Goal: Transaction & Acquisition: Book appointment/travel/reservation

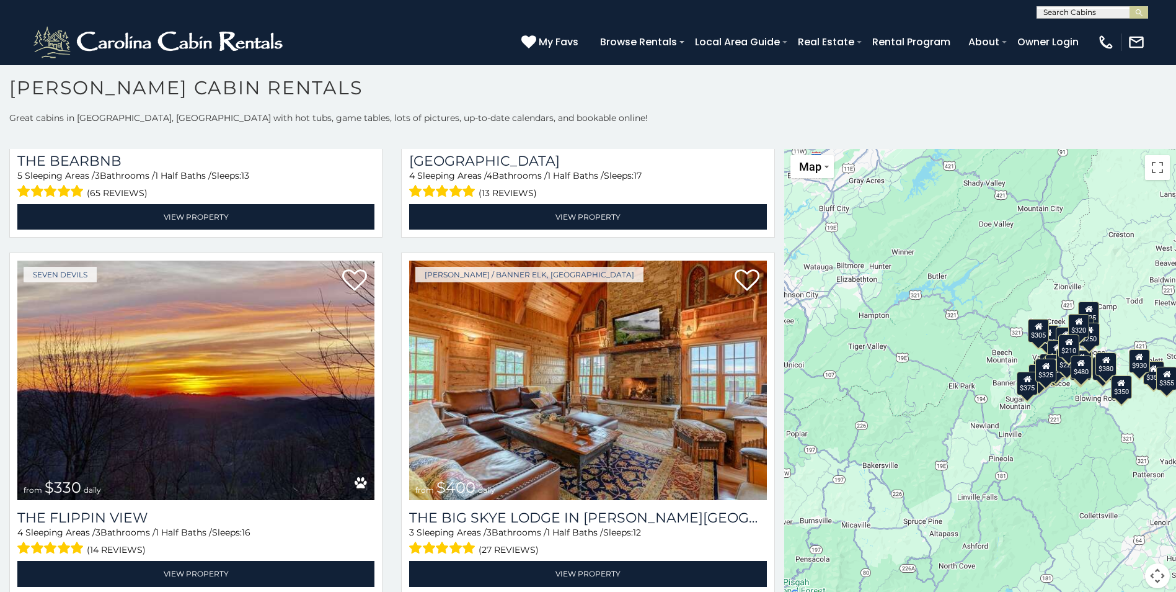
scroll to position [1731, 0]
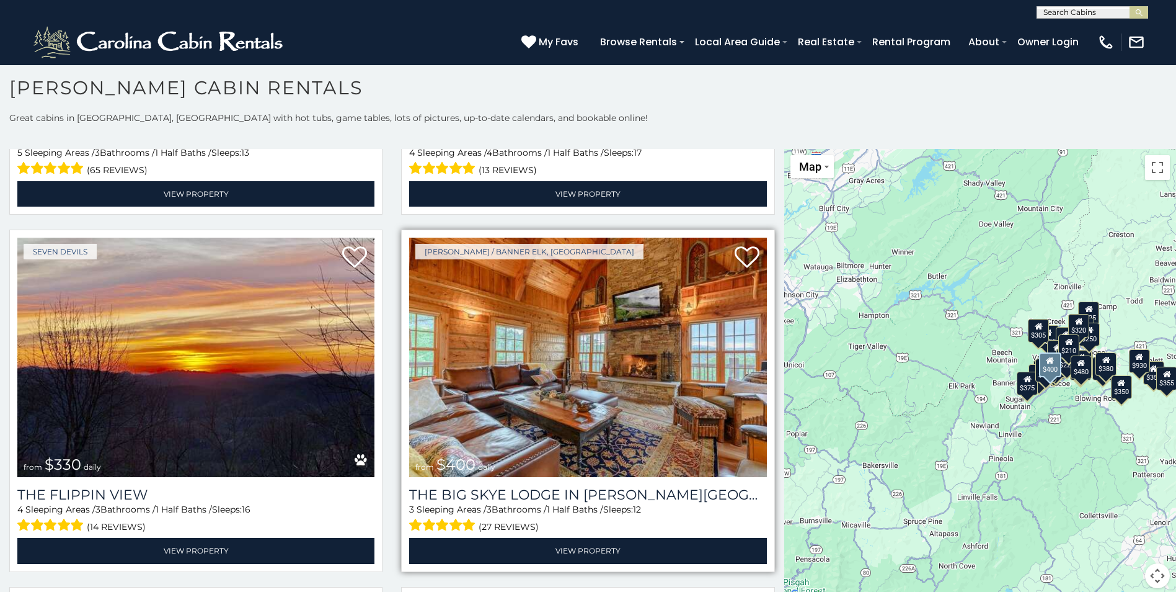
click at [636, 348] on img at bounding box center [587, 356] width 357 height 239
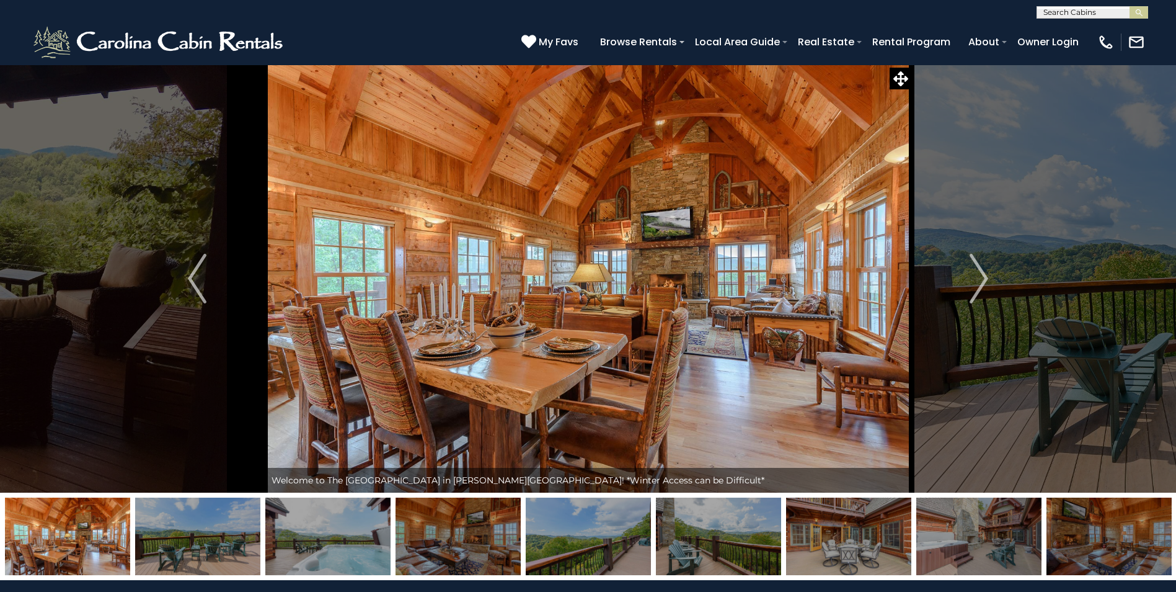
drag, startPoint x: 0, startPoint y: 0, endPoint x: 646, endPoint y: 297, distance: 710.6
click at [646, 297] on img at bounding box center [588, 278] width 647 height 428
click at [890, 185] on img at bounding box center [588, 278] width 647 height 428
click at [986, 277] on img "Next" at bounding box center [979, 279] width 19 height 50
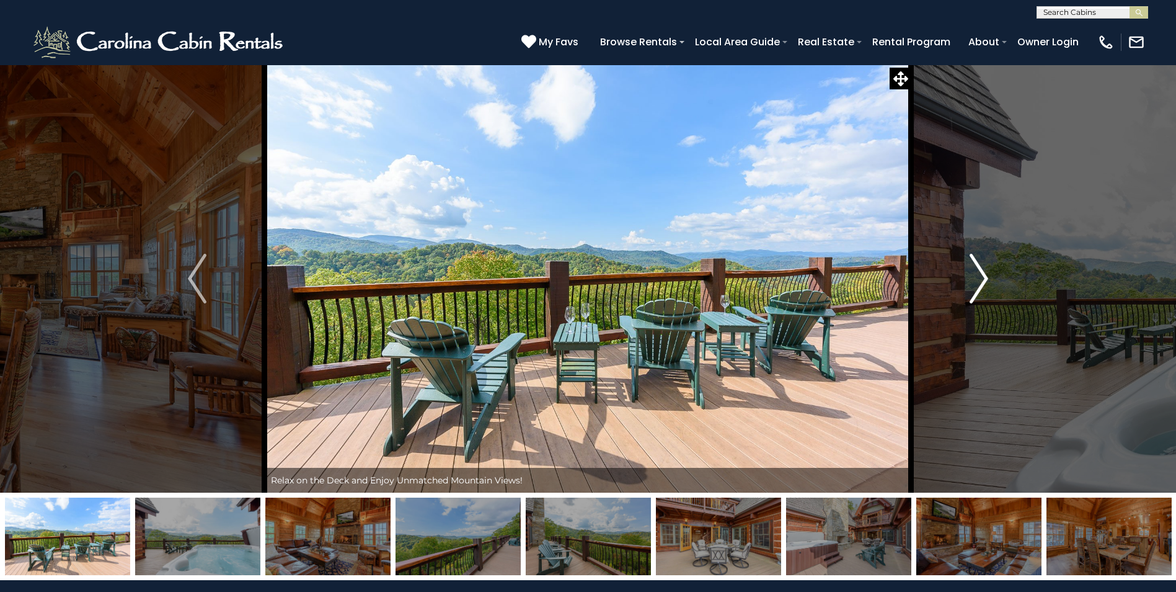
click at [986, 277] on img "Next" at bounding box center [979, 279] width 19 height 50
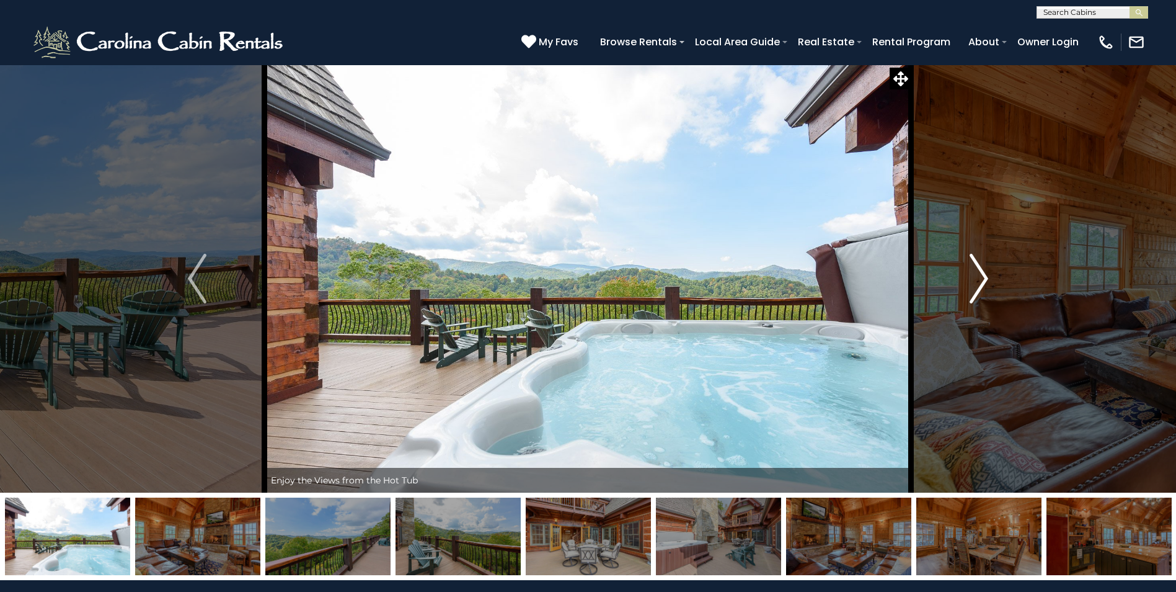
click at [986, 277] on img "Next" at bounding box center [979, 279] width 19 height 50
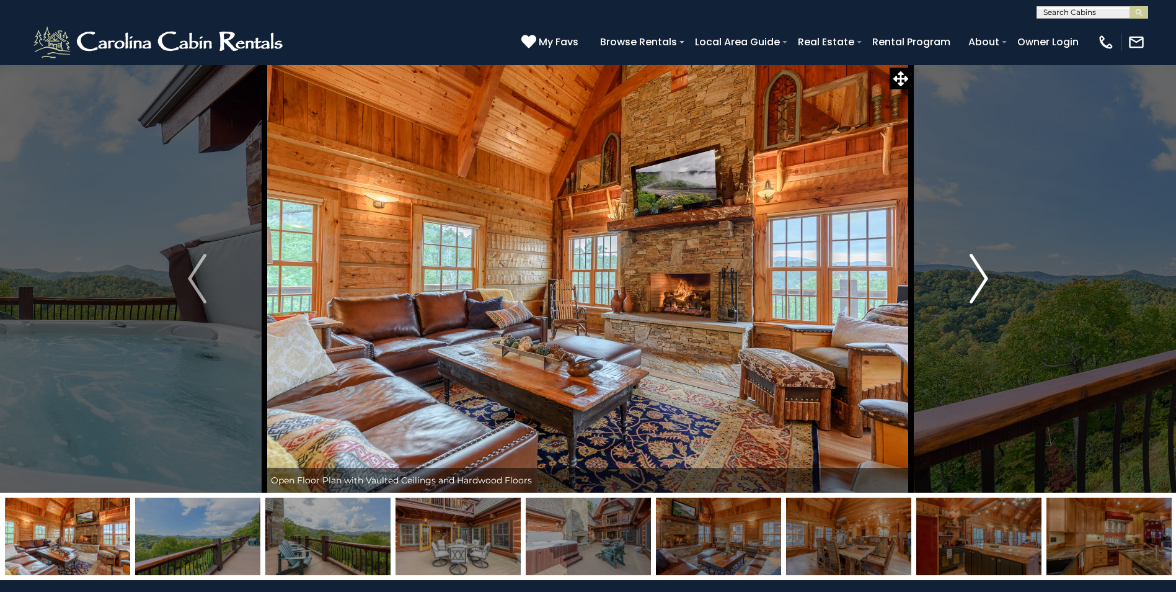
click at [986, 277] on img "Next" at bounding box center [979, 279] width 19 height 50
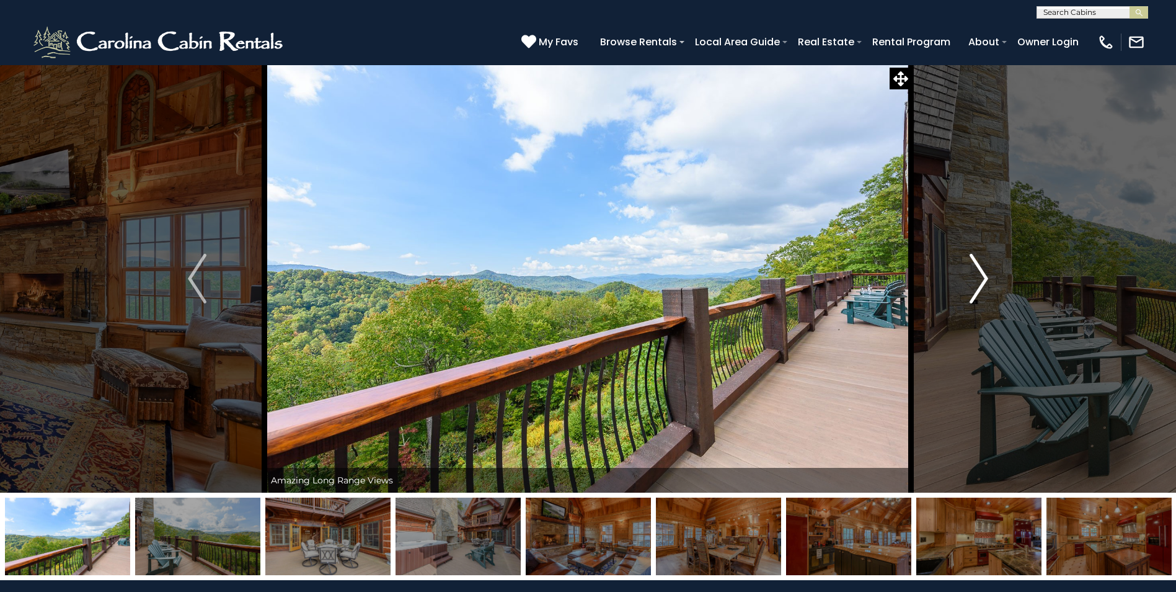
click at [986, 277] on img "Next" at bounding box center [979, 279] width 19 height 50
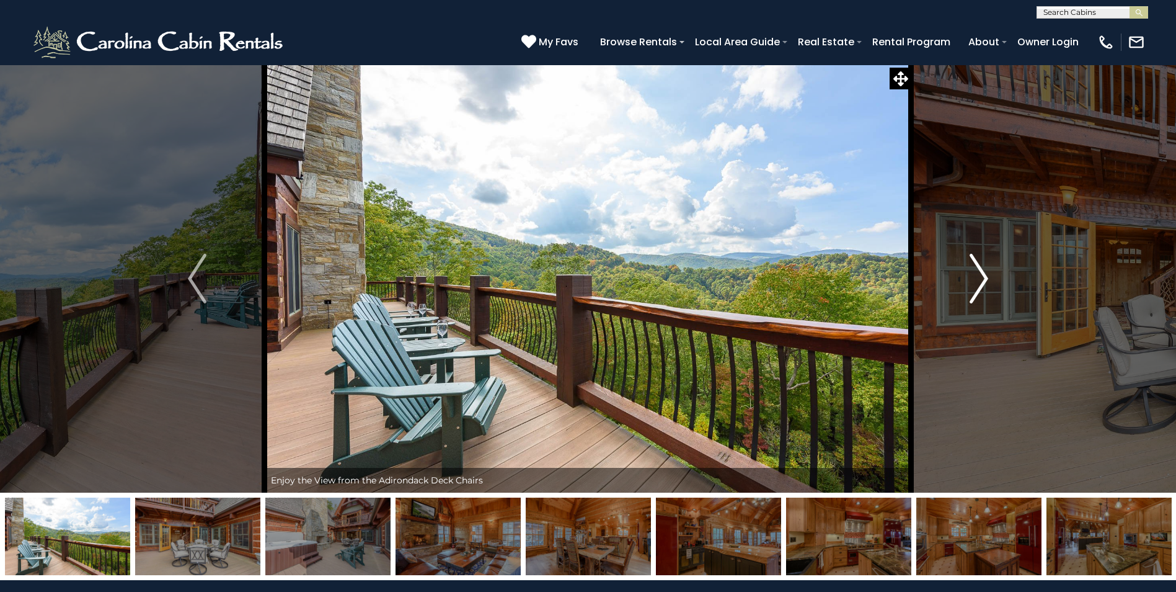
click at [986, 277] on img "Next" at bounding box center [979, 279] width 19 height 50
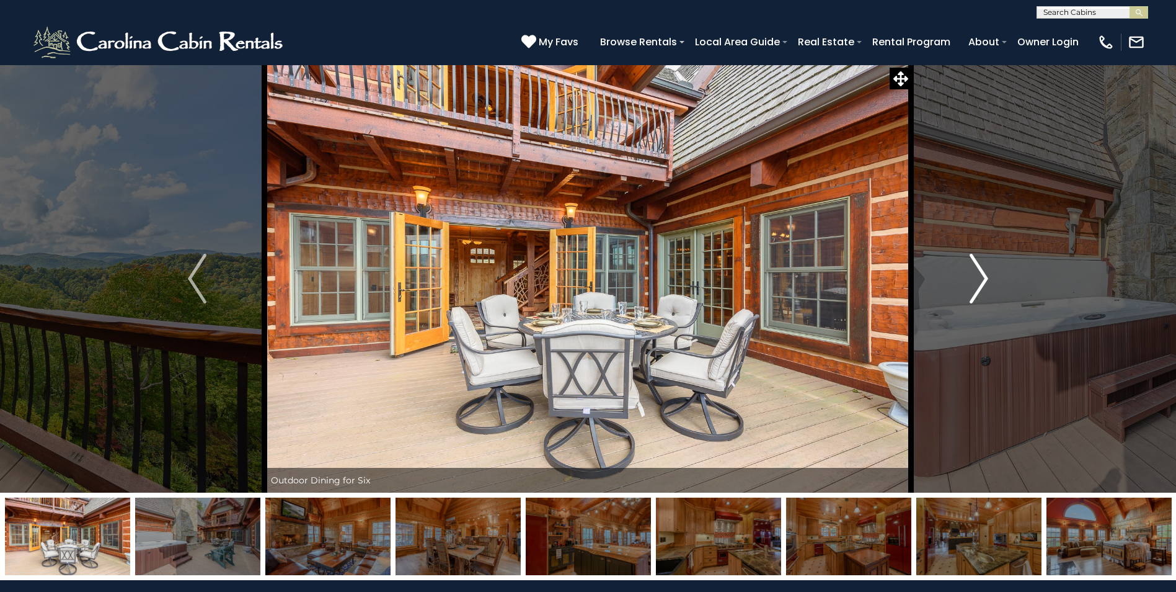
click at [983, 275] on img "Next" at bounding box center [979, 279] width 19 height 50
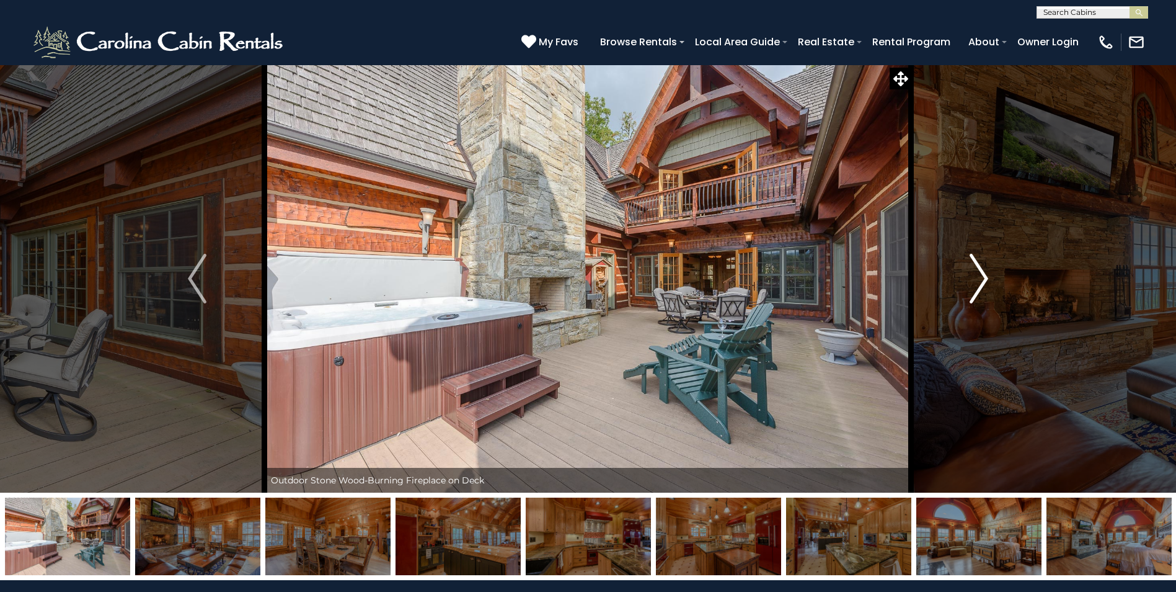
click at [983, 275] on img "Next" at bounding box center [979, 279] width 19 height 50
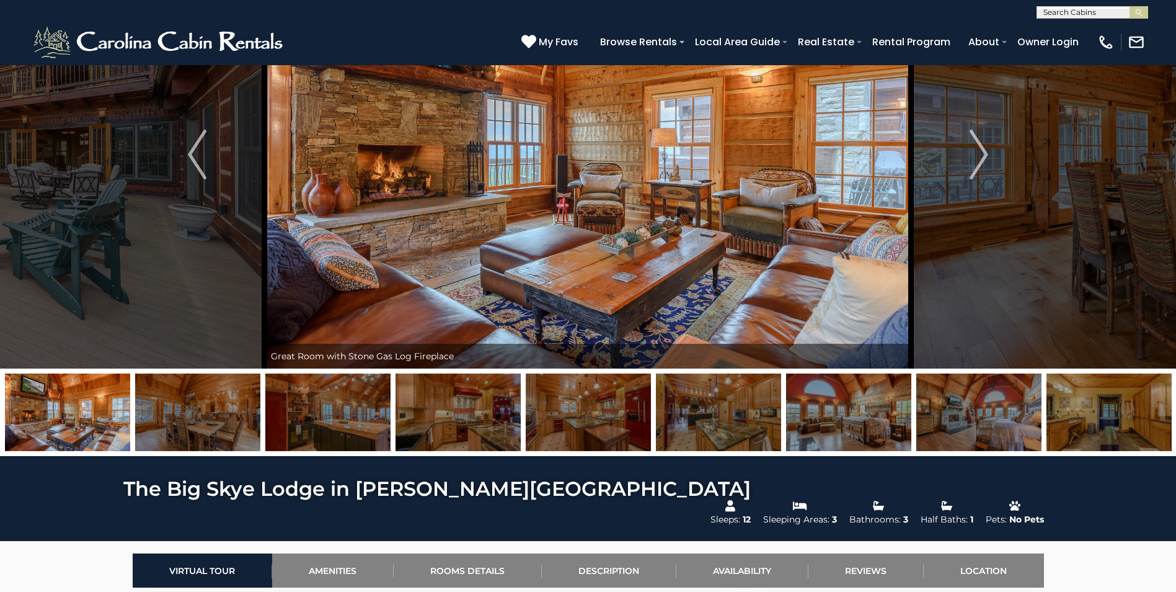
scroll to position [99, 0]
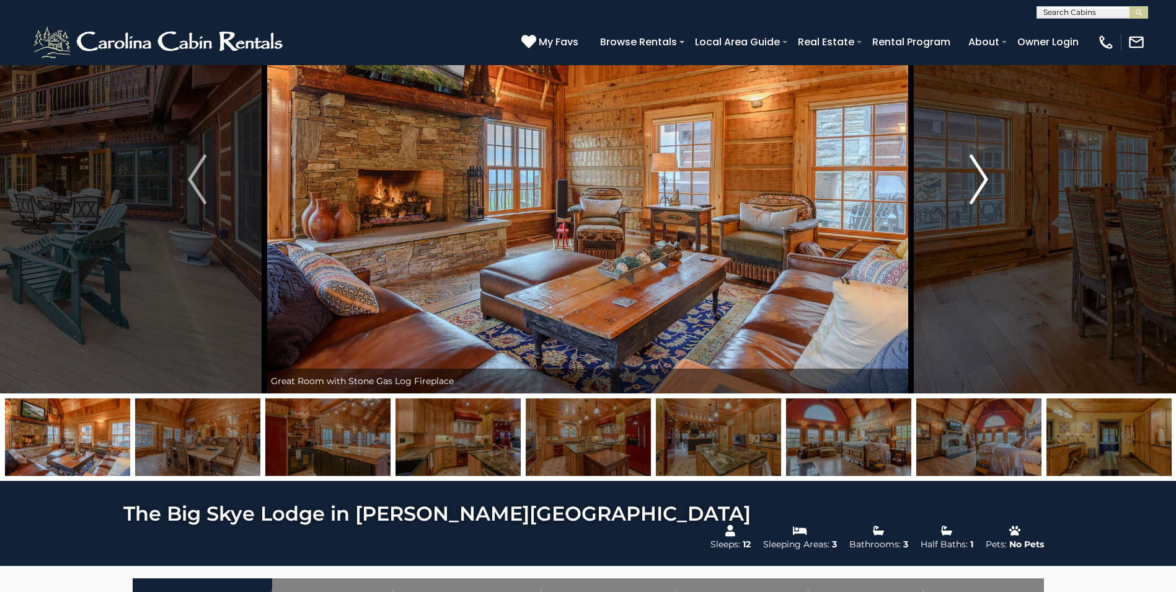
click at [987, 172] on img "Next" at bounding box center [979, 179] width 19 height 50
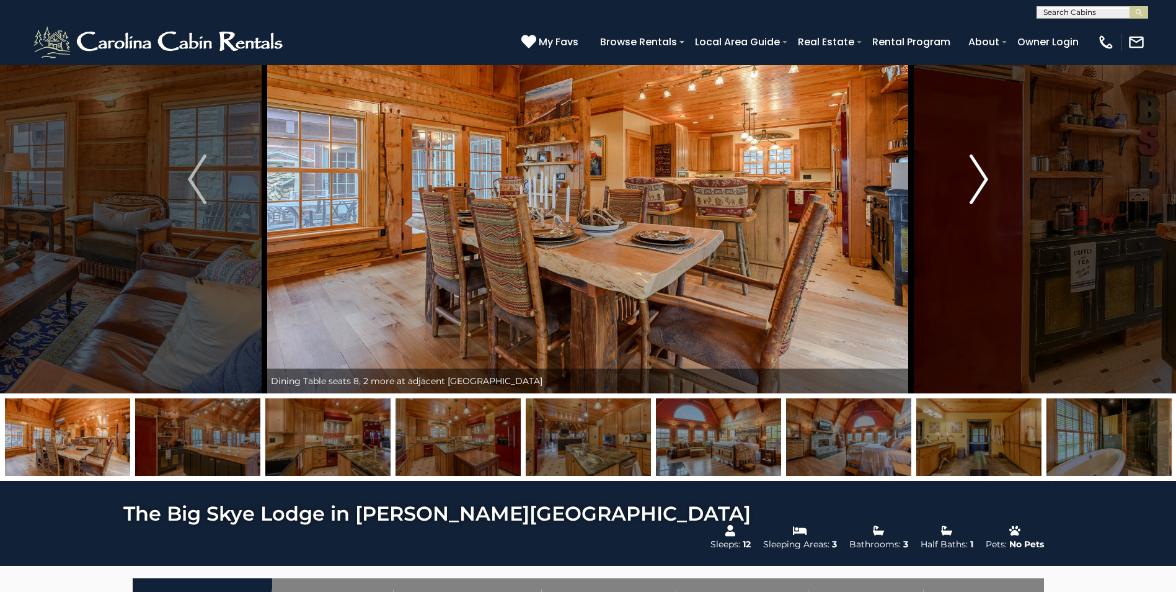
click at [987, 172] on img "Next" at bounding box center [979, 179] width 19 height 50
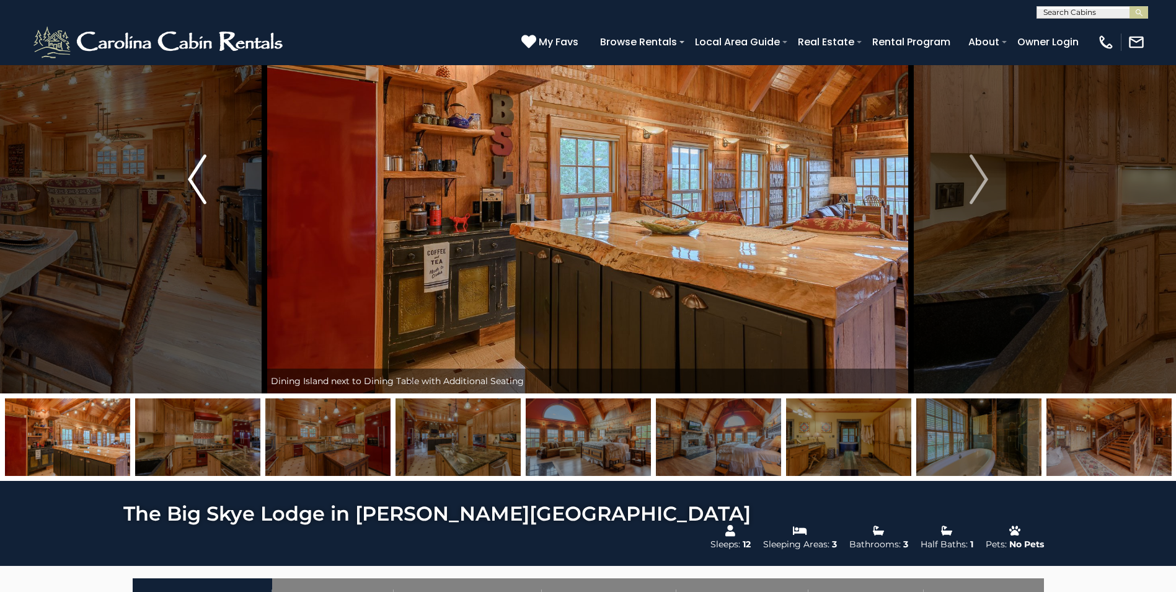
click at [192, 175] on img "Previous" at bounding box center [197, 179] width 19 height 50
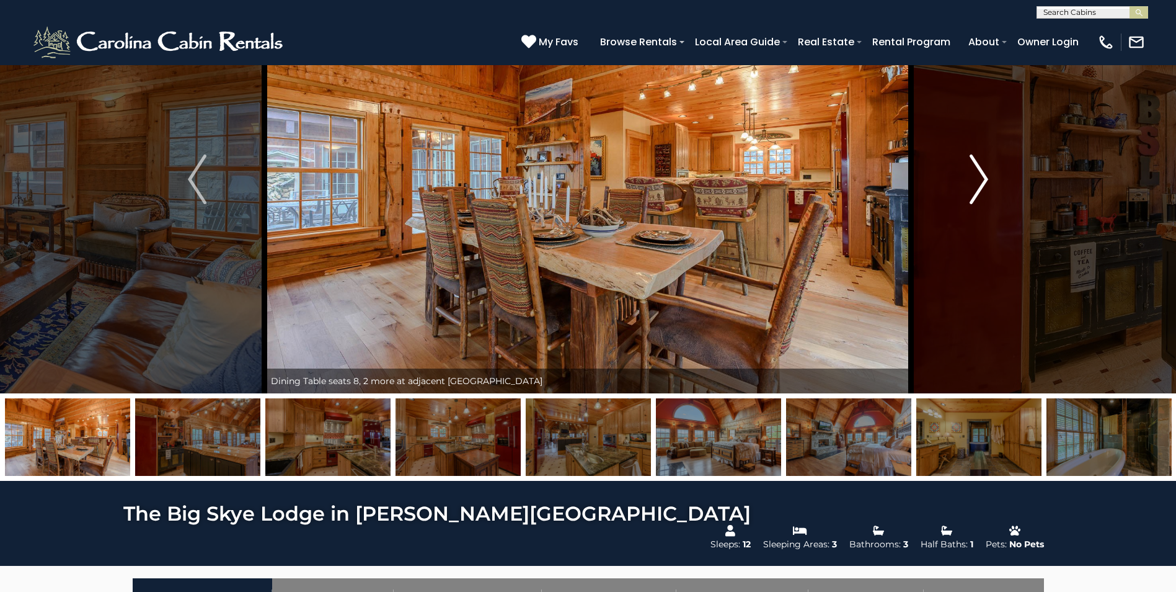
click at [982, 168] on img "Next" at bounding box center [979, 179] width 19 height 50
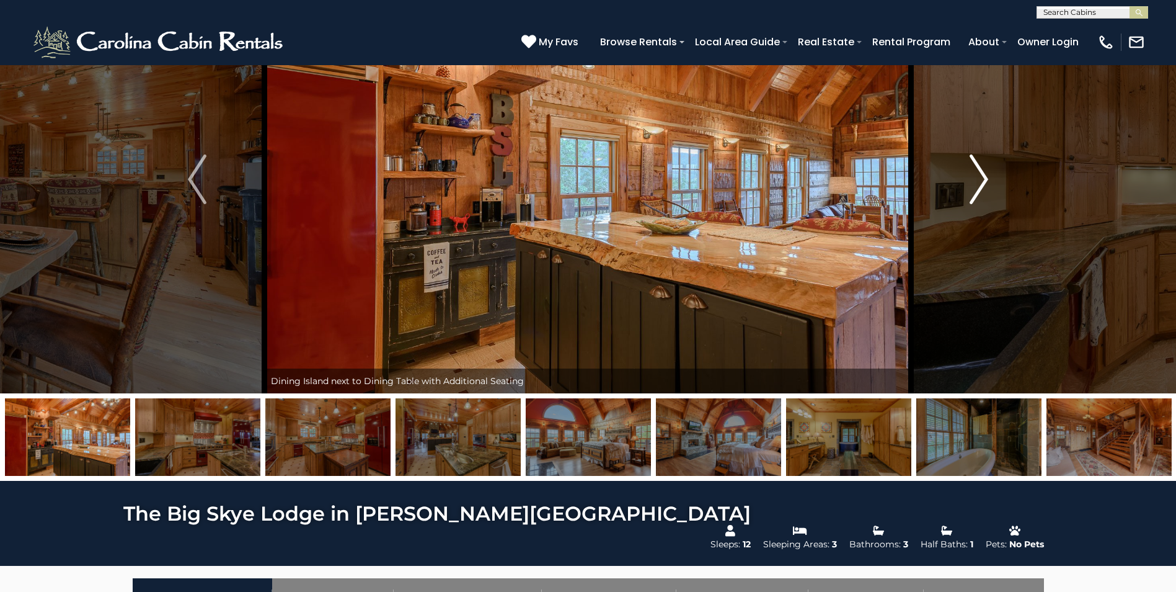
click at [982, 168] on img "Next" at bounding box center [979, 179] width 19 height 50
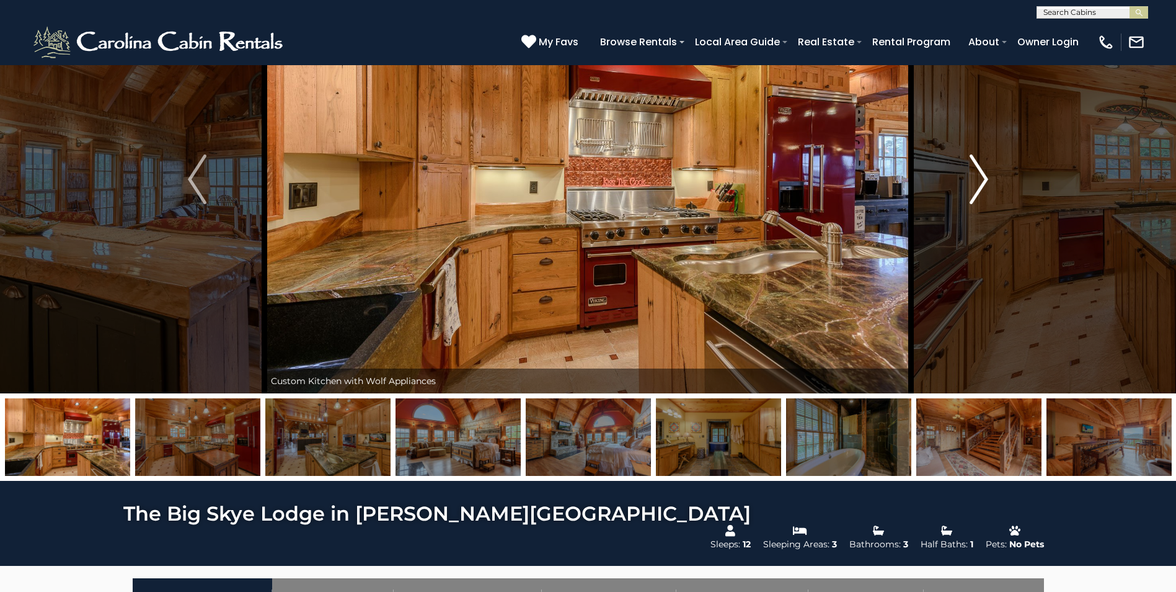
click at [982, 168] on img "Next" at bounding box center [979, 179] width 19 height 50
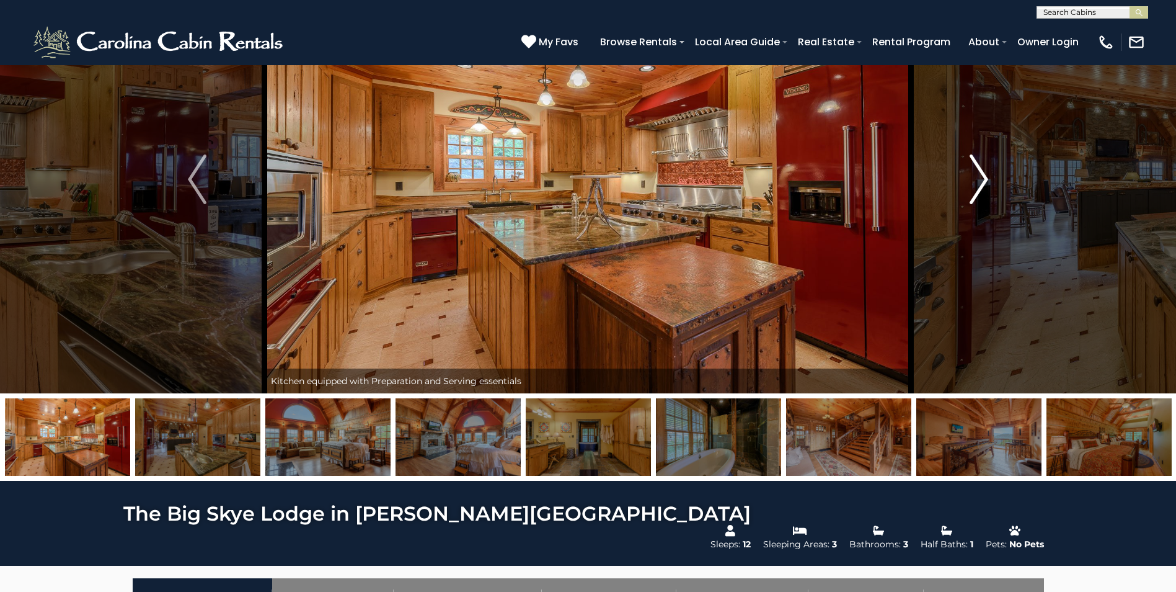
click at [982, 168] on img "Next" at bounding box center [979, 179] width 19 height 50
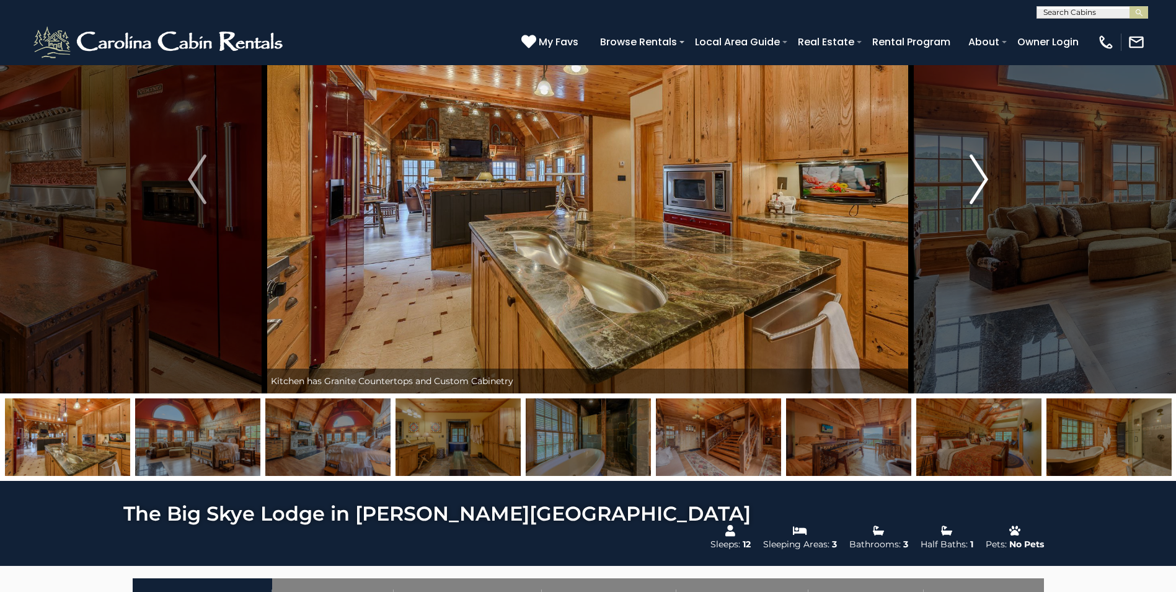
click at [985, 173] on img "Next" at bounding box center [979, 179] width 19 height 50
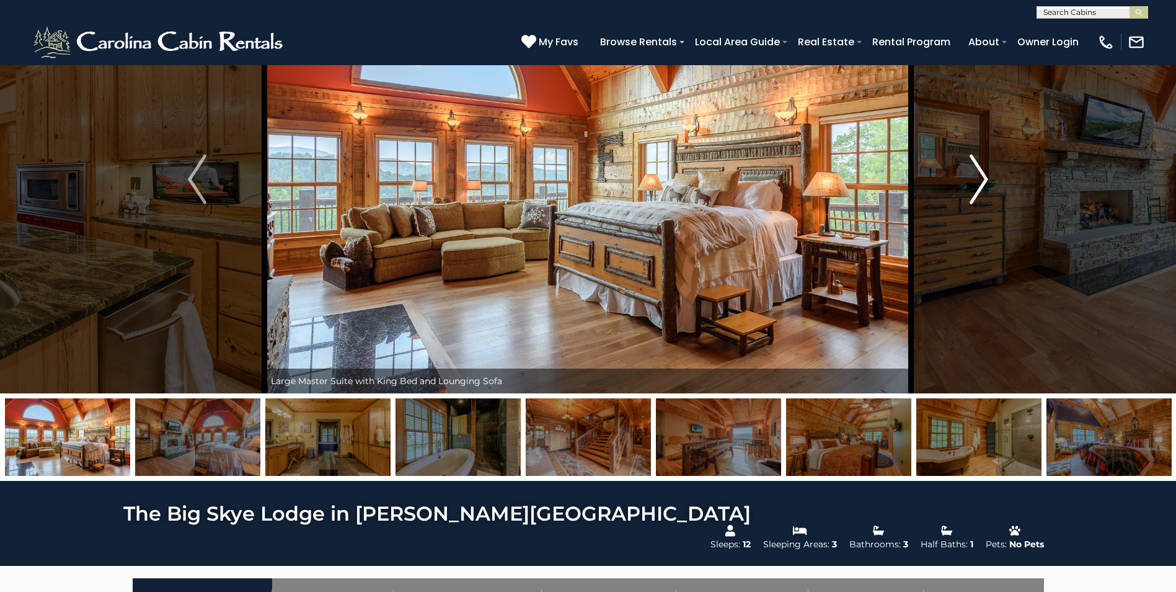
click at [985, 173] on img "Next" at bounding box center [979, 179] width 19 height 50
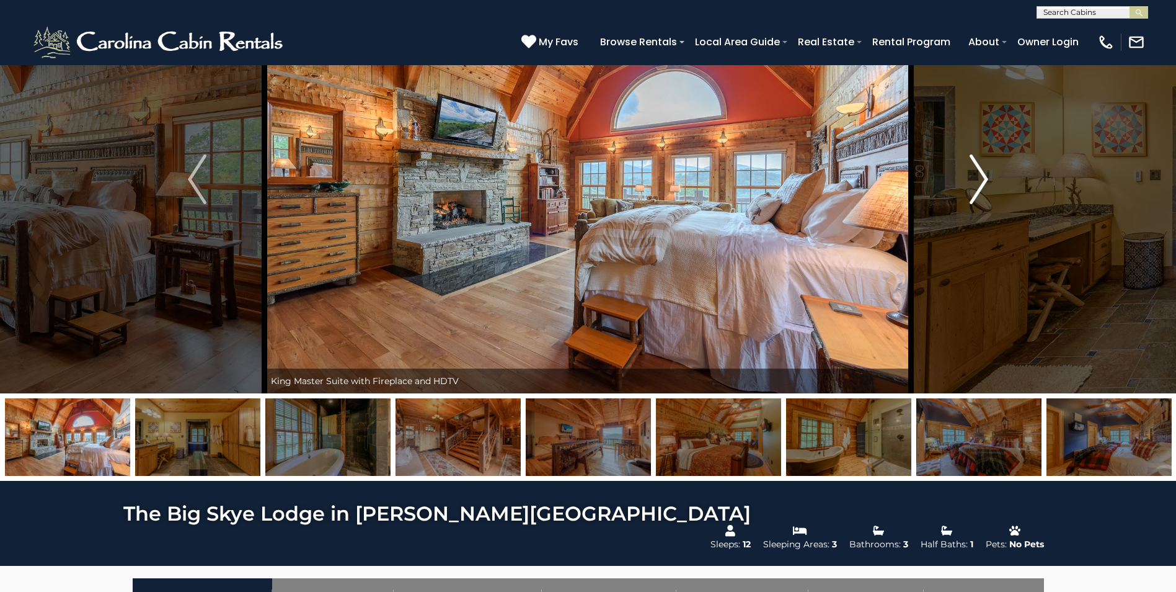
click at [985, 173] on img "Next" at bounding box center [979, 179] width 19 height 50
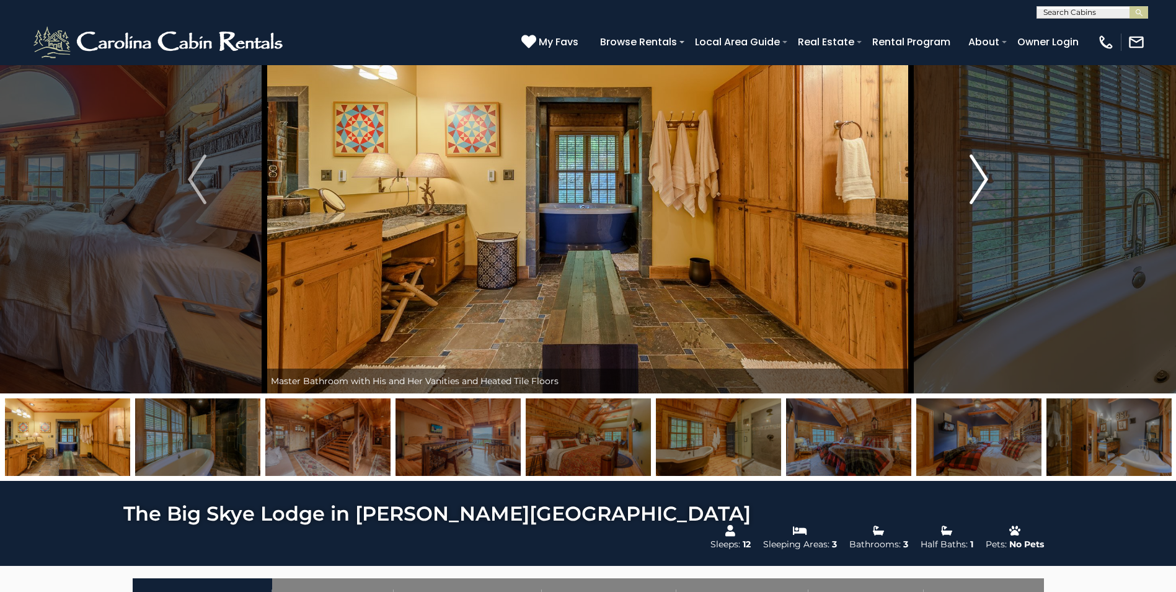
click at [984, 167] on img "Next" at bounding box center [979, 179] width 19 height 50
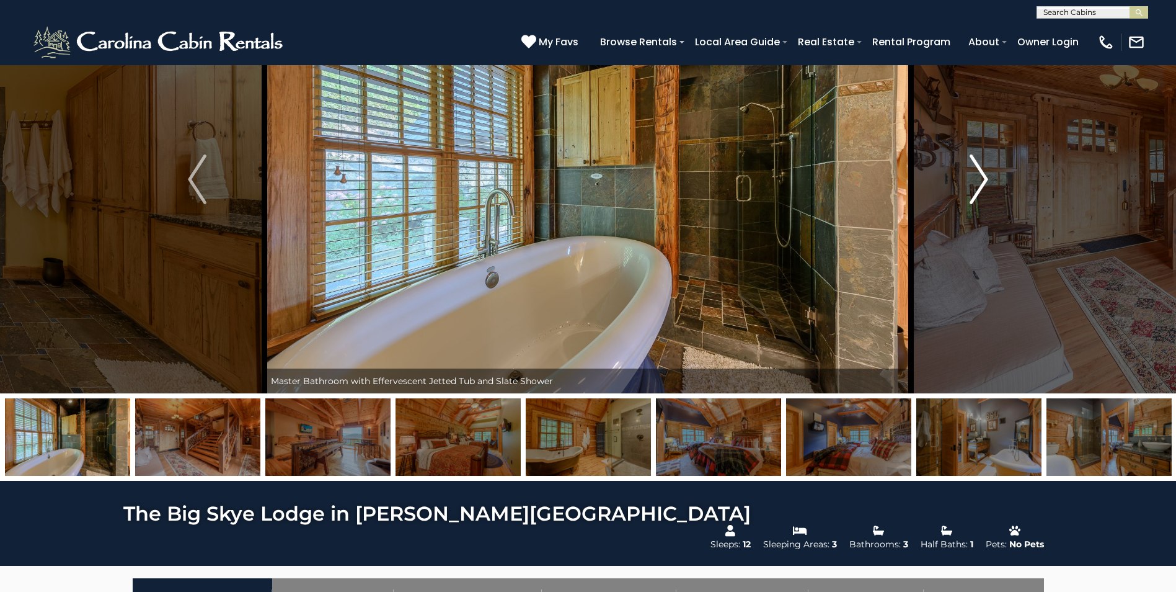
click at [984, 167] on img "Next" at bounding box center [979, 179] width 19 height 50
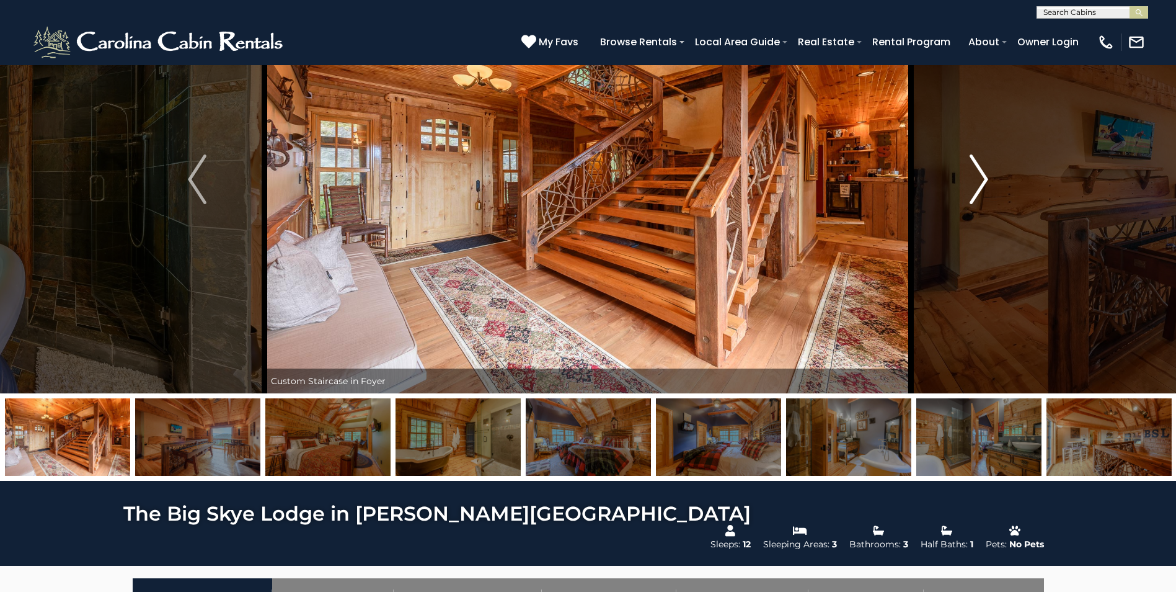
click at [986, 173] on img "Next" at bounding box center [979, 179] width 19 height 50
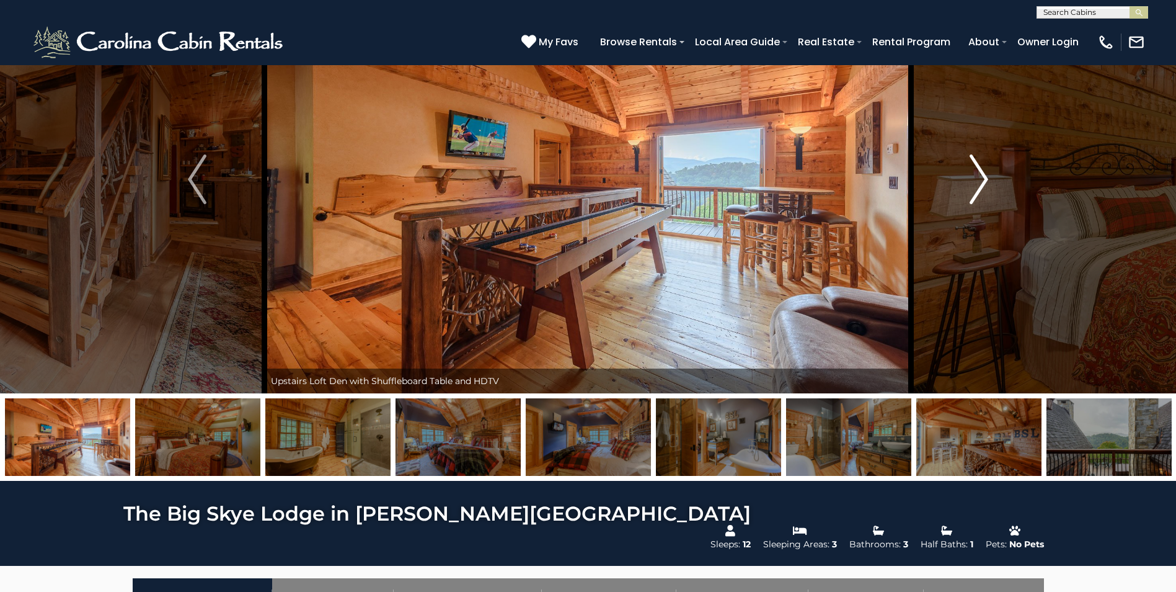
click at [986, 177] on img "Next" at bounding box center [979, 179] width 19 height 50
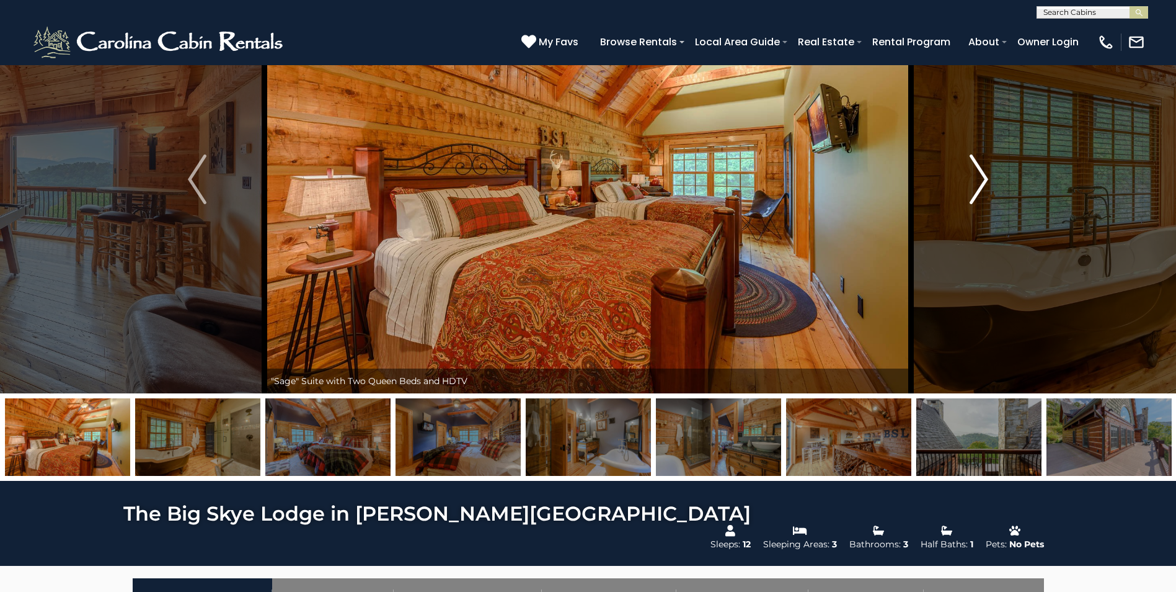
click at [986, 177] on img "Next" at bounding box center [979, 179] width 19 height 50
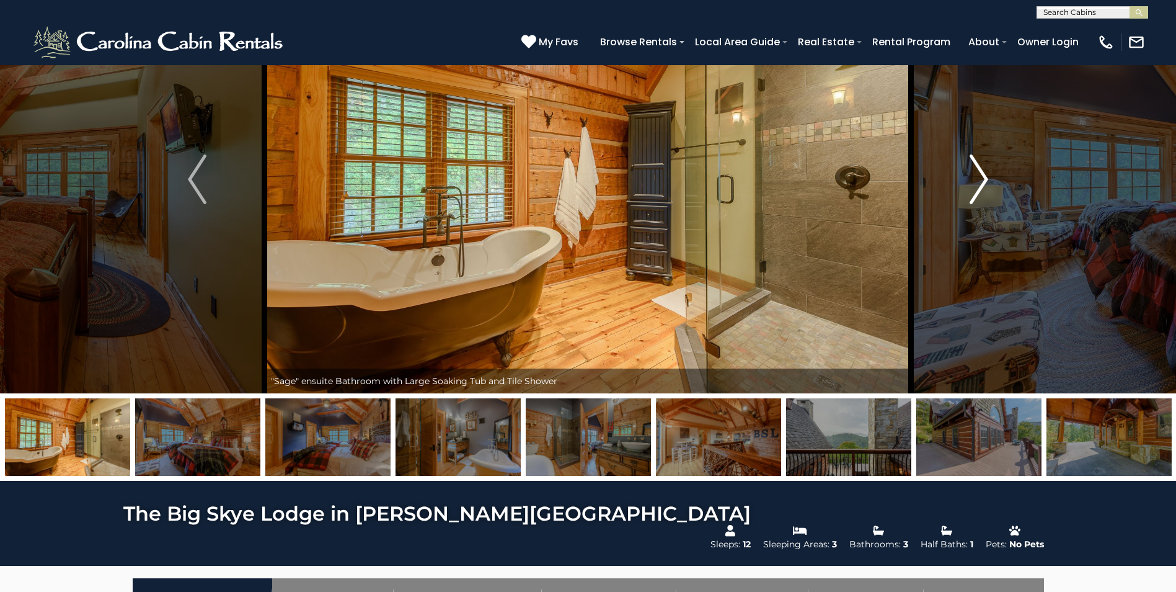
click at [986, 176] on img "Next" at bounding box center [979, 179] width 19 height 50
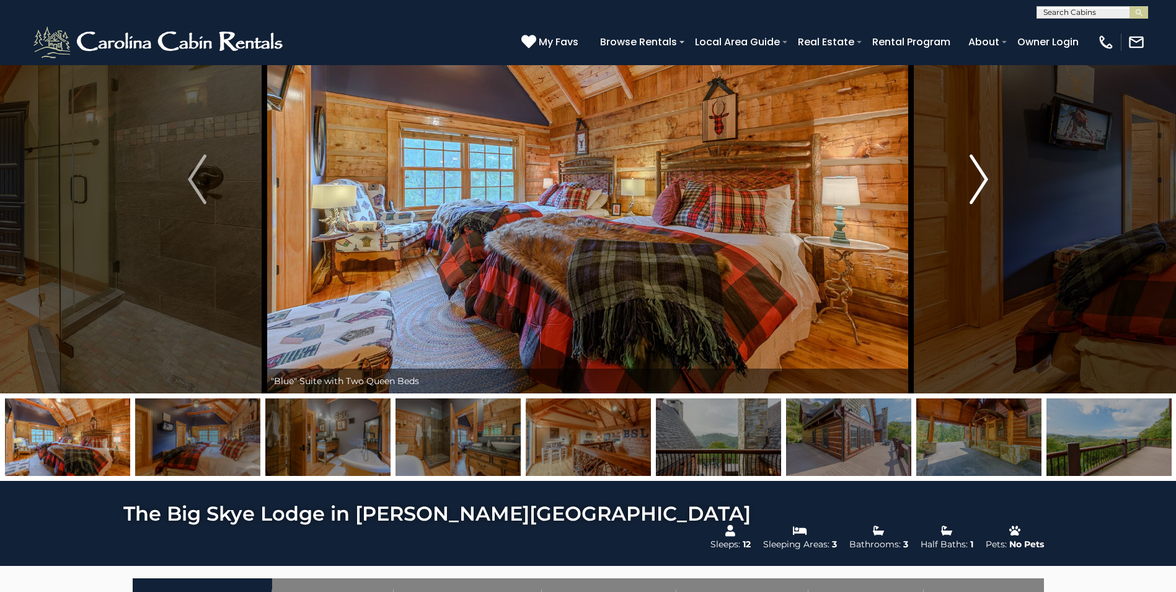
click at [986, 176] on img "Next" at bounding box center [979, 179] width 19 height 50
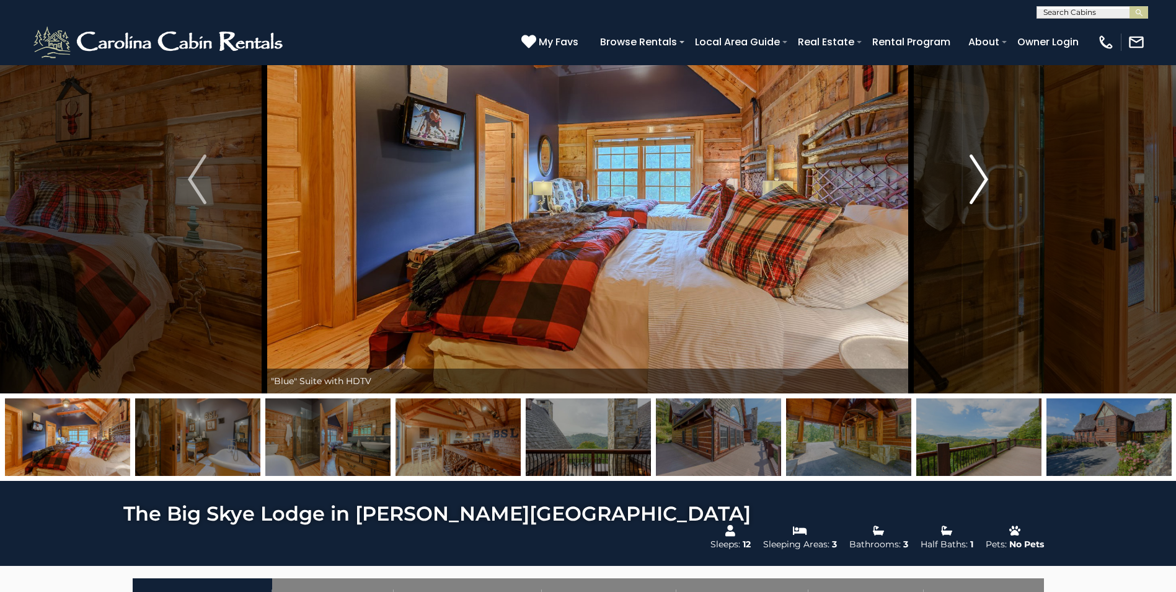
click at [986, 176] on img "Next" at bounding box center [979, 179] width 19 height 50
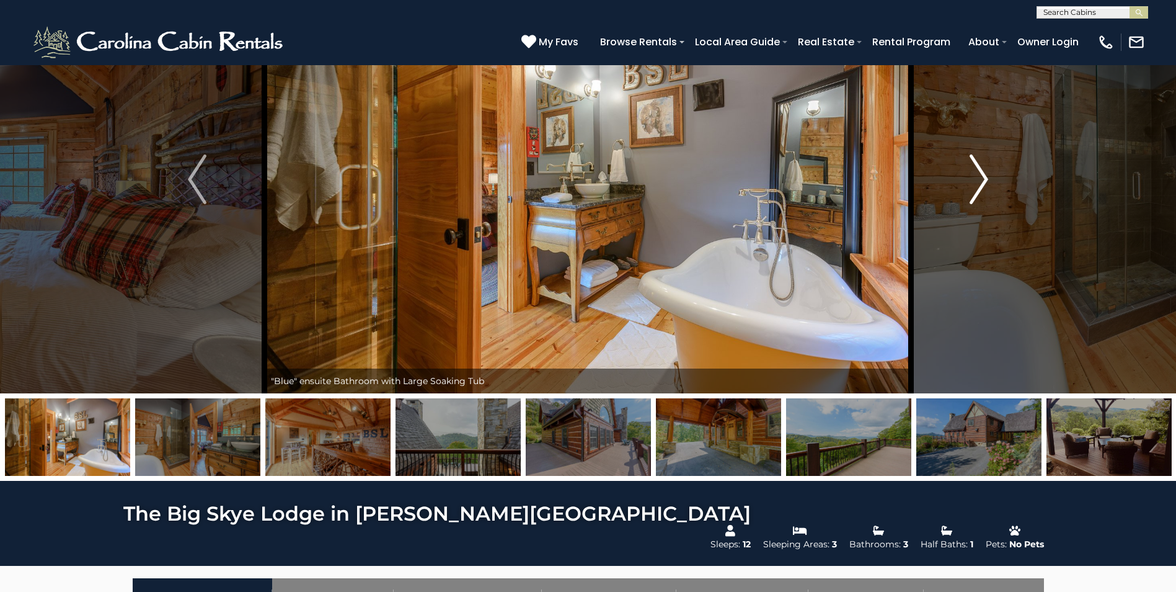
click at [986, 176] on img "Next" at bounding box center [979, 179] width 19 height 50
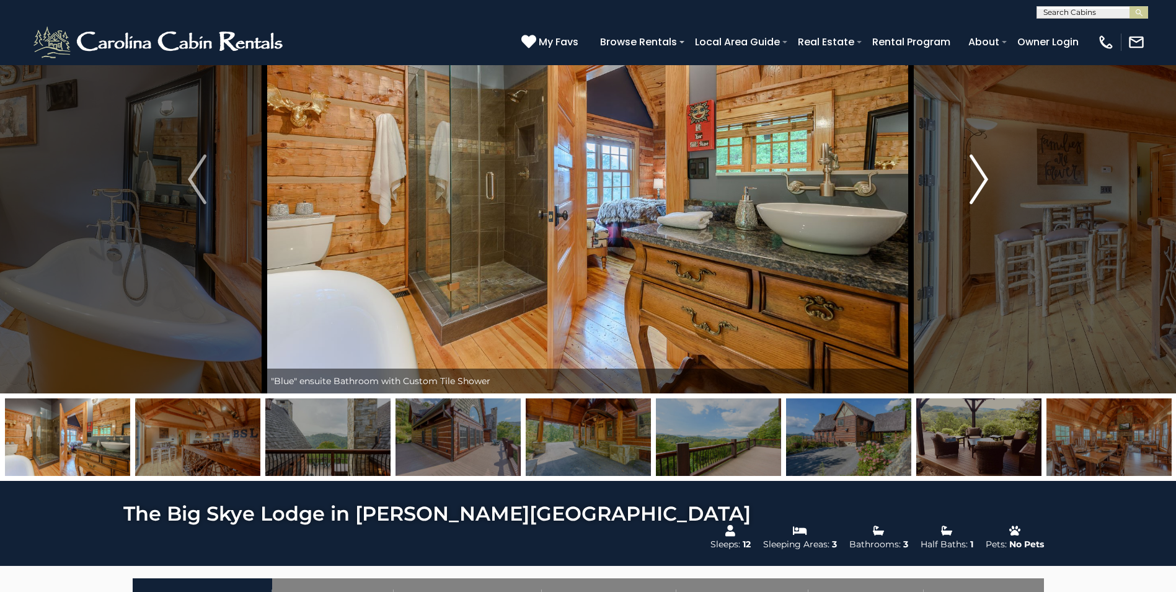
click at [985, 177] on img "Next" at bounding box center [979, 179] width 19 height 50
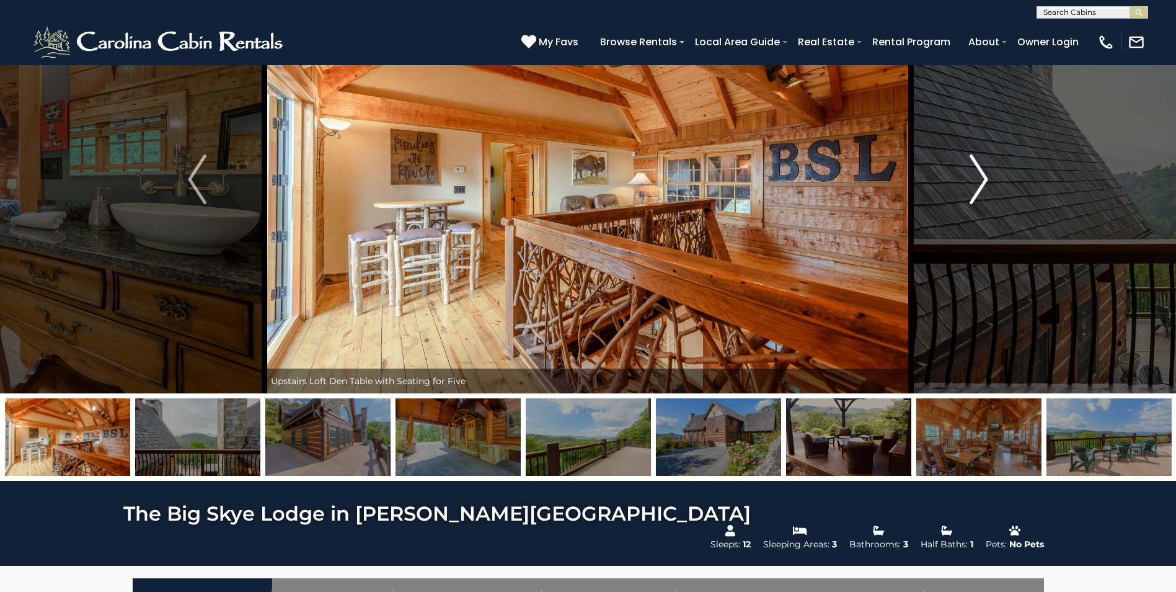
click at [985, 177] on img "Next" at bounding box center [979, 179] width 19 height 50
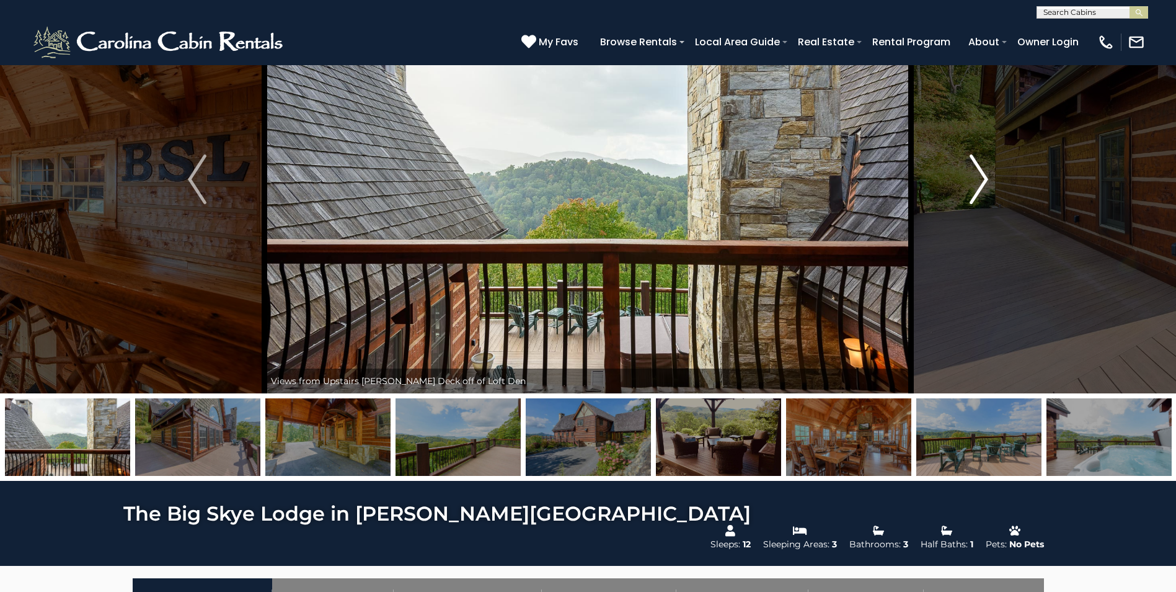
click at [985, 177] on img "Next" at bounding box center [979, 179] width 19 height 50
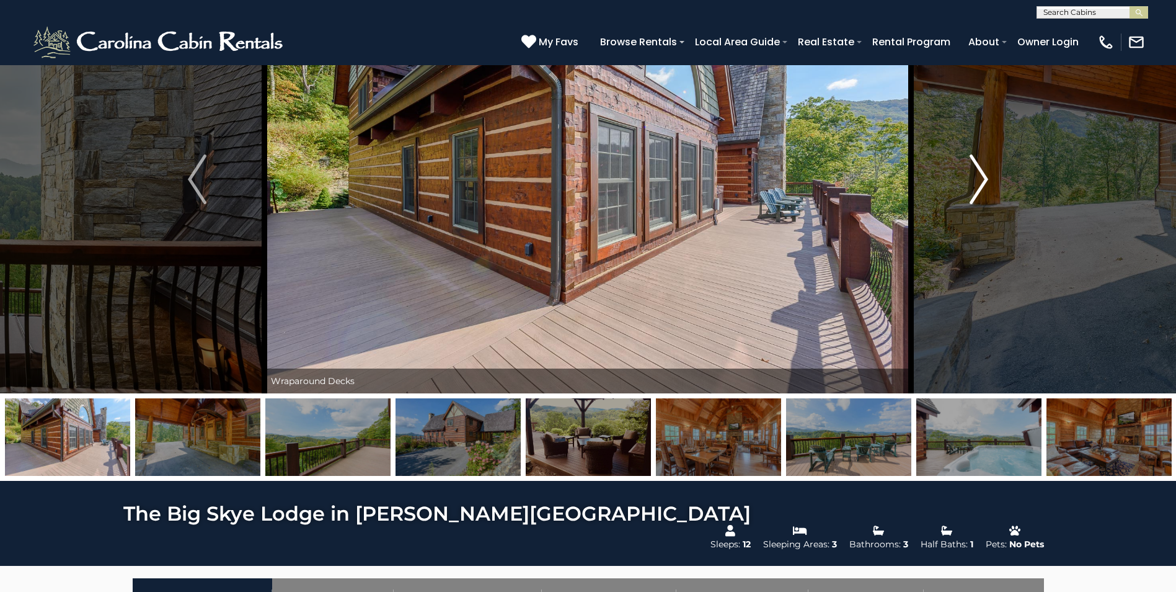
click at [977, 180] on img "Next" at bounding box center [979, 179] width 19 height 50
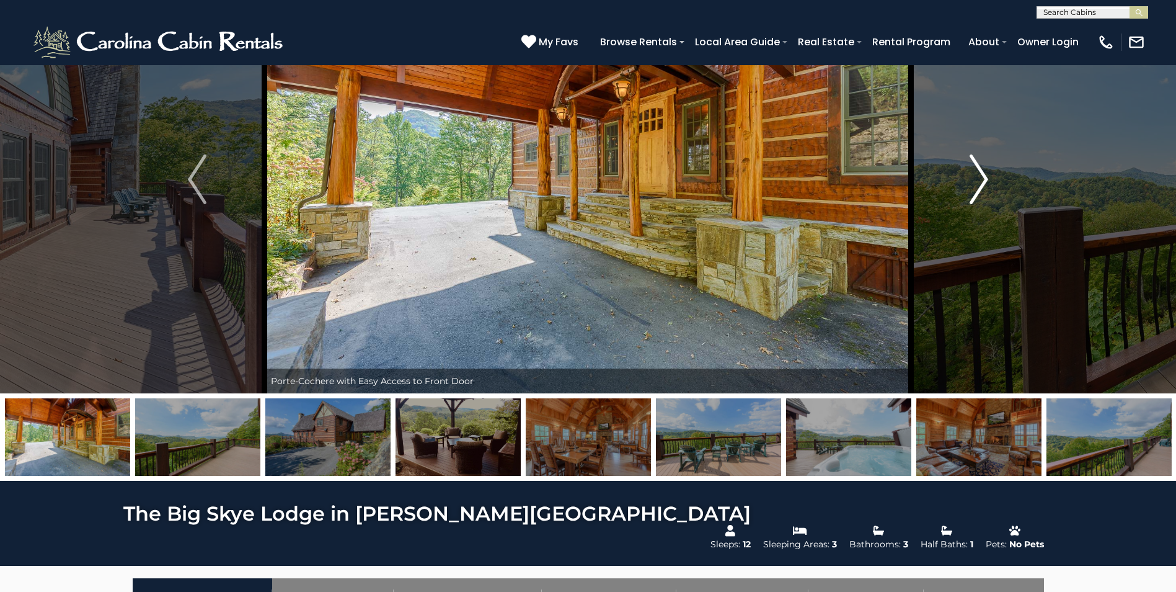
click at [984, 177] on img "Next" at bounding box center [979, 179] width 19 height 50
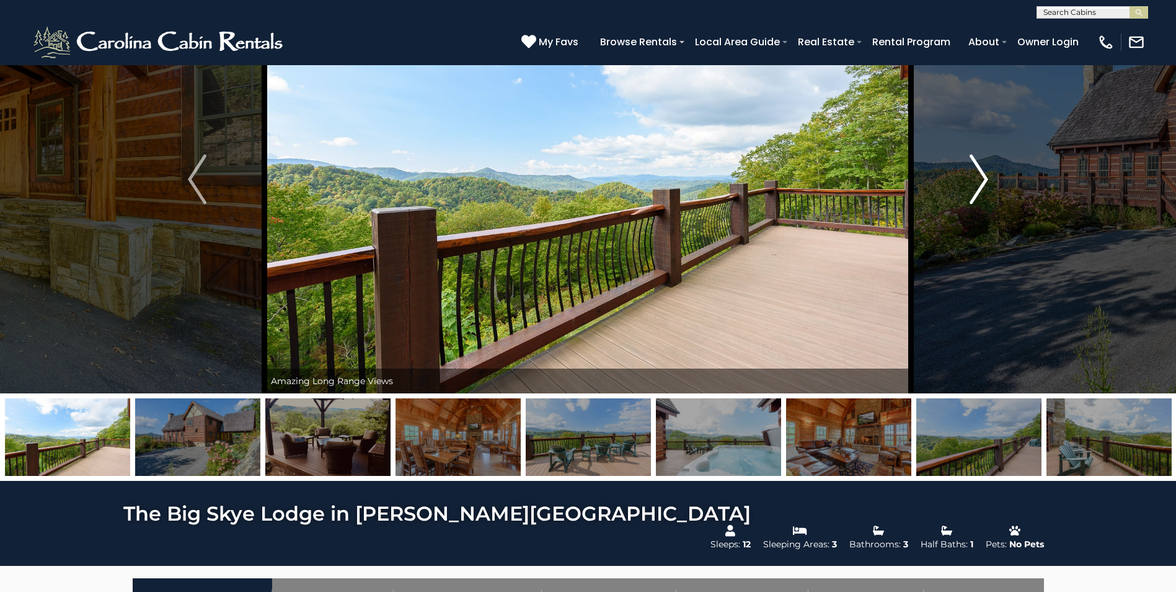
click at [984, 177] on img "Next" at bounding box center [979, 179] width 19 height 50
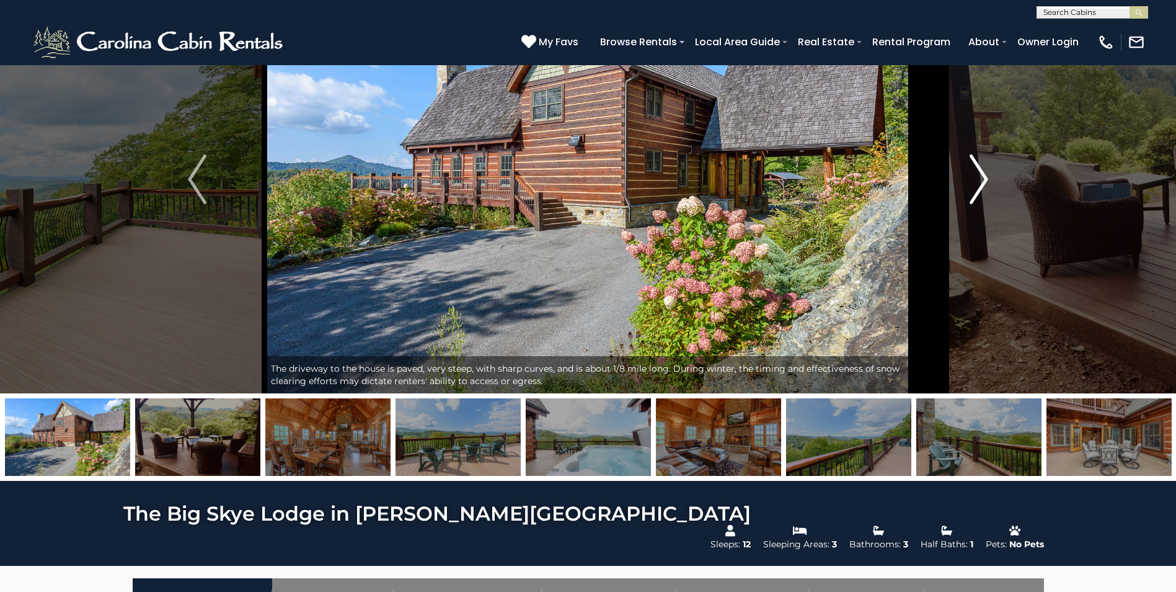
click at [984, 177] on img "Next" at bounding box center [979, 179] width 19 height 50
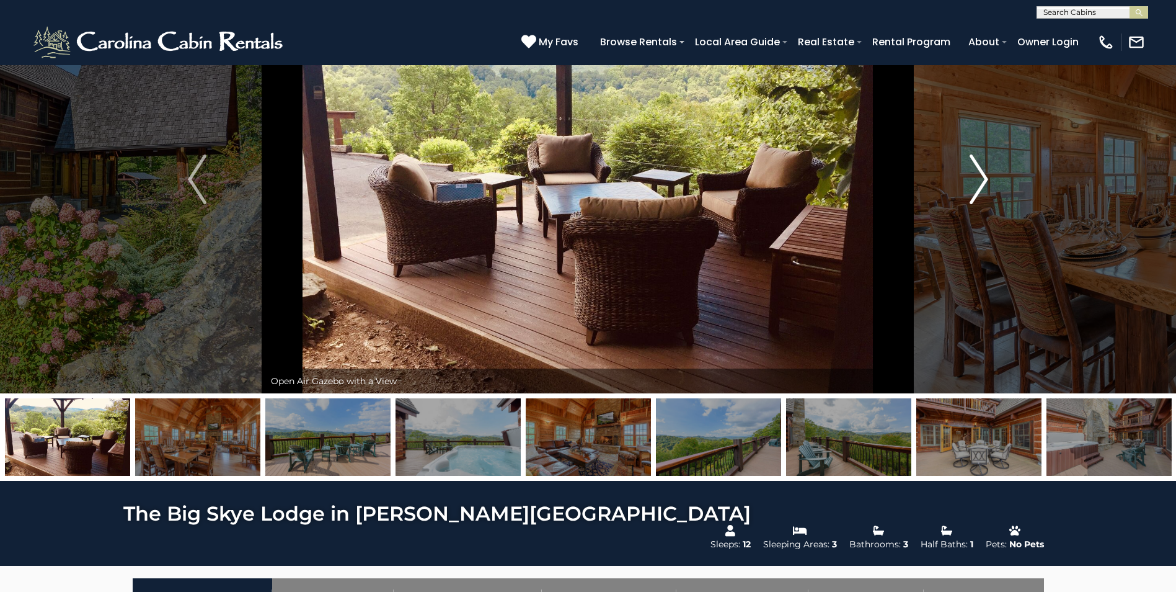
click at [984, 177] on img "Next" at bounding box center [979, 179] width 19 height 50
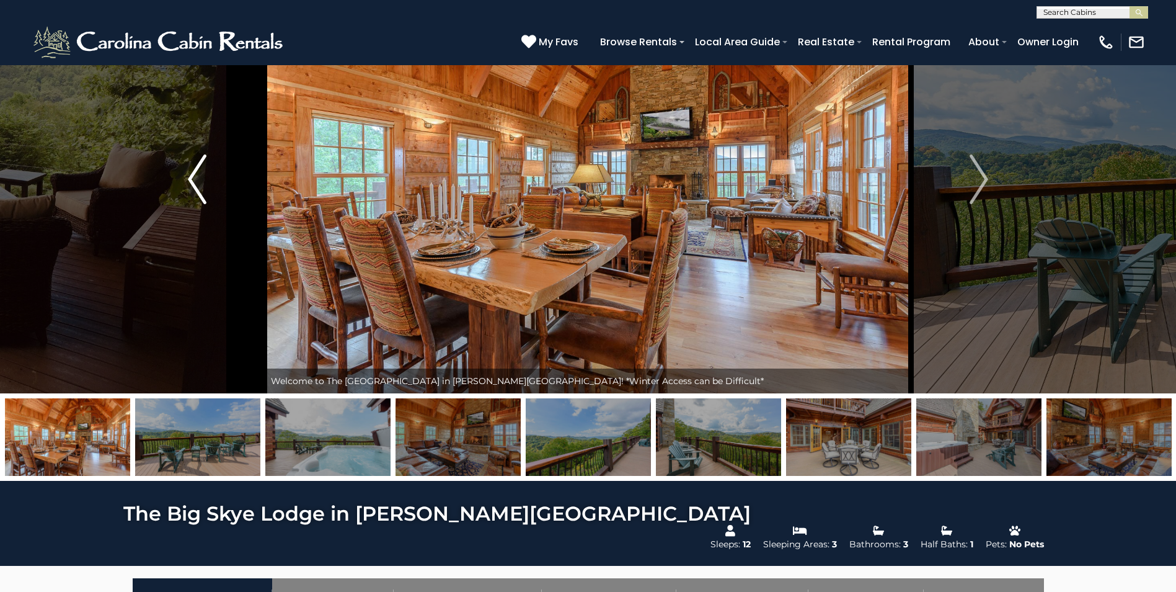
click at [187, 179] on button "Previous" at bounding box center [197, 179] width 135 height 428
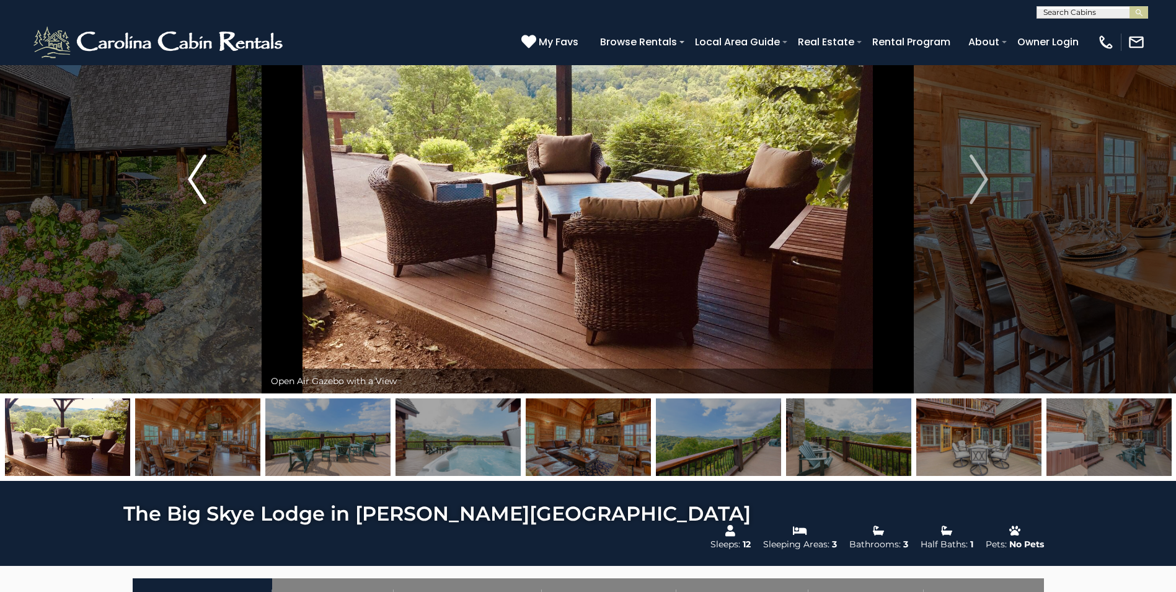
click at [187, 179] on button "Previous" at bounding box center [197, 179] width 135 height 428
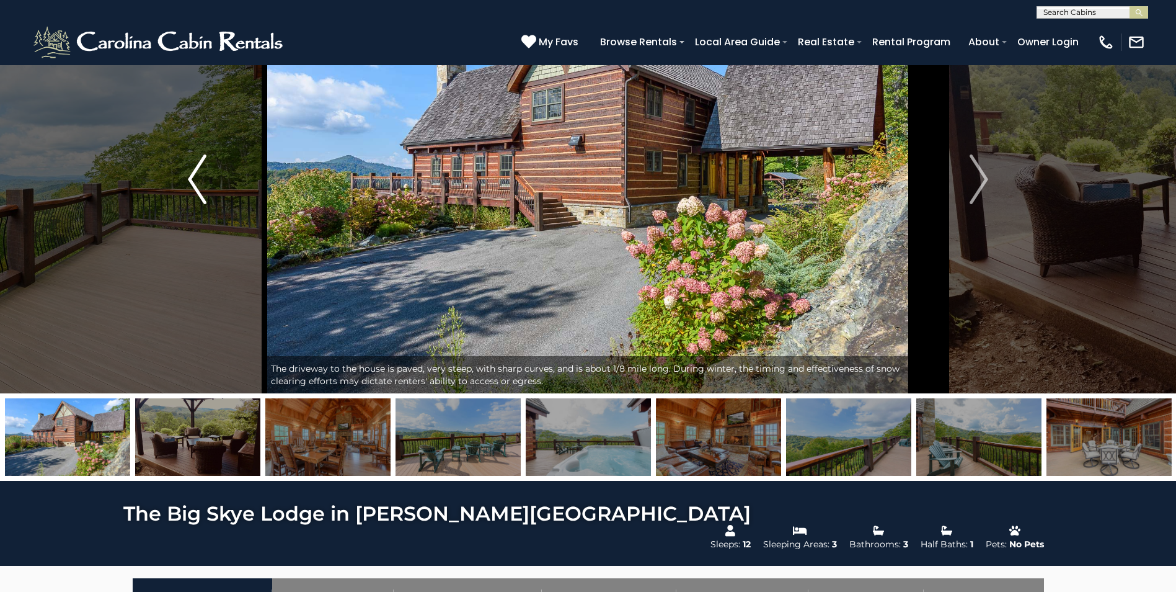
click at [187, 179] on button "Previous" at bounding box center [197, 179] width 135 height 428
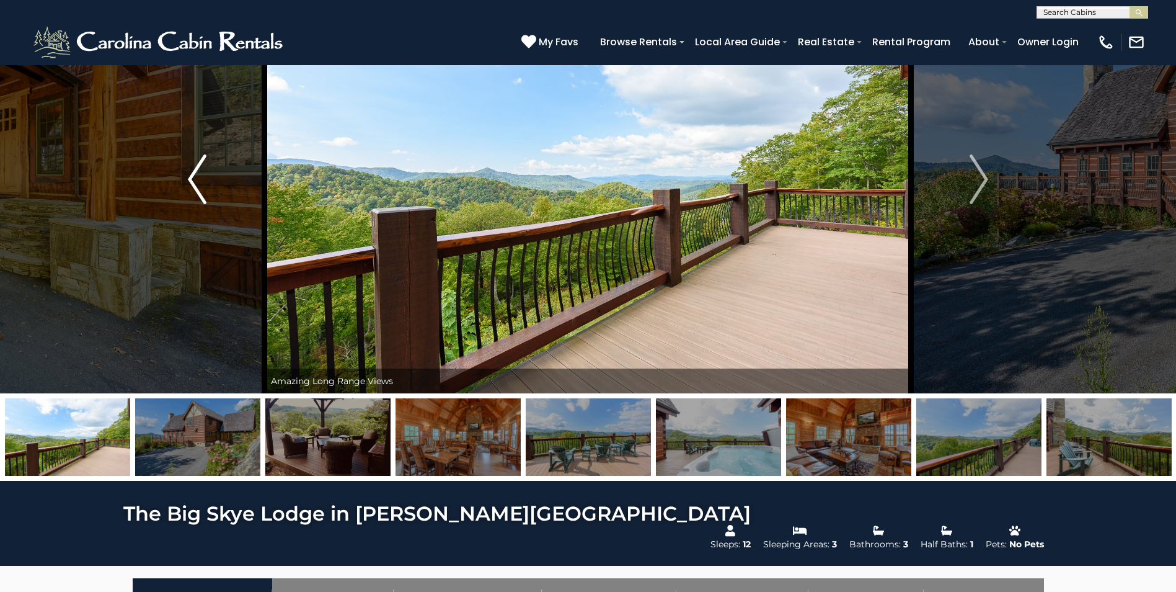
click at [187, 179] on button "Previous" at bounding box center [197, 179] width 135 height 428
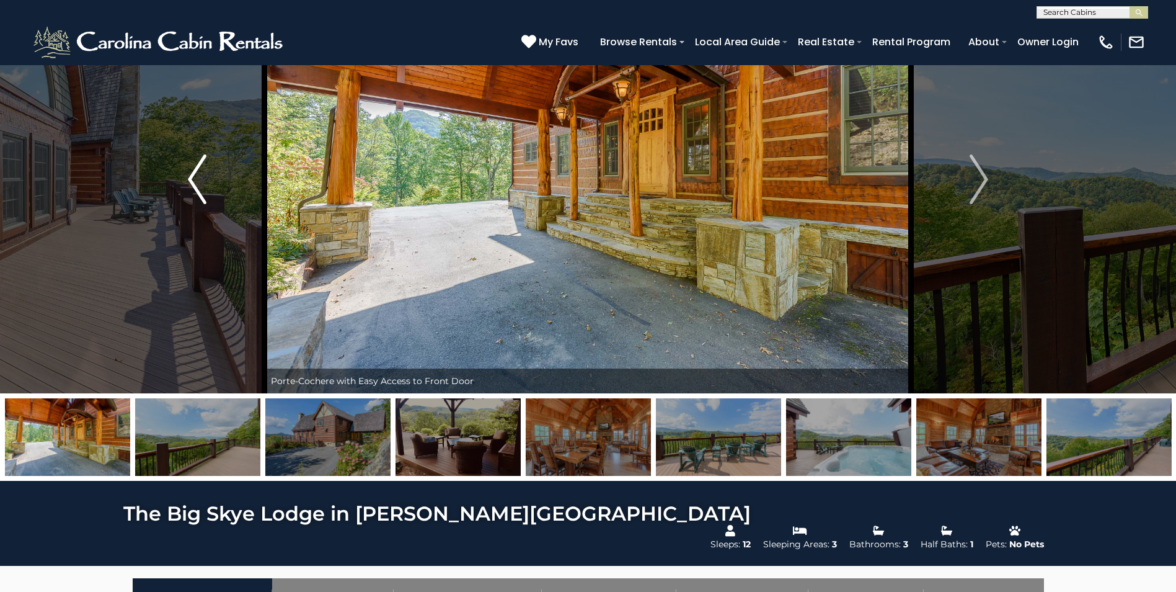
click at [189, 175] on img "Previous" at bounding box center [197, 179] width 19 height 50
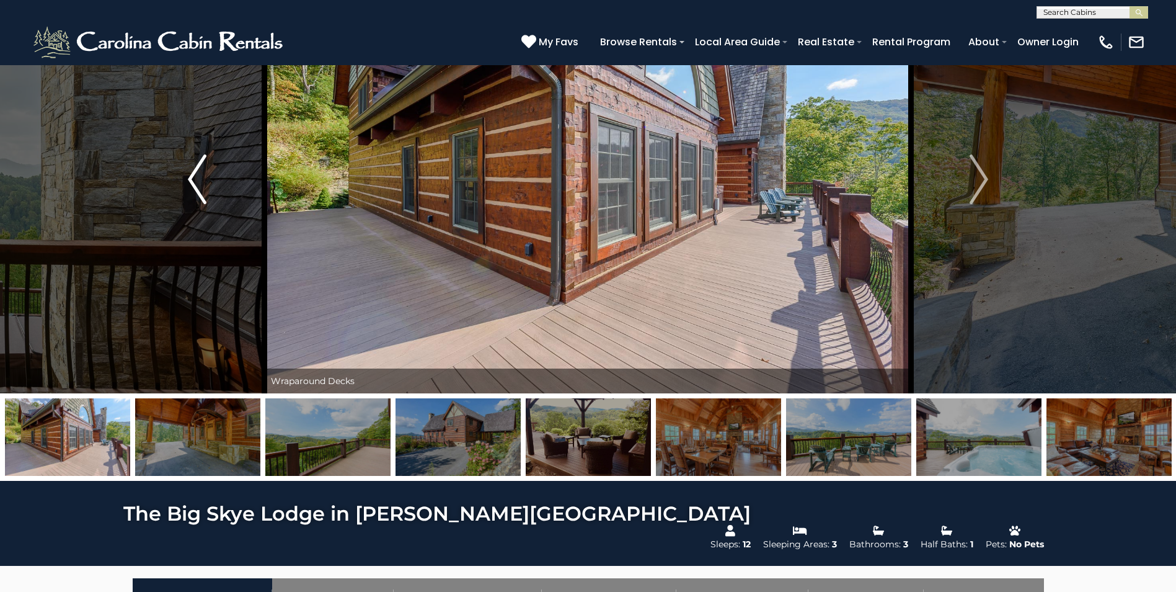
click at [189, 175] on img "Previous" at bounding box center [197, 179] width 19 height 50
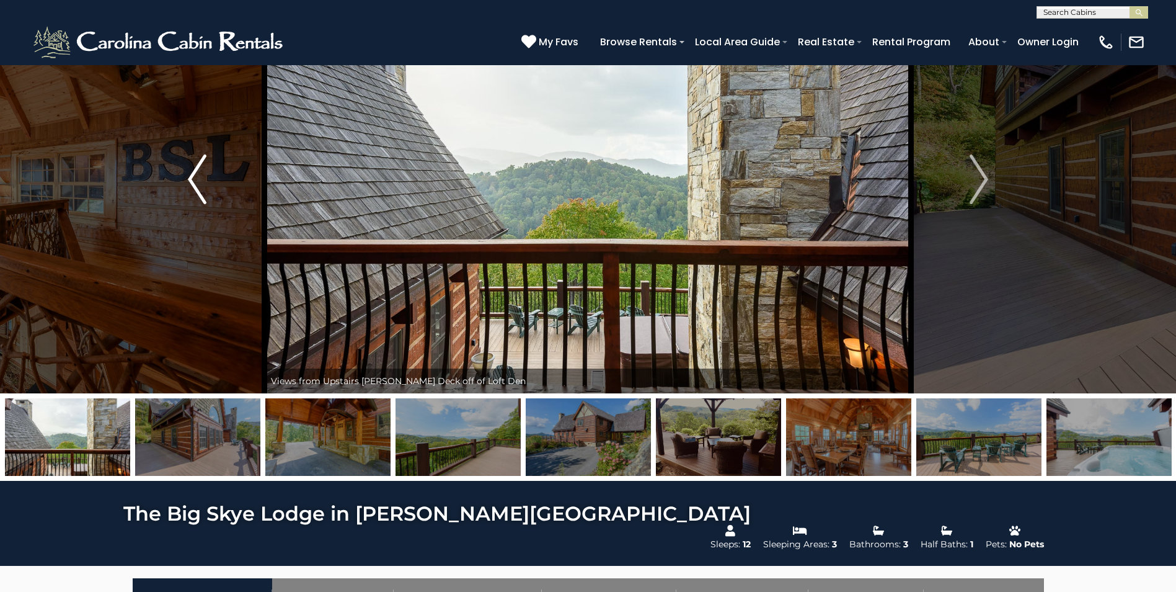
click at [189, 175] on img "Previous" at bounding box center [197, 179] width 19 height 50
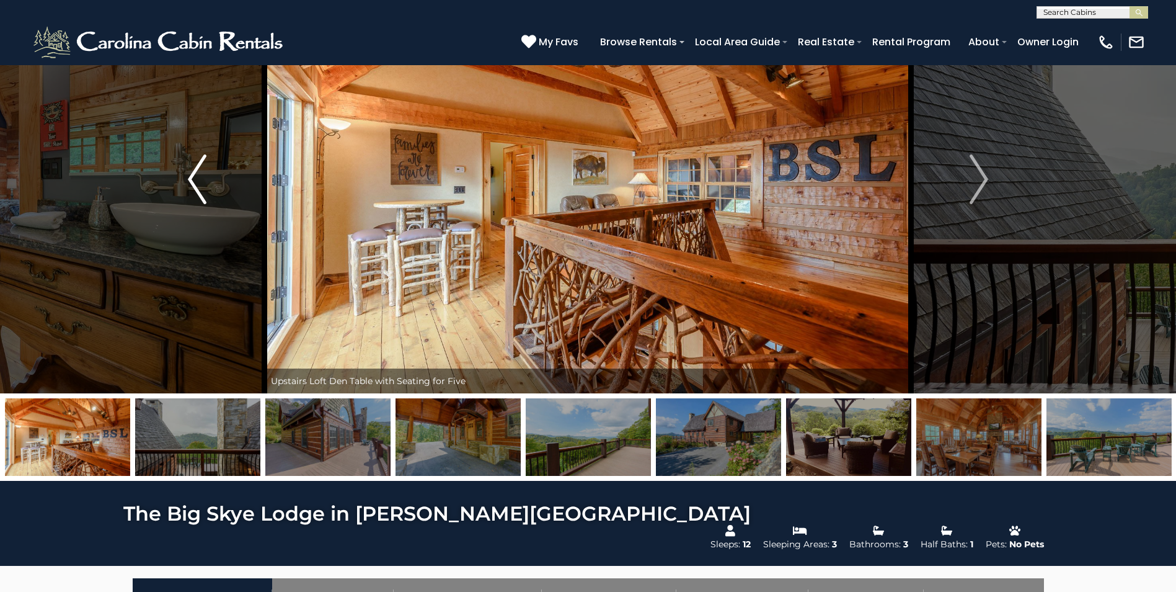
click at [189, 175] on img "Previous" at bounding box center [197, 179] width 19 height 50
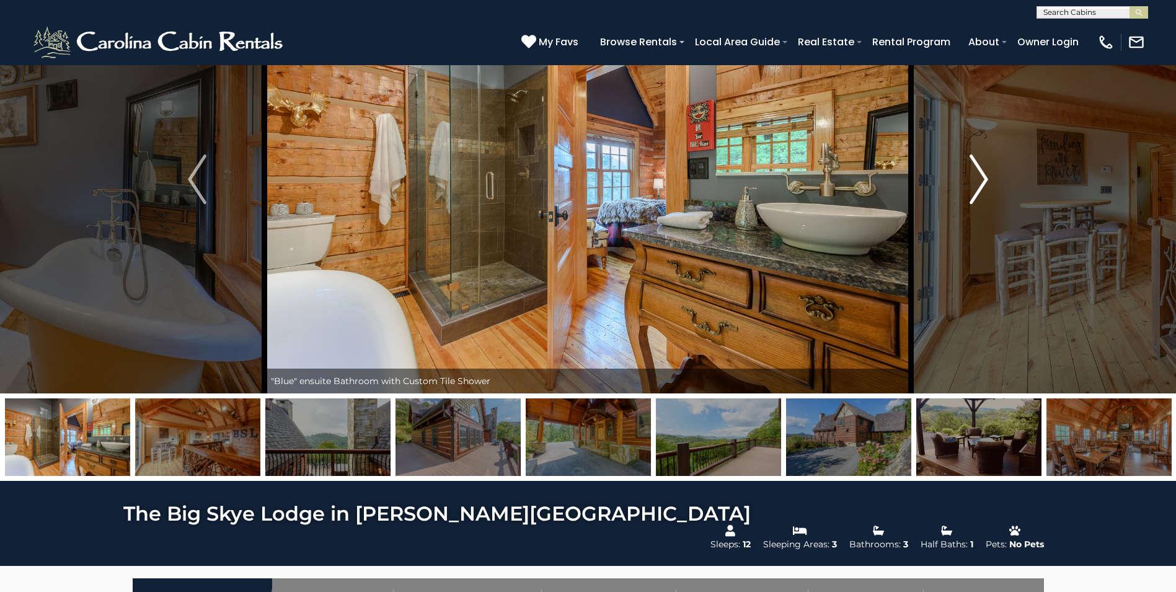
click at [987, 177] on img "Next" at bounding box center [979, 179] width 19 height 50
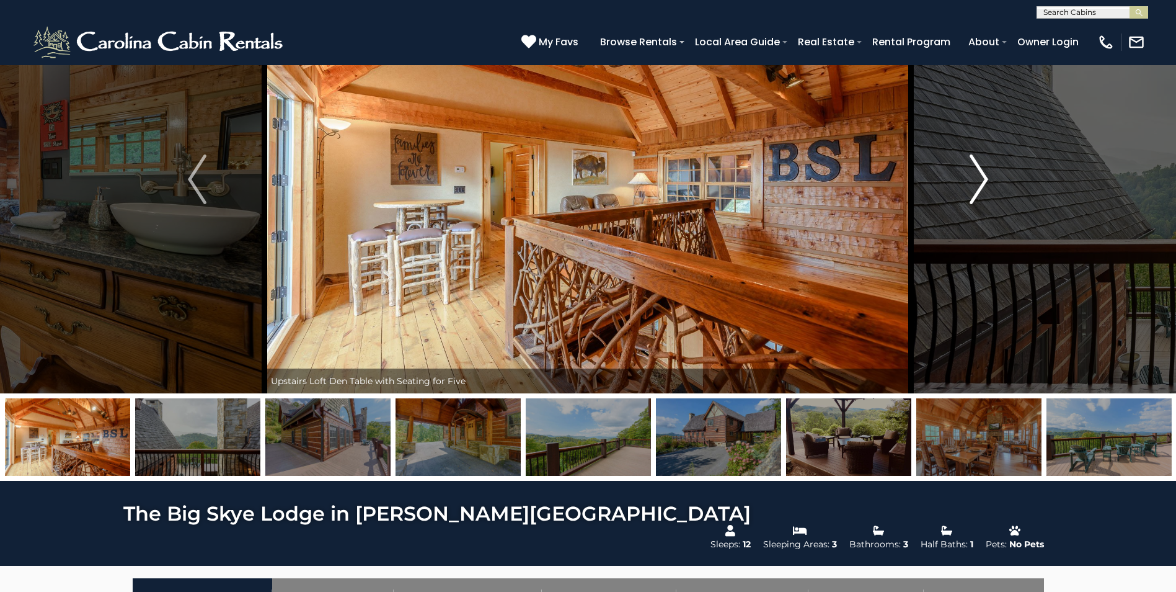
click at [987, 177] on img "Next" at bounding box center [979, 179] width 19 height 50
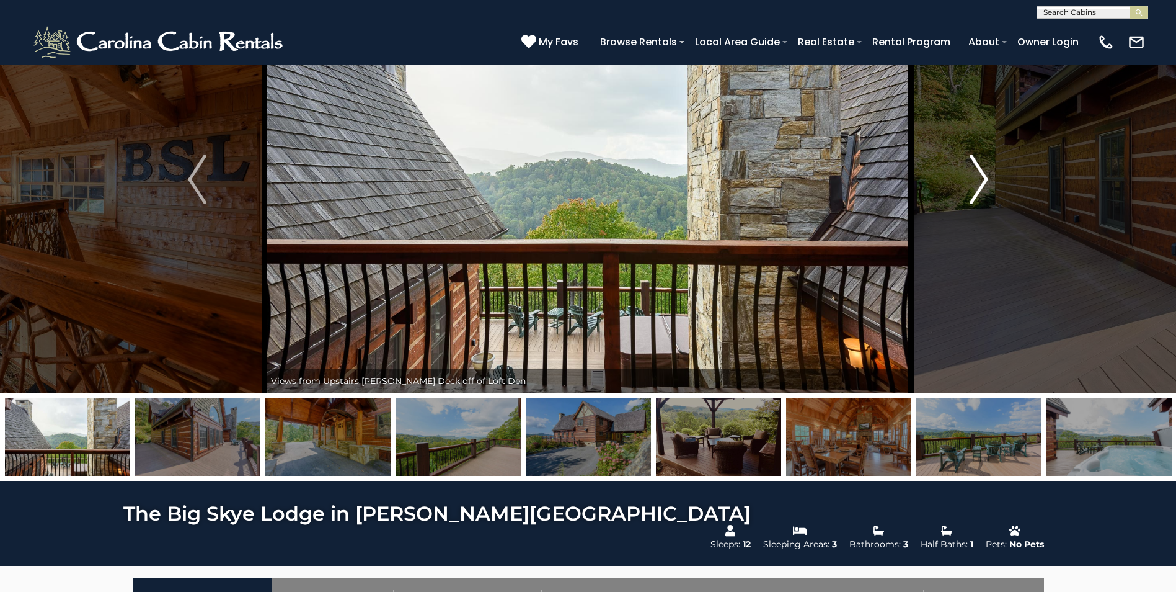
click at [987, 177] on img "Next" at bounding box center [979, 179] width 19 height 50
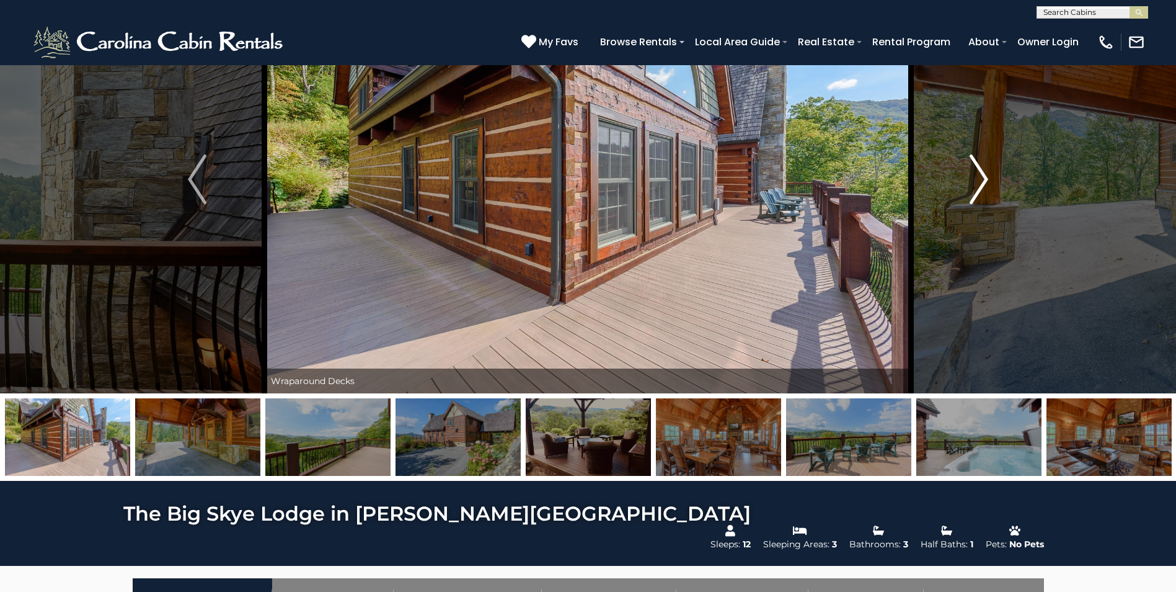
click at [987, 177] on img "Next" at bounding box center [979, 179] width 19 height 50
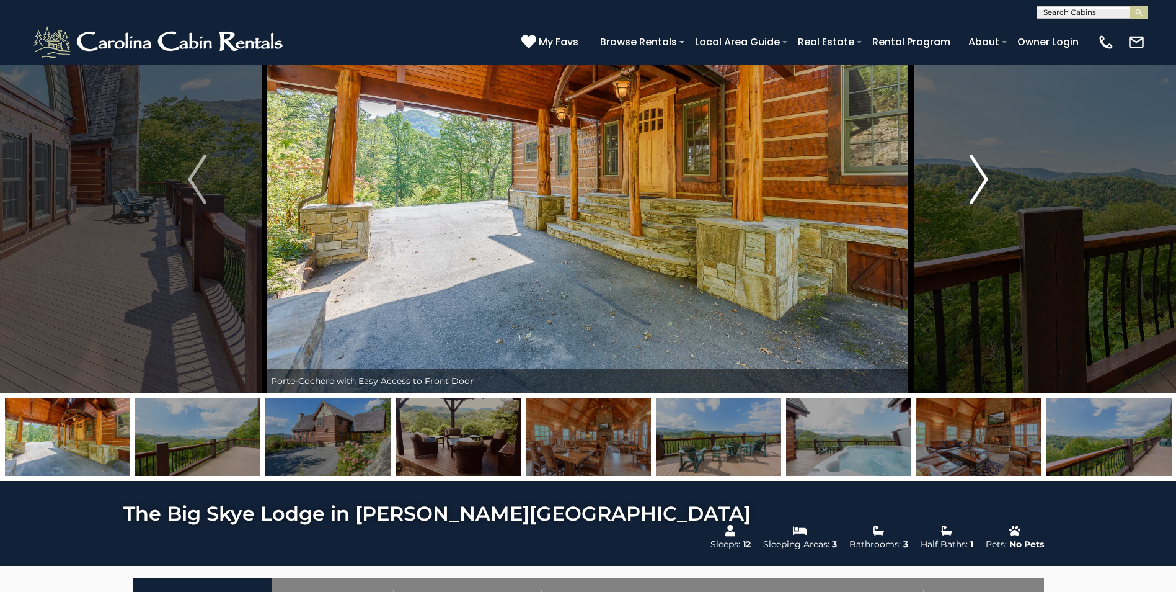
click at [987, 177] on img "Next" at bounding box center [979, 179] width 19 height 50
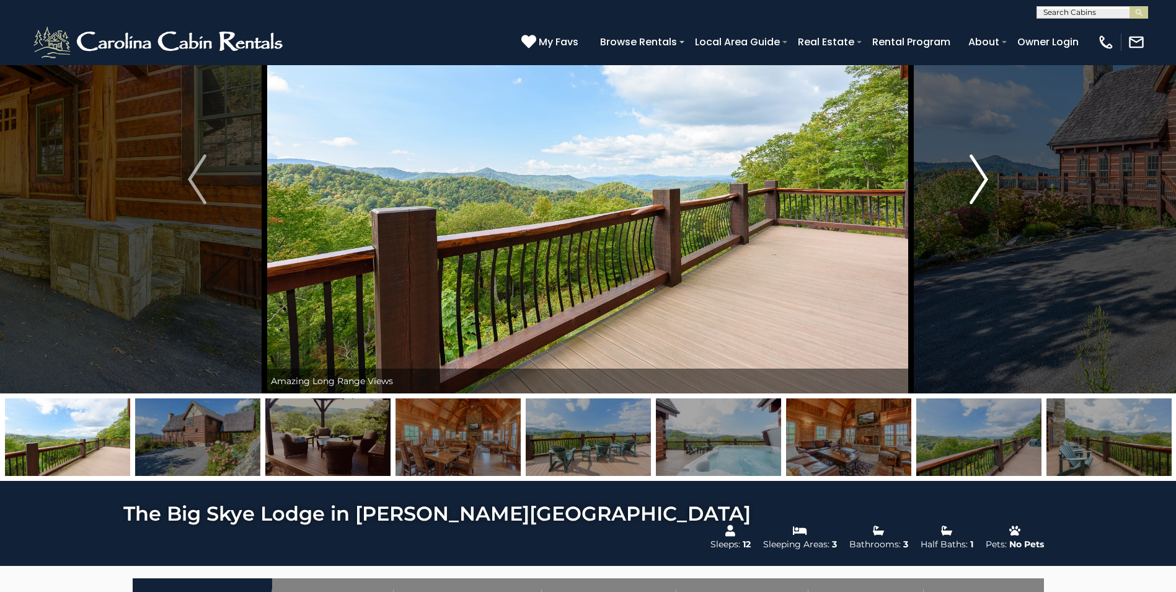
click at [987, 177] on img "Next" at bounding box center [979, 179] width 19 height 50
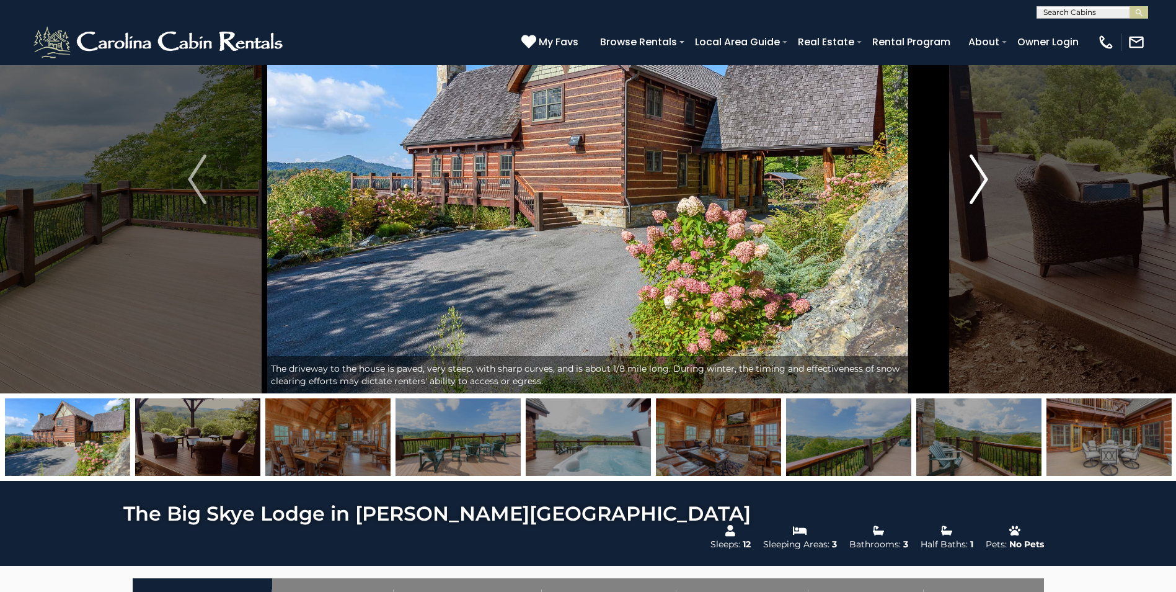
click at [985, 176] on img "Next" at bounding box center [979, 179] width 19 height 50
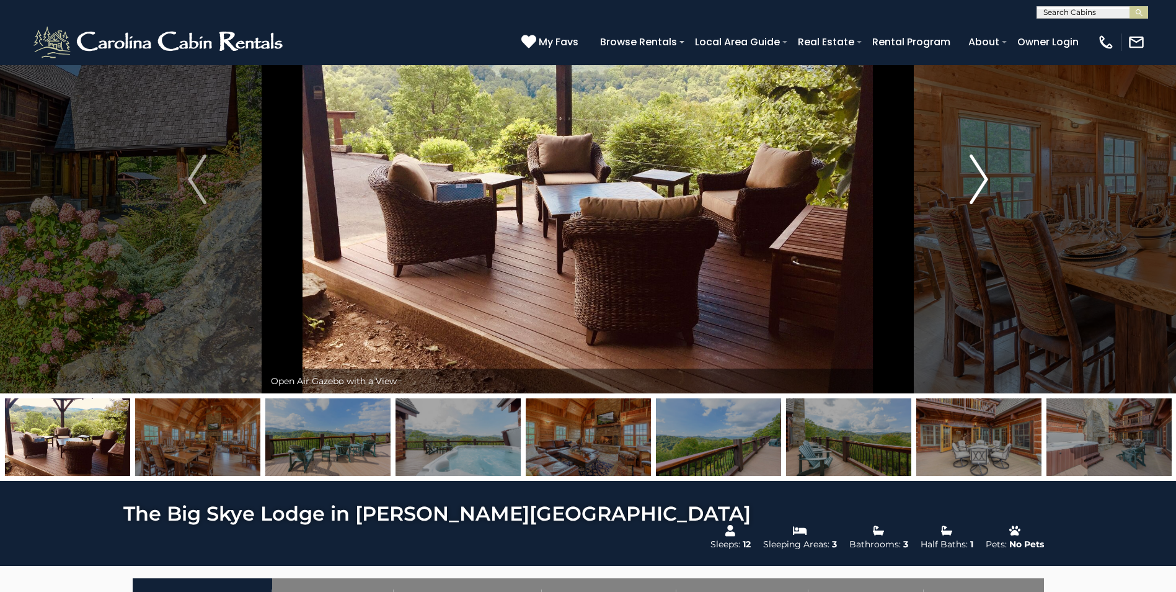
click at [983, 175] on img "Next" at bounding box center [979, 179] width 19 height 50
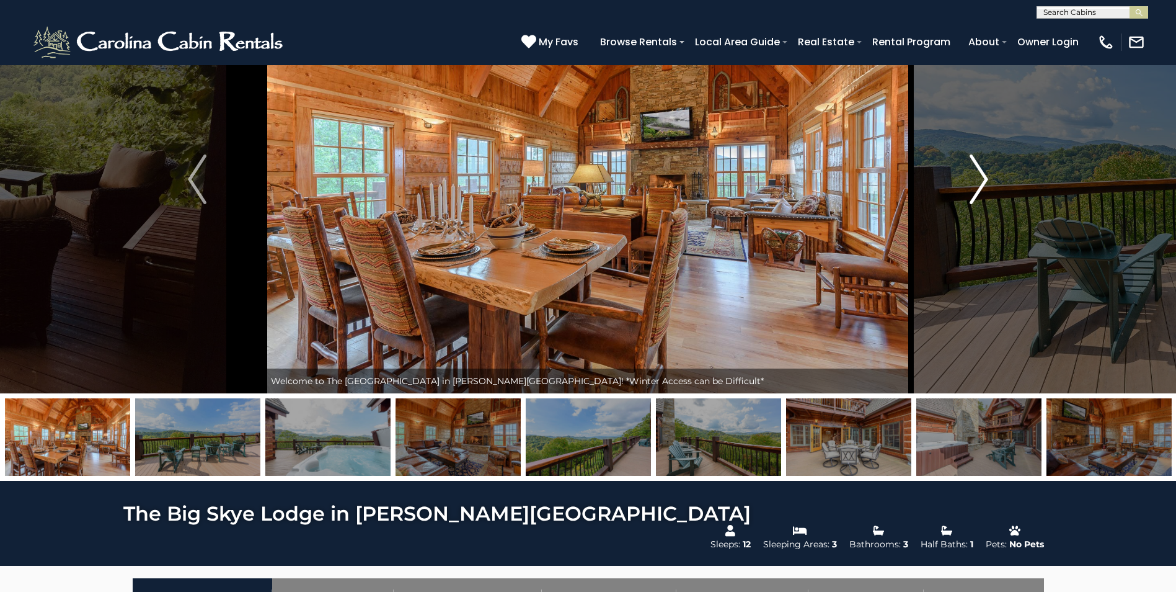
click at [980, 179] on img "Next" at bounding box center [979, 179] width 19 height 50
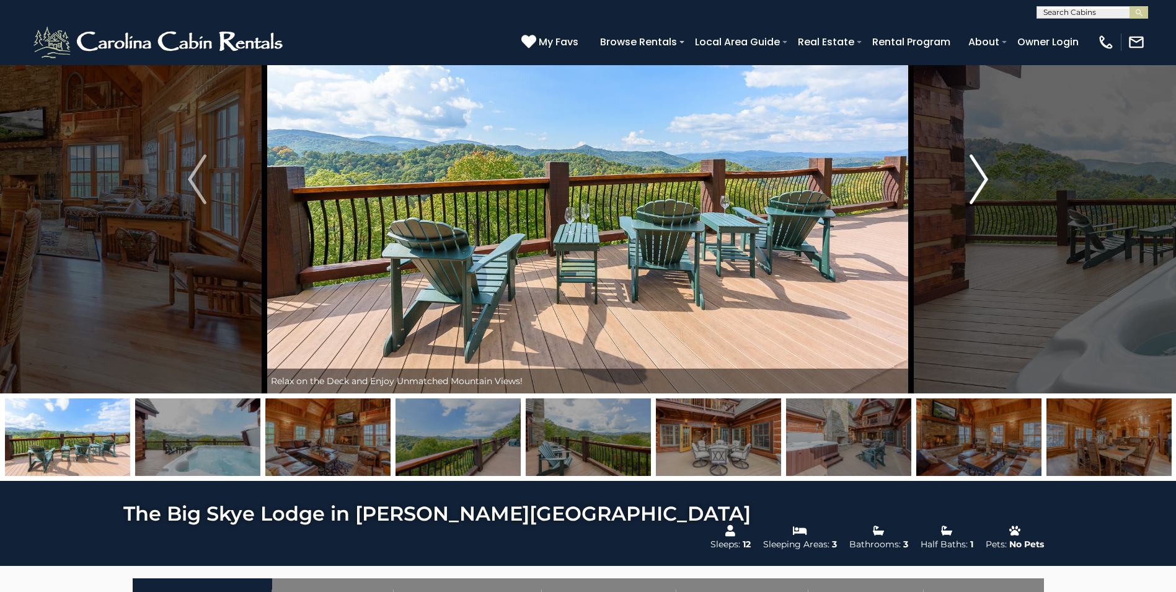
click at [980, 179] on img "Next" at bounding box center [979, 179] width 19 height 50
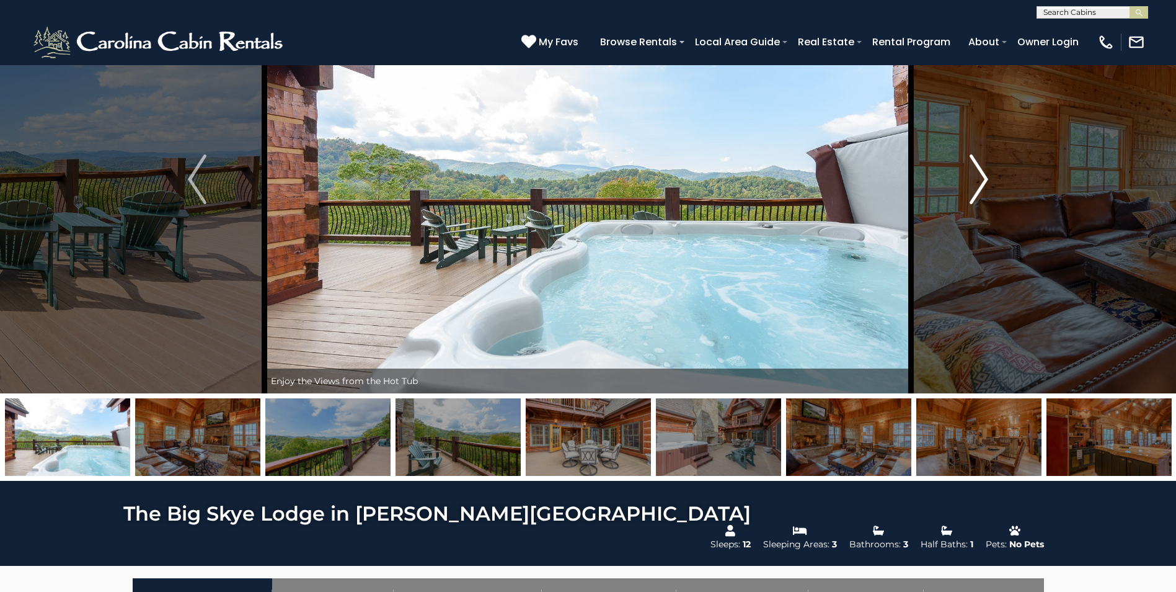
click at [980, 179] on img "Next" at bounding box center [979, 179] width 19 height 50
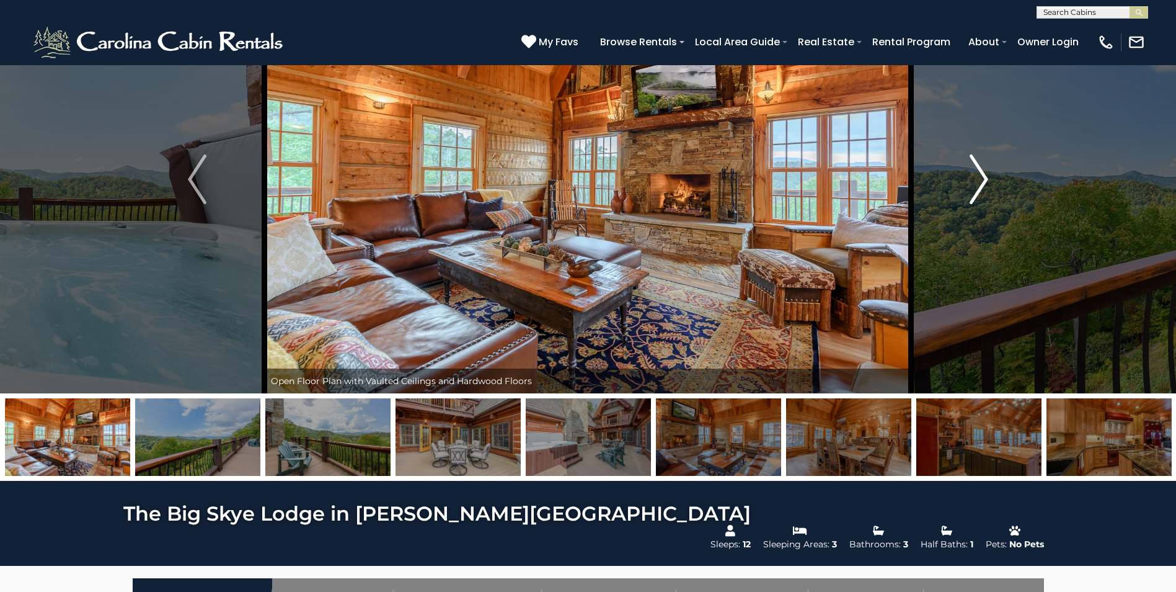
click at [980, 179] on img "Next" at bounding box center [979, 179] width 19 height 50
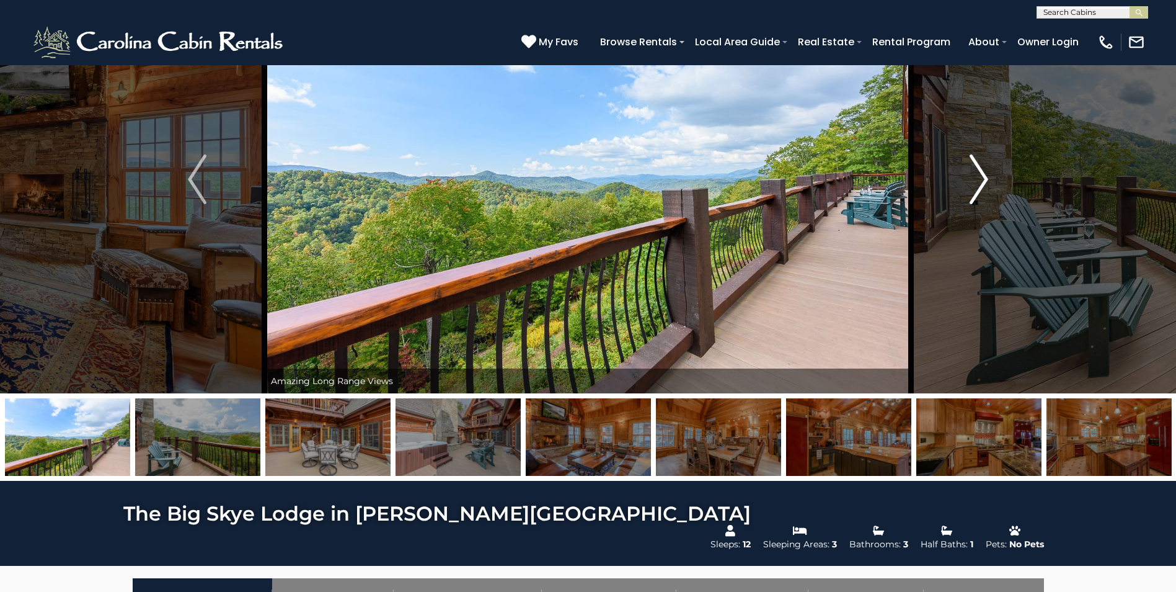
click at [980, 179] on img "Next" at bounding box center [979, 179] width 19 height 50
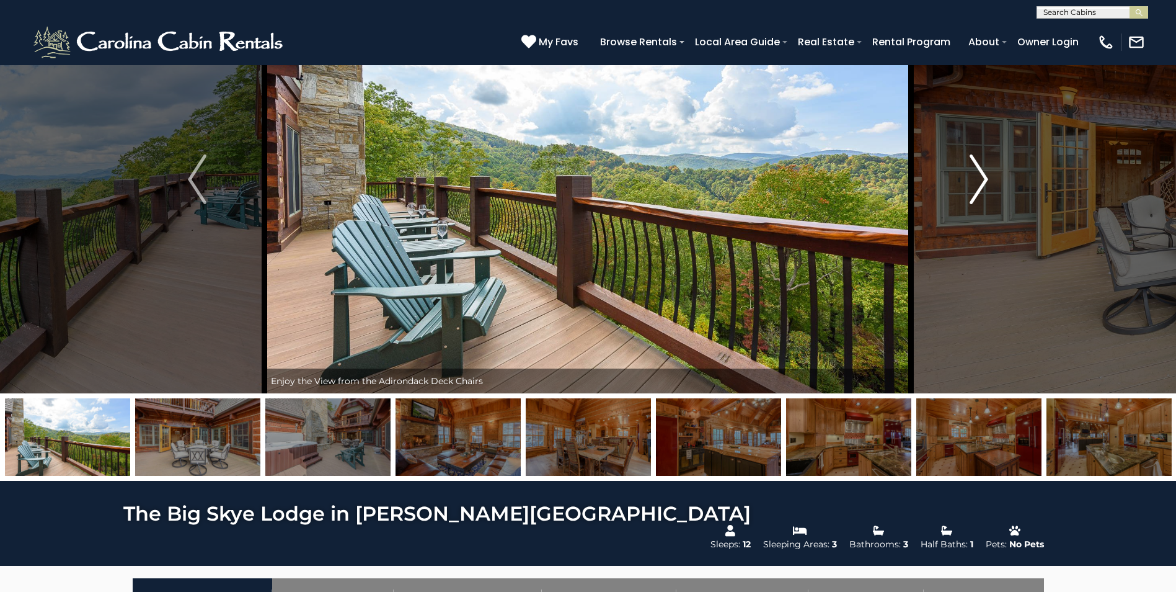
click at [980, 179] on img "Next" at bounding box center [979, 179] width 19 height 50
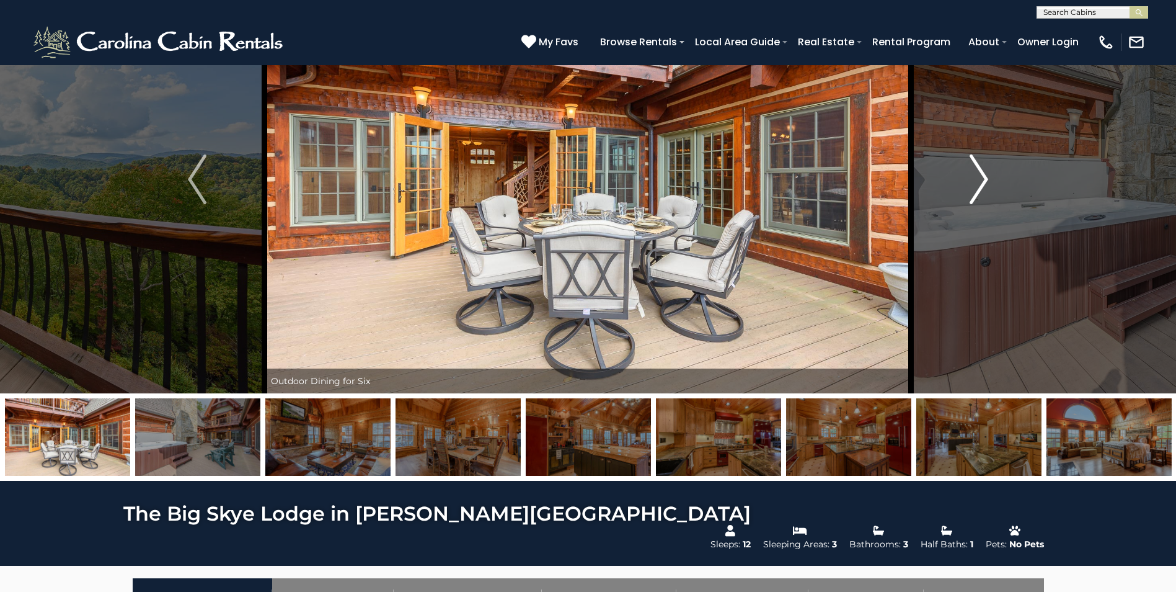
click at [984, 180] on img "Next" at bounding box center [979, 179] width 19 height 50
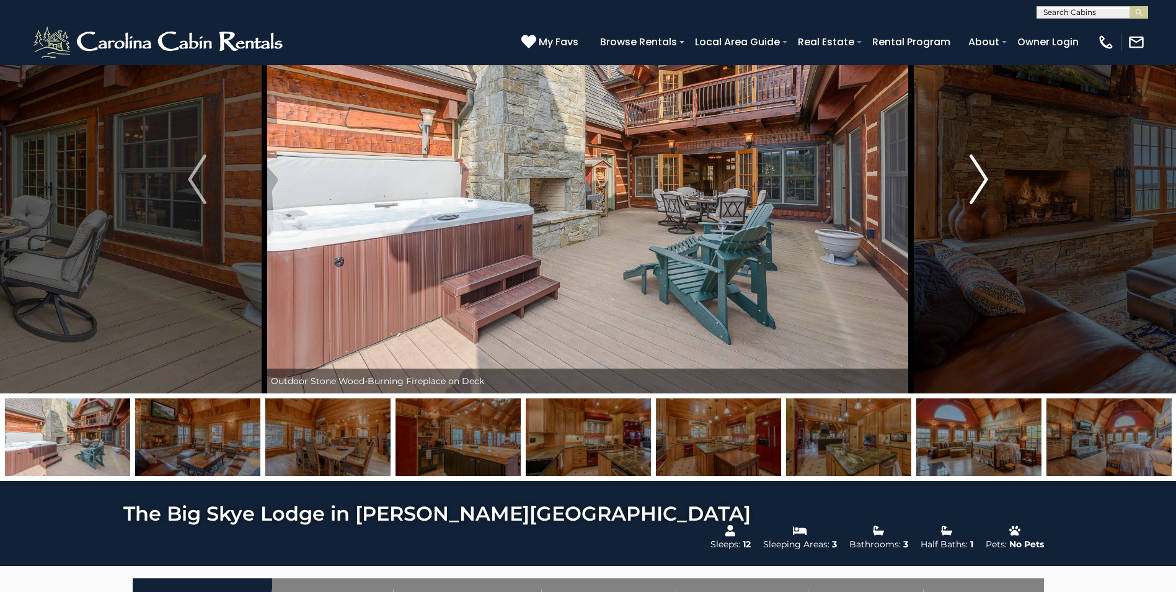
click at [984, 180] on img "Next" at bounding box center [979, 179] width 19 height 50
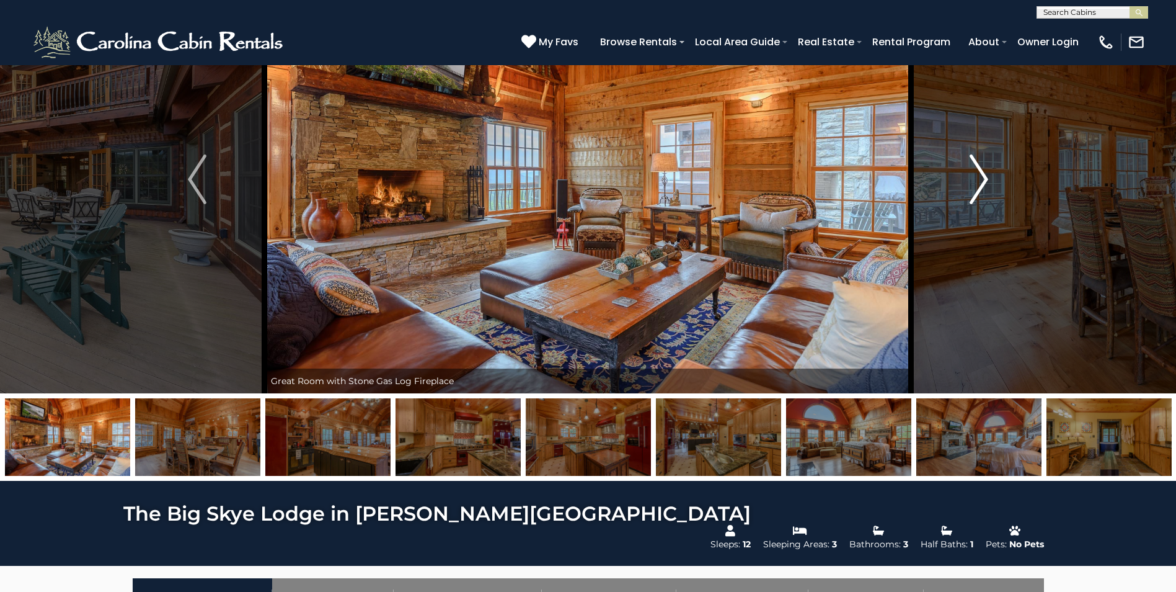
click at [984, 180] on img "Next" at bounding box center [979, 179] width 19 height 50
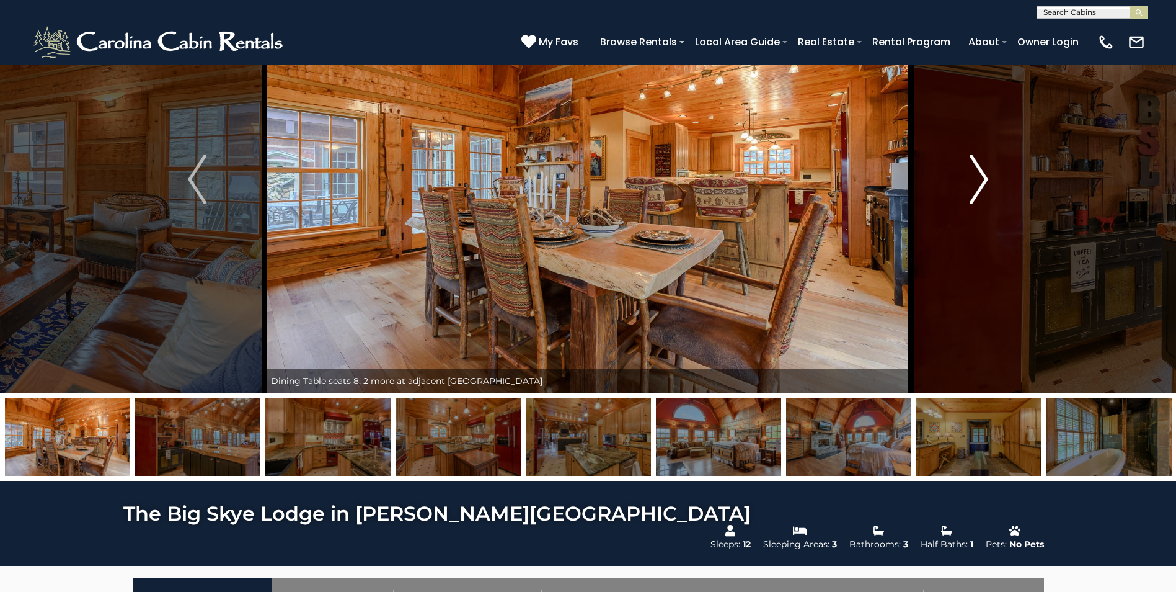
click at [984, 180] on img "Next" at bounding box center [979, 179] width 19 height 50
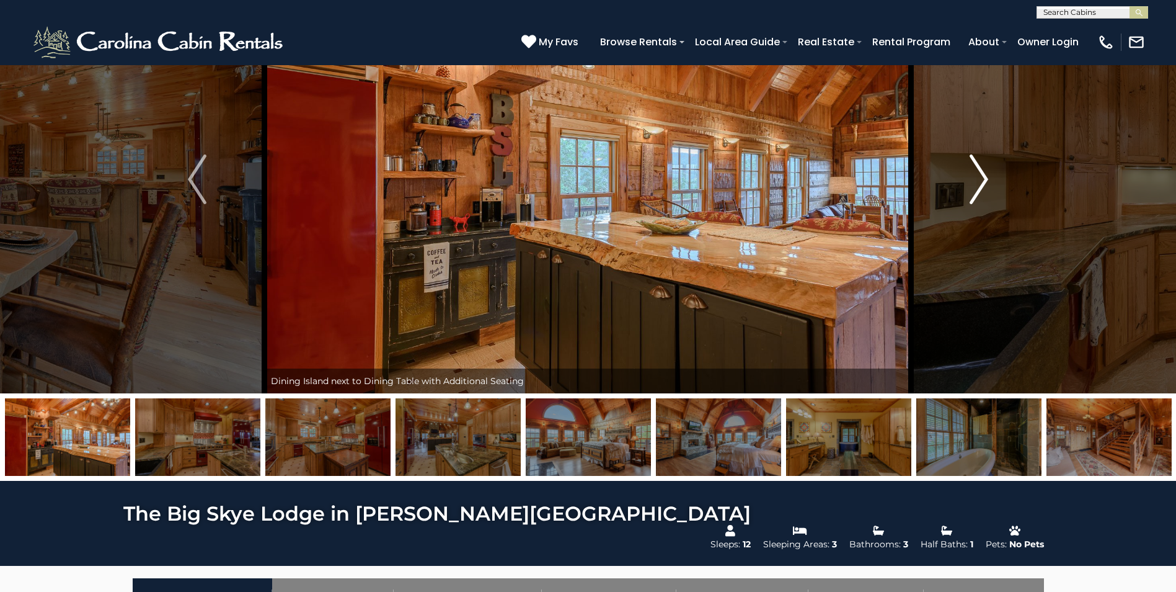
click at [984, 180] on img "Next" at bounding box center [979, 179] width 19 height 50
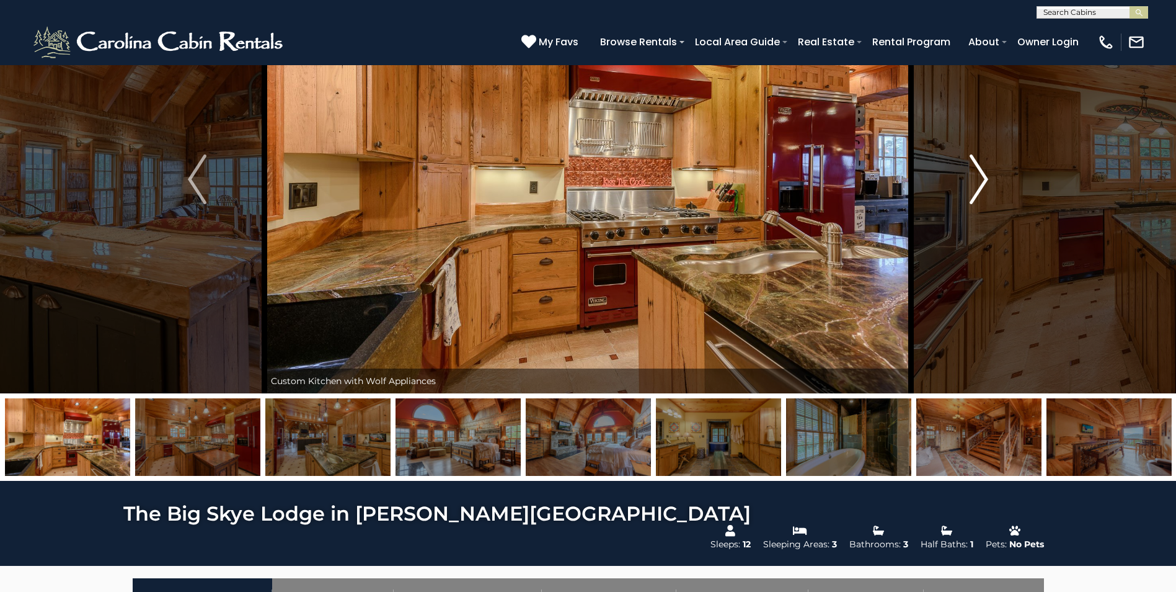
click at [984, 180] on img "Next" at bounding box center [979, 179] width 19 height 50
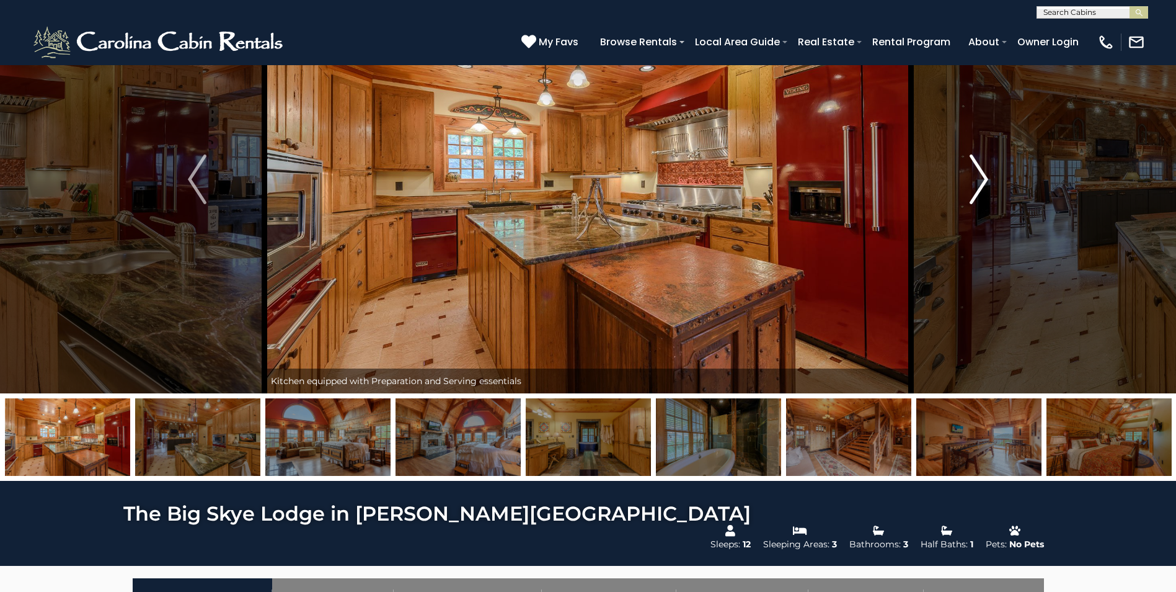
click at [981, 180] on img "Next" at bounding box center [979, 179] width 19 height 50
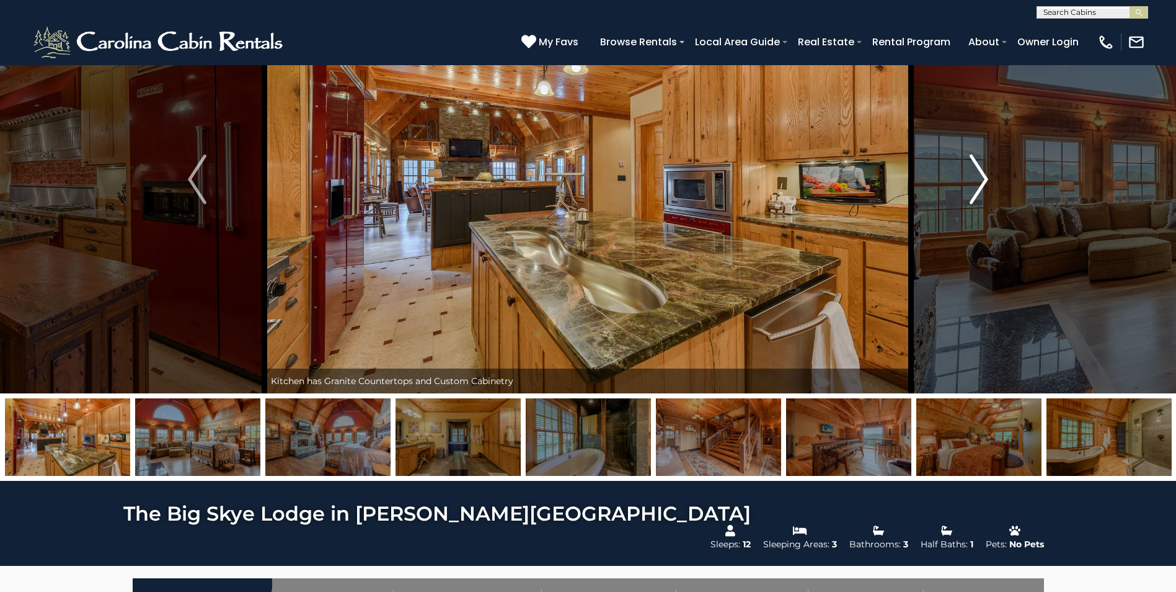
click at [981, 180] on img "Next" at bounding box center [979, 179] width 19 height 50
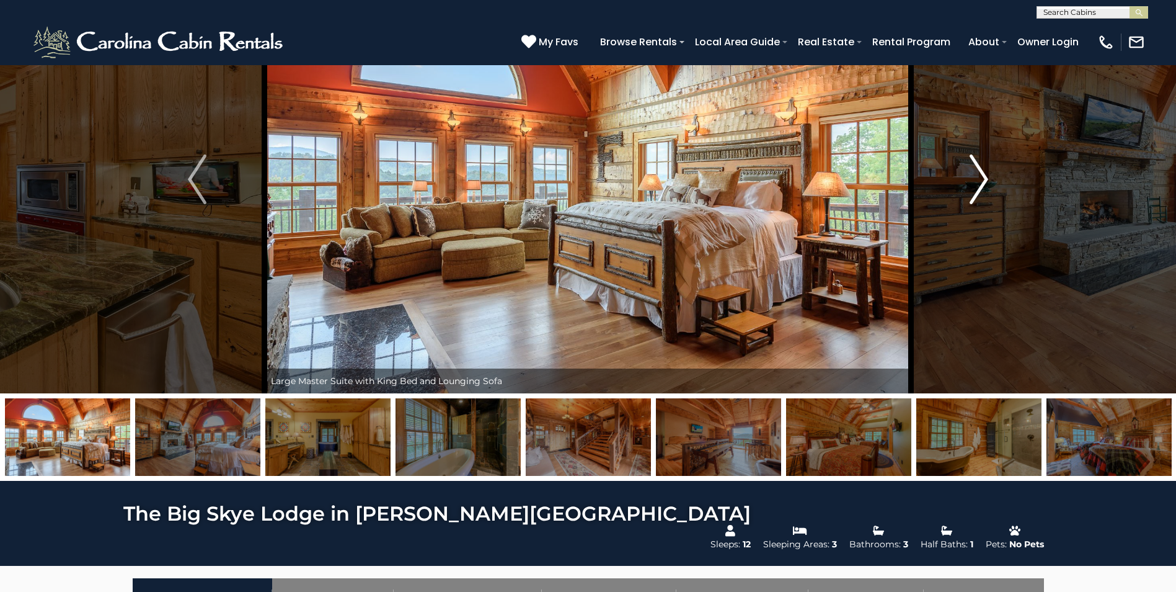
click at [981, 180] on img "Next" at bounding box center [979, 179] width 19 height 50
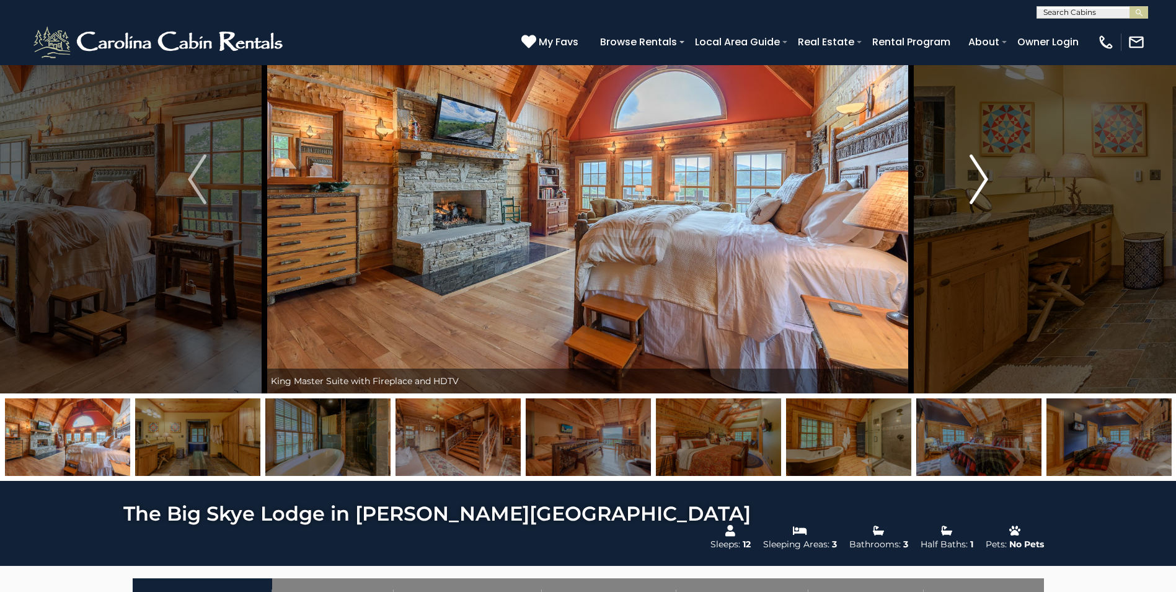
click at [981, 180] on img "Next" at bounding box center [979, 179] width 19 height 50
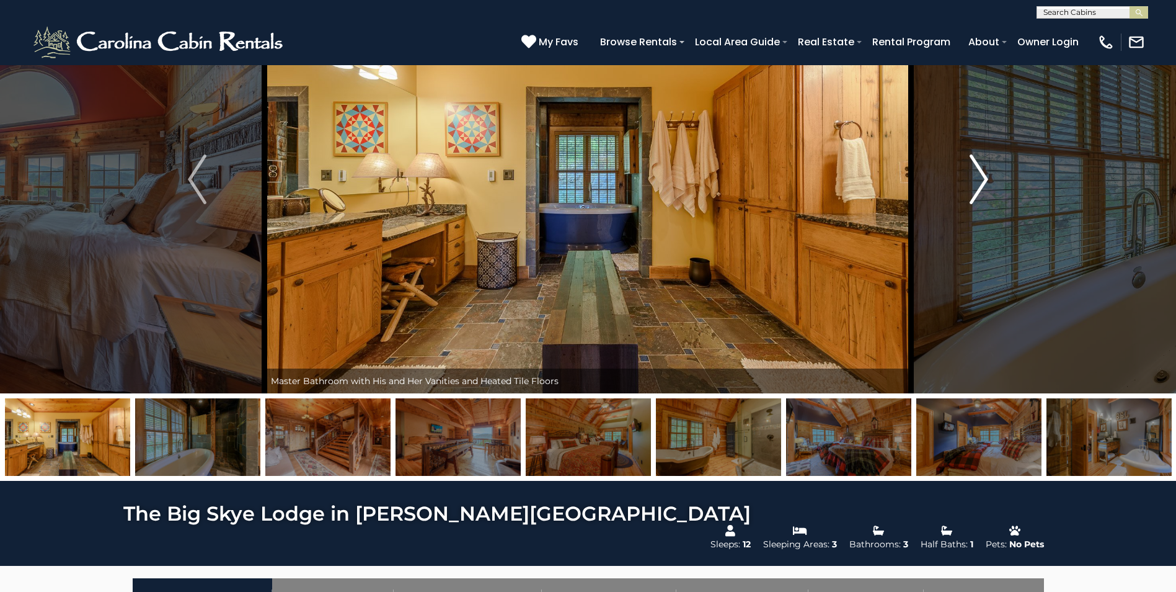
click at [981, 180] on img "Next" at bounding box center [979, 179] width 19 height 50
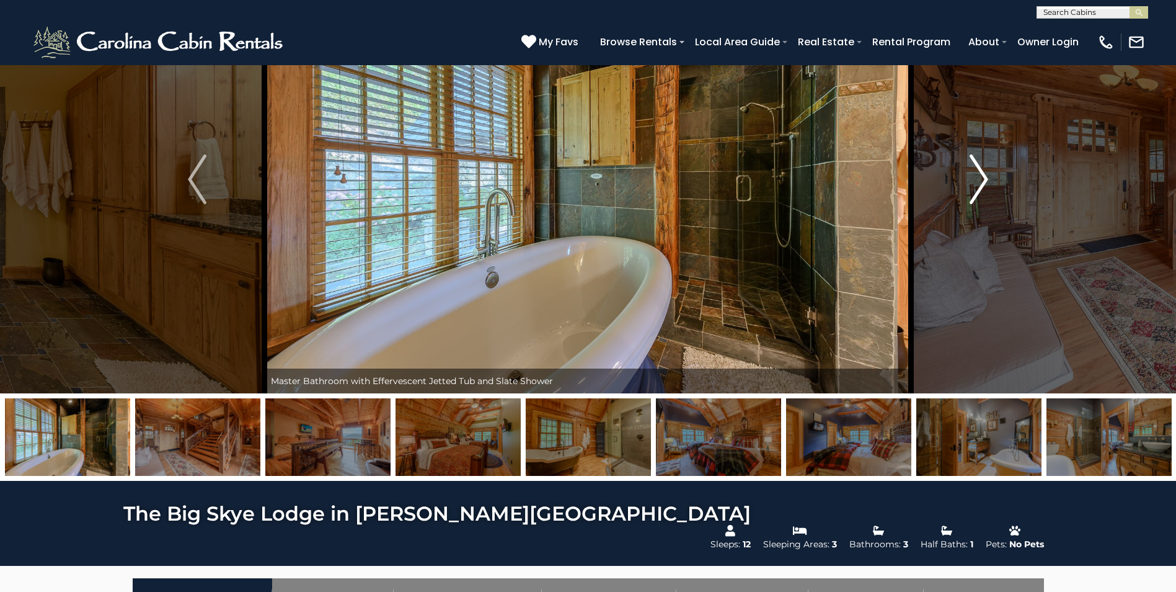
click at [981, 180] on img "Next" at bounding box center [979, 179] width 19 height 50
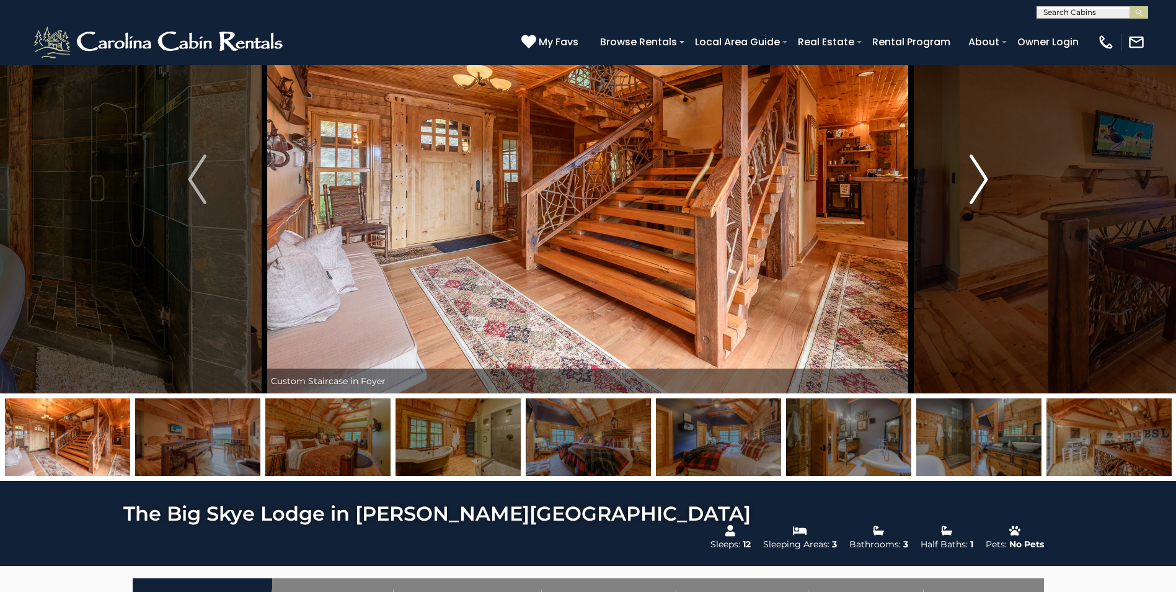
drag, startPoint x: 981, startPoint y: 180, endPoint x: 980, endPoint y: 167, distance: 13.0
click at [980, 167] on img "Next" at bounding box center [979, 179] width 19 height 50
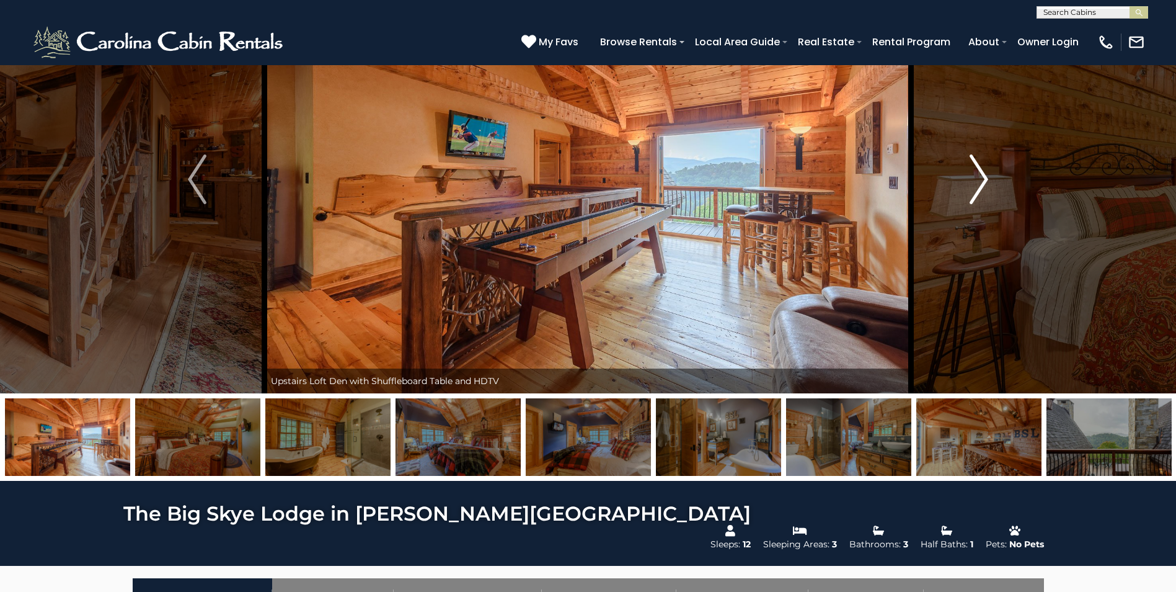
click at [980, 167] on img "Next" at bounding box center [979, 179] width 19 height 50
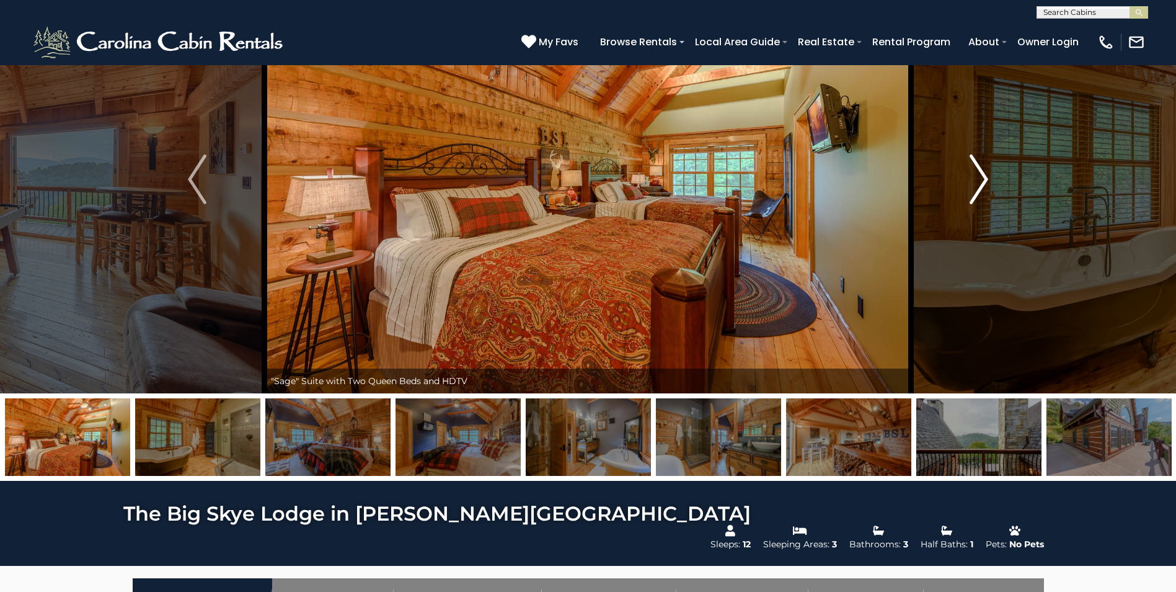
click at [980, 167] on img "Next" at bounding box center [979, 179] width 19 height 50
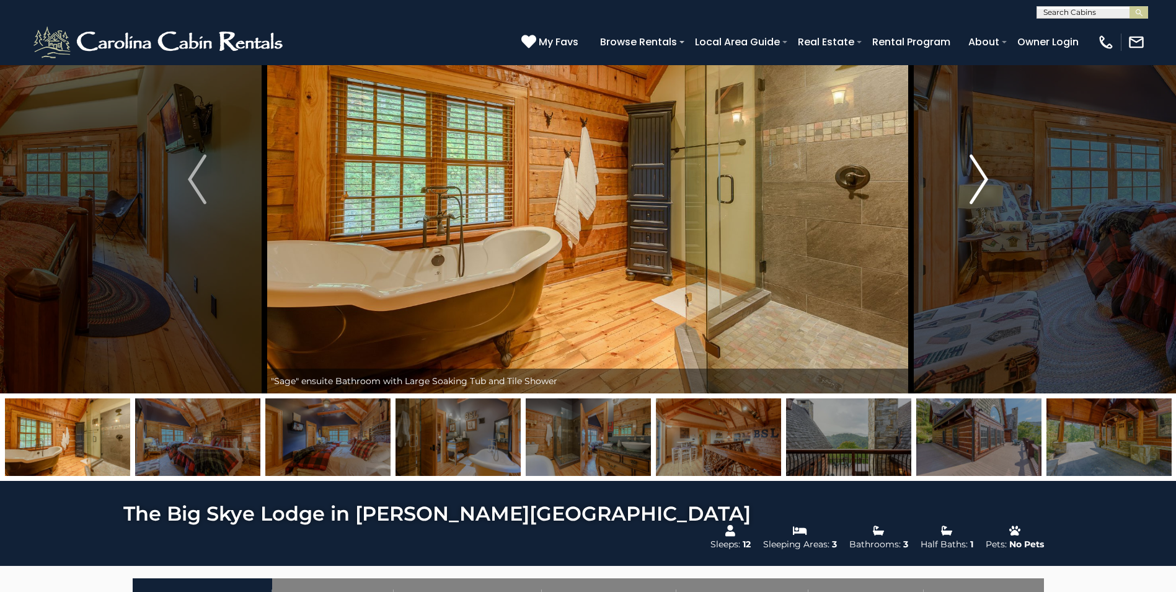
click at [980, 167] on img "Next" at bounding box center [979, 179] width 19 height 50
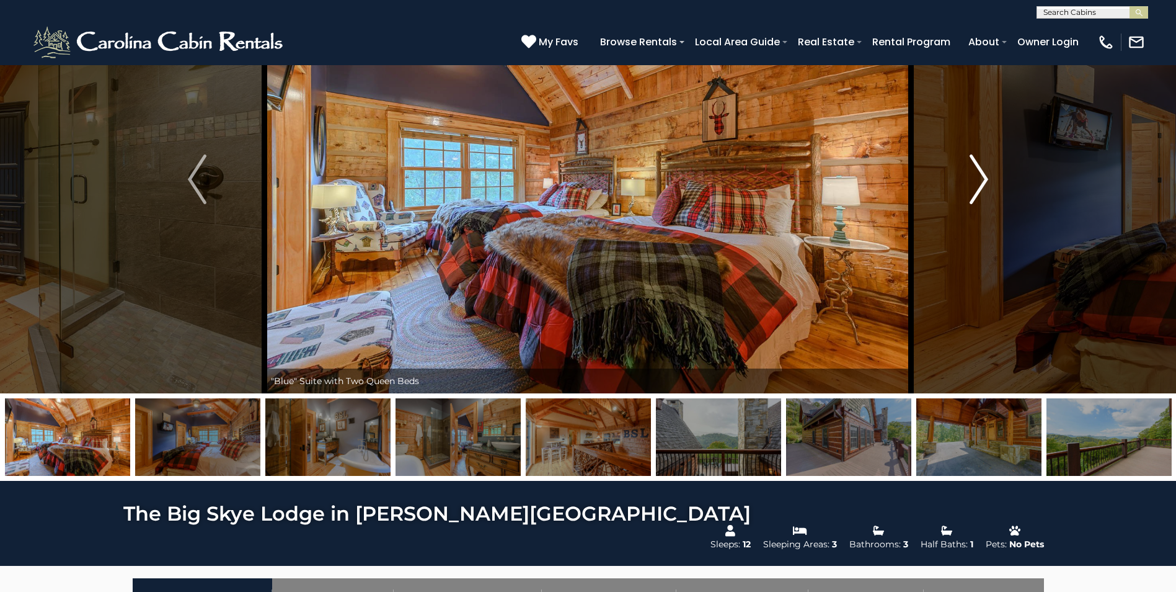
click at [980, 167] on img "Next" at bounding box center [979, 179] width 19 height 50
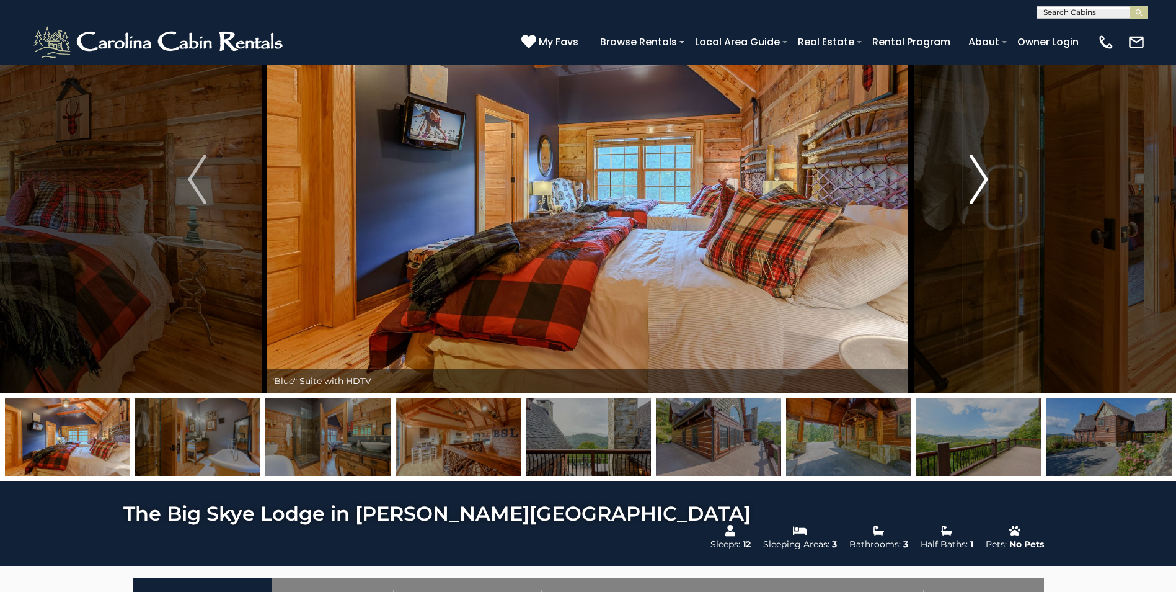
click at [980, 167] on img "Next" at bounding box center [979, 179] width 19 height 50
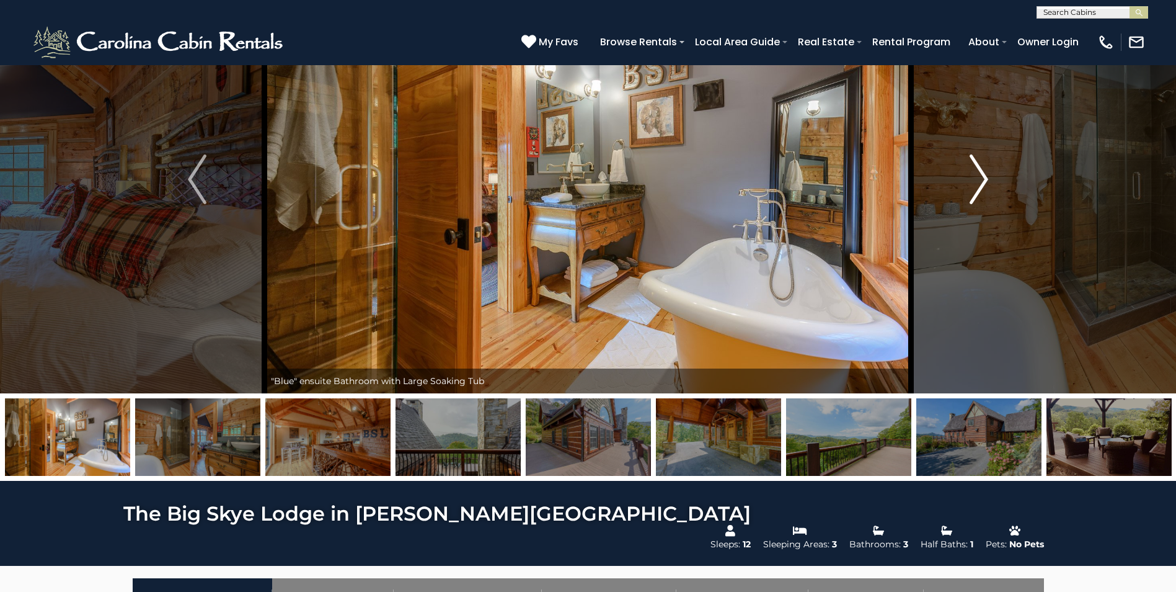
click at [980, 167] on img "Next" at bounding box center [979, 179] width 19 height 50
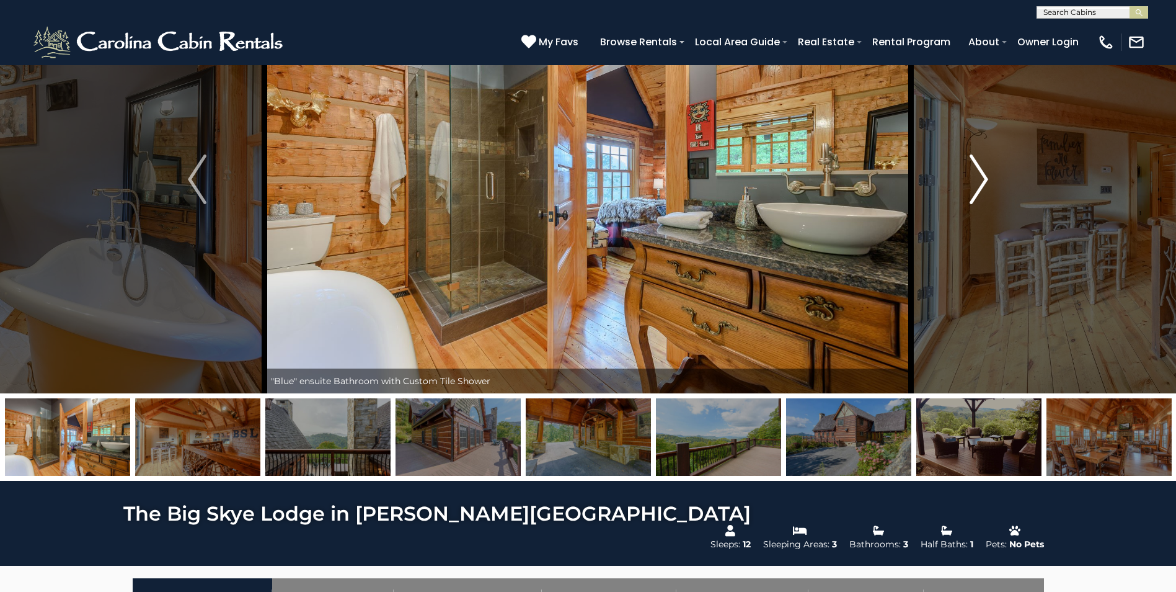
click at [980, 167] on img "Next" at bounding box center [979, 179] width 19 height 50
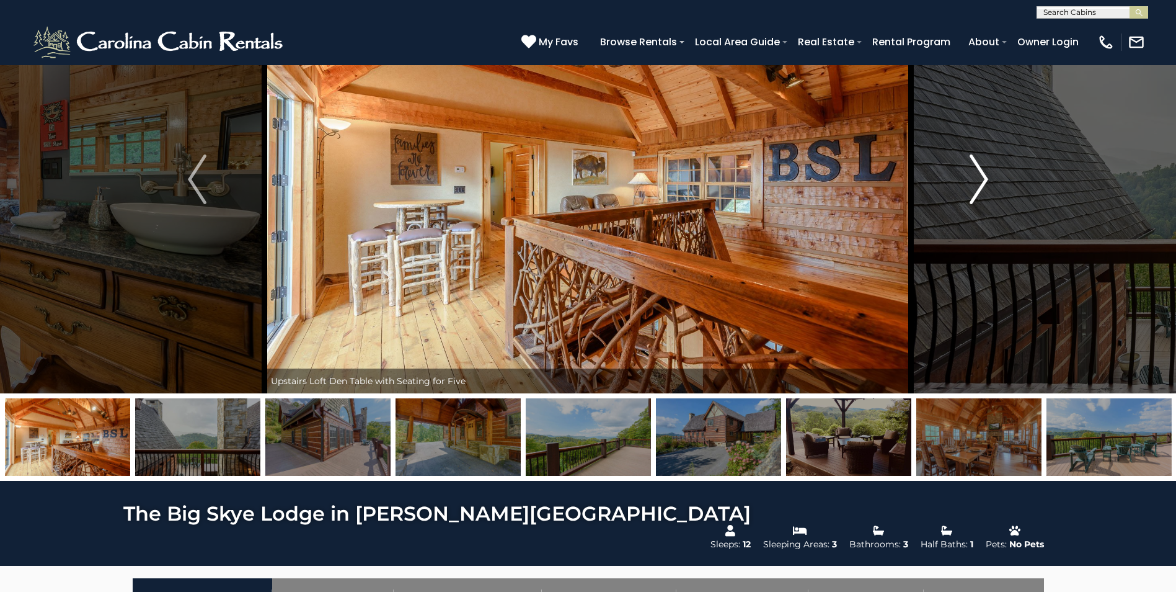
click at [980, 167] on img "Next" at bounding box center [979, 179] width 19 height 50
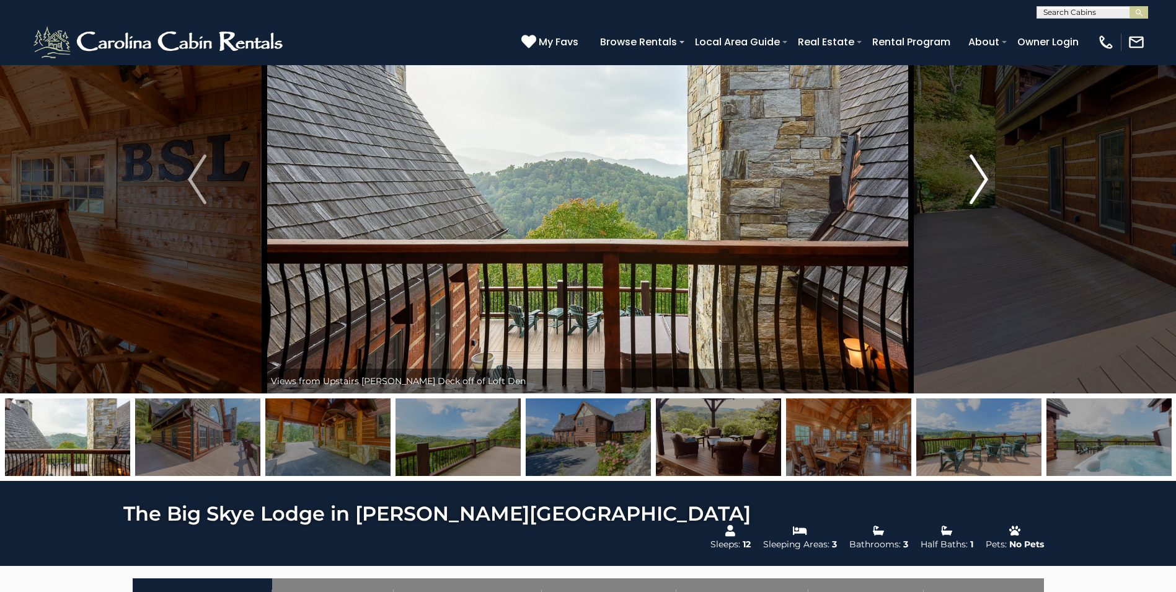
click at [982, 173] on img "Next" at bounding box center [979, 179] width 19 height 50
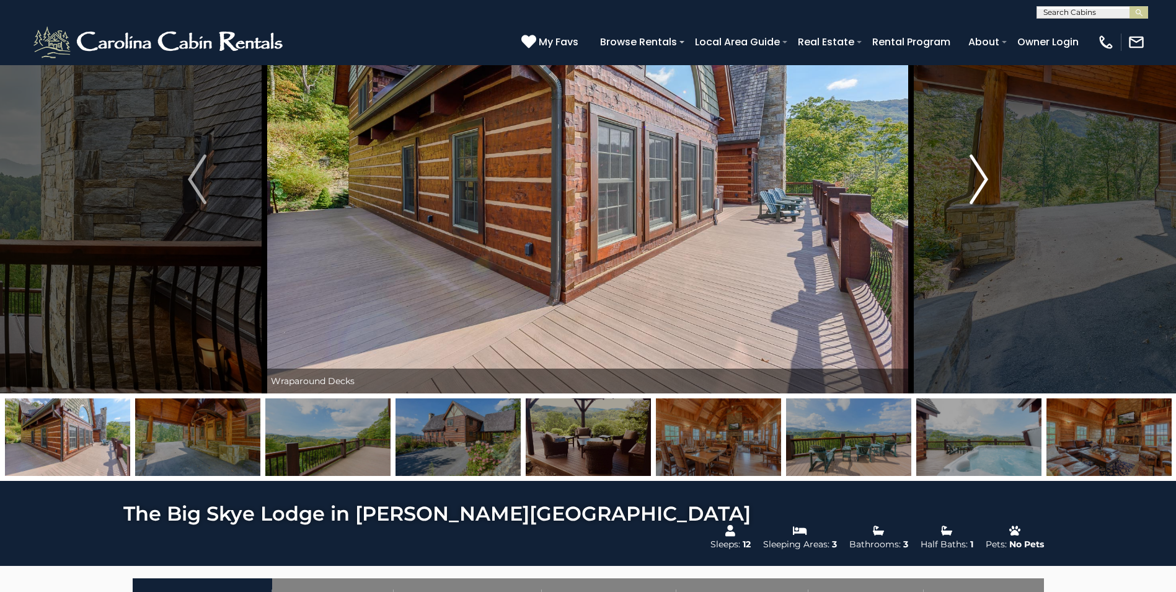
click at [982, 173] on img "Next" at bounding box center [979, 179] width 19 height 50
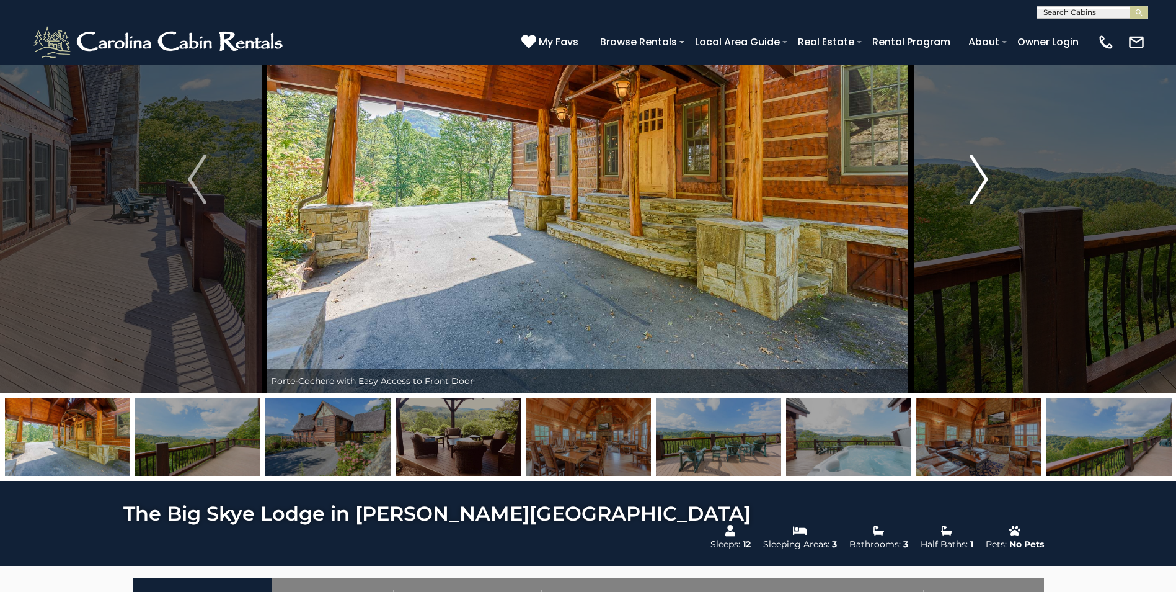
click at [982, 173] on img "Next" at bounding box center [979, 179] width 19 height 50
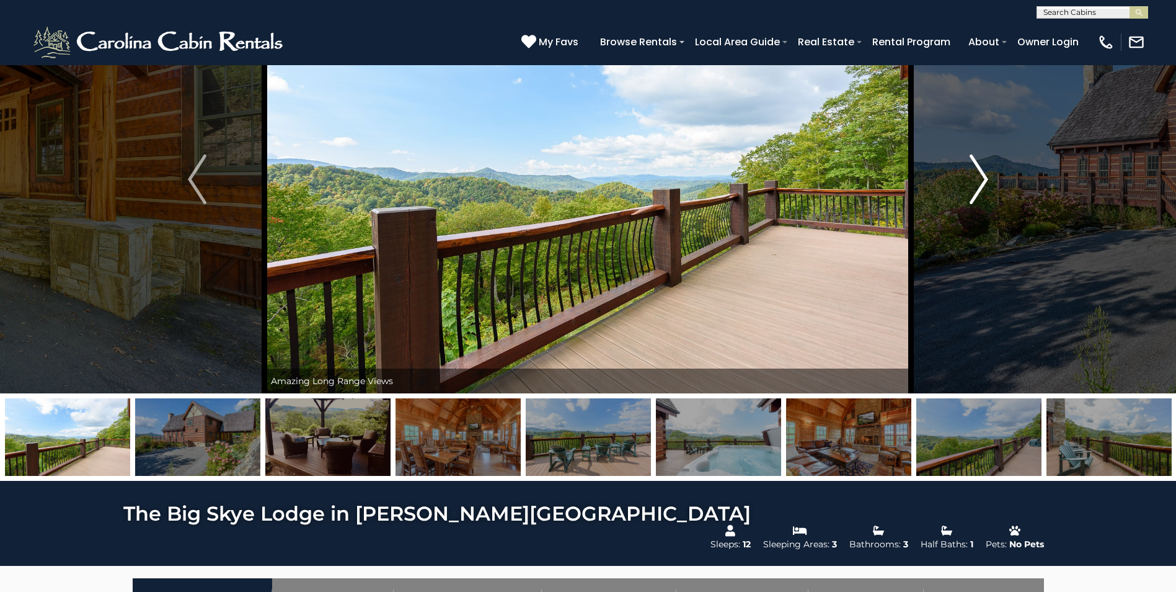
click at [982, 173] on img "Next" at bounding box center [979, 179] width 19 height 50
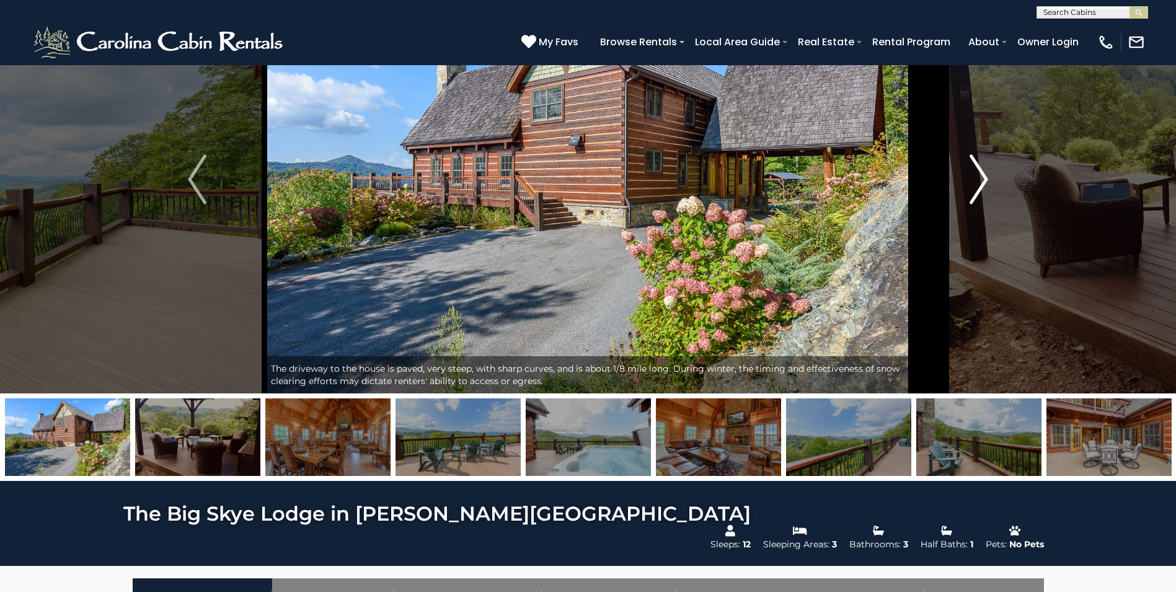
click at [985, 177] on img "Next" at bounding box center [979, 179] width 19 height 50
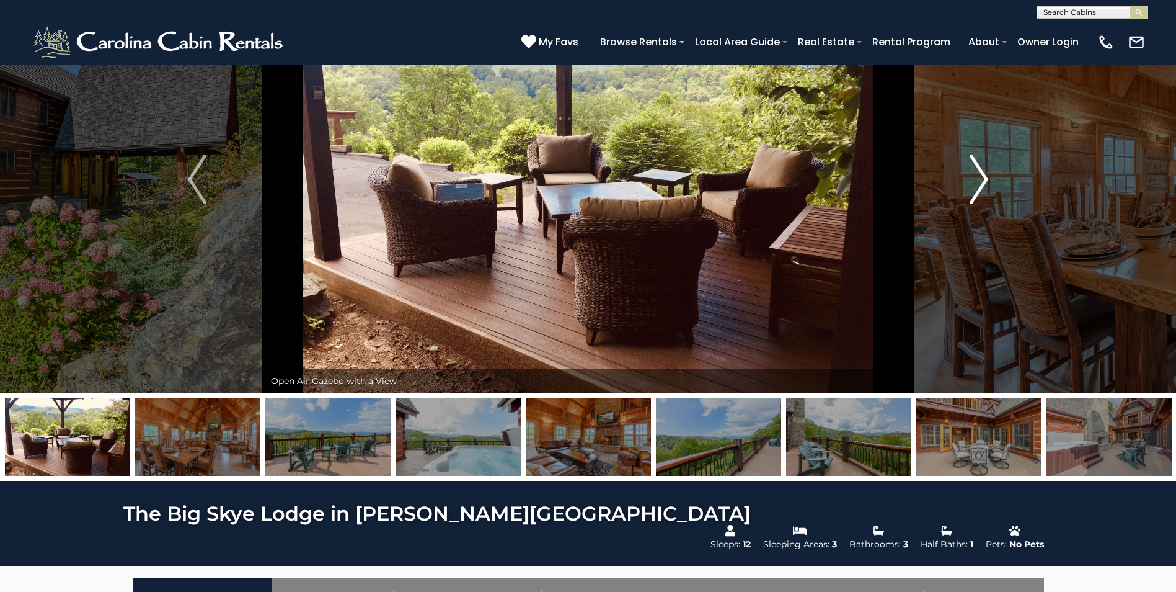
click at [985, 177] on img "Next" at bounding box center [979, 179] width 19 height 50
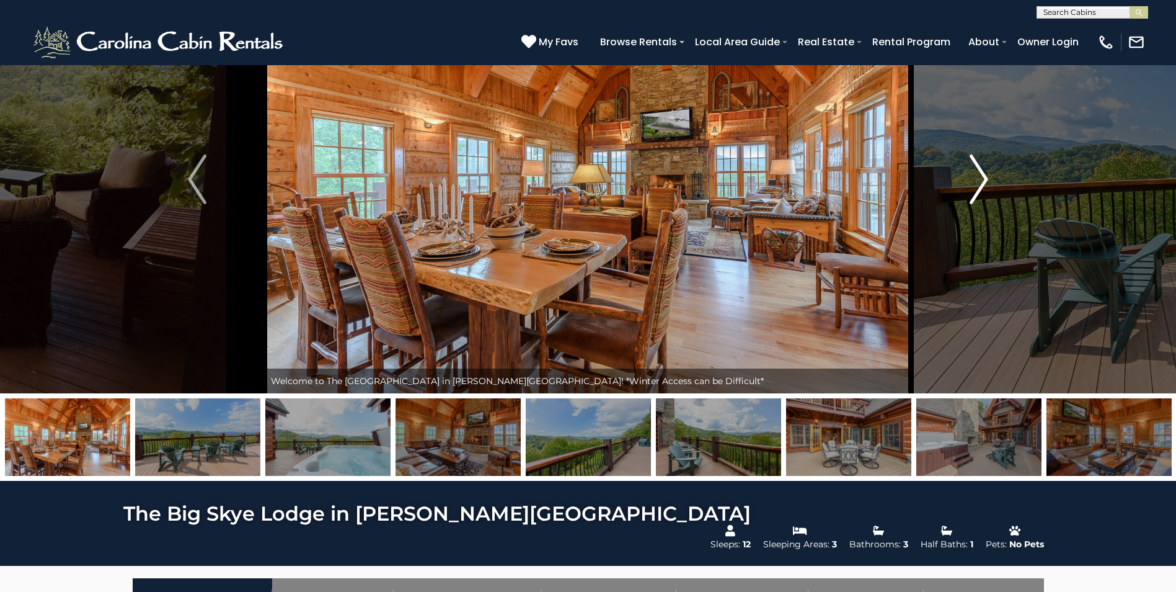
click at [985, 177] on img "Next" at bounding box center [979, 179] width 19 height 50
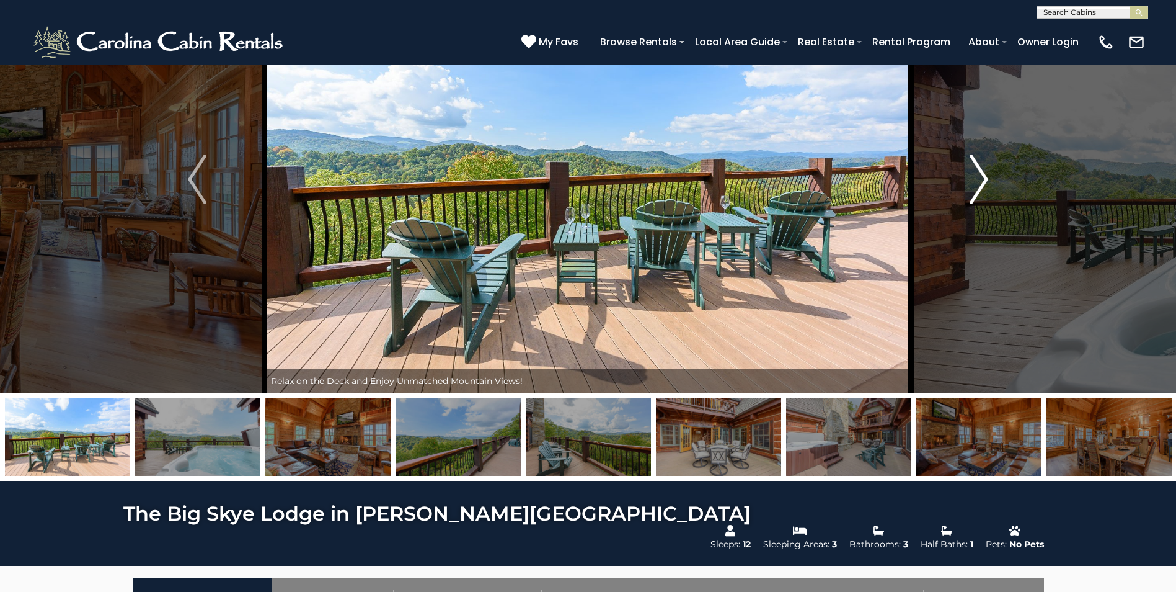
click at [985, 177] on img "Next" at bounding box center [979, 179] width 19 height 50
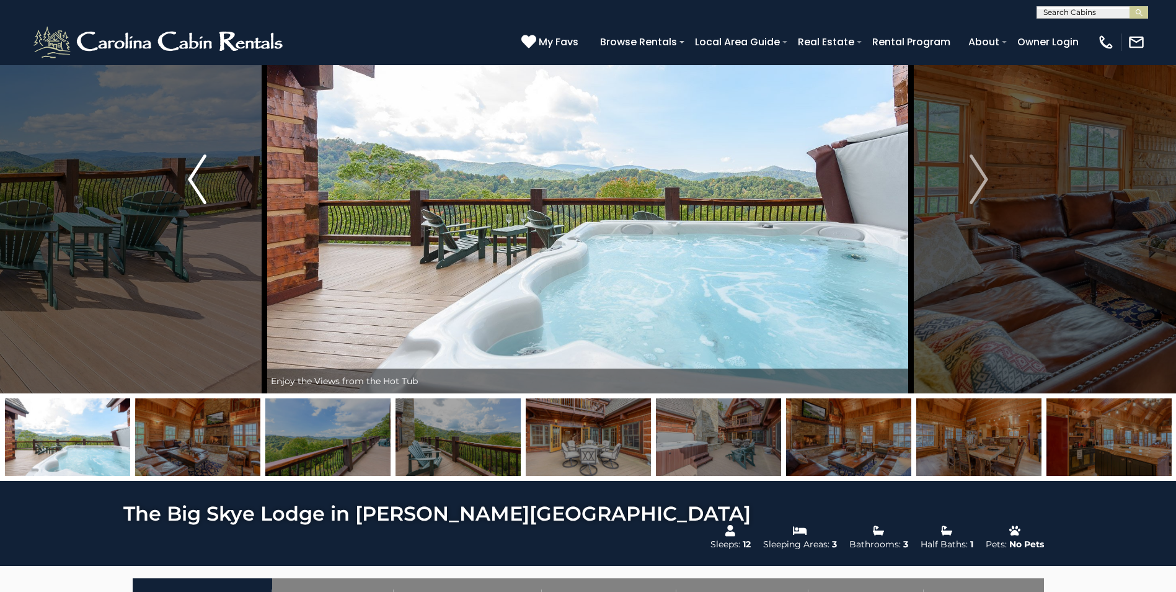
click at [196, 185] on img "Previous" at bounding box center [197, 179] width 19 height 50
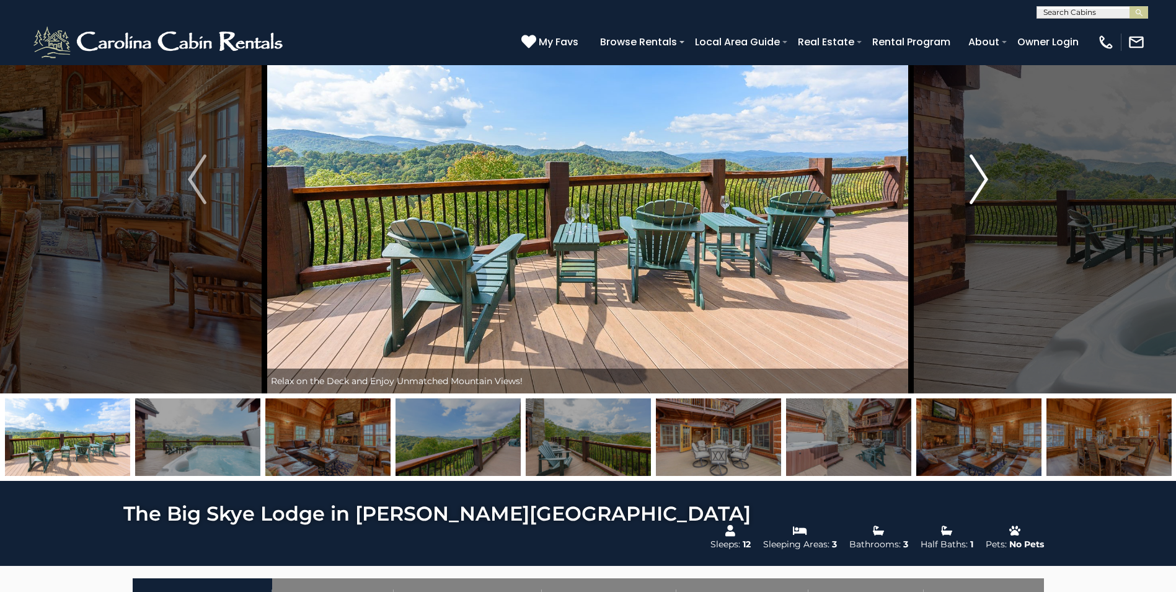
drag, startPoint x: 511, startPoint y: 357, endPoint x: 986, endPoint y: 175, distance: 508.3
click at [986, 175] on img "Next" at bounding box center [979, 179] width 19 height 50
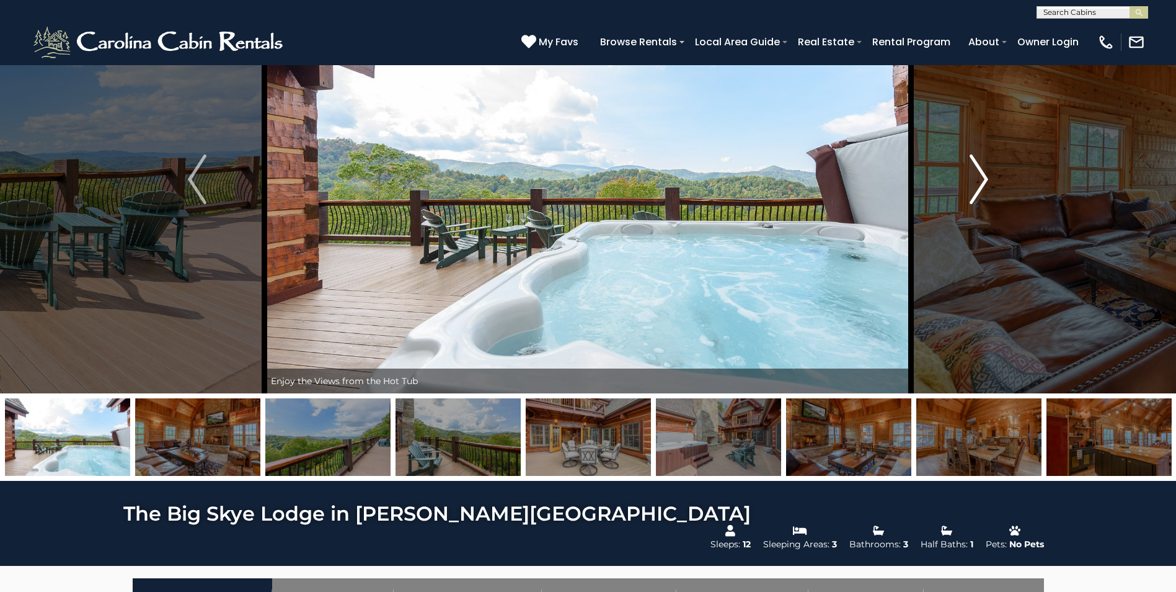
click at [986, 175] on img "Next" at bounding box center [979, 179] width 19 height 50
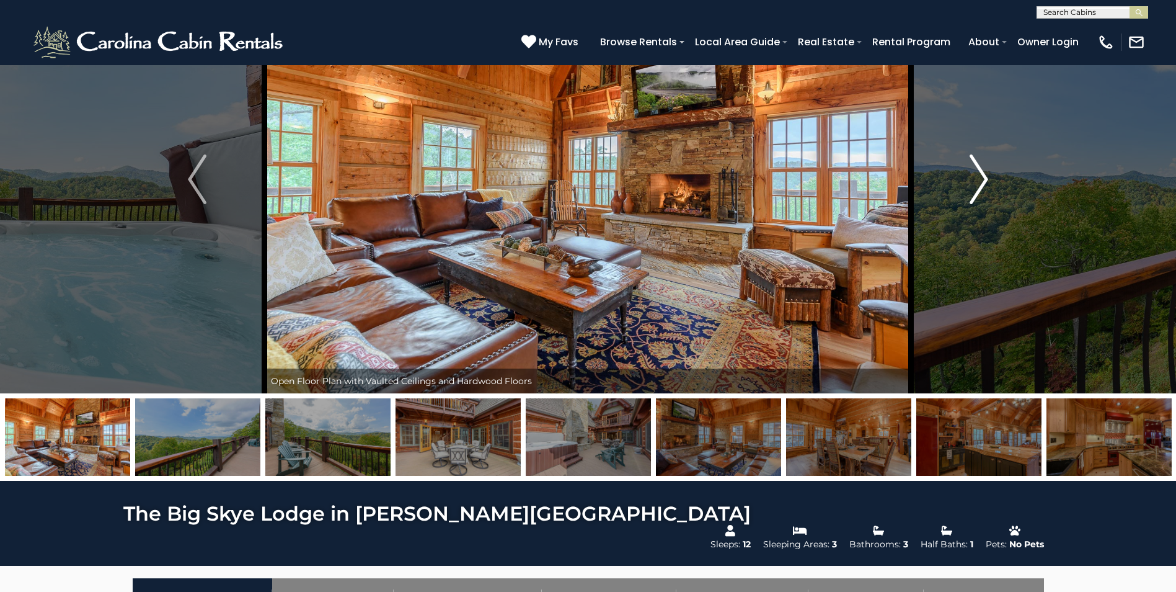
click at [979, 177] on img "Next" at bounding box center [979, 179] width 19 height 50
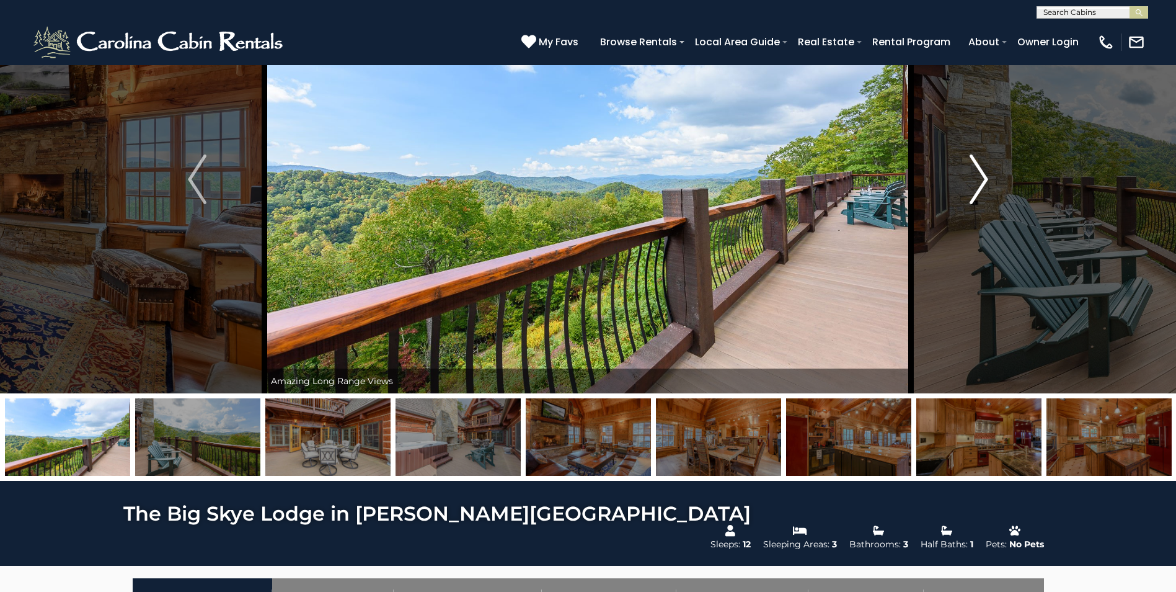
click at [987, 175] on img "Next" at bounding box center [979, 179] width 19 height 50
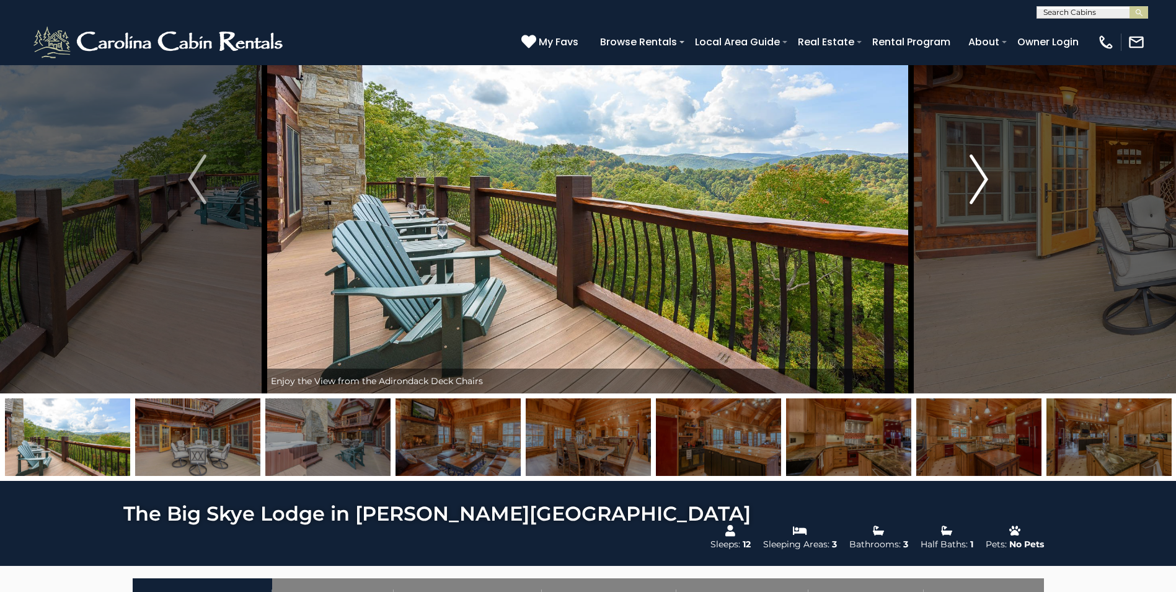
click at [987, 175] on img "Next" at bounding box center [979, 179] width 19 height 50
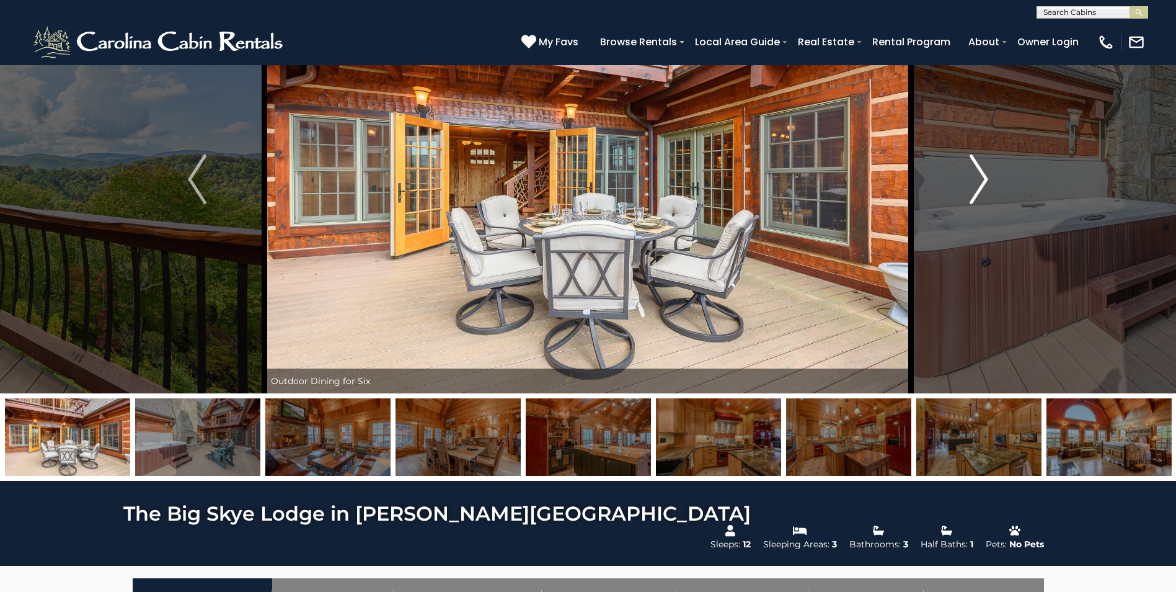
click at [987, 175] on img "Next" at bounding box center [979, 179] width 19 height 50
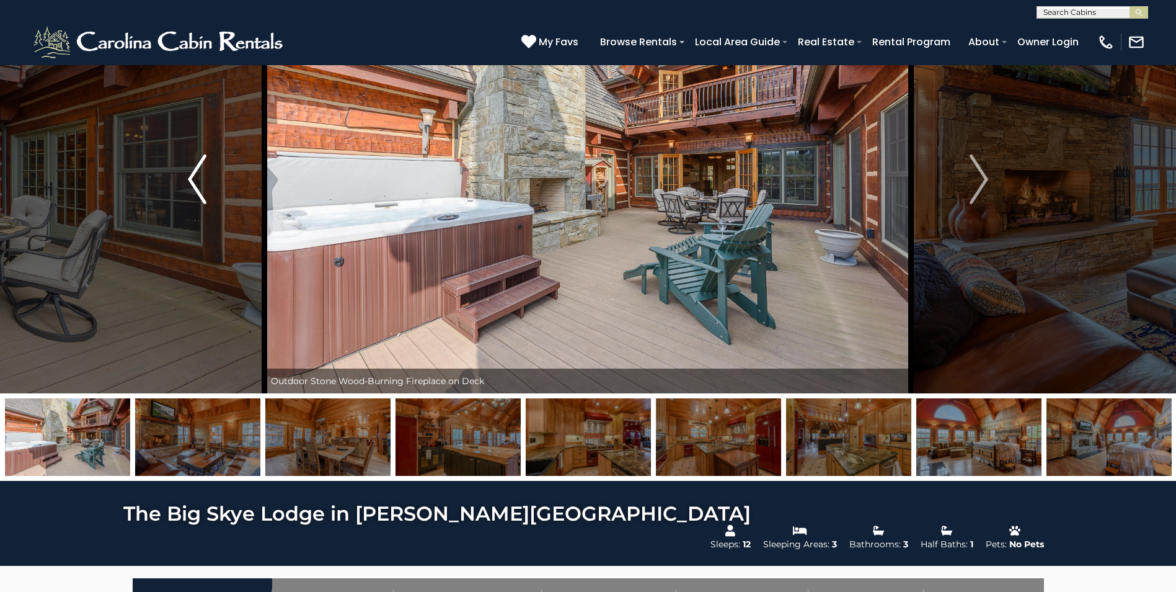
click at [178, 184] on button "Previous" at bounding box center [197, 179] width 135 height 428
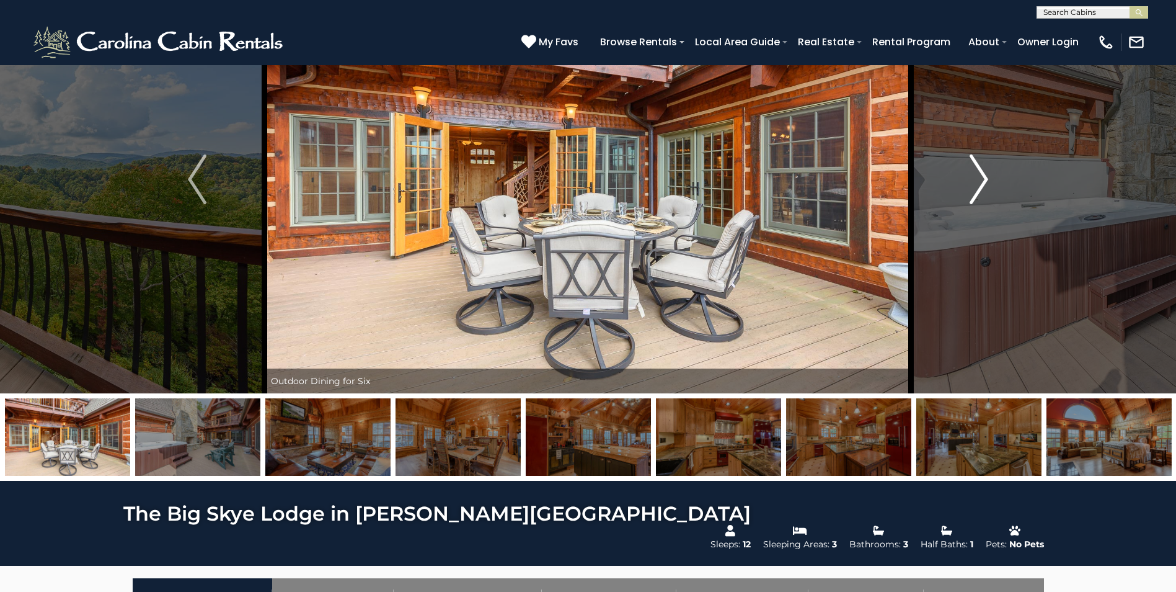
click at [985, 176] on img "Next" at bounding box center [979, 179] width 19 height 50
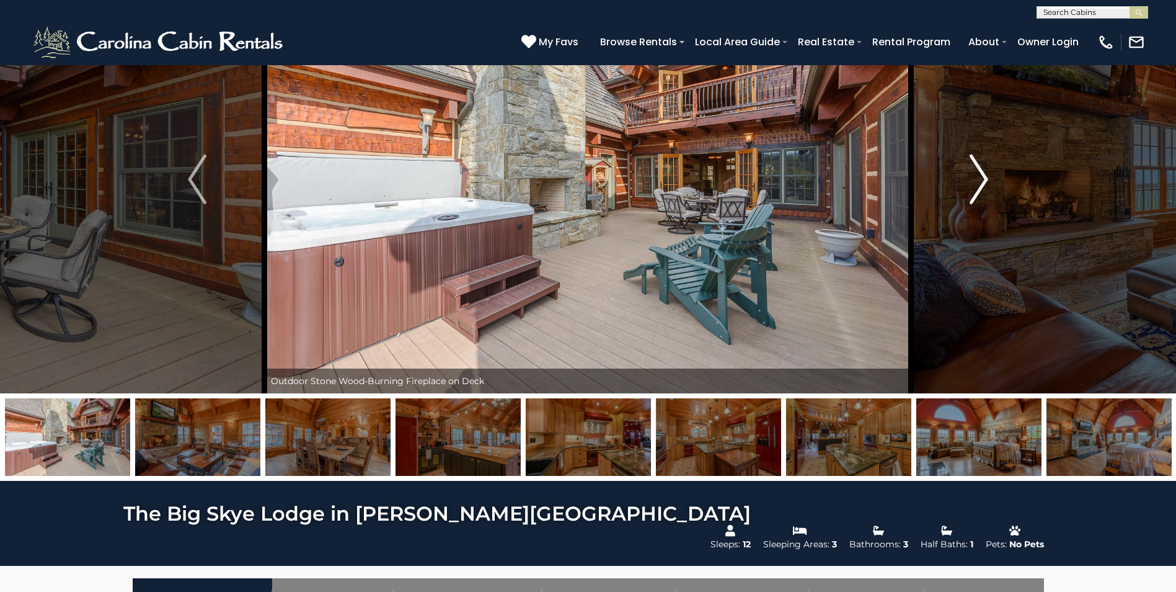
click at [985, 176] on img "Next" at bounding box center [979, 179] width 19 height 50
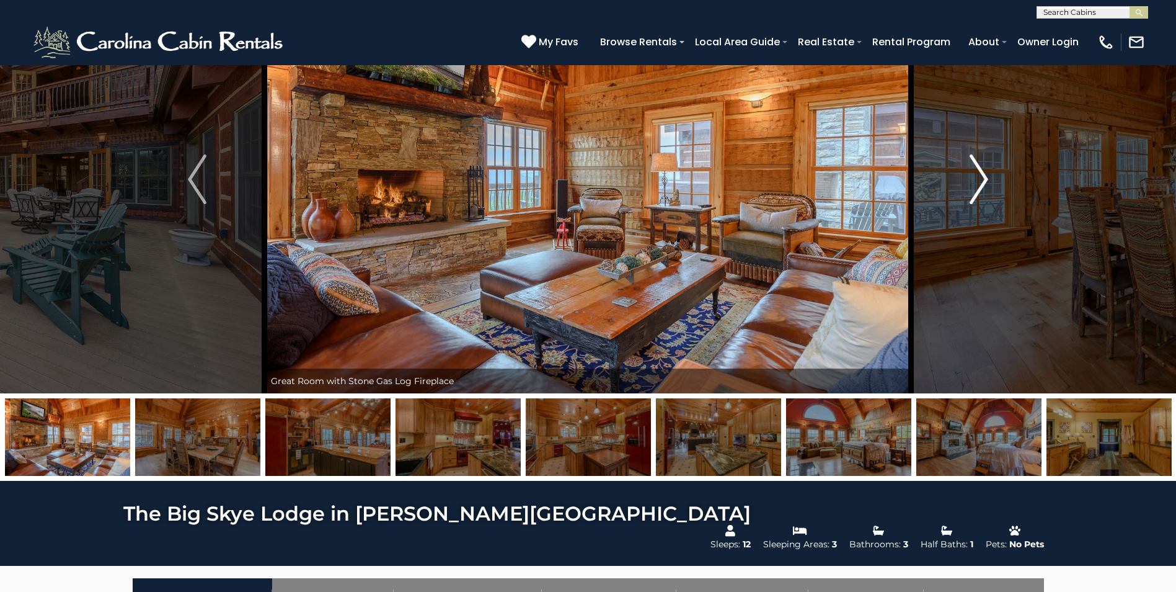
click at [985, 176] on img "Next" at bounding box center [979, 179] width 19 height 50
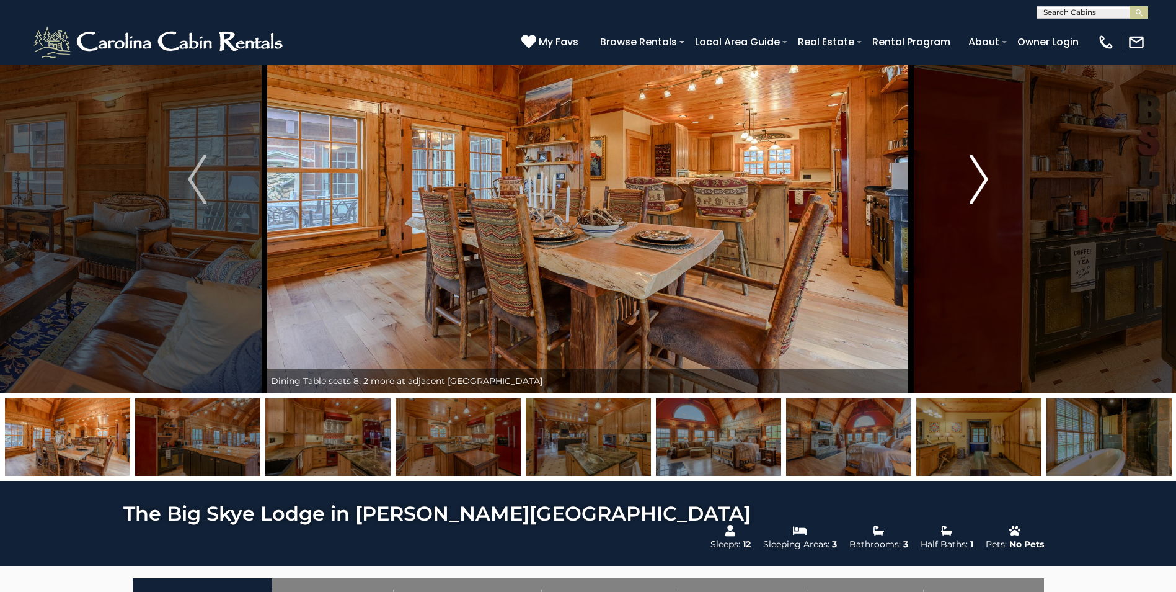
click at [1009, 175] on button "Next" at bounding box center [979, 179] width 135 height 428
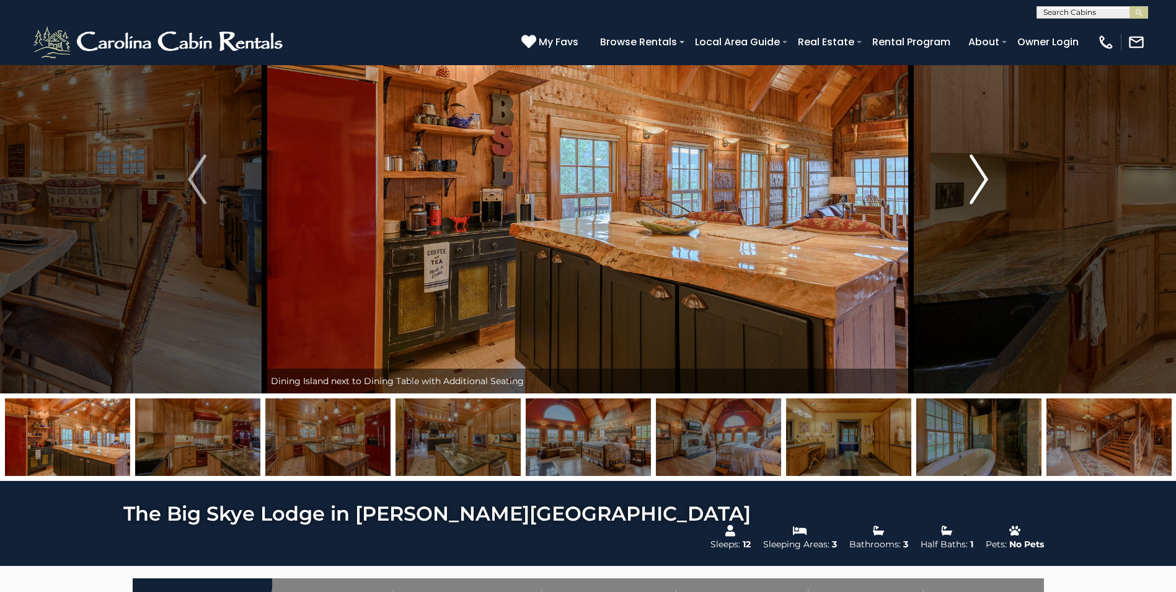
click at [987, 174] on img "Next" at bounding box center [979, 179] width 19 height 50
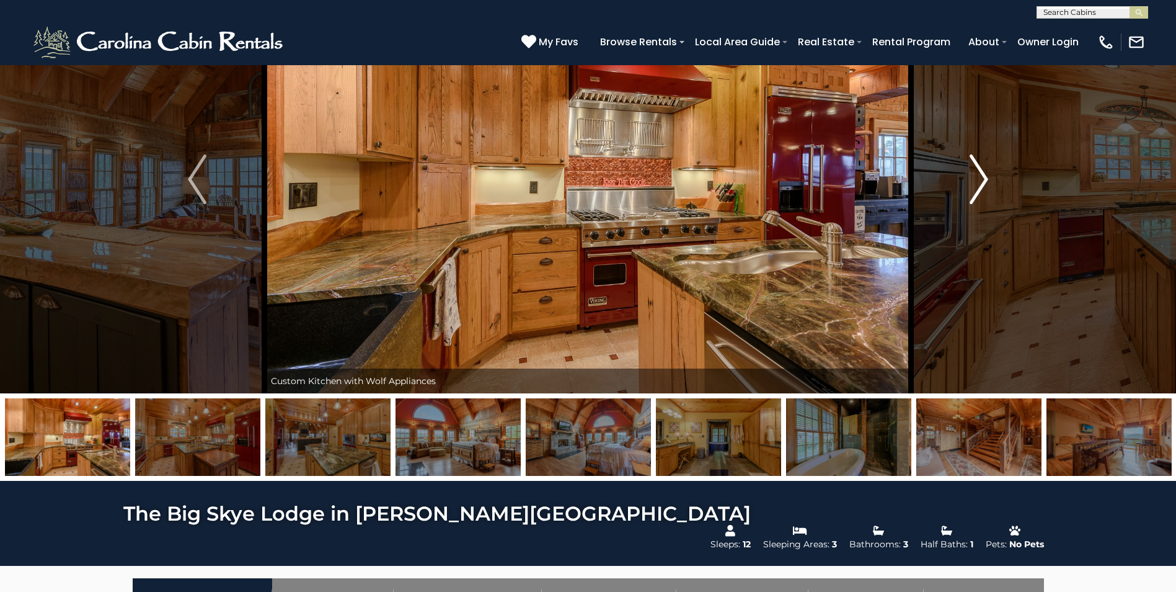
click at [987, 174] on img "Next" at bounding box center [979, 179] width 19 height 50
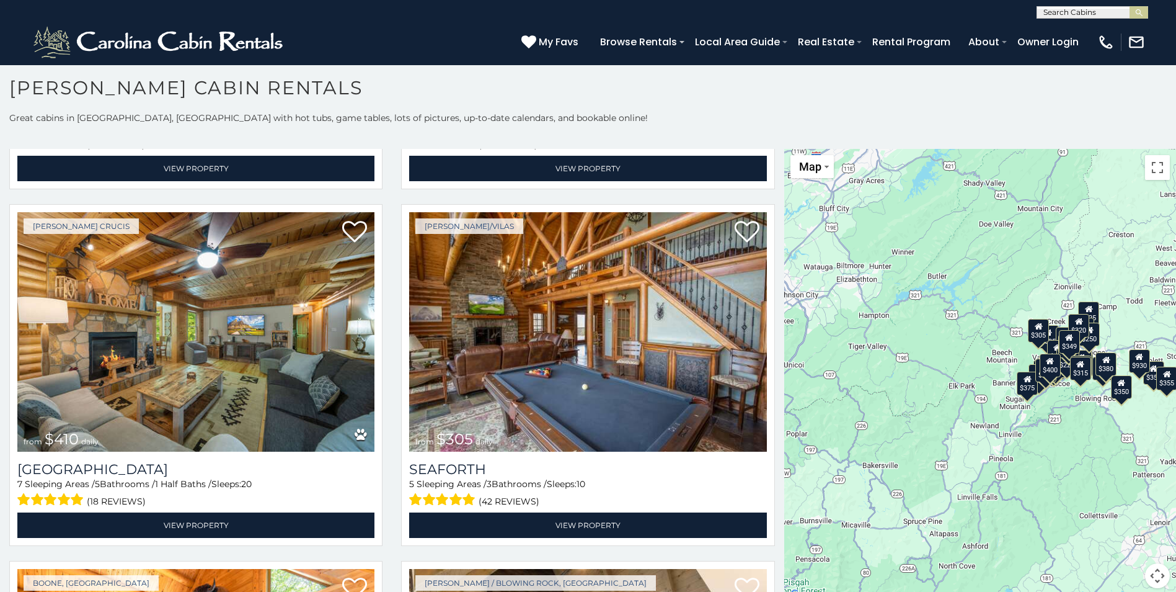
scroll to position [3872, 0]
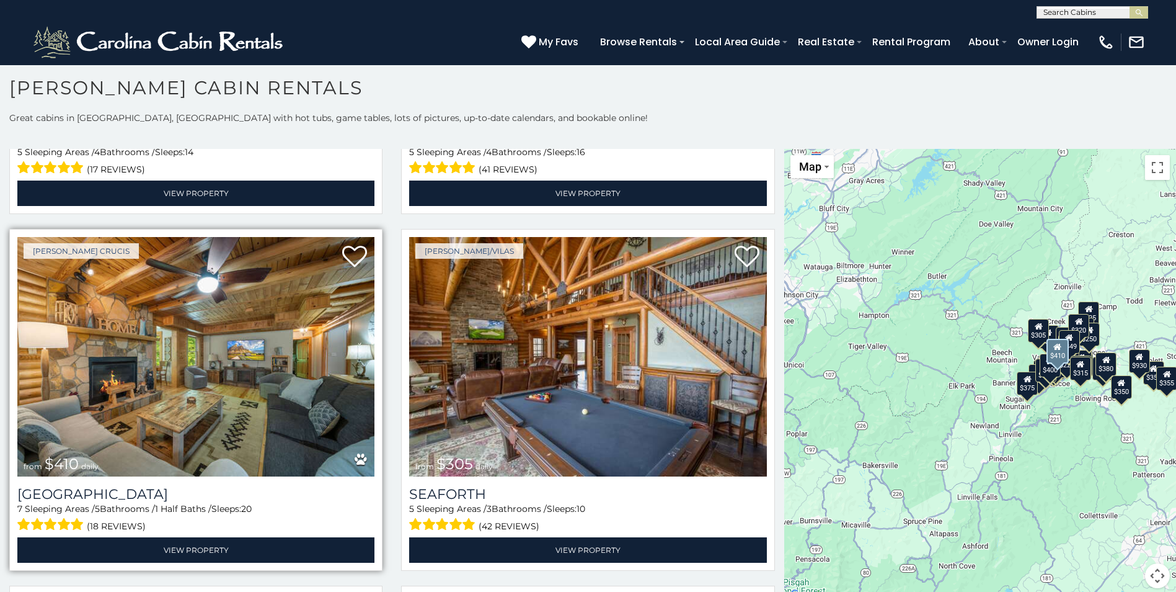
drag, startPoint x: 247, startPoint y: 354, endPoint x: 227, endPoint y: 378, distance: 30.8
click at [227, 378] on img at bounding box center [195, 356] width 357 height 239
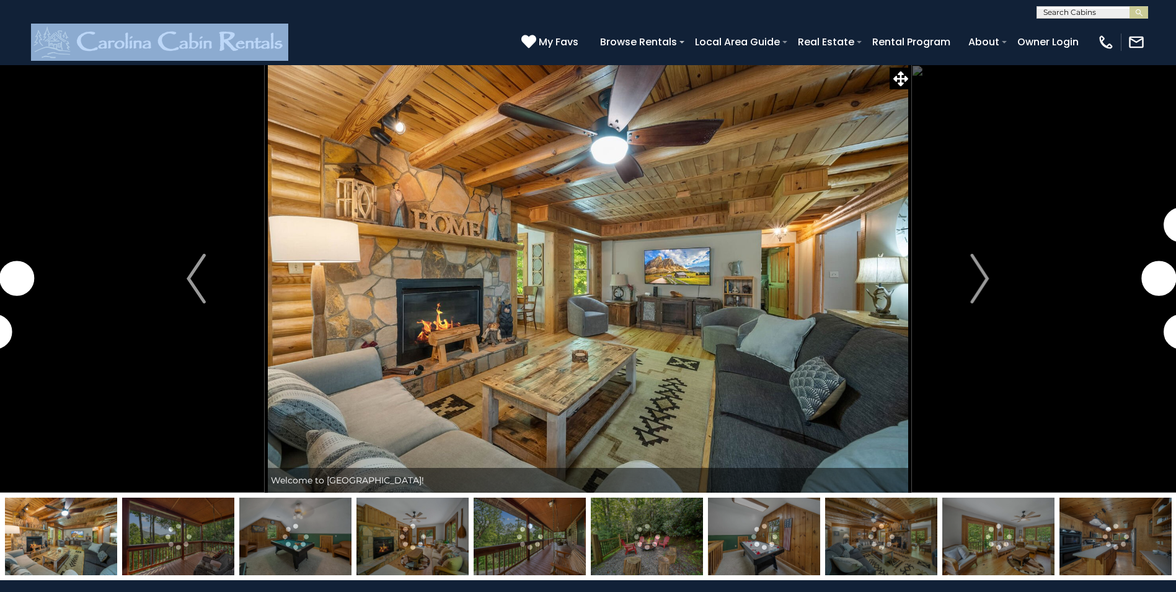
drag, startPoint x: 392, startPoint y: 27, endPoint x: 428, endPoint y: 3, distance: 43.3
click at [428, 3] on header "**********" at bounding box center [588, 32] width 1176 height 65
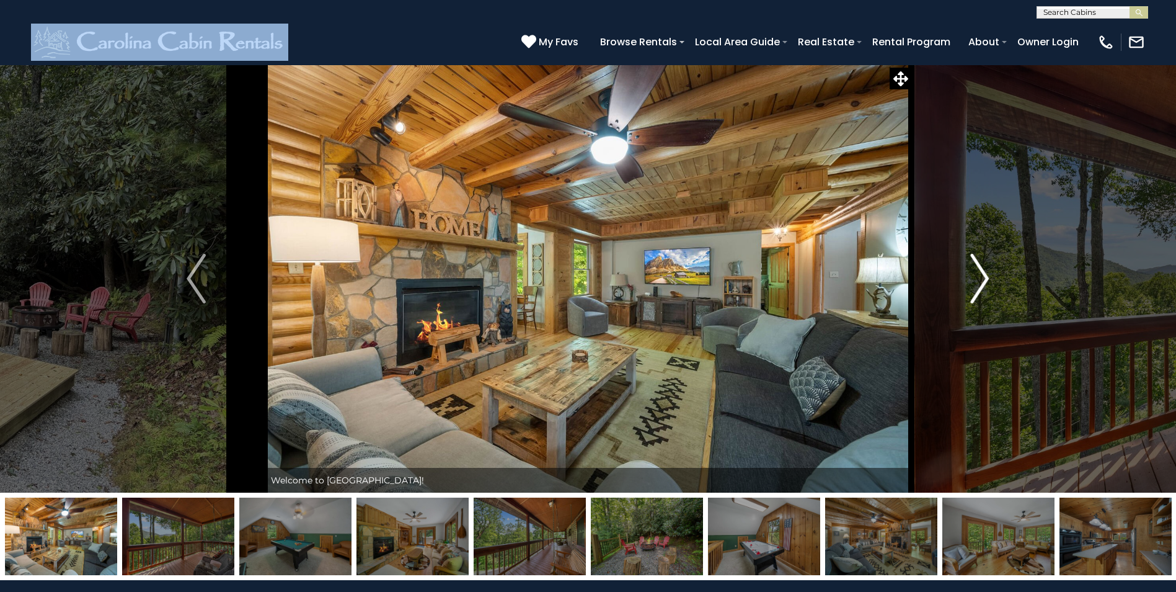
click at [986, 276] on img "Next" at bounding box center [979, 279] width 19 height 50
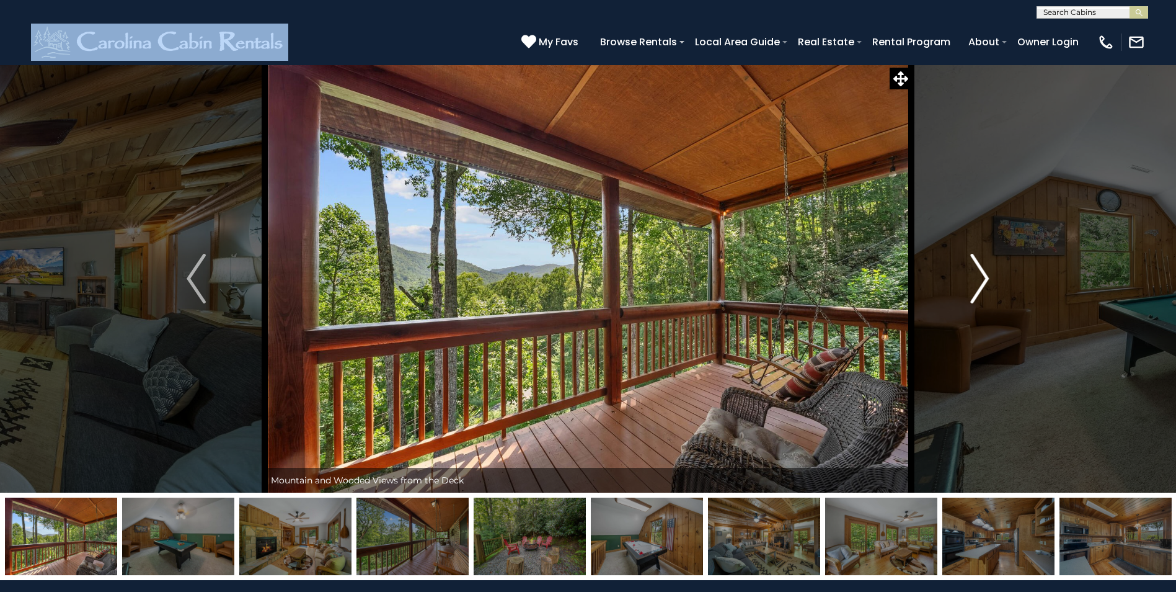
click at [987, 276] on img "Next" at bounding box center [979, 279] width 19 height 50
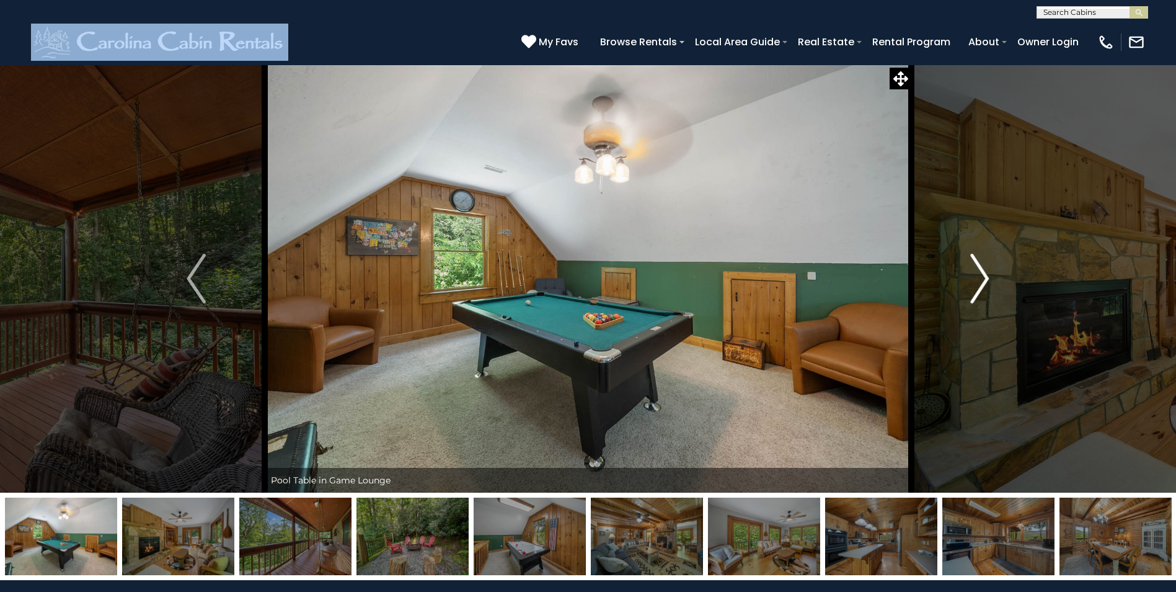
click at [987, 276] on img "Next" at bounding box center [979, 279] width 19 height 50
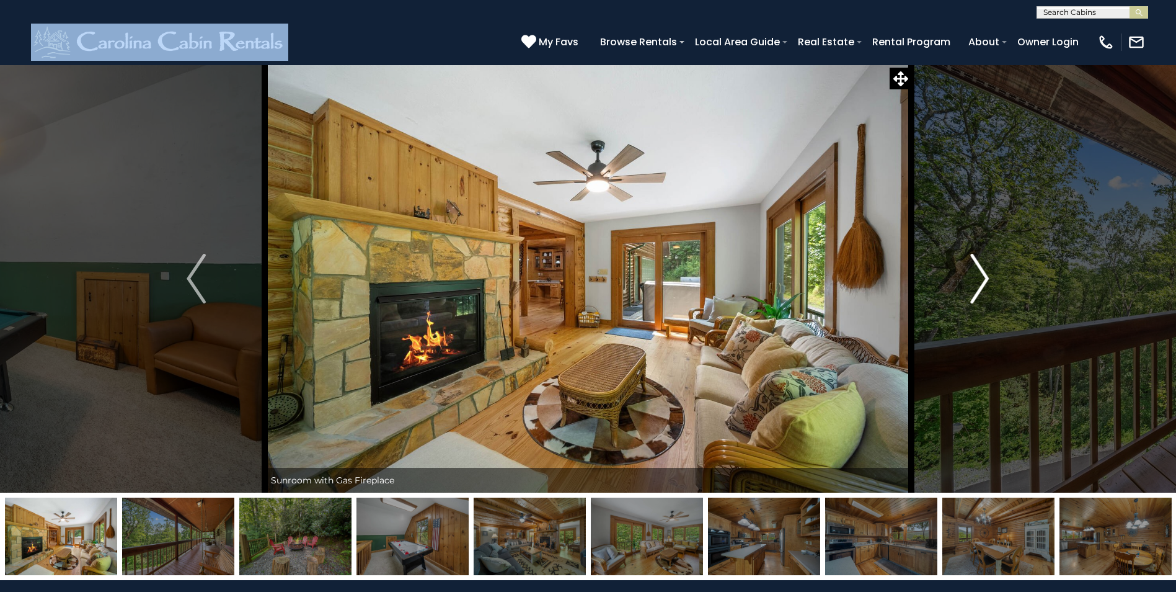
click at [987, 276] on img "Next" at bounding box center [979, 279] width 19 height 50
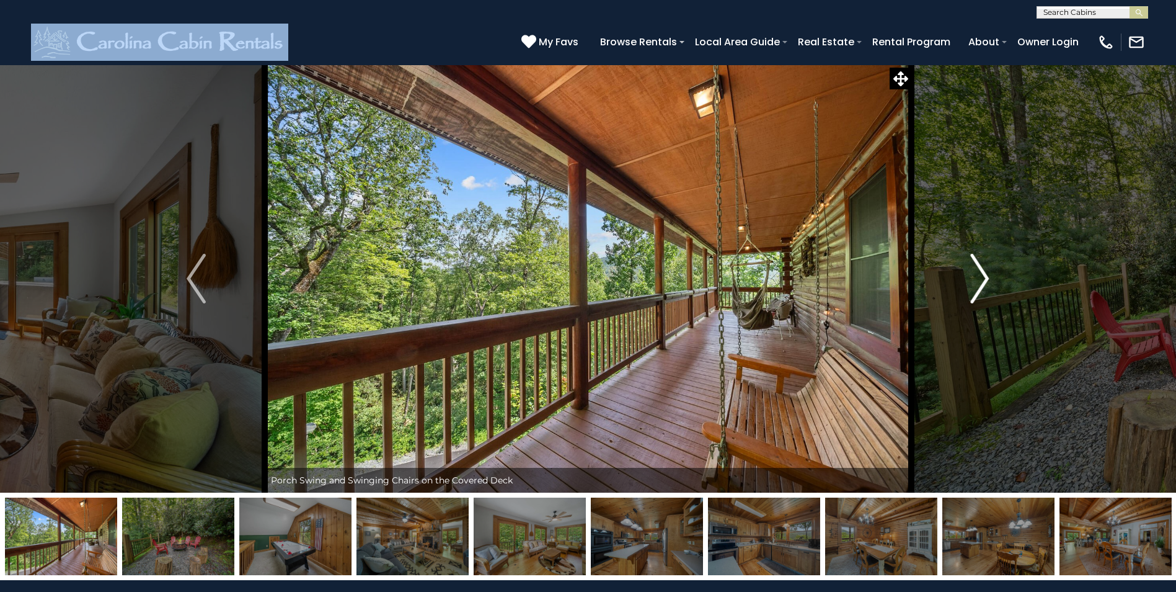
click at [987, 276] on img "Next" at bounding box center [979, 279] width 19 height 50
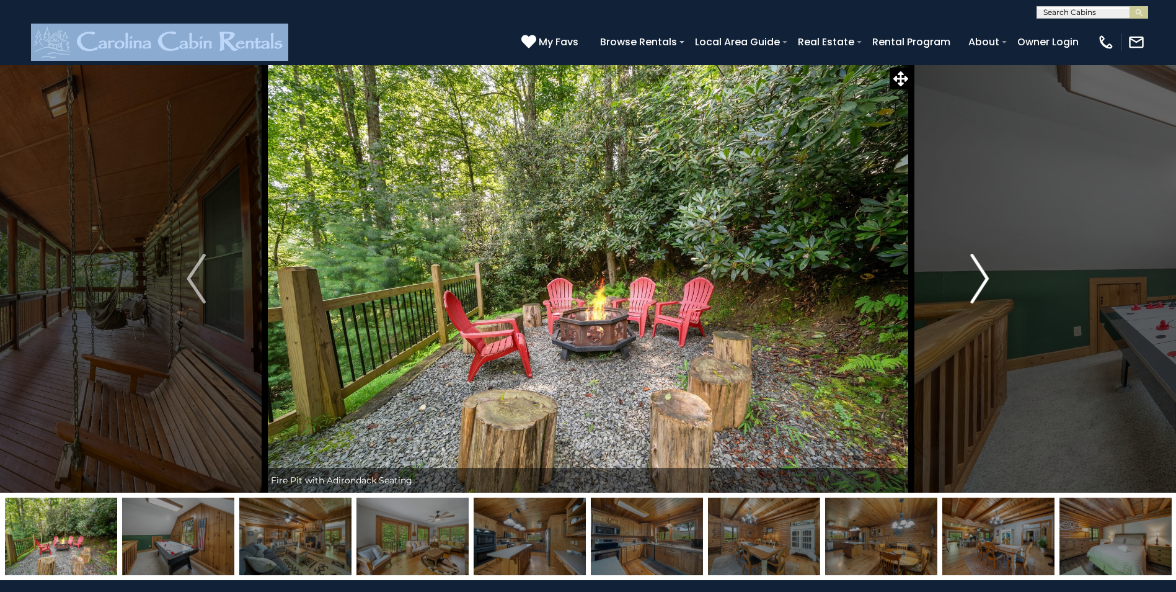
click at [987, 276] on img "Next" at bounding box center [979, 279] width 19 height 50
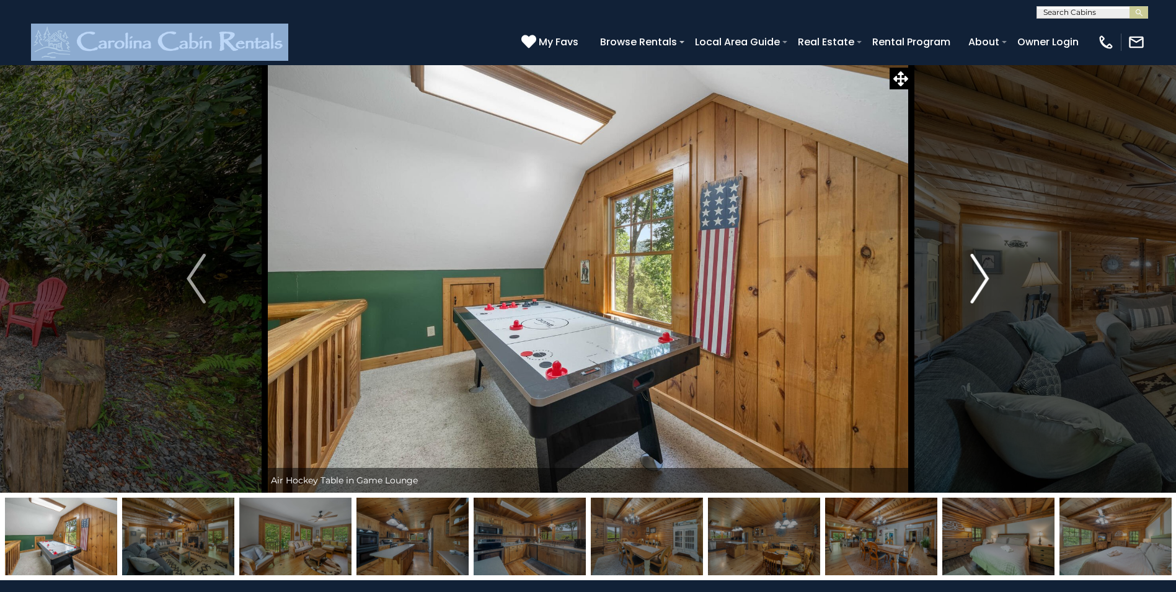
click at [987, 276] on img "Next" at bounding box center [979, 279] width 19 height 50
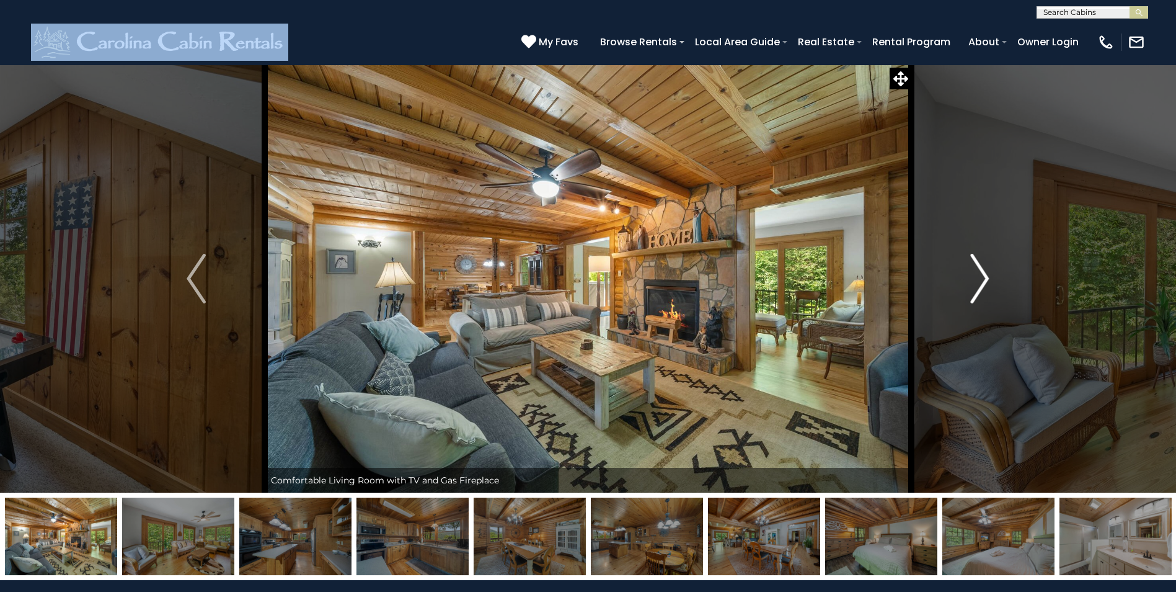
click at [987, 276] on img "Next" at bounding box center [979, 279] width 19 height 50
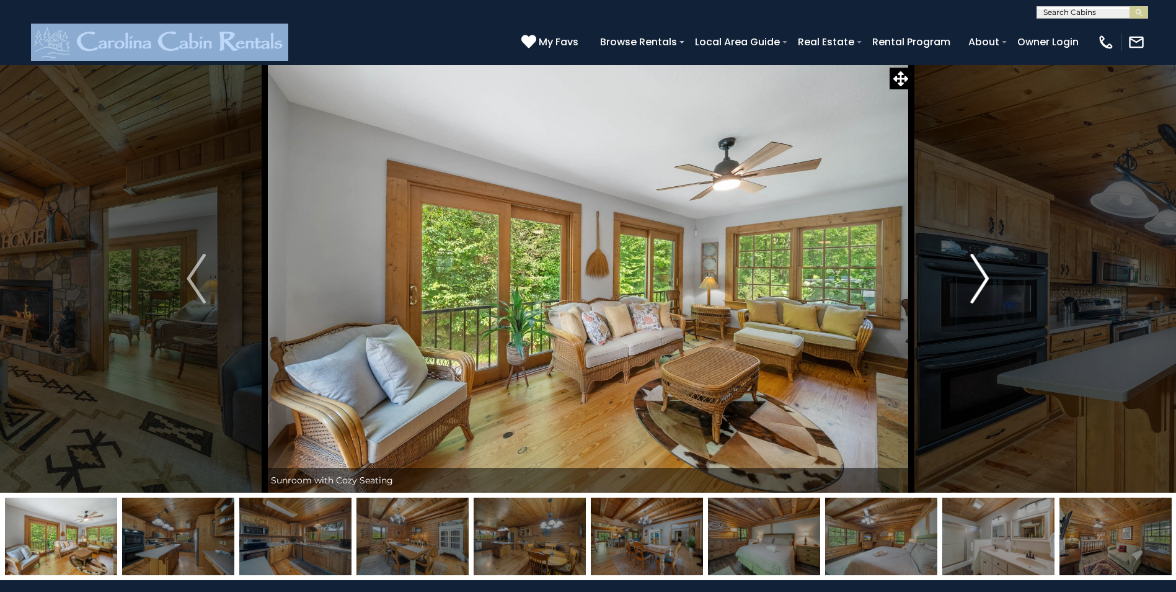
click at [987, 276] on img "Next" at bounding box center [979, 279] width 19 height 50
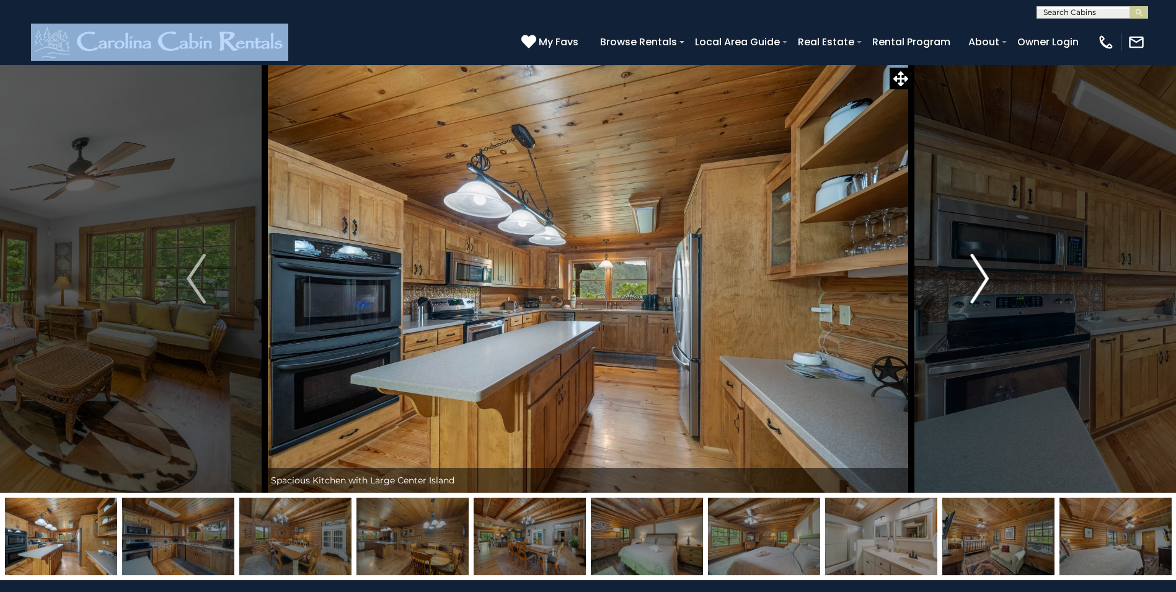
click at [987, 276] on img "Next" at bounding box center [979, 279] width 19 height 50
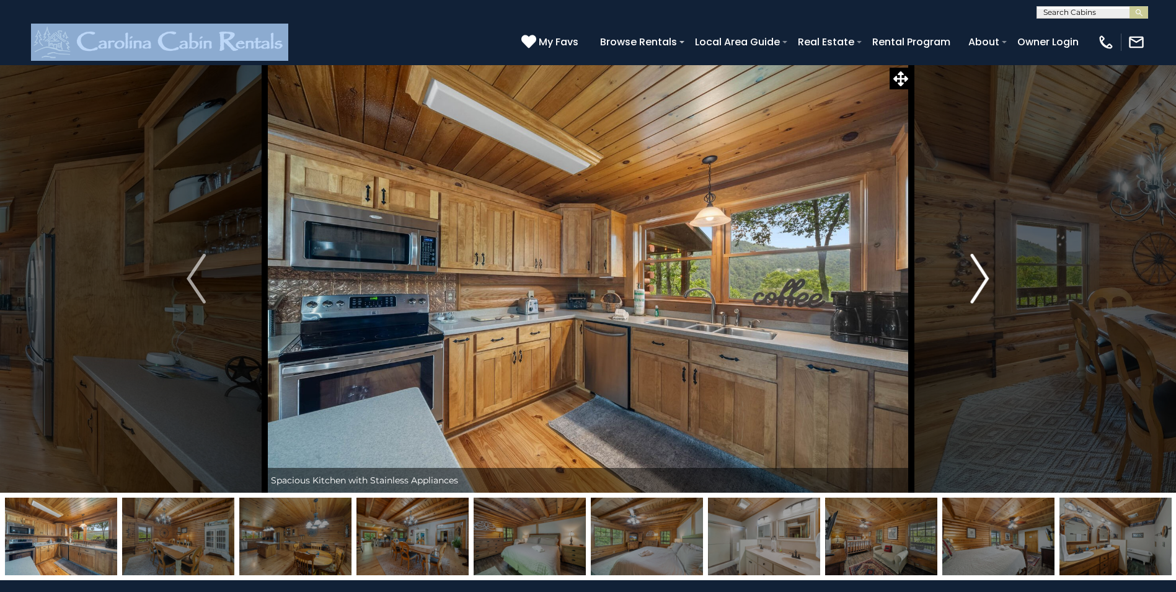
click at [987, 276] on img "Next" at bounding box center [979, 279] width 19 height 50
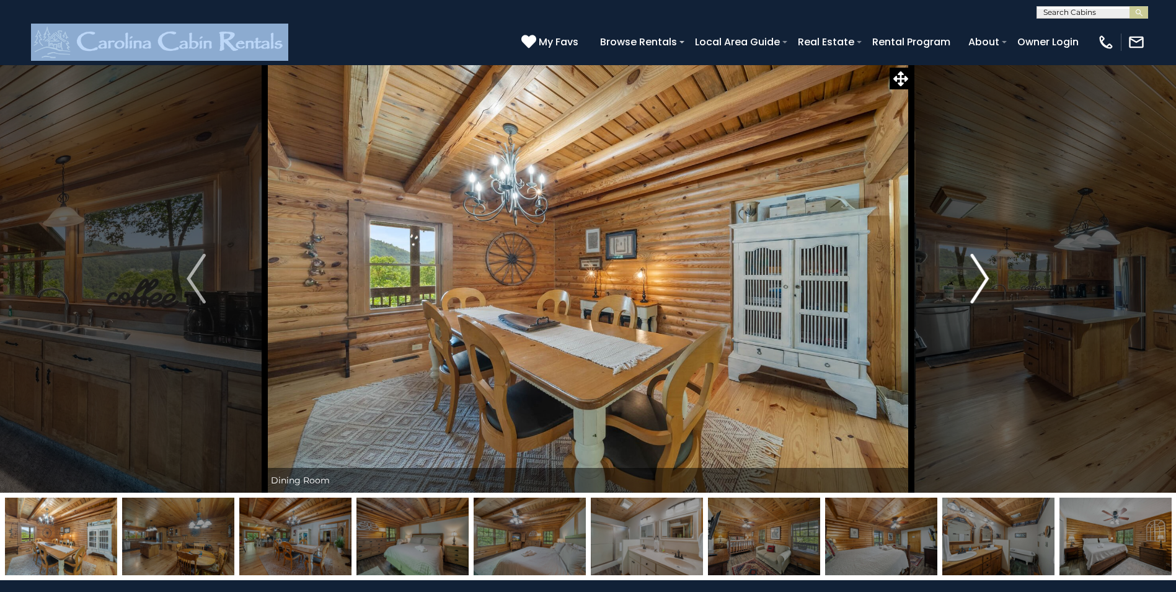
click at [987, 276] on img "Next" at bounding box center [979, 279] width 19 height 50
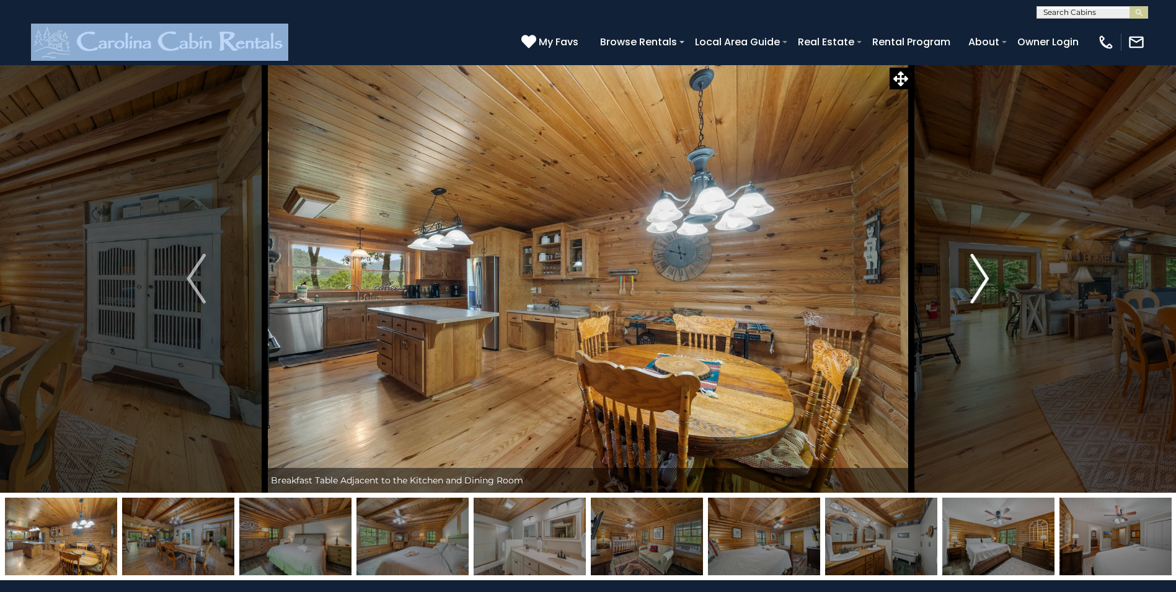
click at [985, 288] on img "Next" at bounding box center [979, 279] width 19 height 50
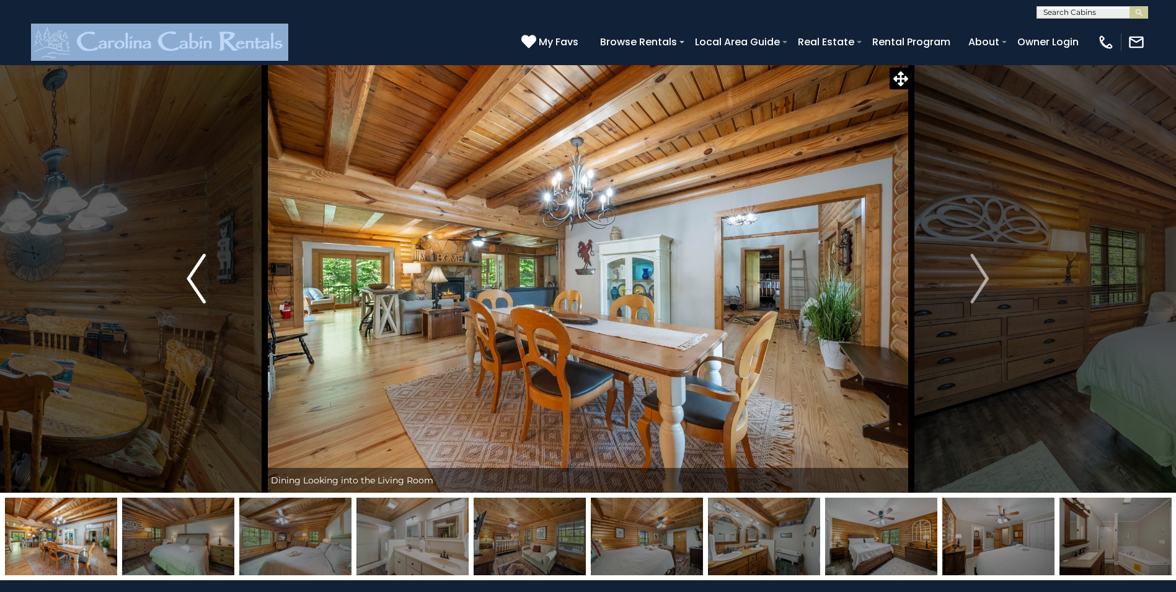
click at [189, 280] on img "Previous" at bounding box center [196, 279] width 19 height 50
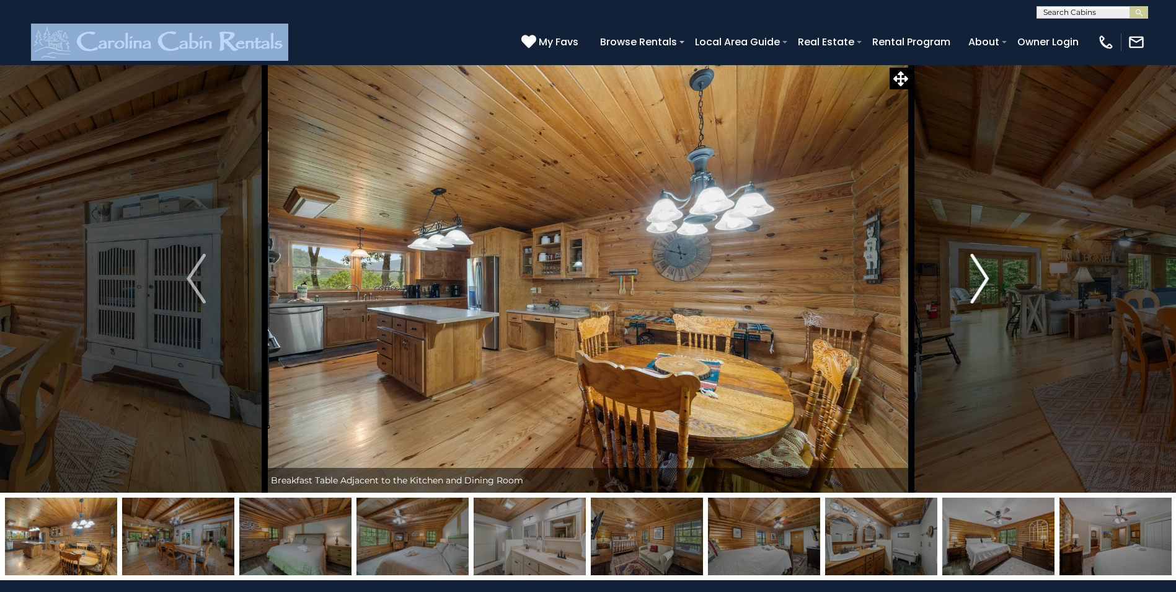
click at [985, 274] on img "Next" at bounding box center [979, 279] width 19 height 50
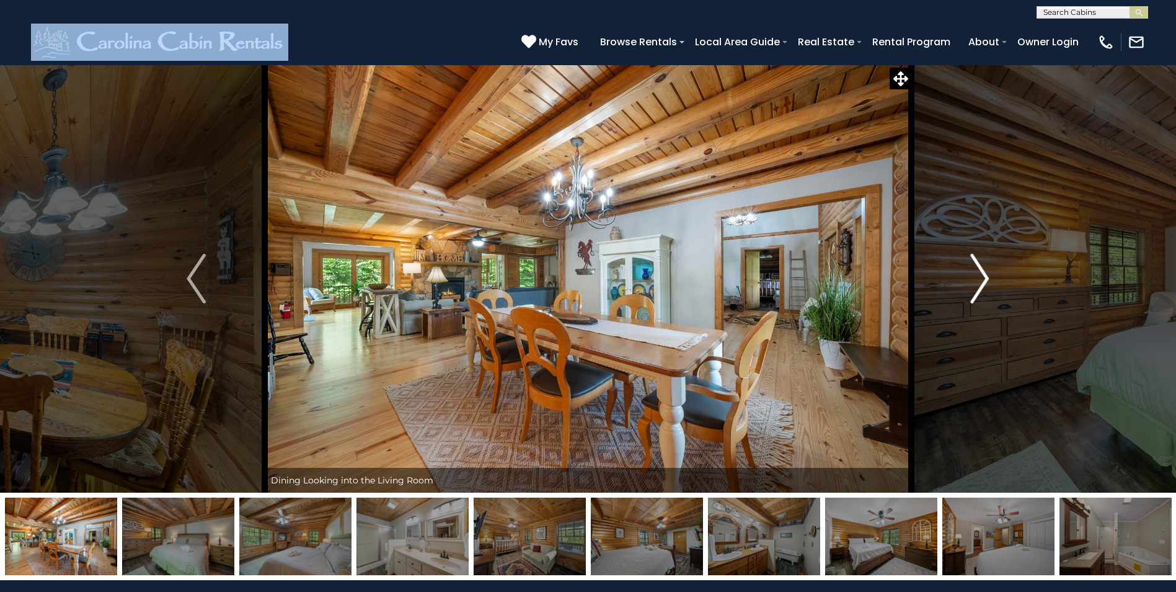
click at [985, 274] on img "Next" at bounding box center [979, 279] width 19 height 50
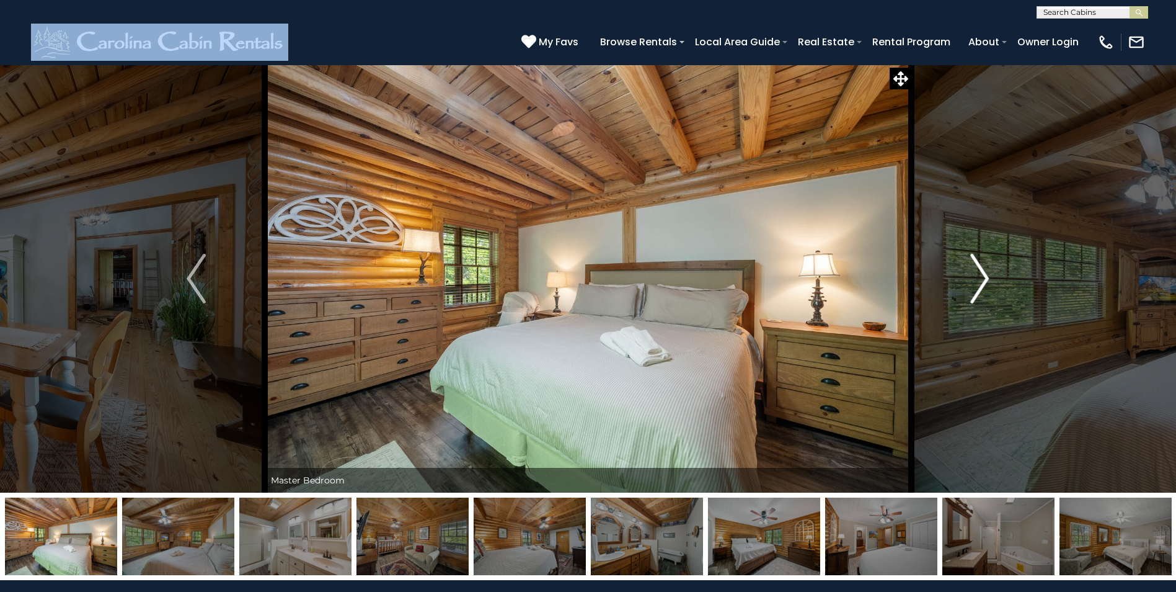
click at [985, 274] on img "Next" at bounding box center [979, 279] width 19 height 50
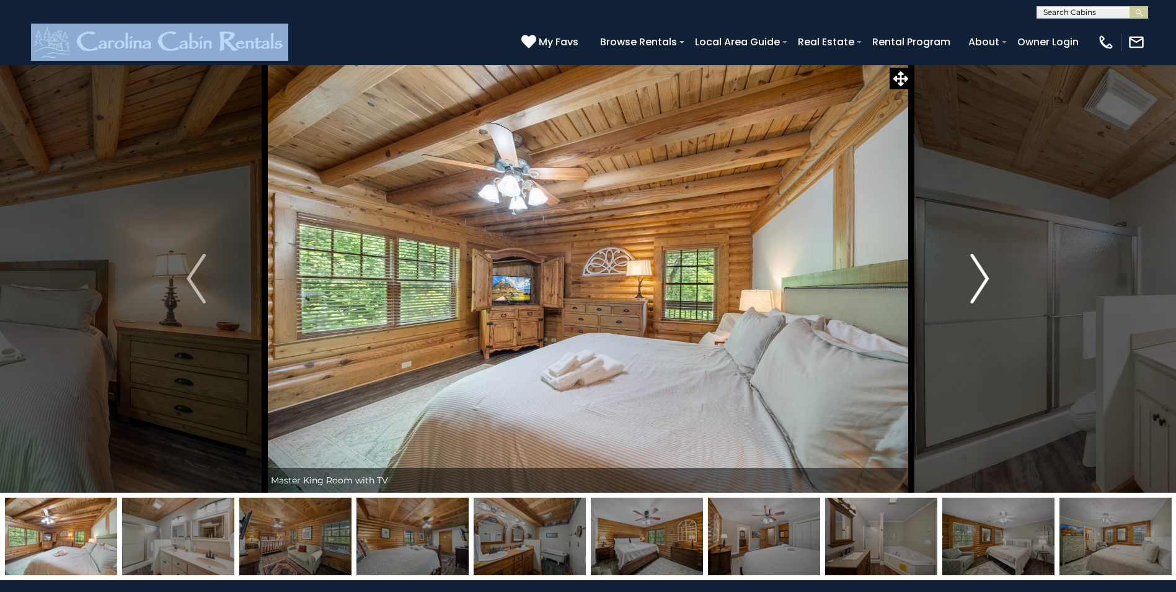
click at [985, 274] on img "Next" at bounding box center [979, 279] width 19 height 50
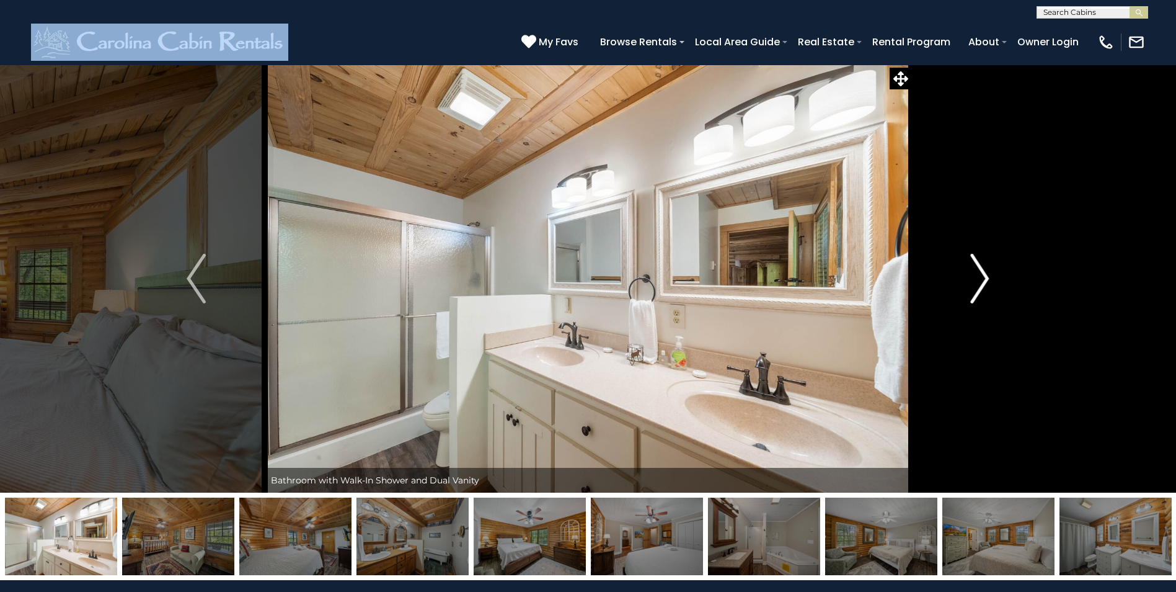
click at [985, 274] on img "Next" at bounding box center [979, 279] width 19 height 50
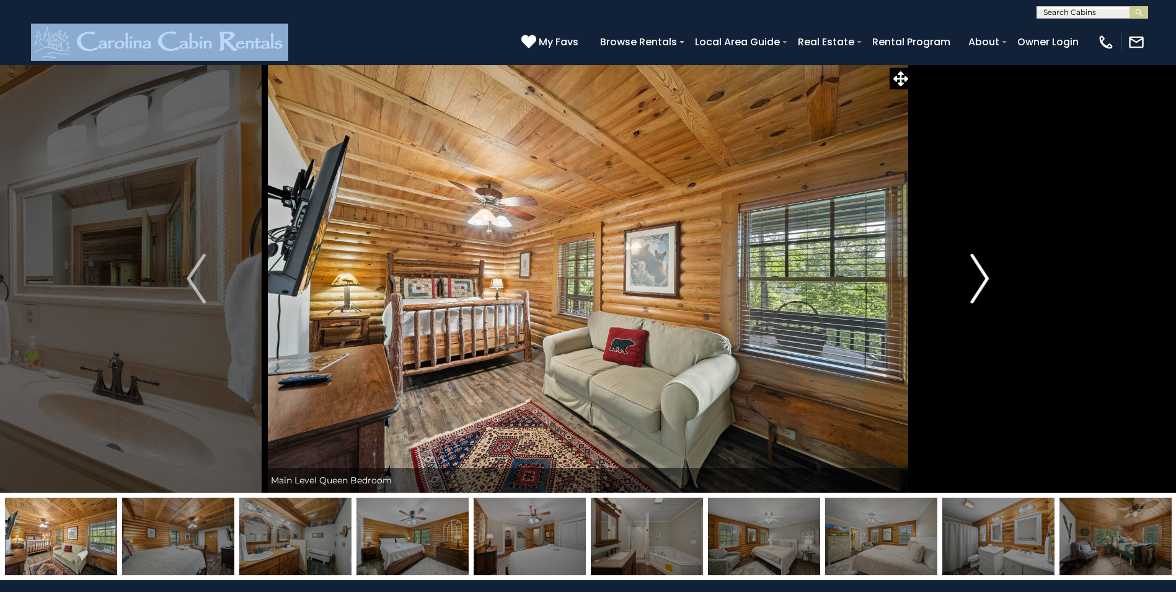
click at [985, 274] on img "Next" at bounding box center [979, 279] width 19 height 50
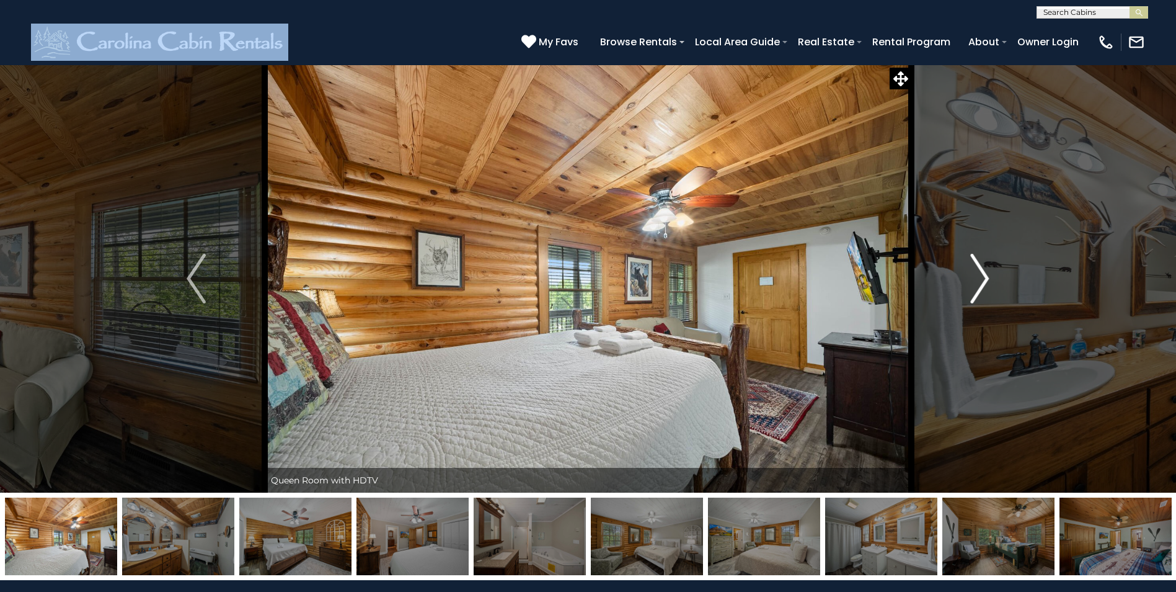
click at [985, 274] on img "Next" at bounding box center [979, 279] width 19 height 50
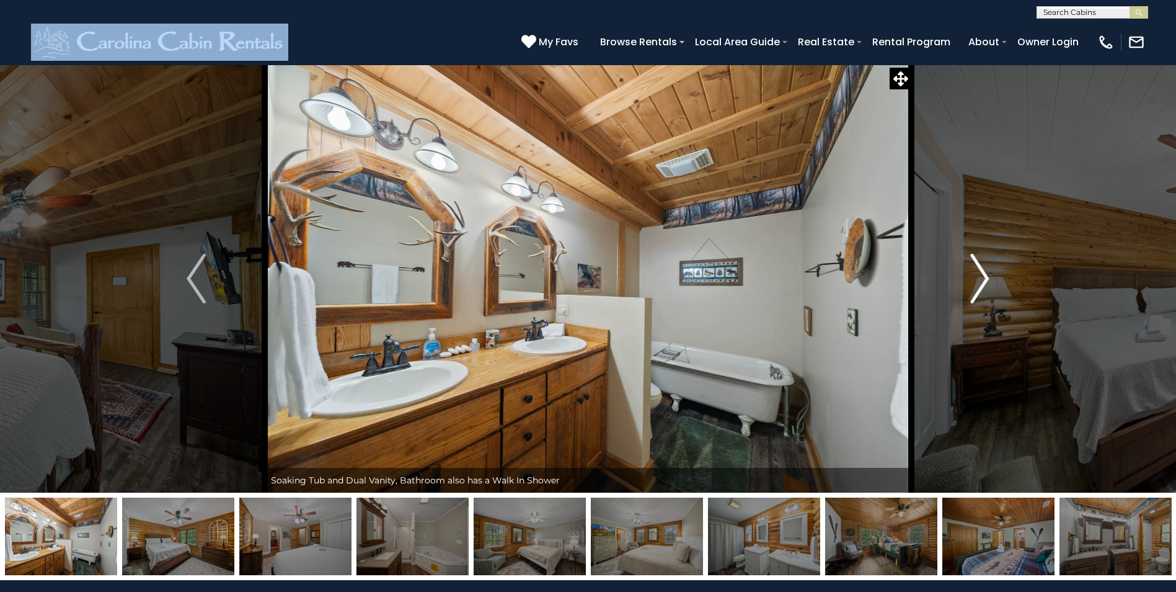
click at [985, 274] on img "Next" at bounding box center [979, 279] width 19 height 50
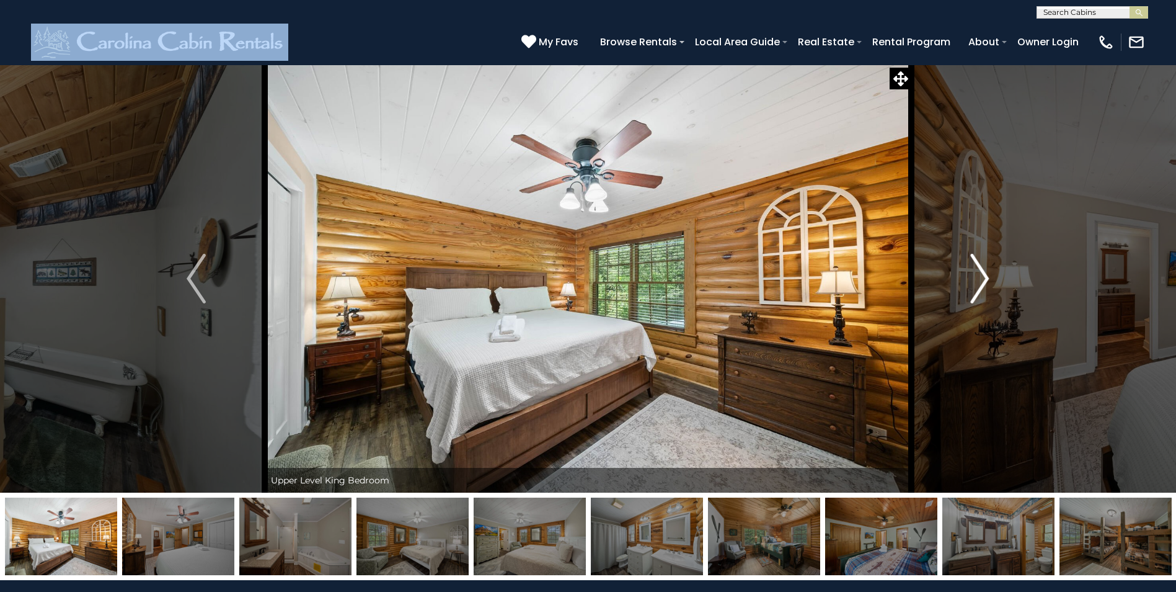
click at [985, 274] on img "Next" at bounding box center [979, 279] width 19 height 50
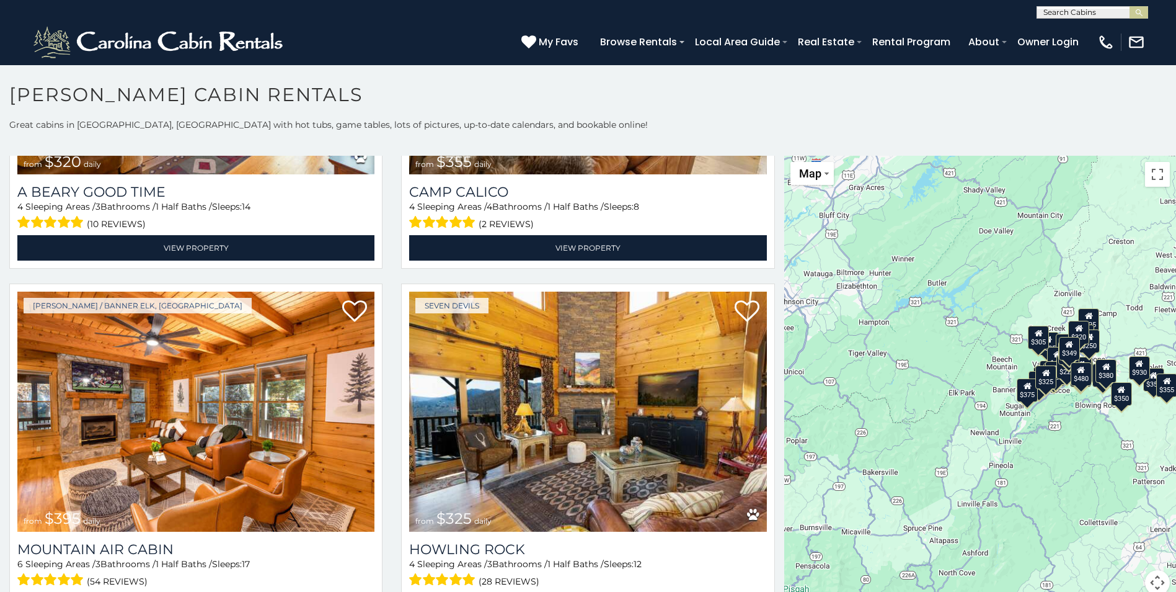
scroll to position [4587, 0]
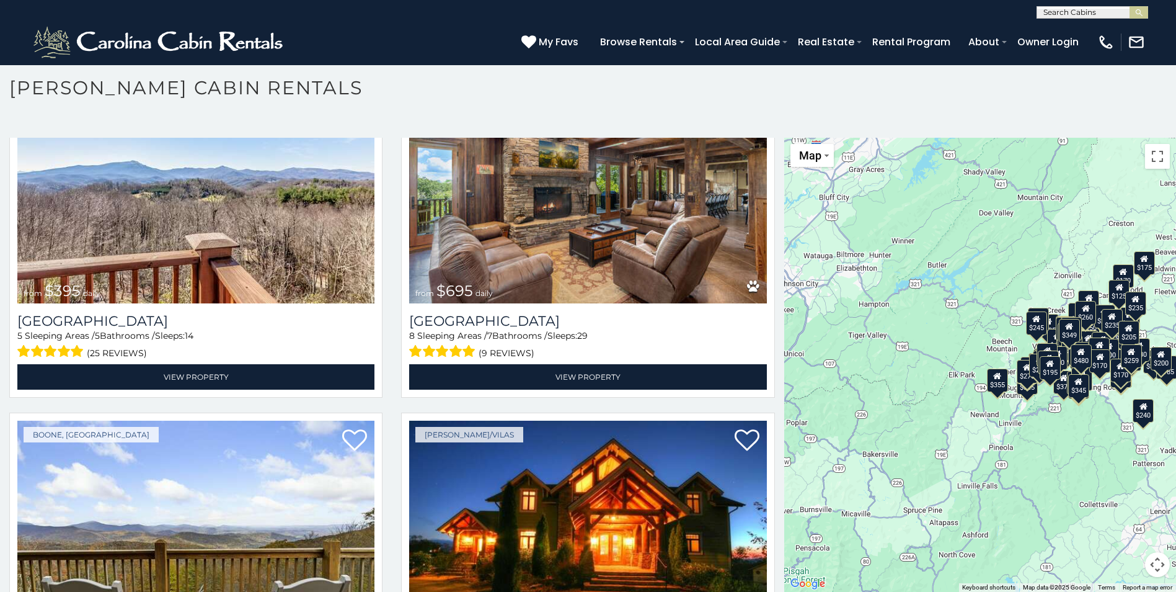
scroll to position [2532, 0]
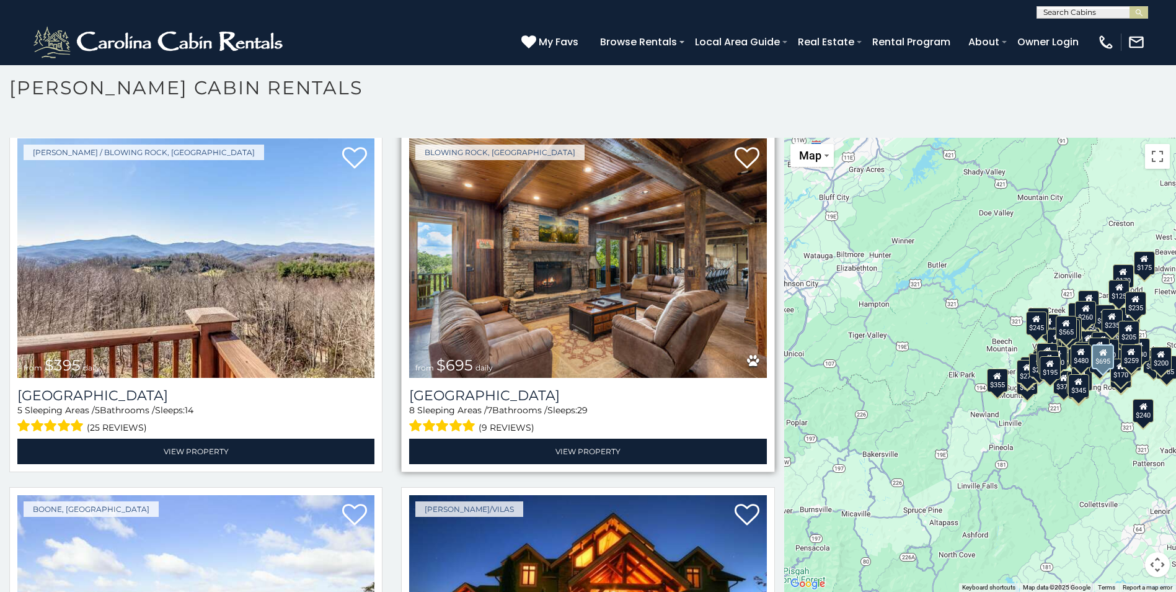
click at [579, 281] on img at bounding box center [587, 257] width 357 height 239
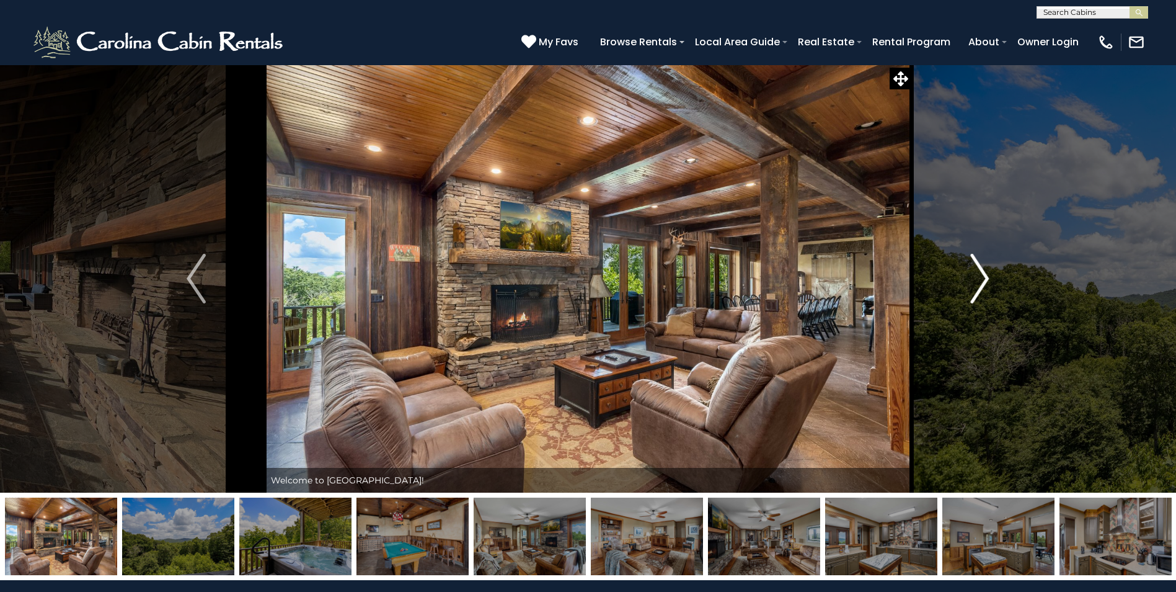
click at [981, 277] on img "Next" at bounding box center [979, 279] width 19 height 50
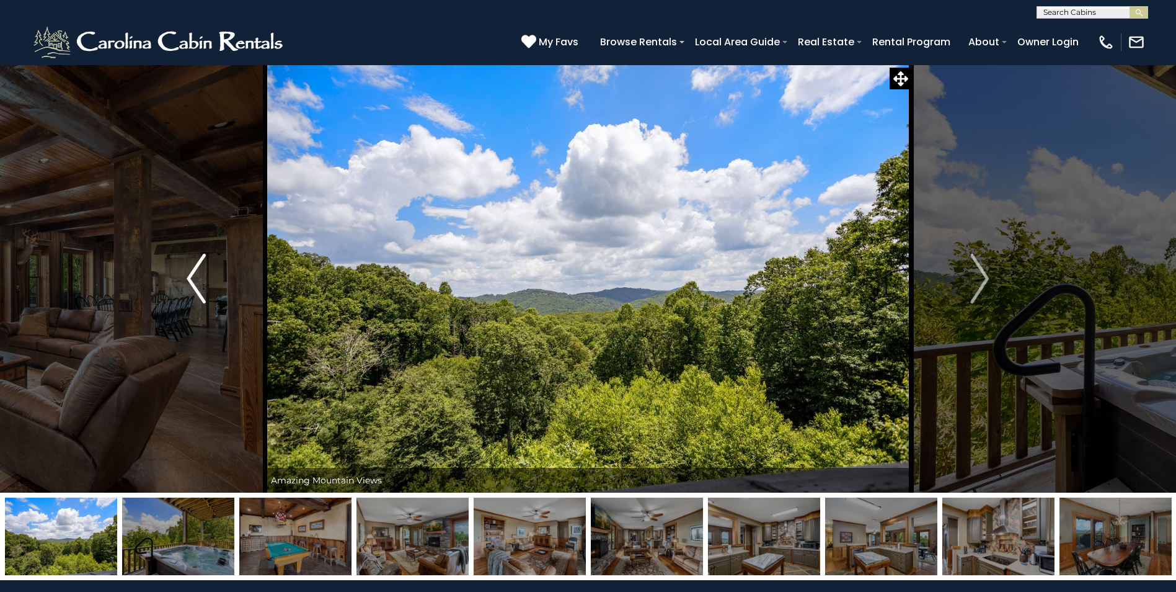
click at [194, 291] on img "Previous" at bounding box center [196, 279] width 19 height 50
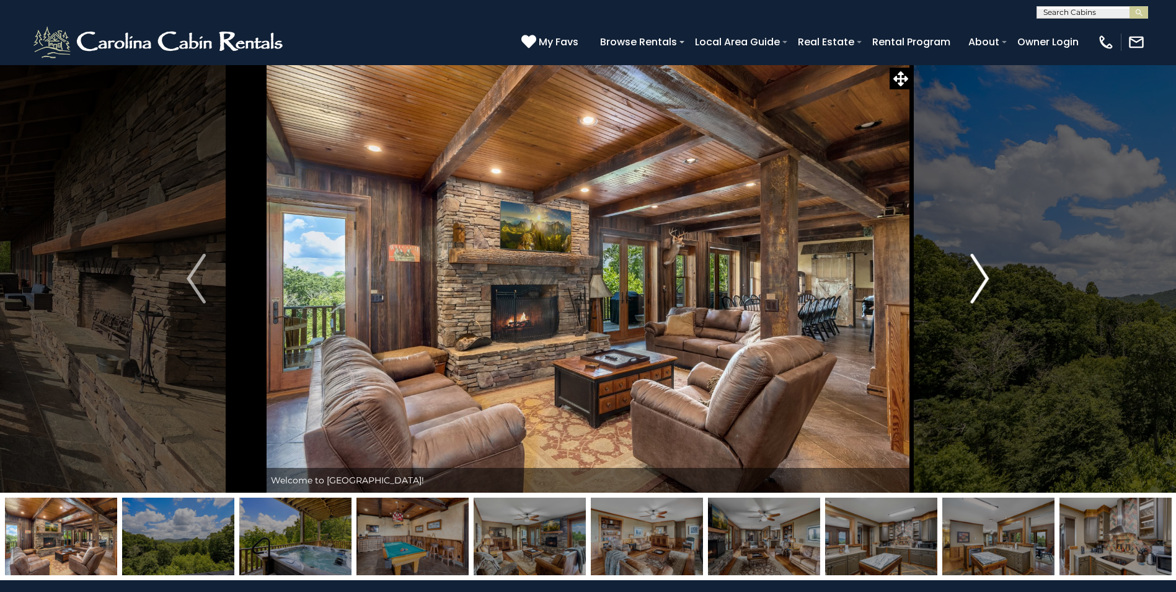
click at [986, 274] on img "Next" at bounding box center [979, 279] width 19 height 50
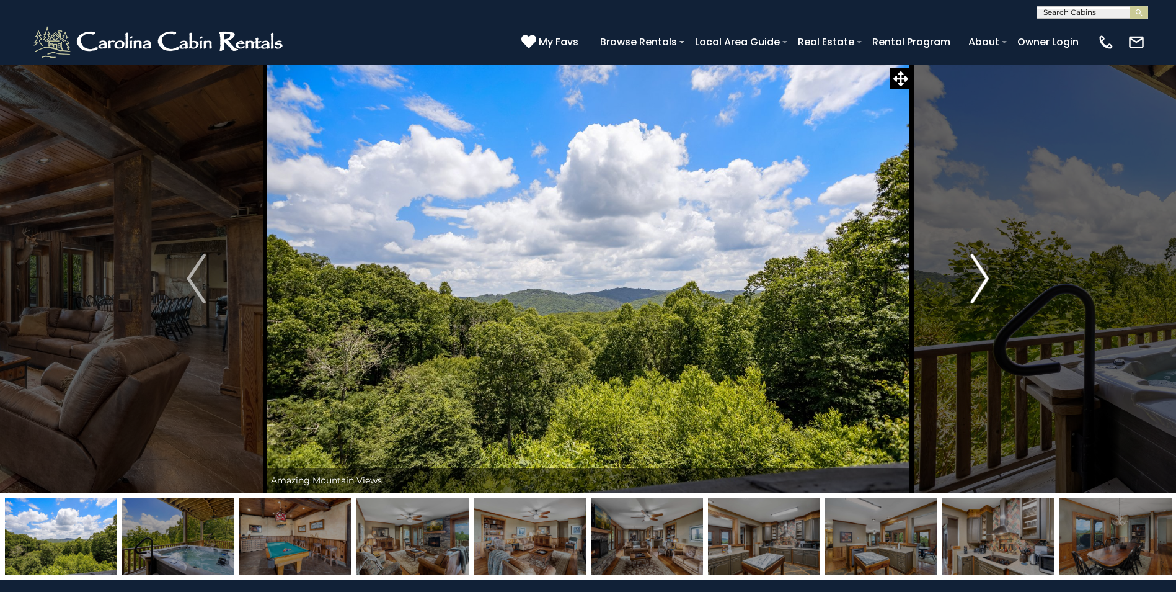
click at [986, 274] on img "Next" at bounding box center [979, 279] width 19 height 50
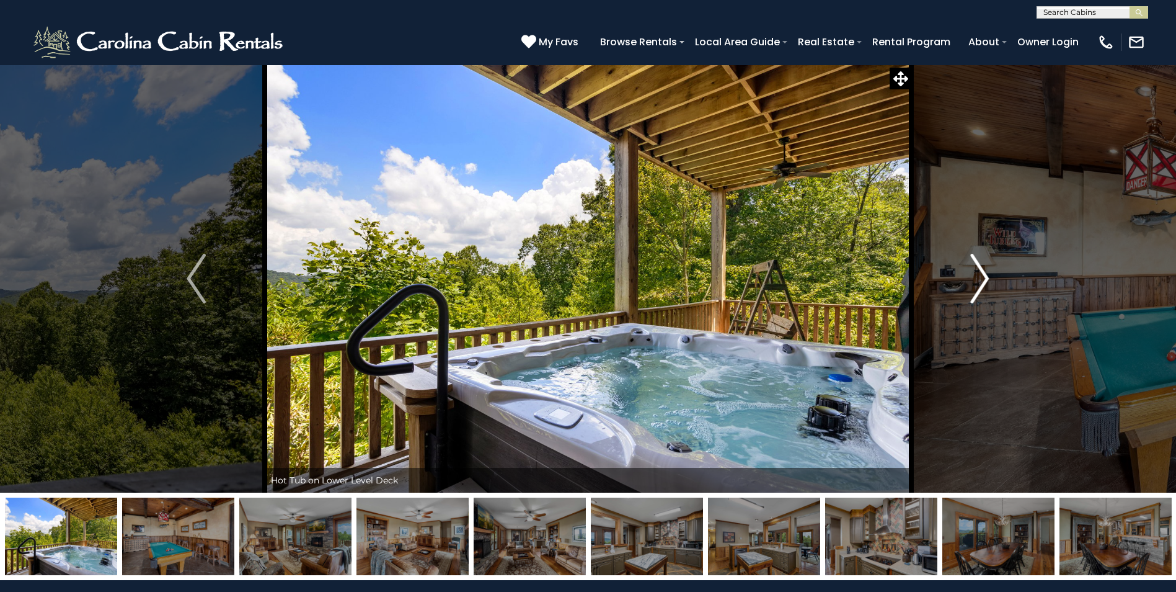
click at [986, 274] on img "Next" at bounding box center [979, 279] width 19 height 50
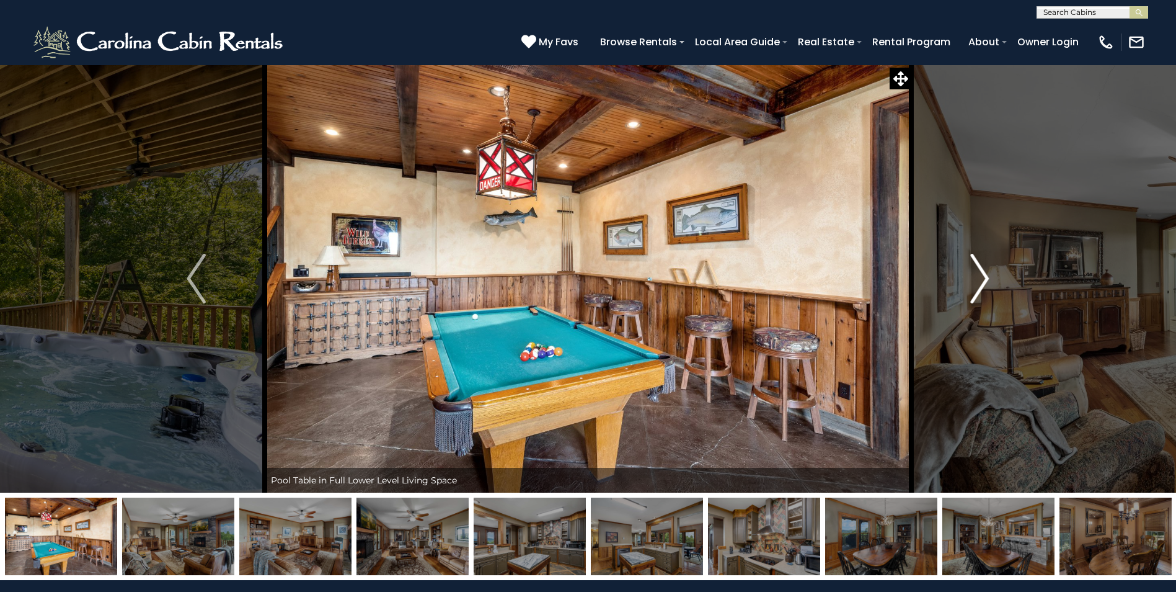
click at [985, 275] on img "Next" at bounding box center [979, 279] width 19 height 50
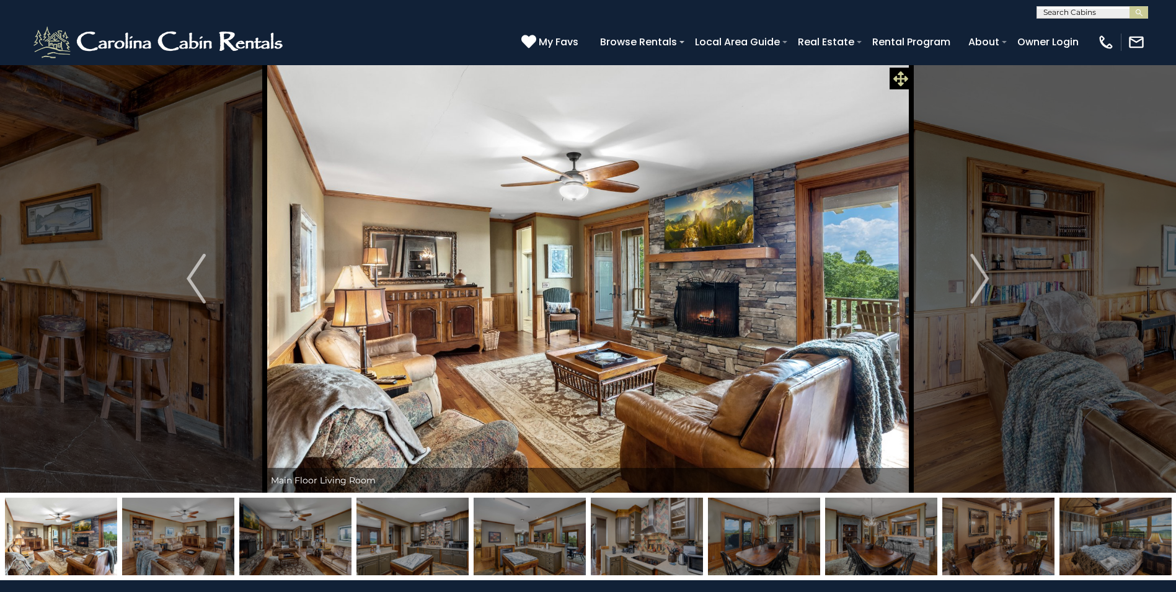
click at [897, 78] on icon at bounding box center [901, 78] width 15 height 15
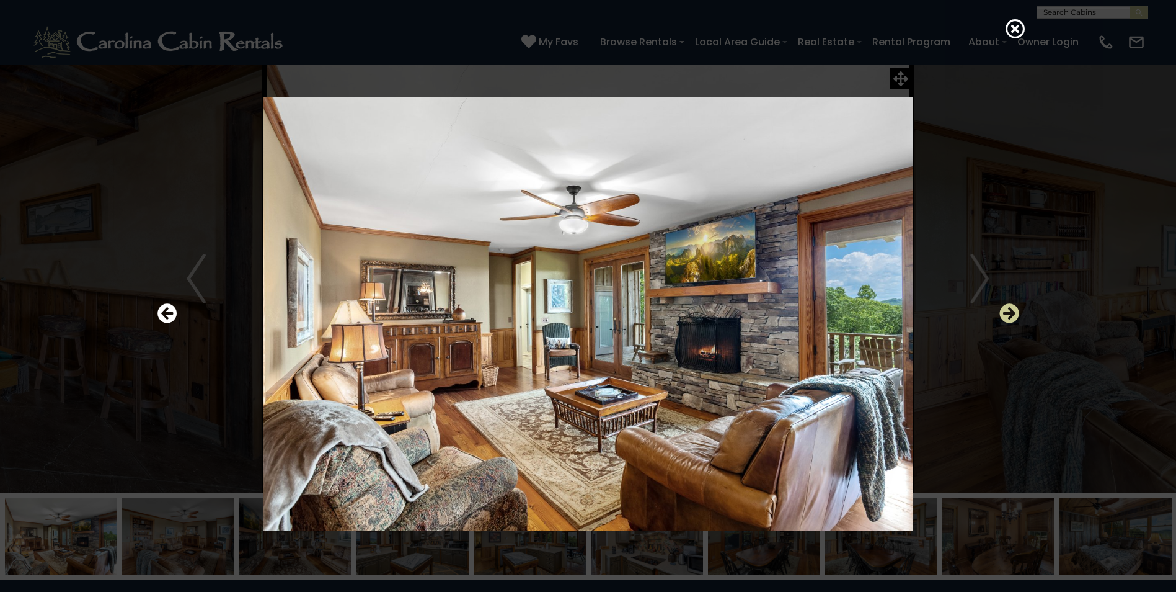
click at [1010, 308] on icon "Next" at bounding box center [1010, 313] width 20 height 20
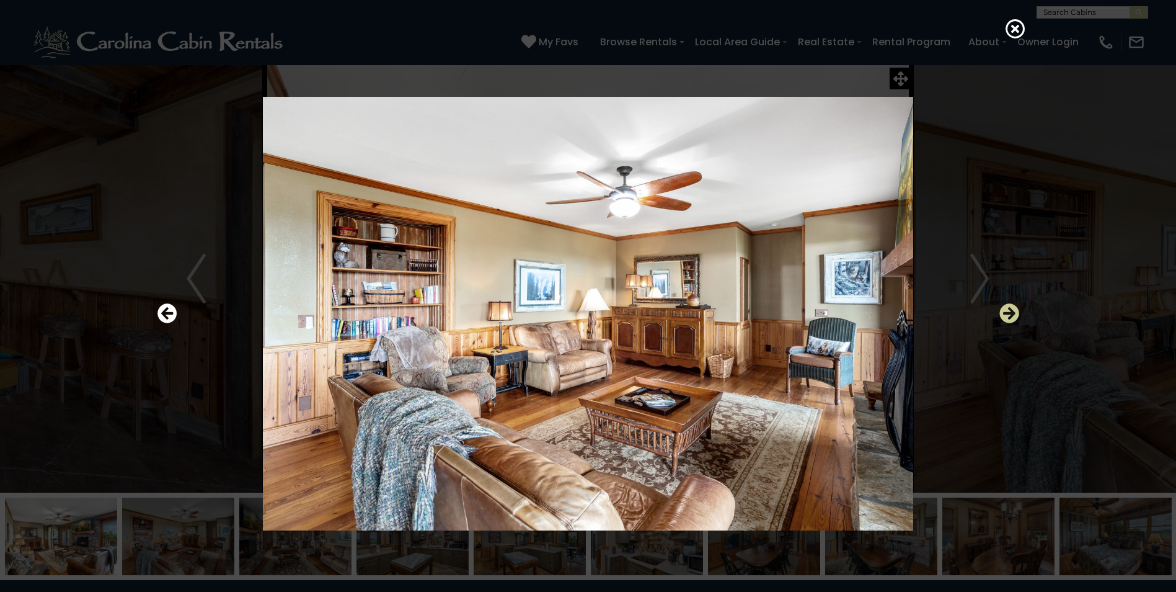
click at [1010, 308] on icon "Next" at bounding box center [1010, 313] width 20 height 20
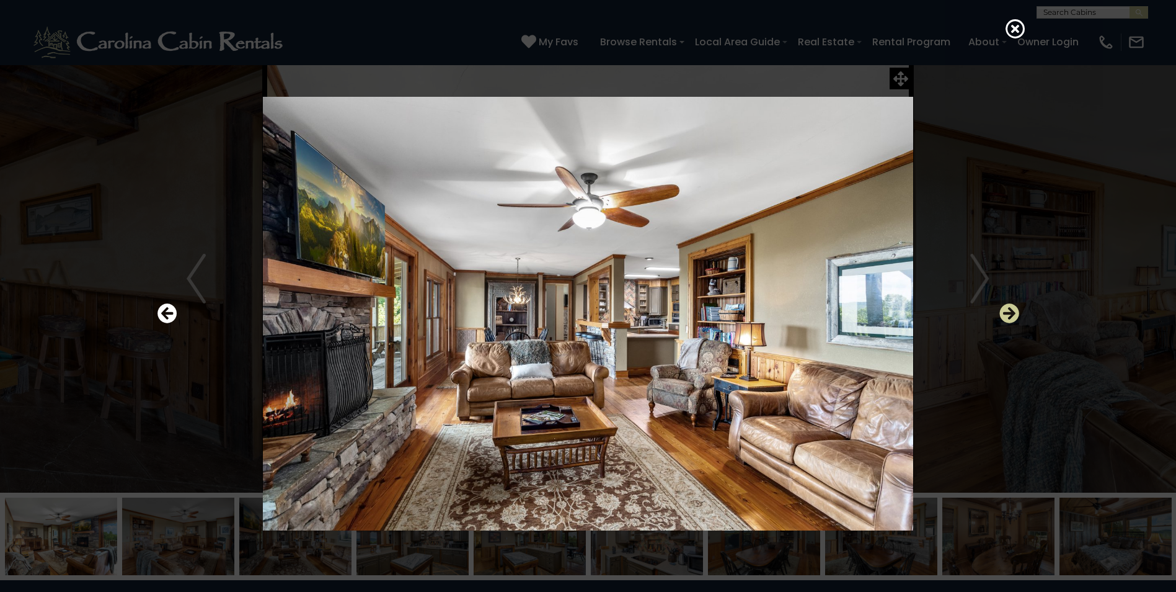
click at [1010, 308] on icon "Next" at bounding box center [1010, 313] width 20 height 20
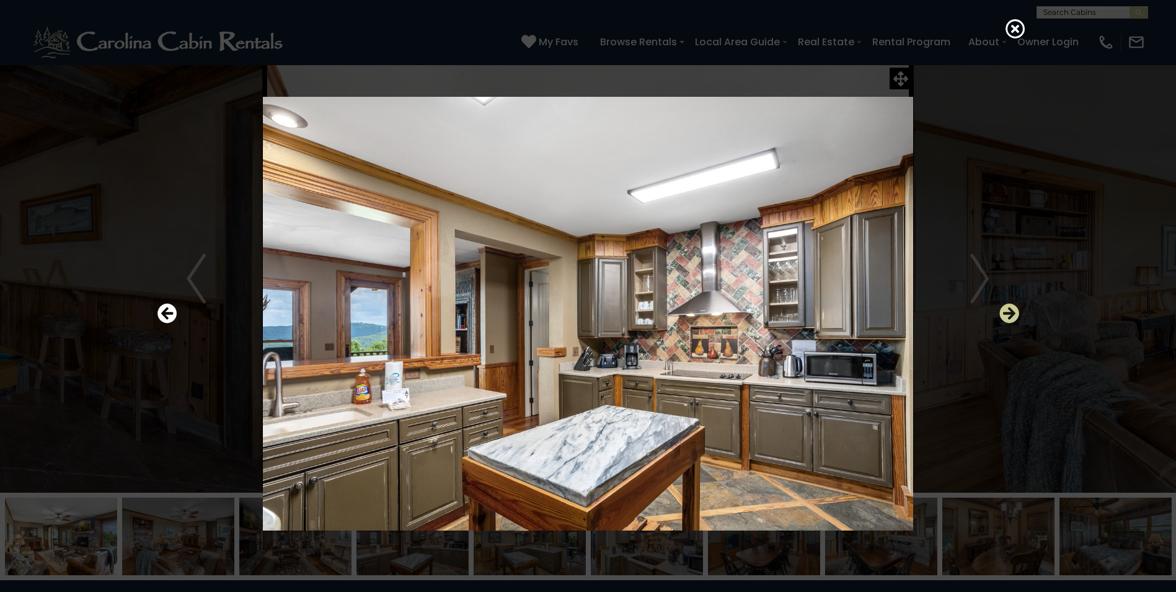
click at [1010, 308] on icon "Next" at bounding box center [1010, 313] width 20 height 20
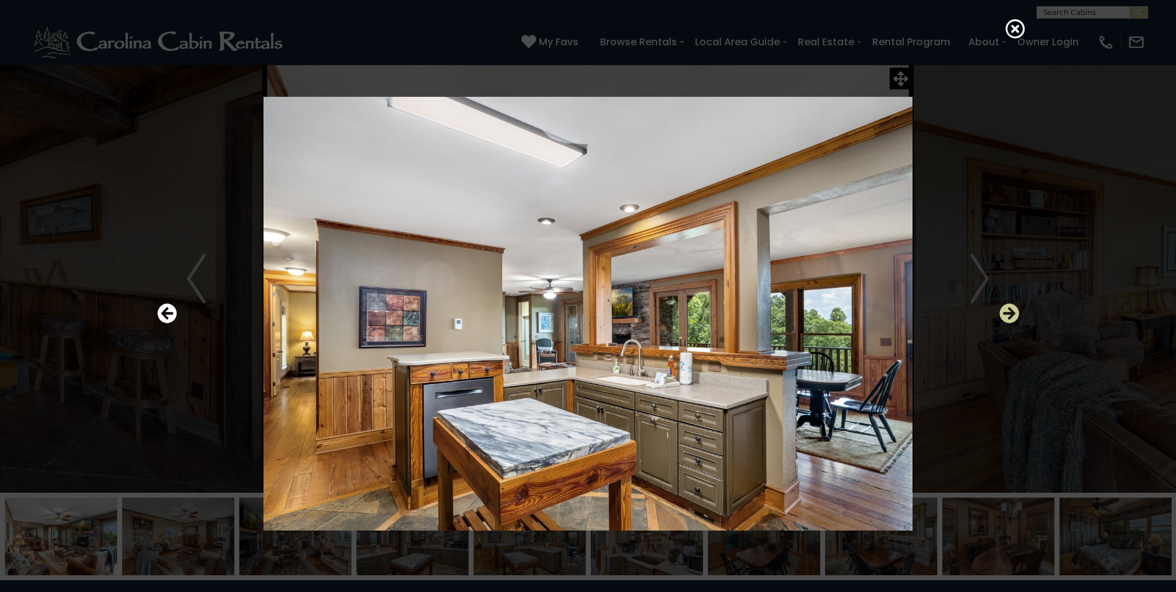
click at [1010, 308] on icon "Next" at bounding box center [1010, 313] width 20 height 20
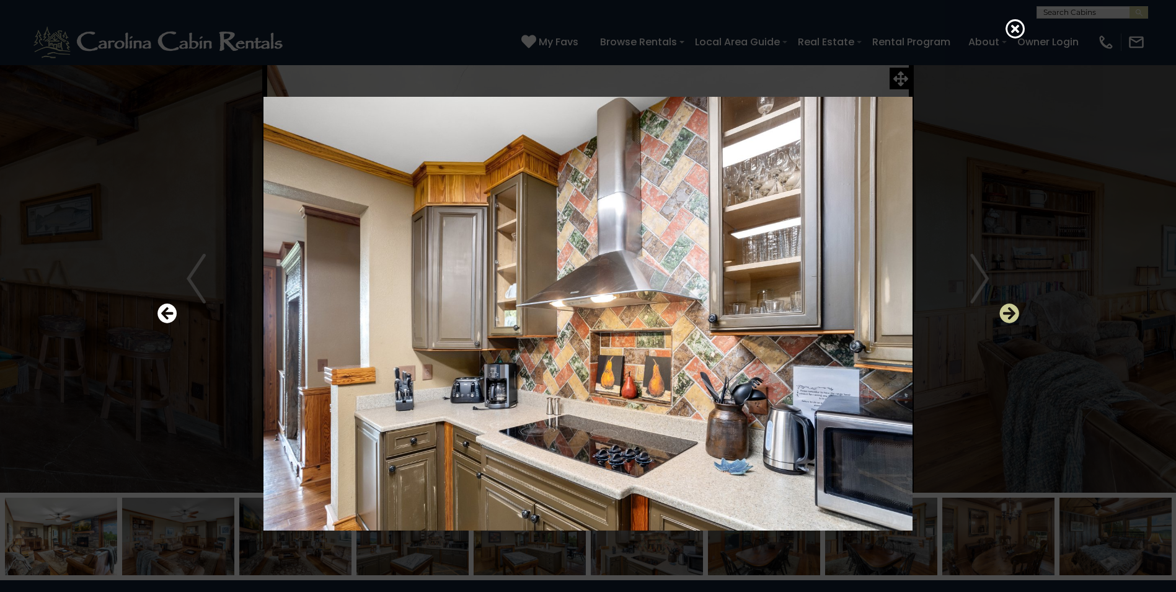
click at [1008, 314] on icon "Next" at bounding box center [1010, 313] width 20 height 20
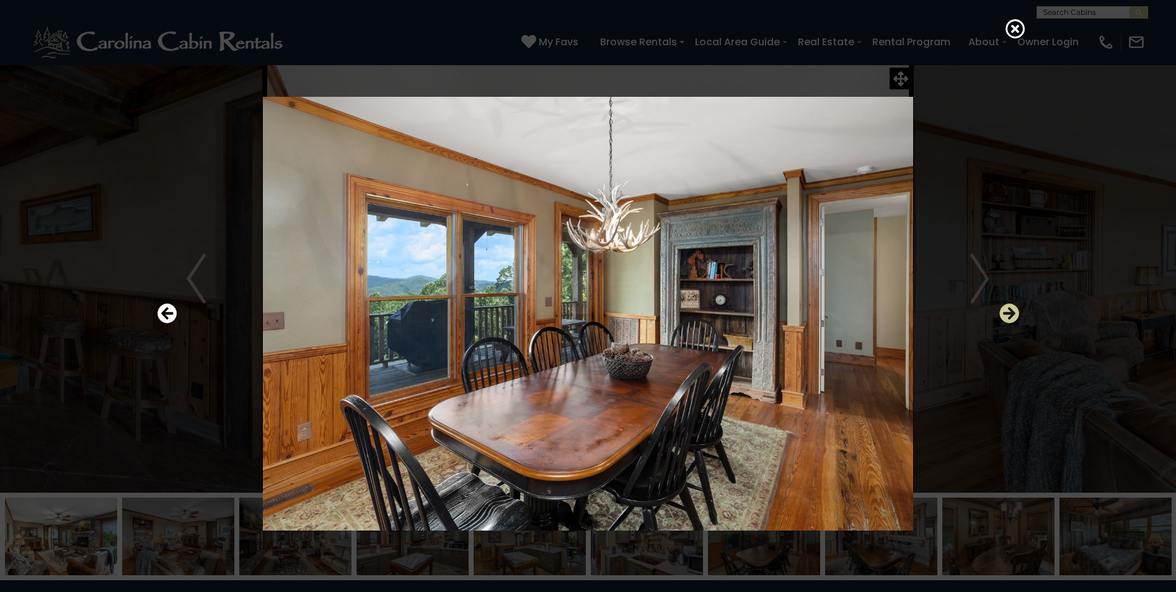
click at [1008, 314] on icon "Next" at bounding box center [1010, 313] width 20 height 20
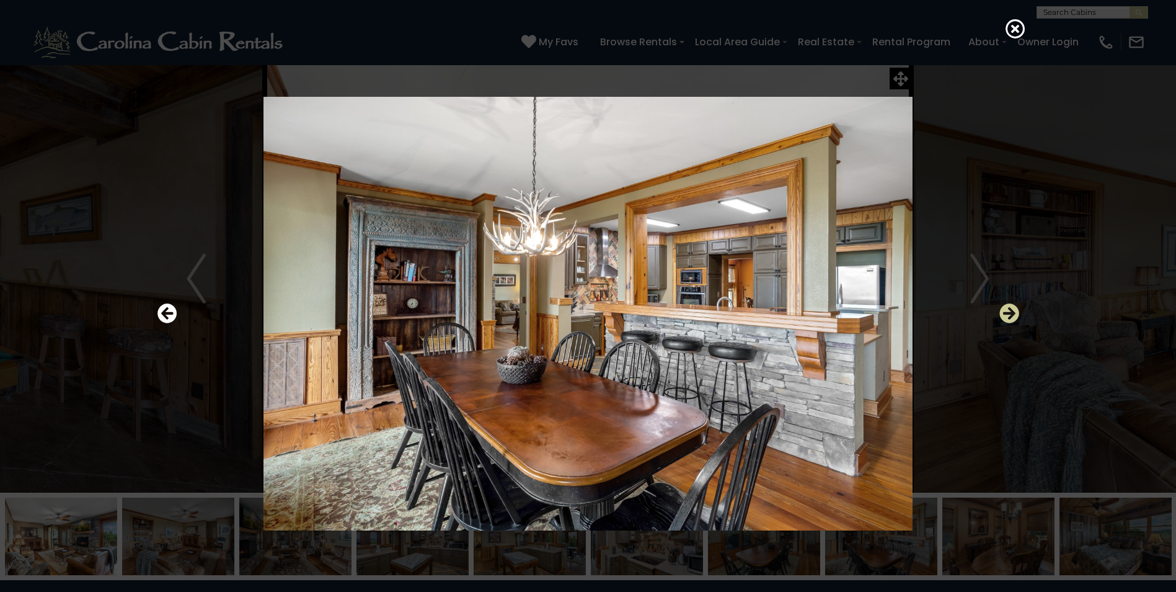
click at [1008, 314] on icon "Next" at bounding box center [1010, 313] width 20 height 20
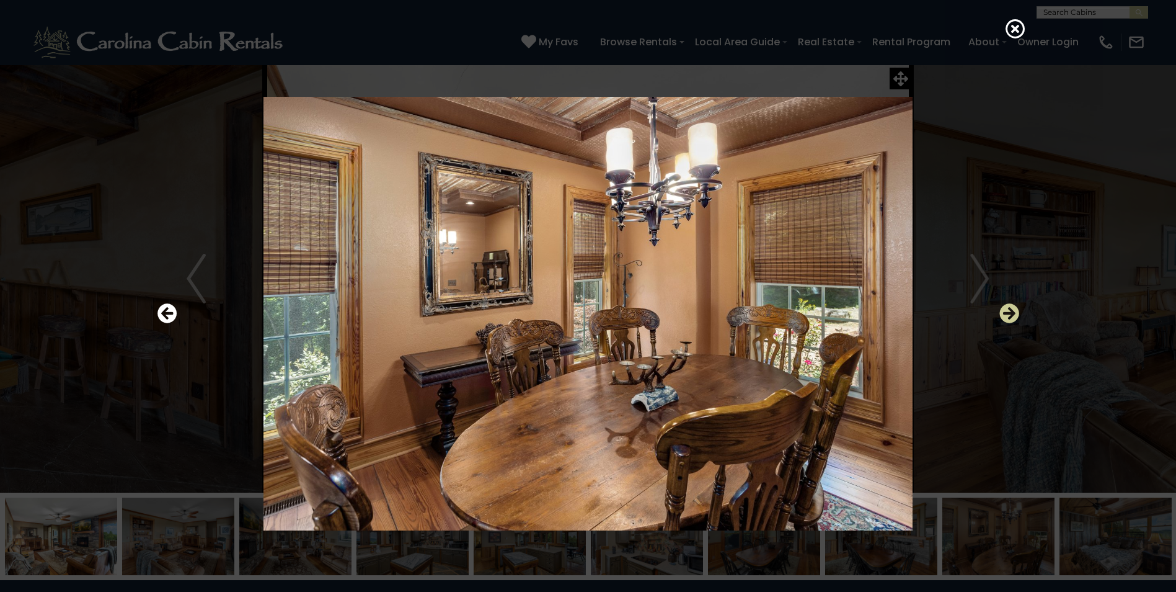
click at [1008, 314] on icon "Next" at bounding box center [1010, 313] width 20 height 20
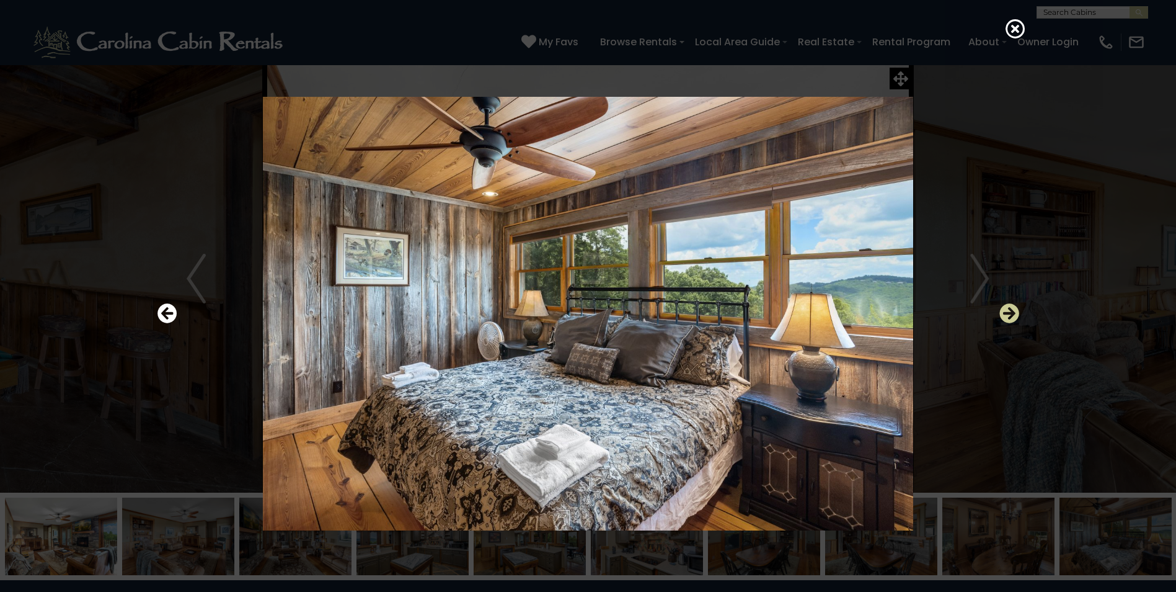
click at [1008, 314] on icon "Next" at bounding box center [1010, 313] width 20 height 20
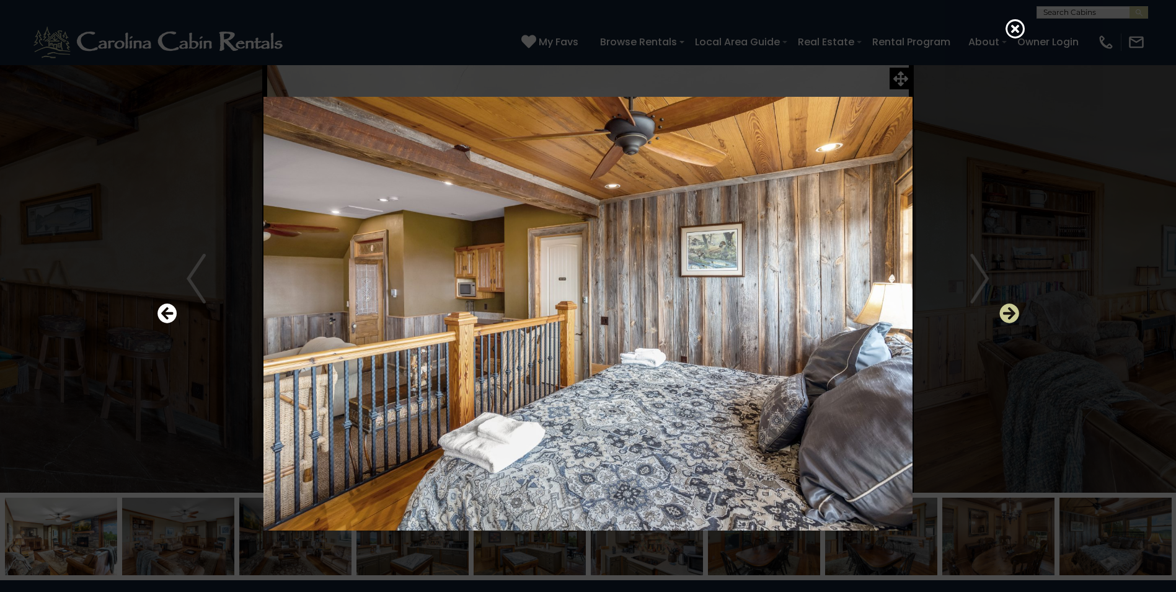
click at [1008, 314] on icon "Next" at bounding box center [1010, 313] width 20 height 20
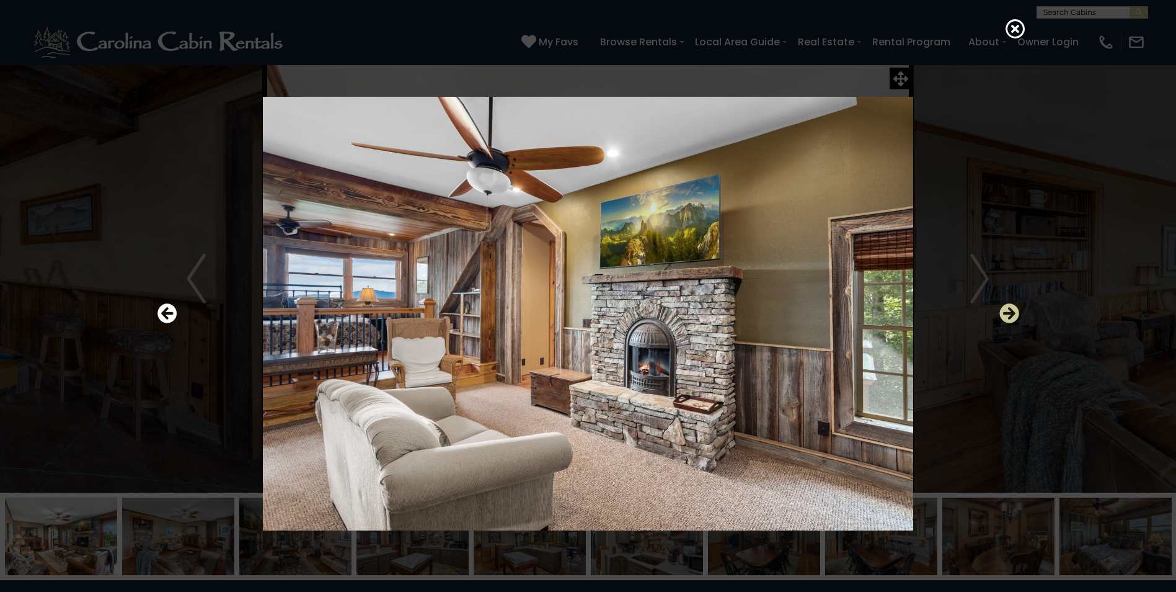
click at [1008, 314] on icon "Next" at bounding box center [1010, 313] width 20 height 20
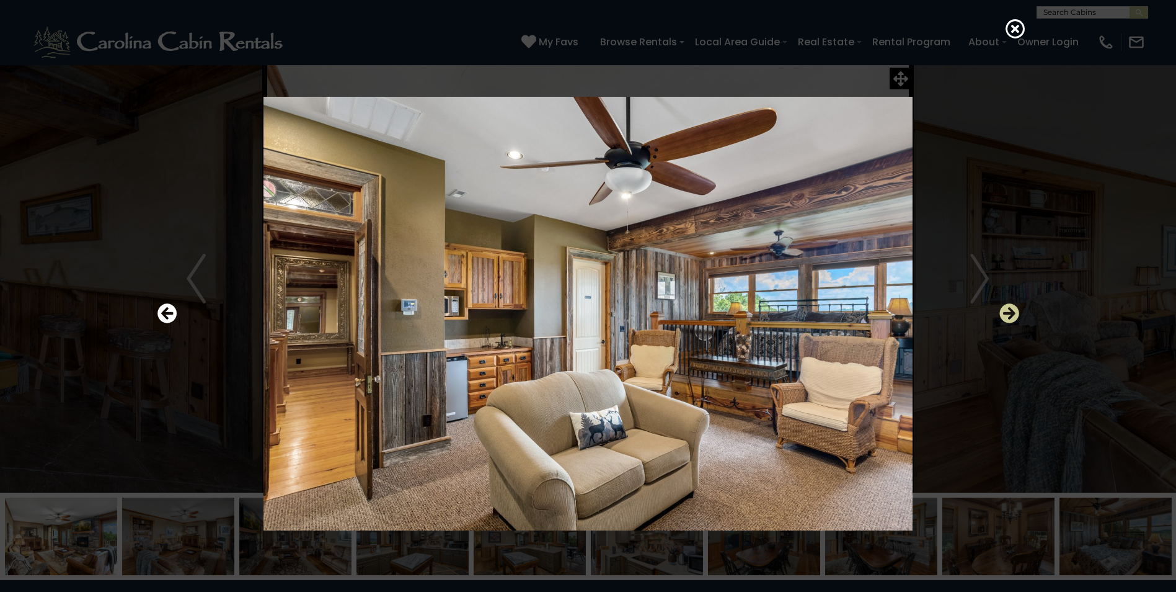
click at [1008, 314] on icon "Next" at bounding box center [1010, 313] width 20 height 20
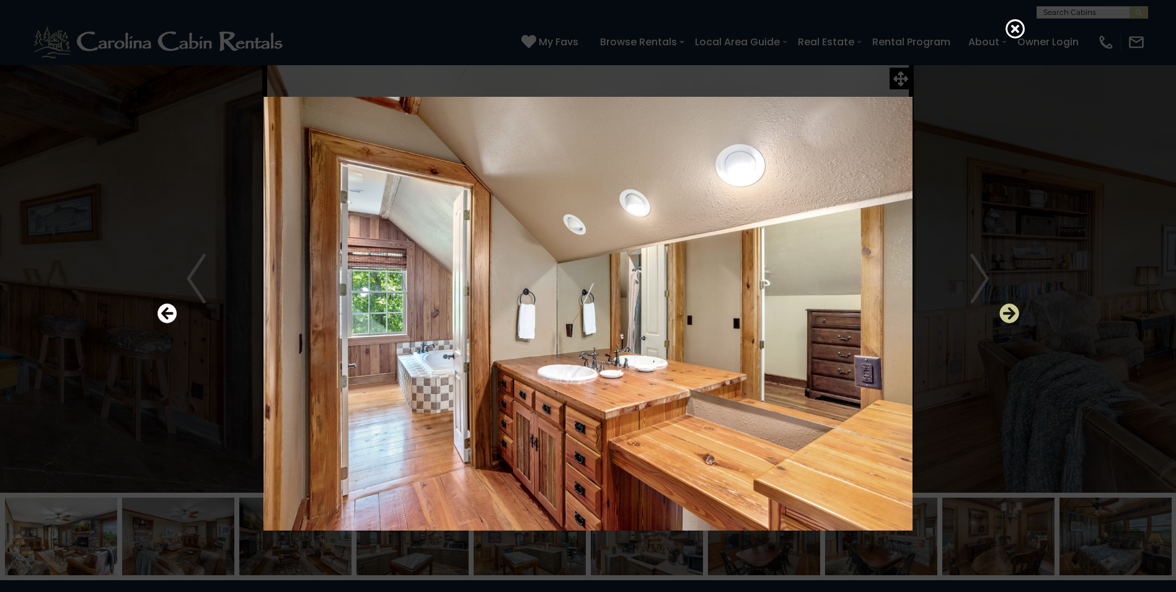
click at [1008, 314] on icon "Next" at bounding box center [1010, 313] width 20 height 20
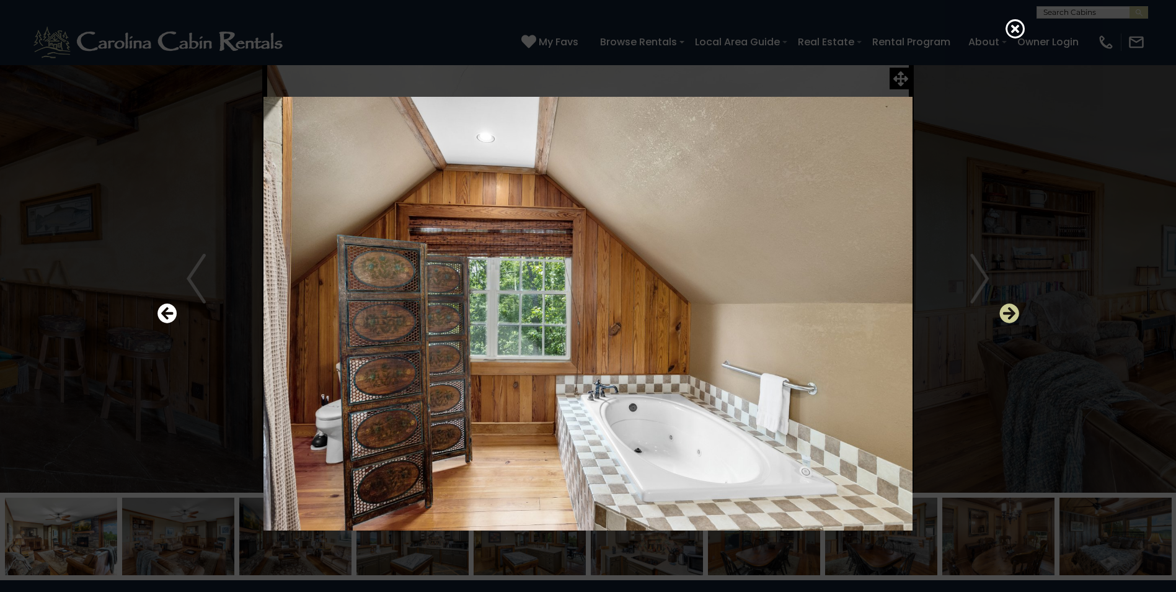
click at [1011, 309] on icon "Next" at bounding box center [1010, 313] width 20 height 20
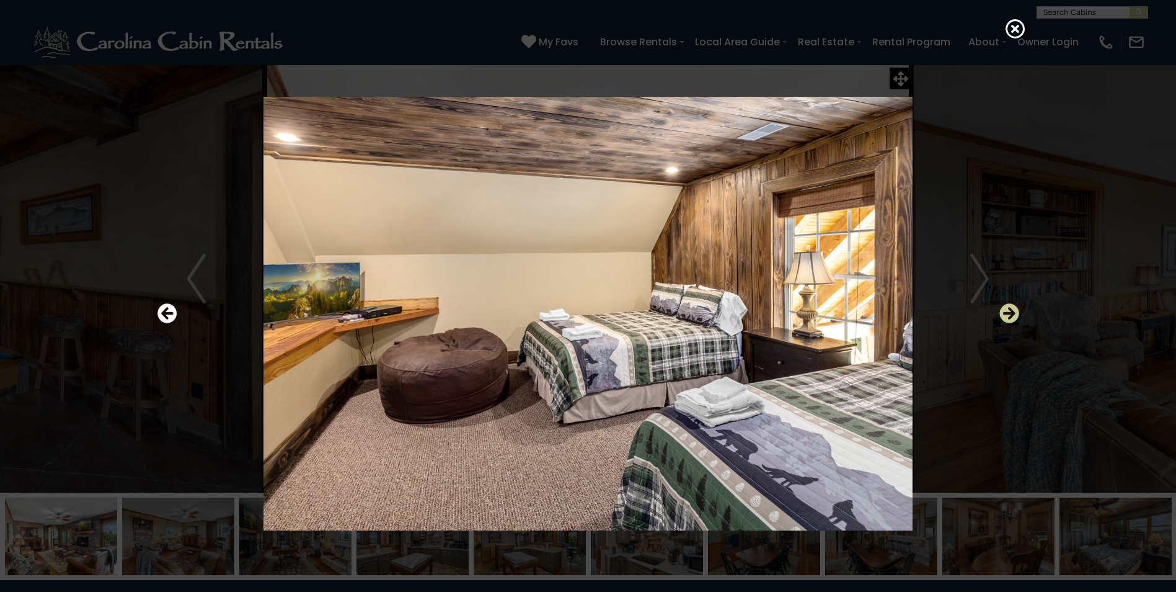
click at [1011, 309] on icon "Next" at bounding box center [1010, 313] width 20 height 20
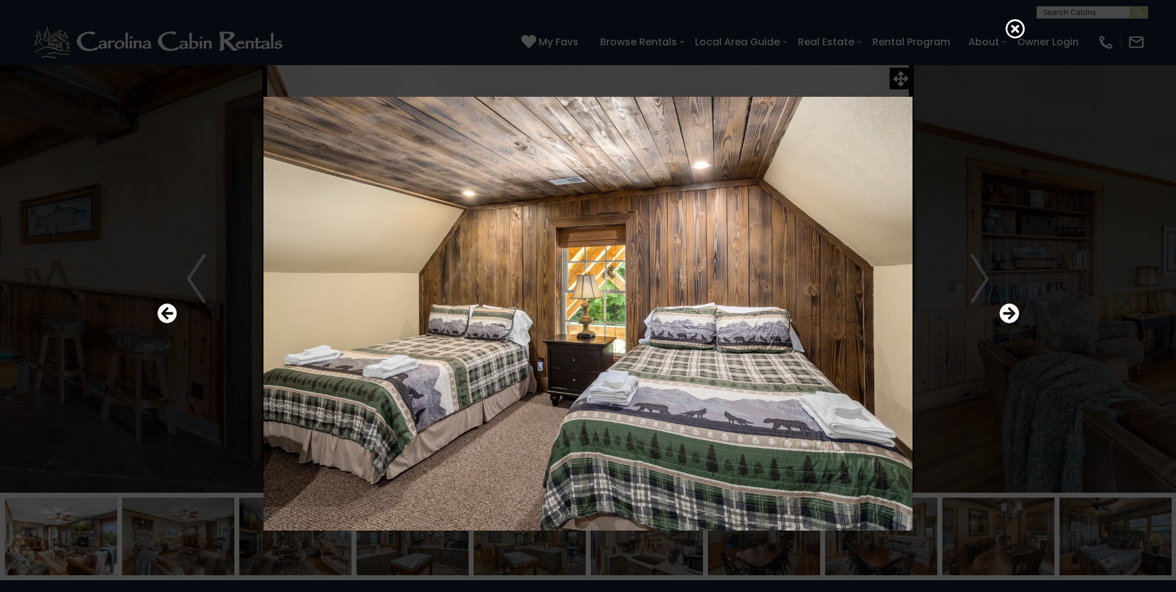
drag, startPoint x: 1011, startPoint y: 309, endPoint x: 998, endPoint y: 220, distance: 89.6
click at [998, 220] on div at bounding box center [588, 313] width 874 height 533
click at [1008, 313] on icon "Next" at bounding box center [1010, 313] width 20 height 20
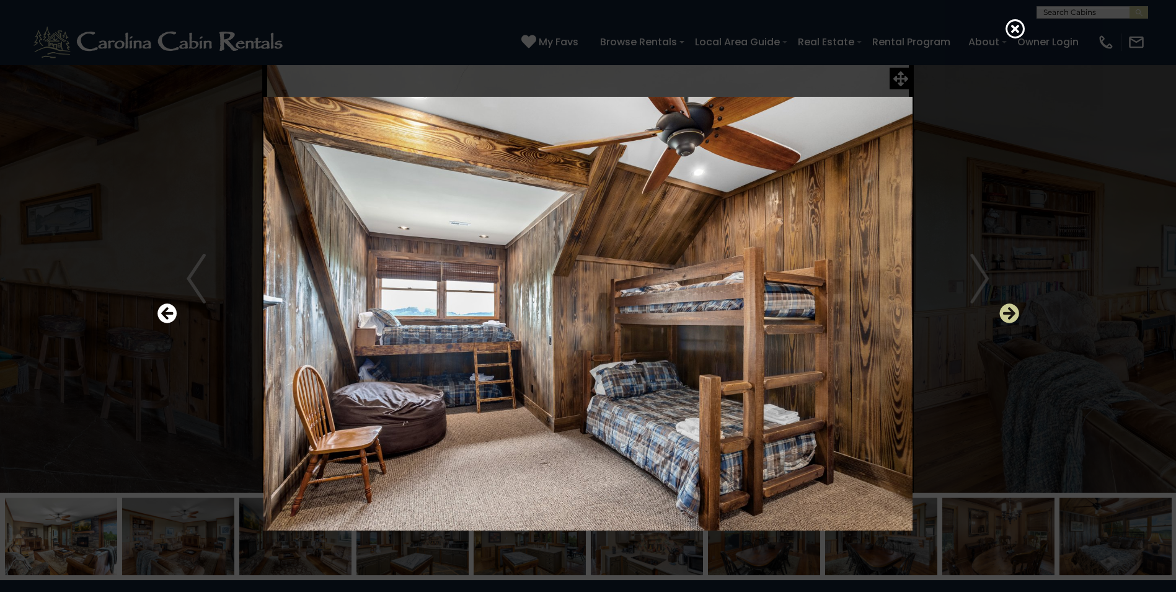
click at [1010, 311] on icon "Next" at bounding box center [1010, 313] width 20 height 20
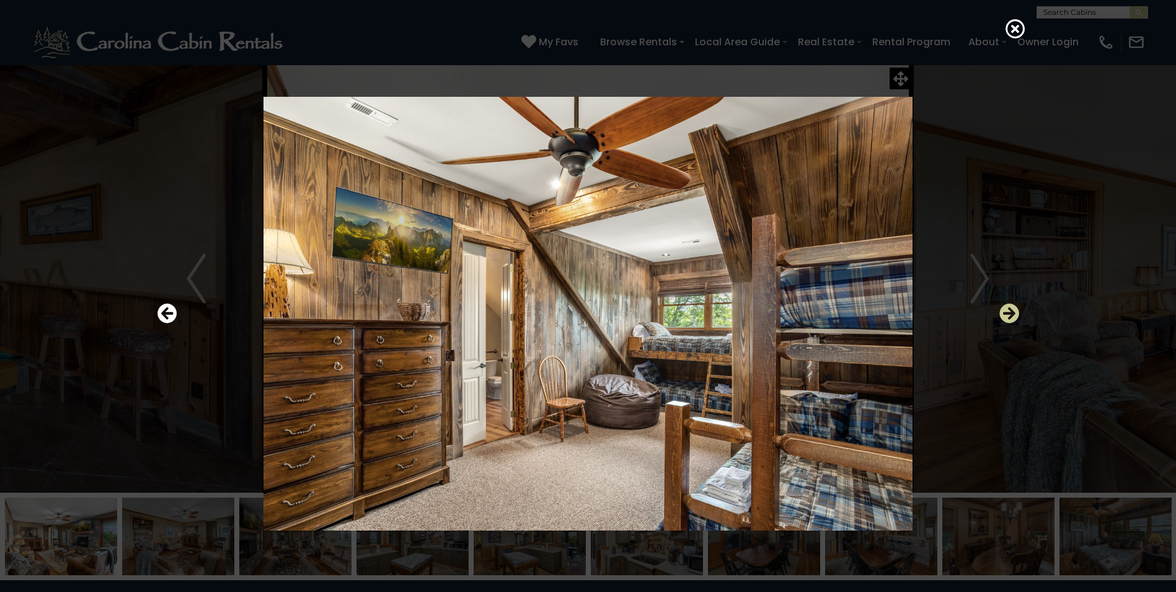
click at [1011, 309] on icon "Next" at bounding box center [1010, 313] width 20 height 20
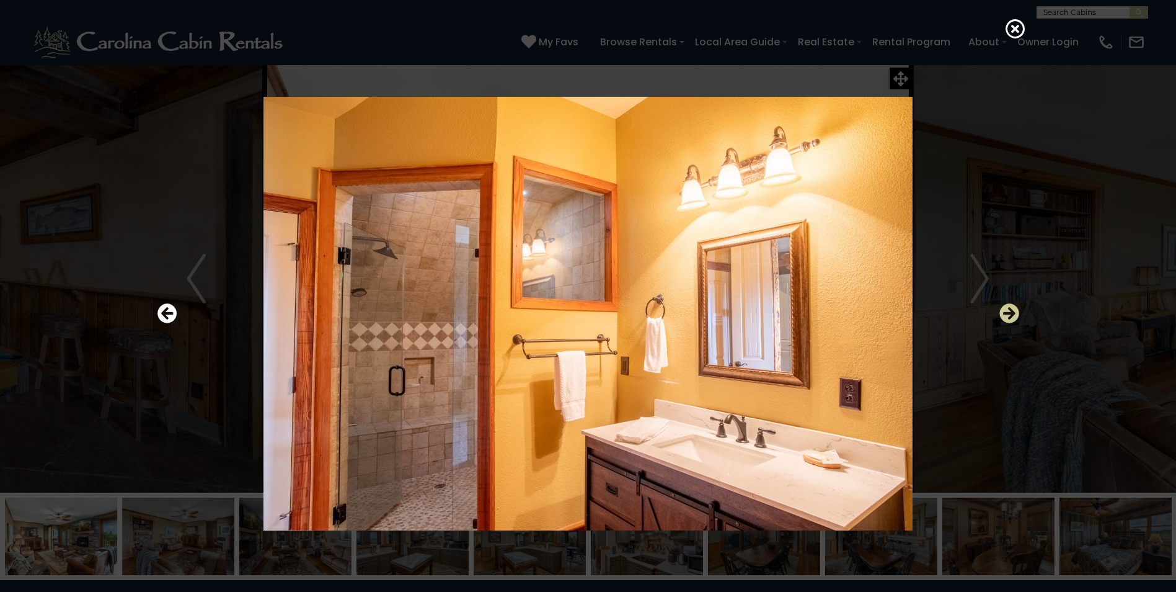
click at [1012, 314] on icon "Next" at bounding box center [1010, 313] width 20 height 20
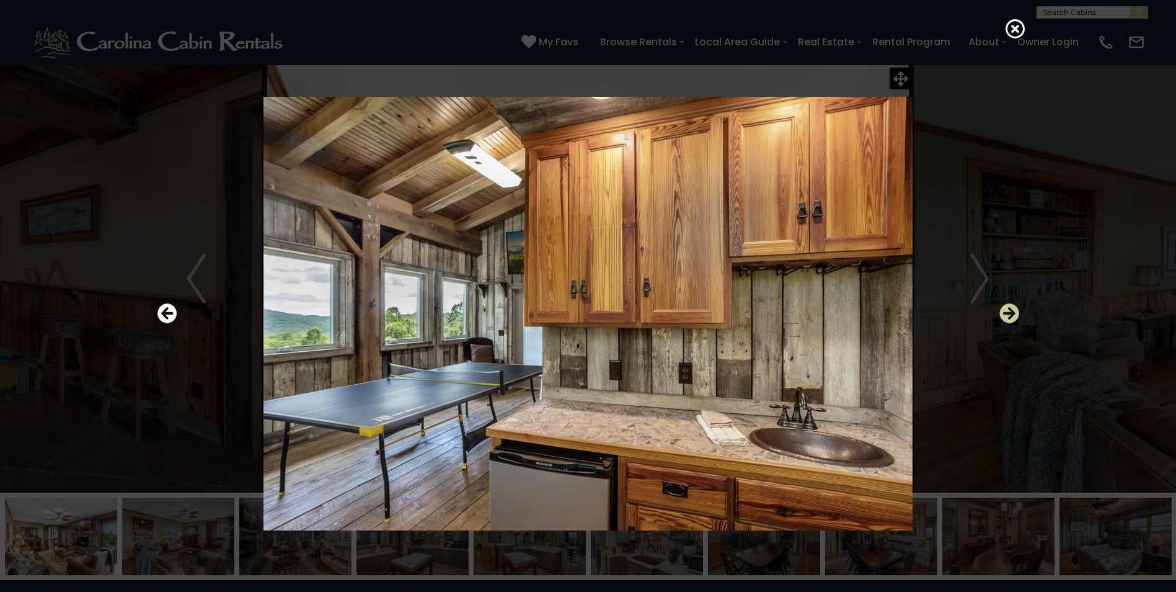
click at [1014, 314] on icon "Next" at bounding box center [1010, 313] width 20 height 20
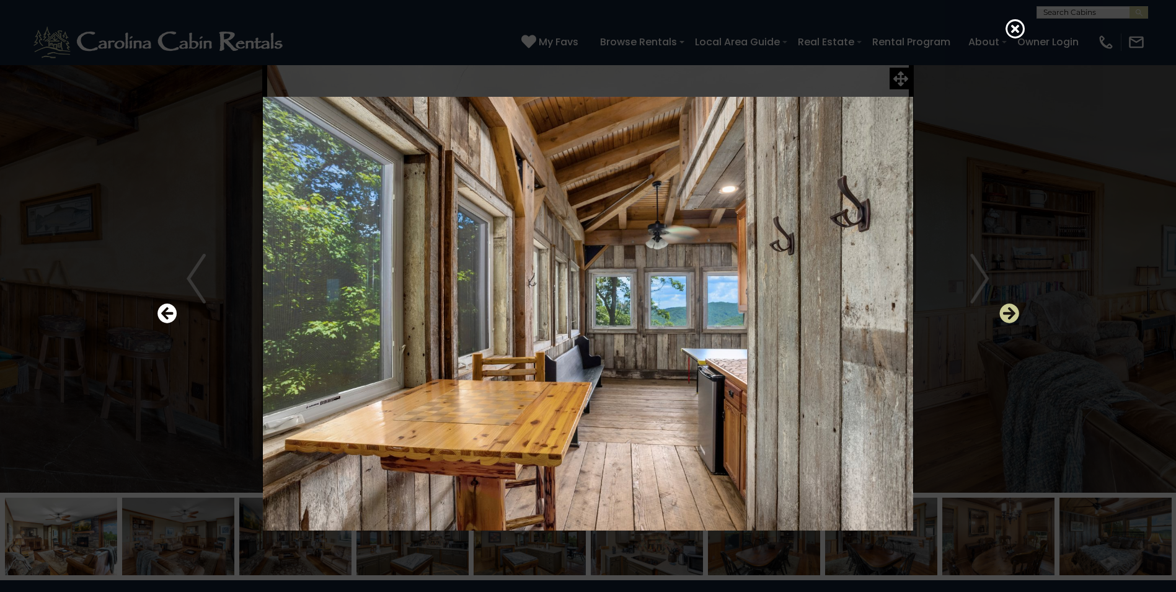
click at [1014, 314] on icon "Next" at bounding box center [1010, 313] width 20 height 20
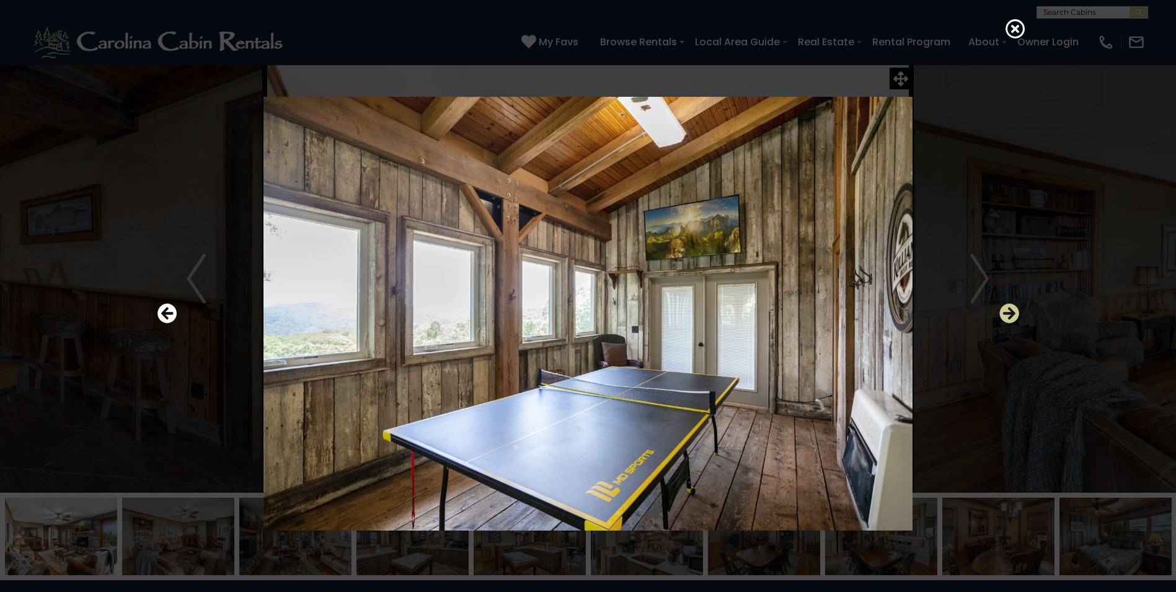
click at [1014, 314] on icon "Next" at bounding box center [1010, 313] width 20 height 20
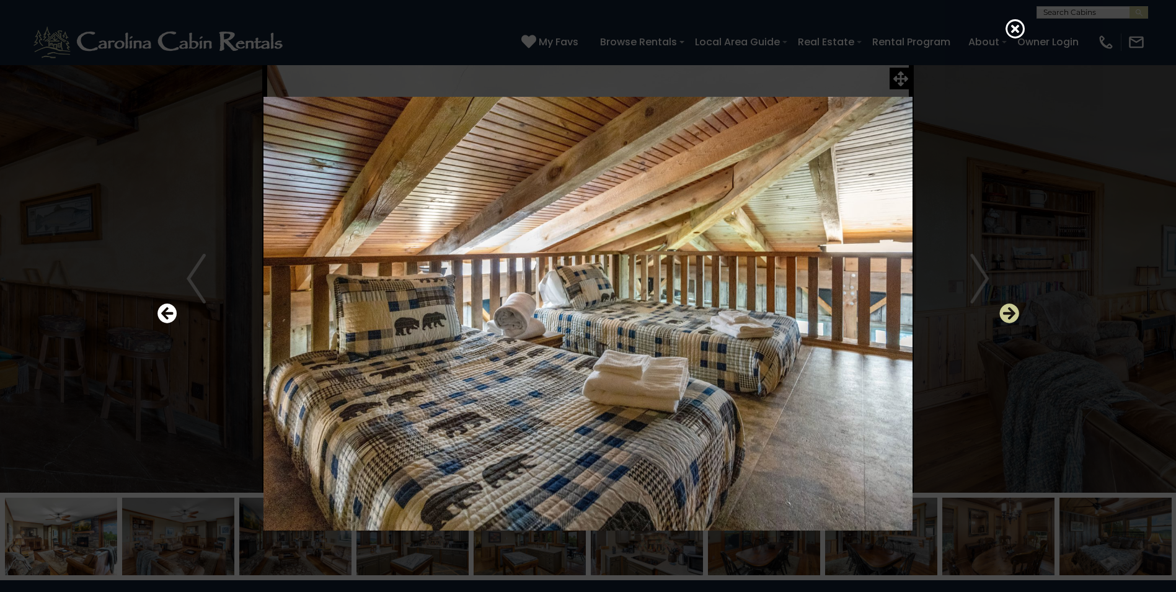
click at [1014, 314] on icon "Next" at bounding box center [1010, 313] width 20 height 20
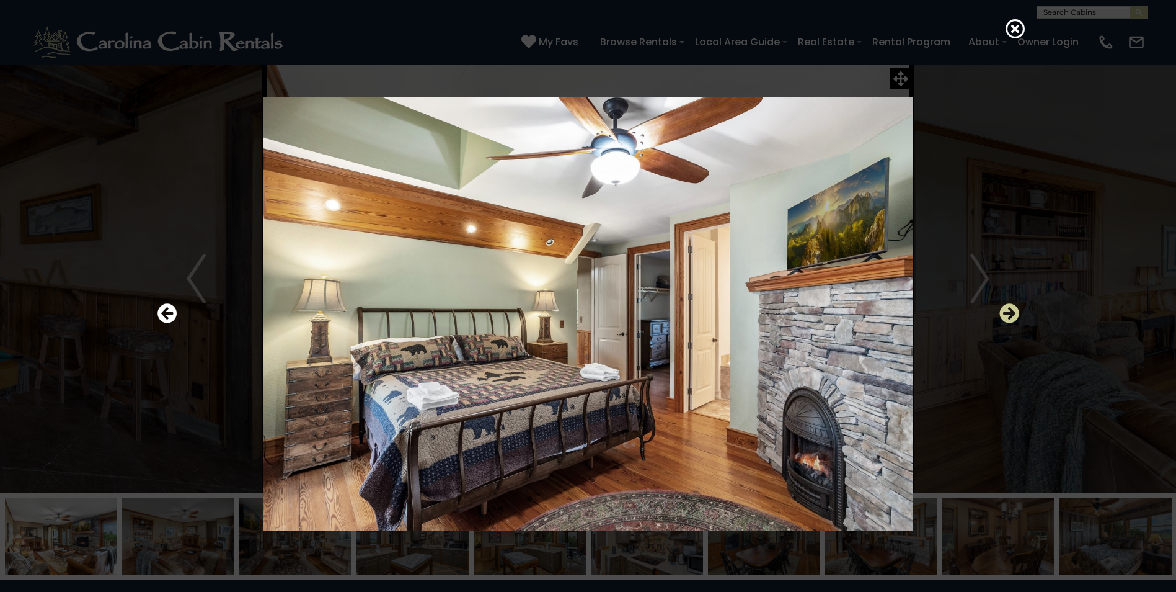
click at [1014, 314] on icon "Next" at bounding box center [1010, 313] width 20 height 20
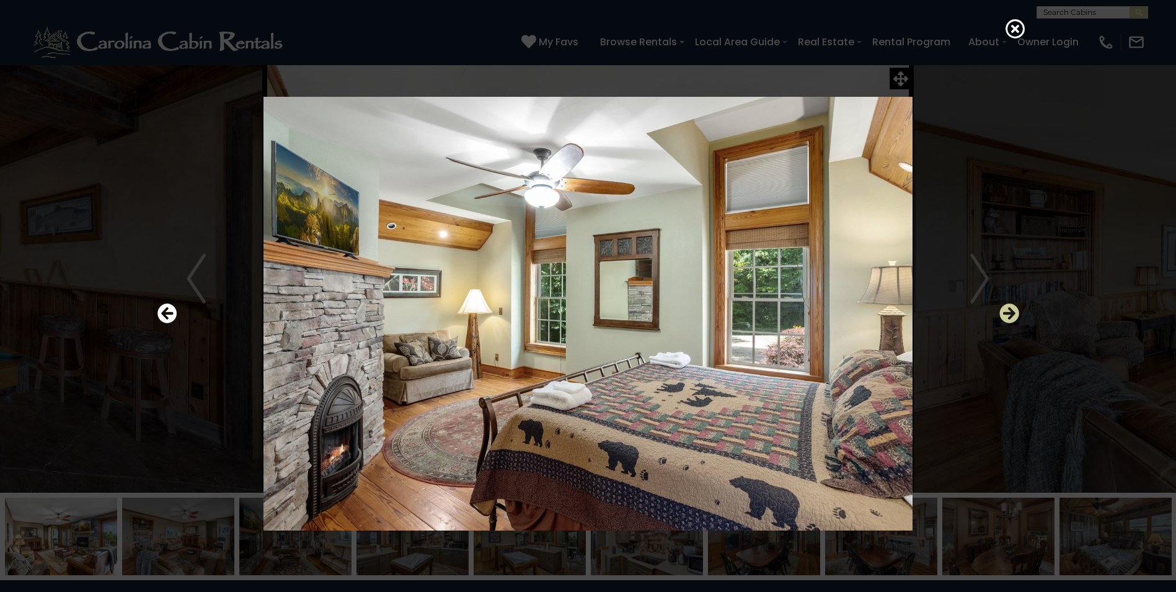
click at [1014, 314] on icon "Next" at bounding box center [1010, 313] width 20 height 20
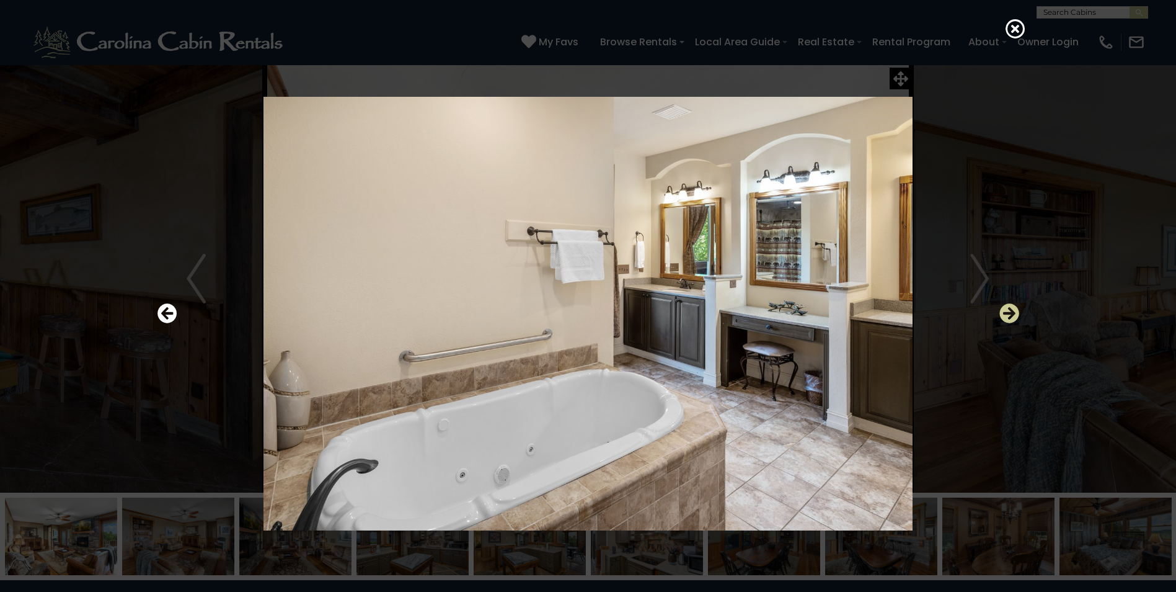
click at [1014, 314] on icon "Next" at bounding box center [1010, 313] width 20 height 20
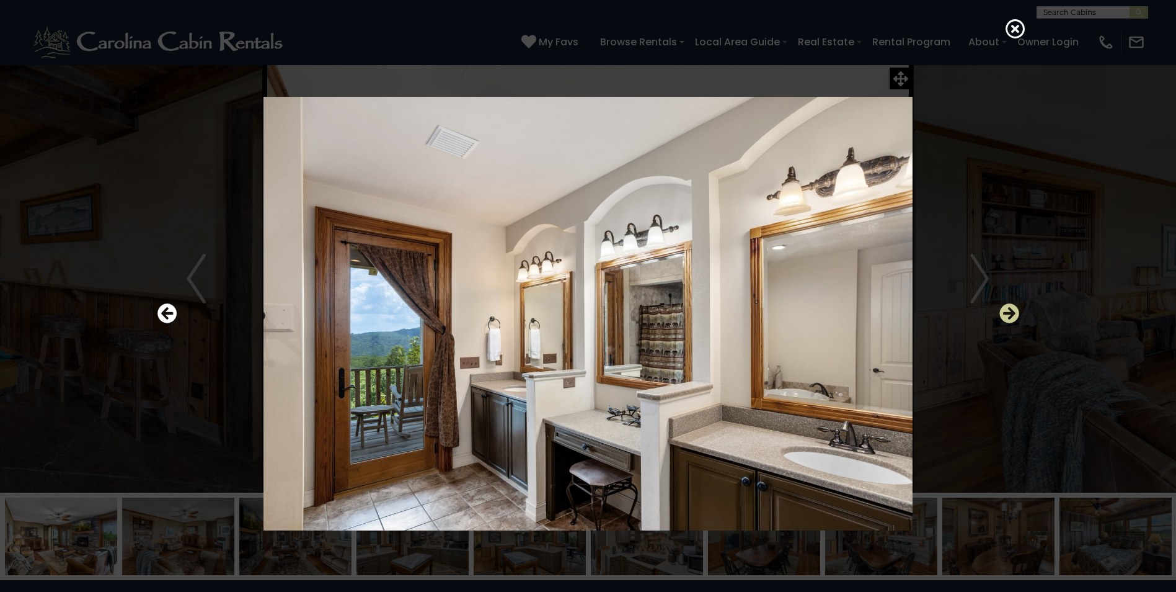
click at [1014, 314] on icon "Next" at bounding box center [1010, 313] width 20 height 20
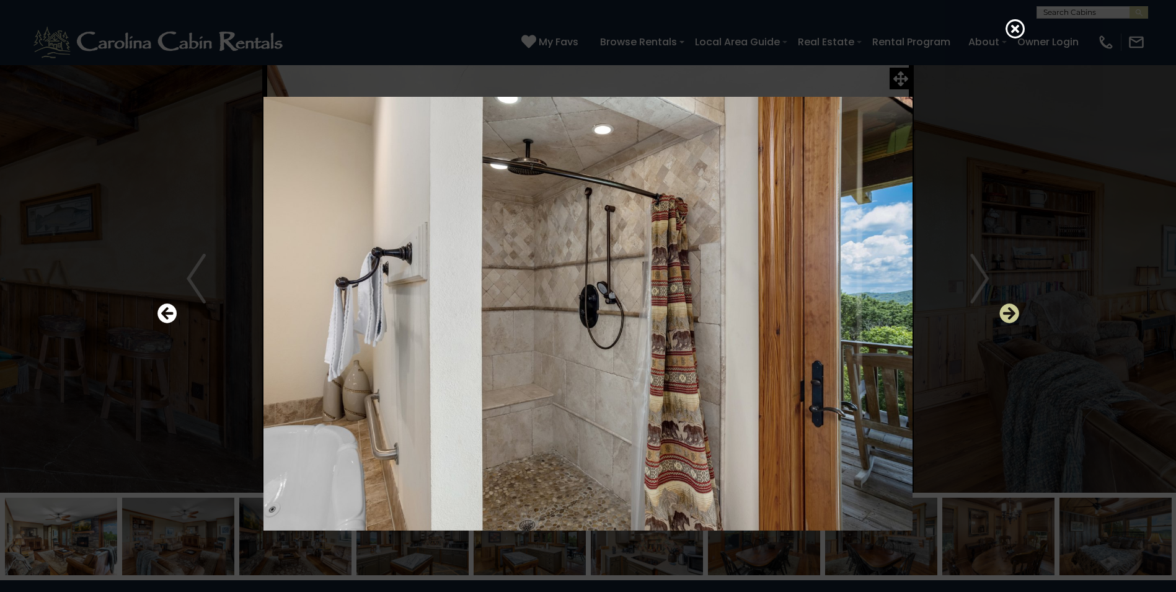
click at [1014, 314] on icon "Next" at bounding box center [1010, 313] width 20 height 20
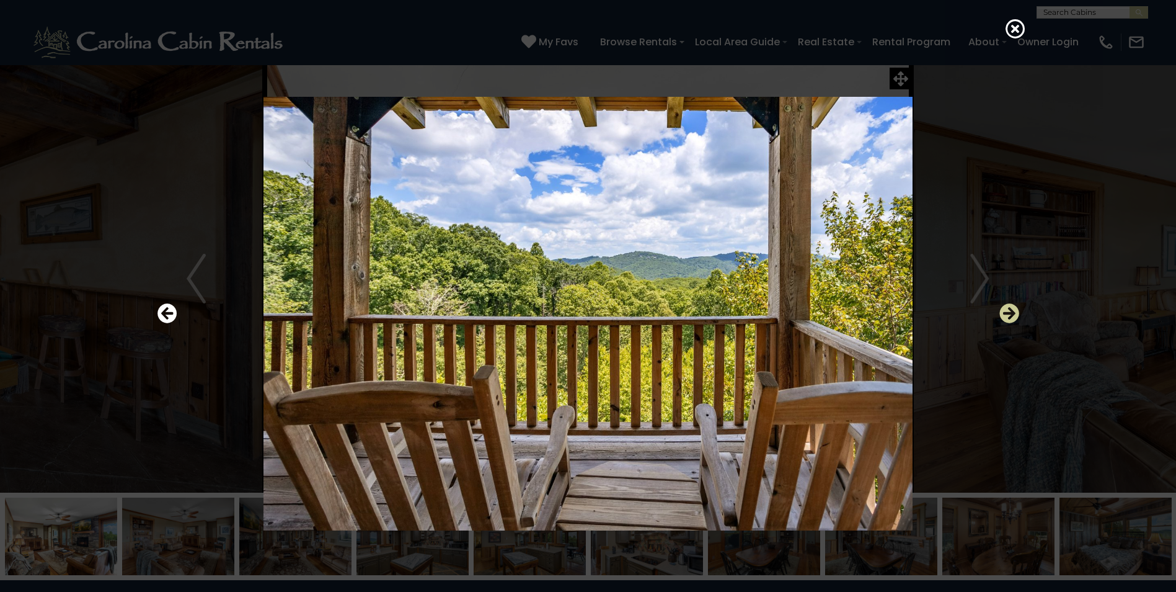
click at [1014, 314] on icon "Next" at bounding box center [1010, 313] width 20 height 20
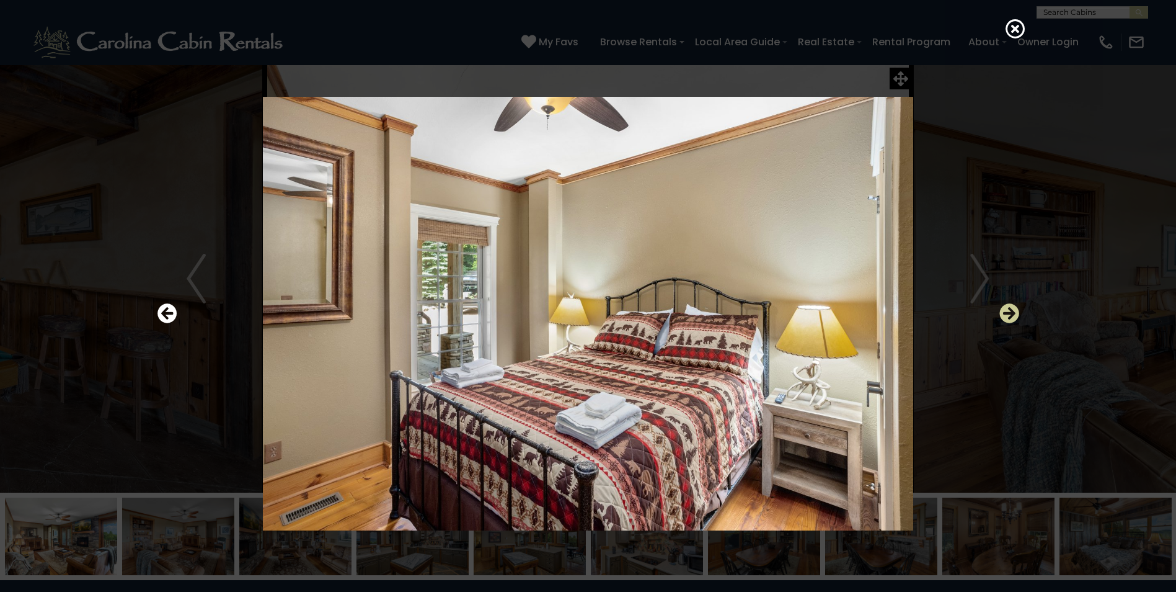
click at [1014, 314] on icon "Next" at bounding box center [1010, 313] width 20 height 20
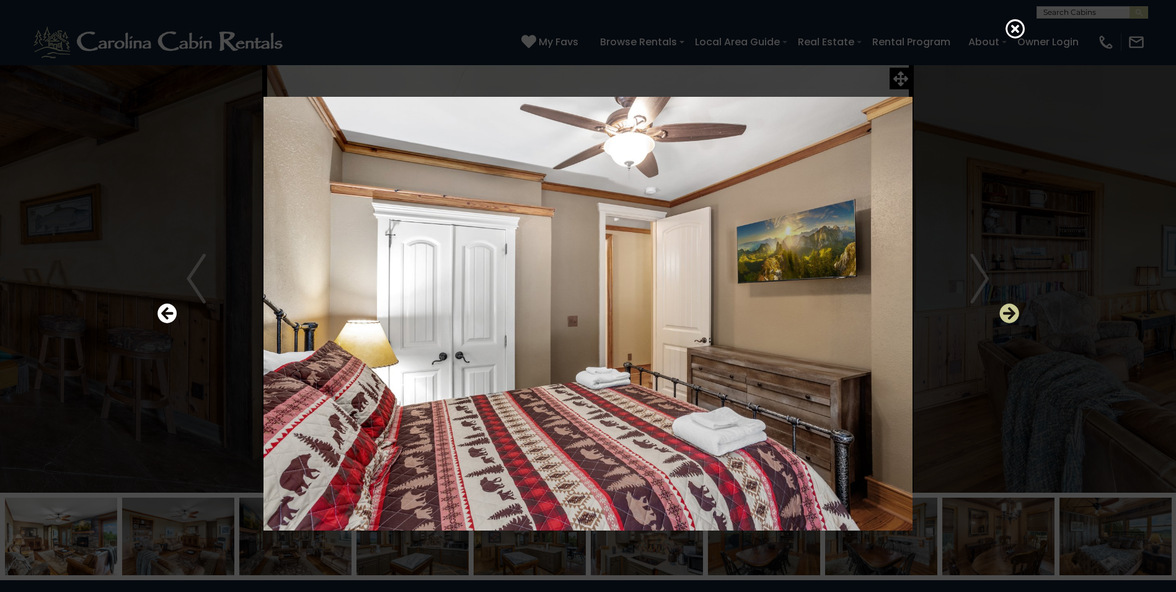
click at [1014, 314] on icon "Next" at bounding box center [1010, 313] width 20 height 20
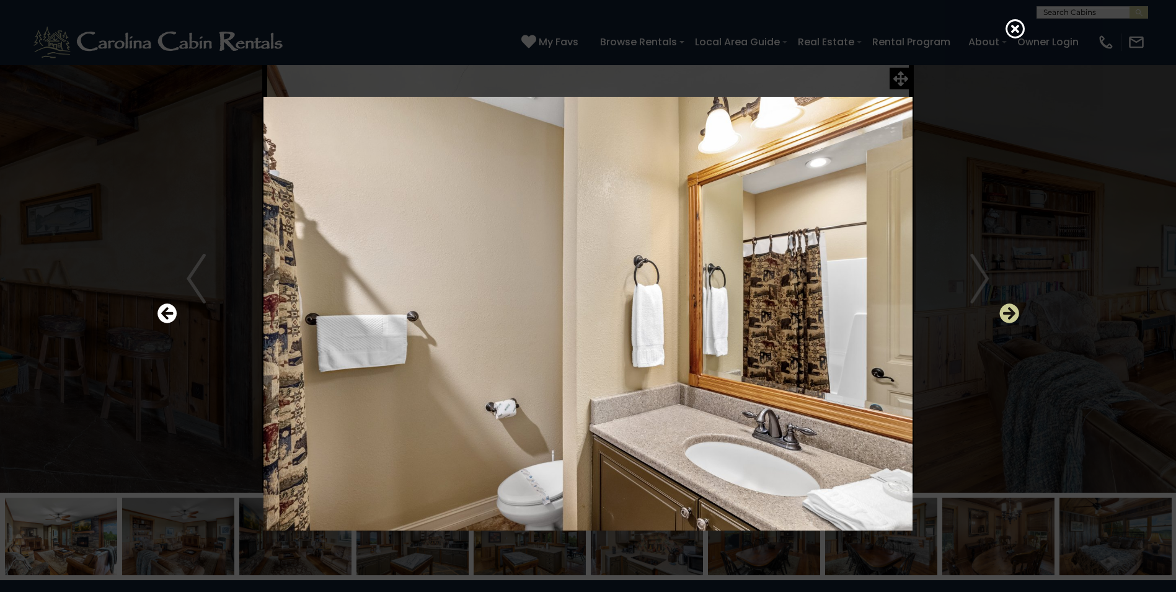
click at [1014, 314] on icon "Next" at bounding box center [1010, 313] width 20 height 20
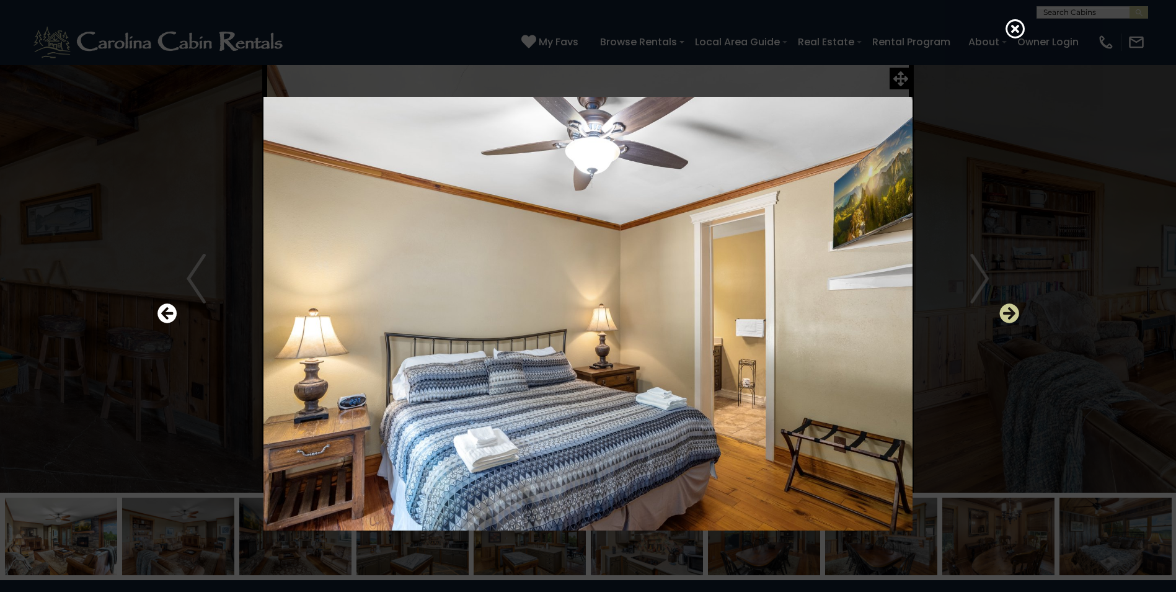
click at [1014, 314] on icon "Next" at bounding box center [1010, 313] width 20 height 20
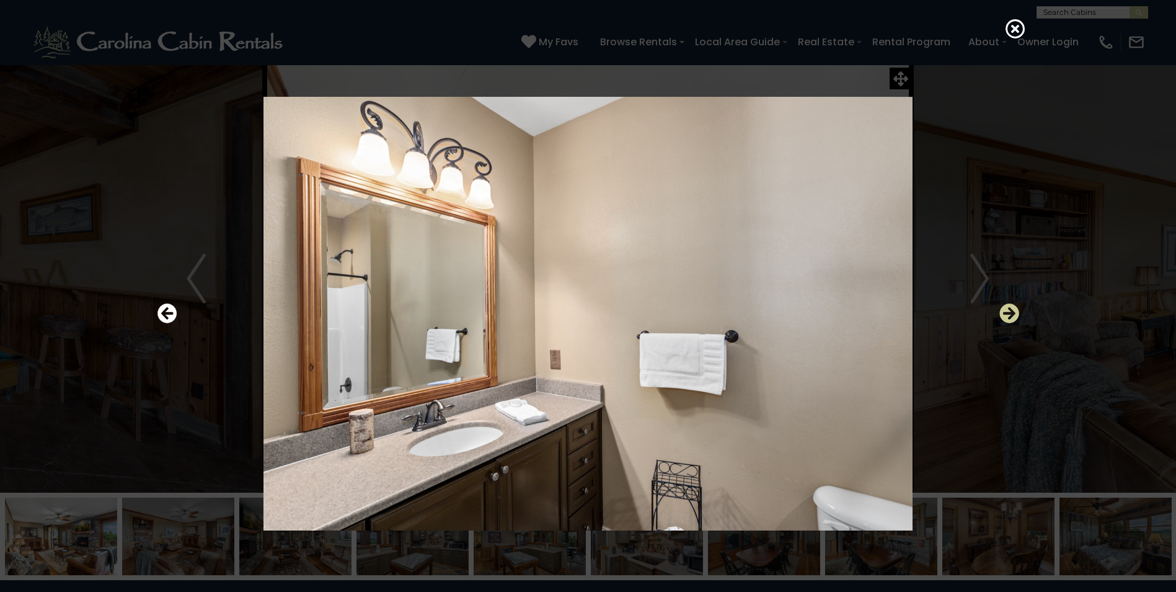
click at [1014, 314] on icon "Next" at bounding box center [1010, 313] width 20 height 20
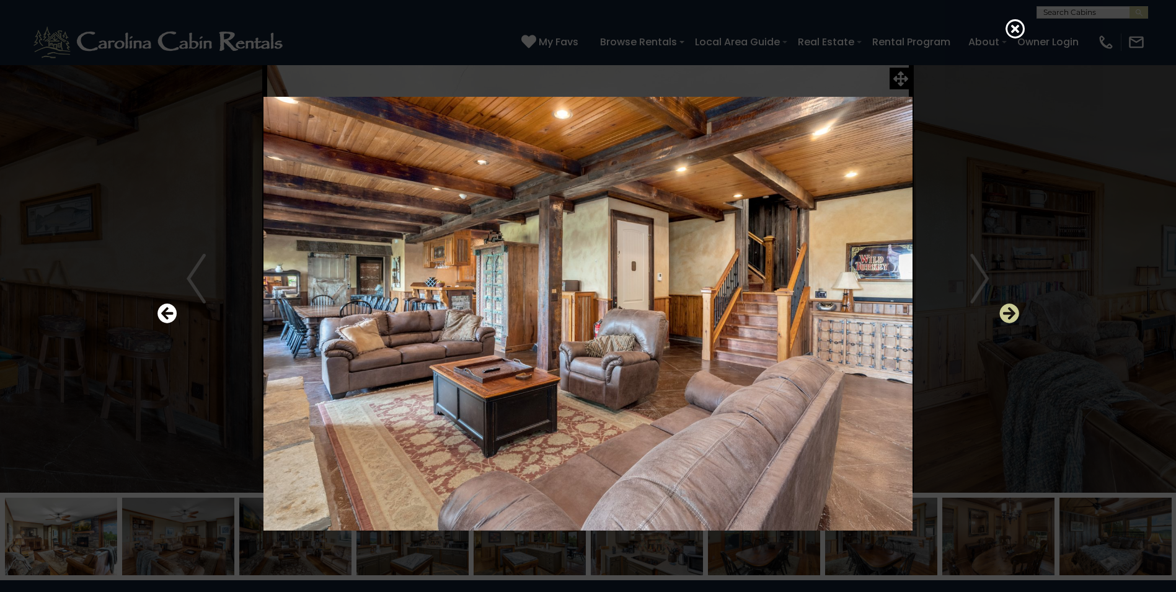
click at [1011, 314] on icon "Next" at bounding box center [1010, 313] width 20 height 20
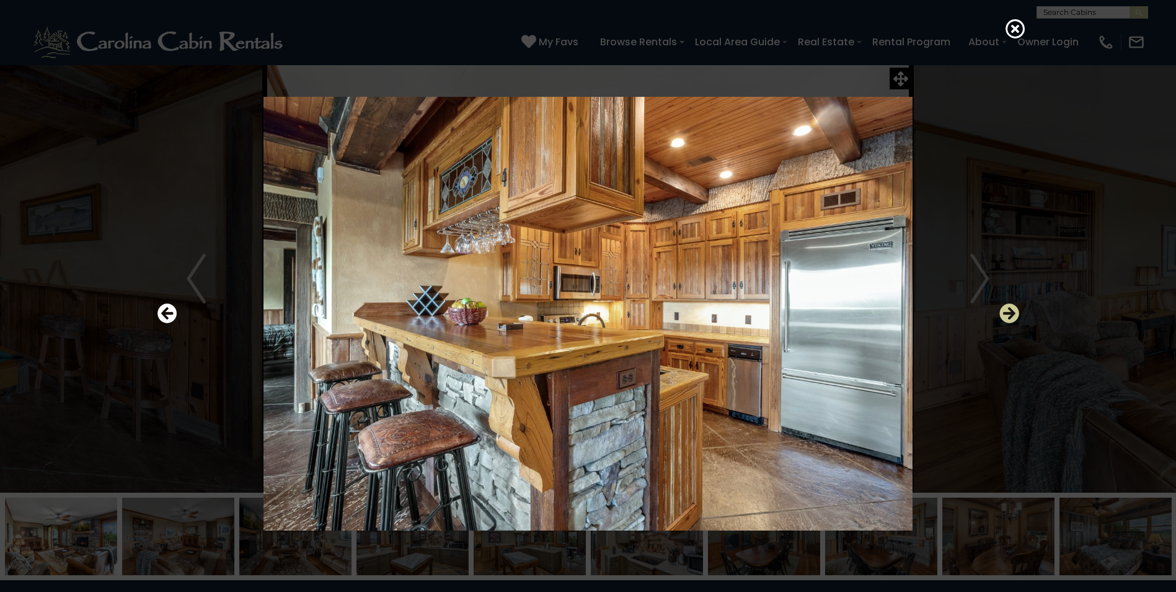
click at [1011, 314] on icon "Next" at bounding box center [1010, 313] width 20 height 20
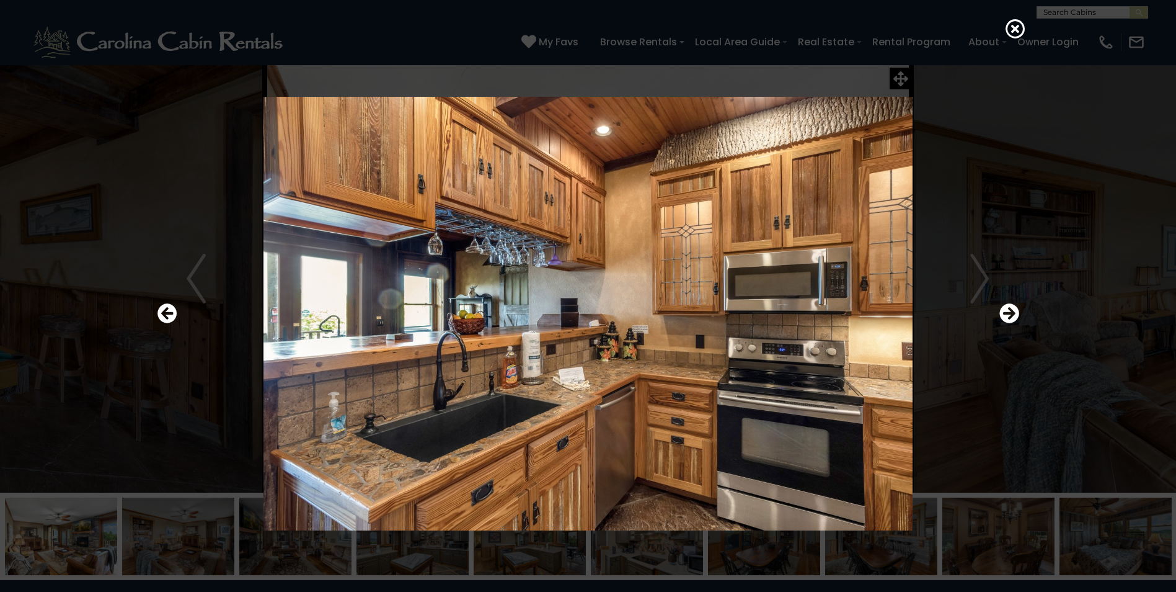
click at [982, 324] on div at bounding box center [588, 313] width 874 height 533
click at [1013, 307] on icon "Next" at bounding box center [1010, 313] width 20 height 20
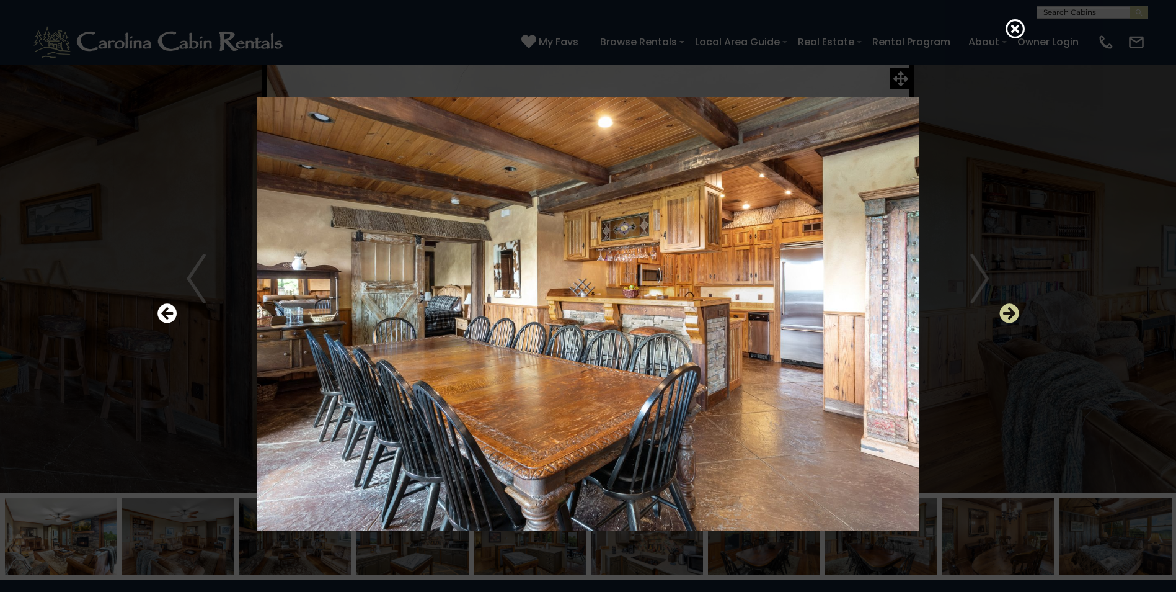
drag, startPoint x: 1013, startPoint y: 307, endPoint x: 1012, endPoint y: 316, distance: 8.8
click at [1012, 316] on icon "Next" at bounding box center [1010, 313] width 20 height 20
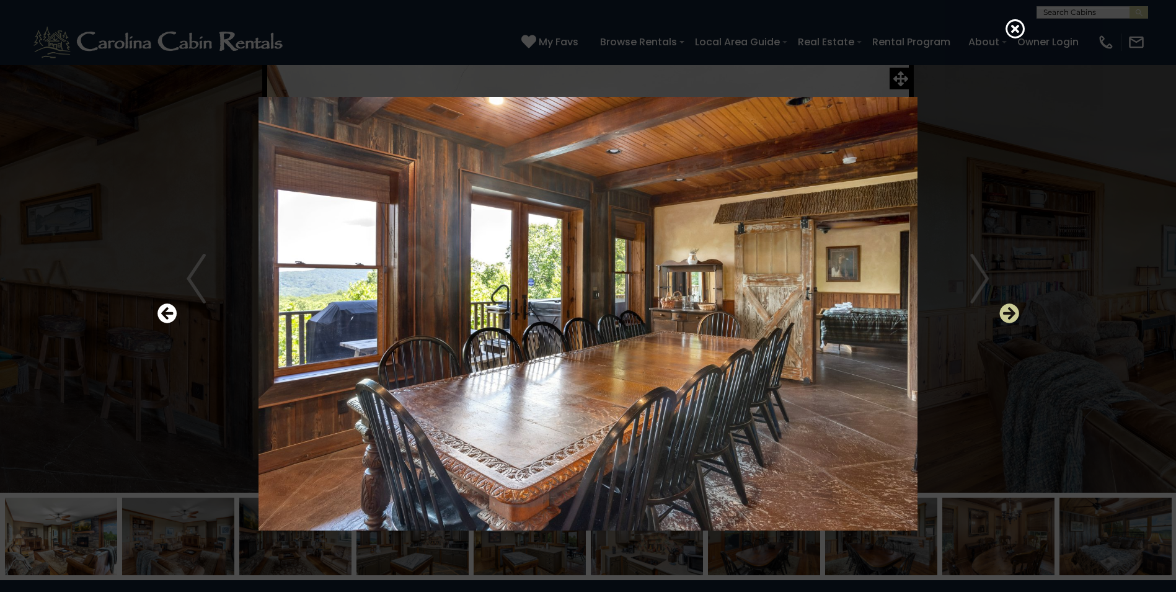
click at [1012, 316] on icon "Next" at bounding box center [1010, 313] width 20 height 20
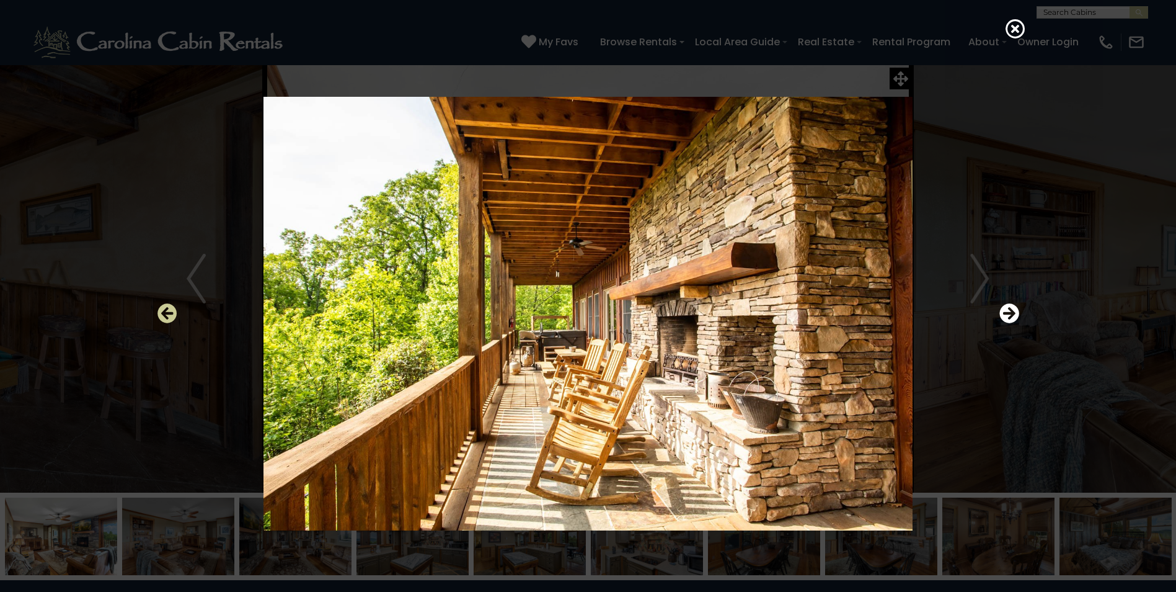
click at [163, 311] on icon "Previous" at bounding box center [168, 313] width 20 height 20
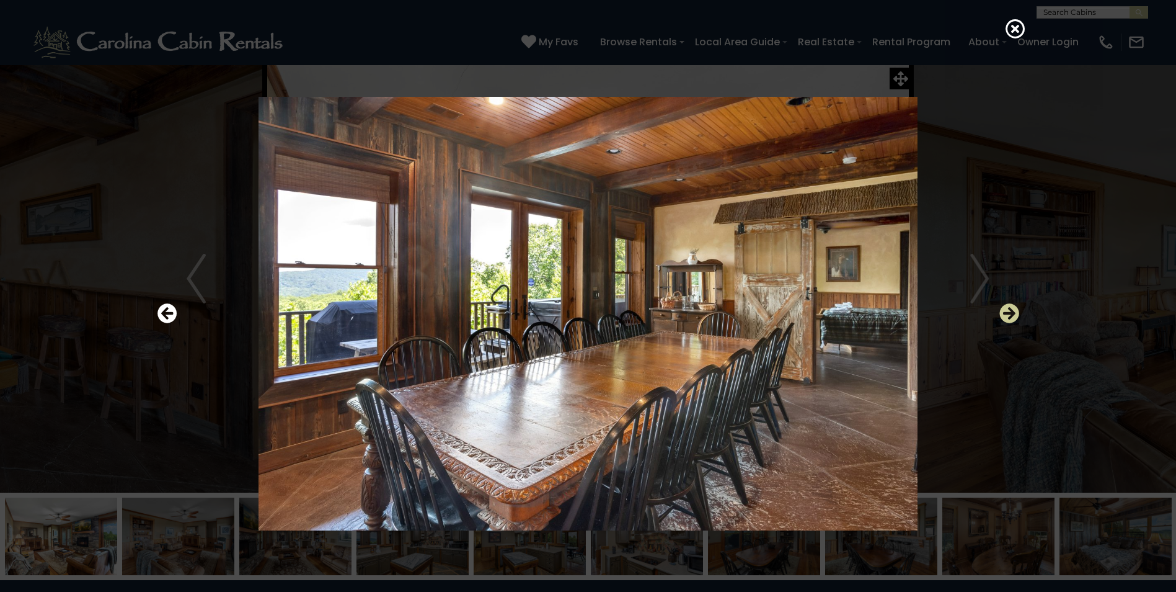
click at [1014, 304] on icon "Next" at bounding box center [1010, 313] width 20 height 20
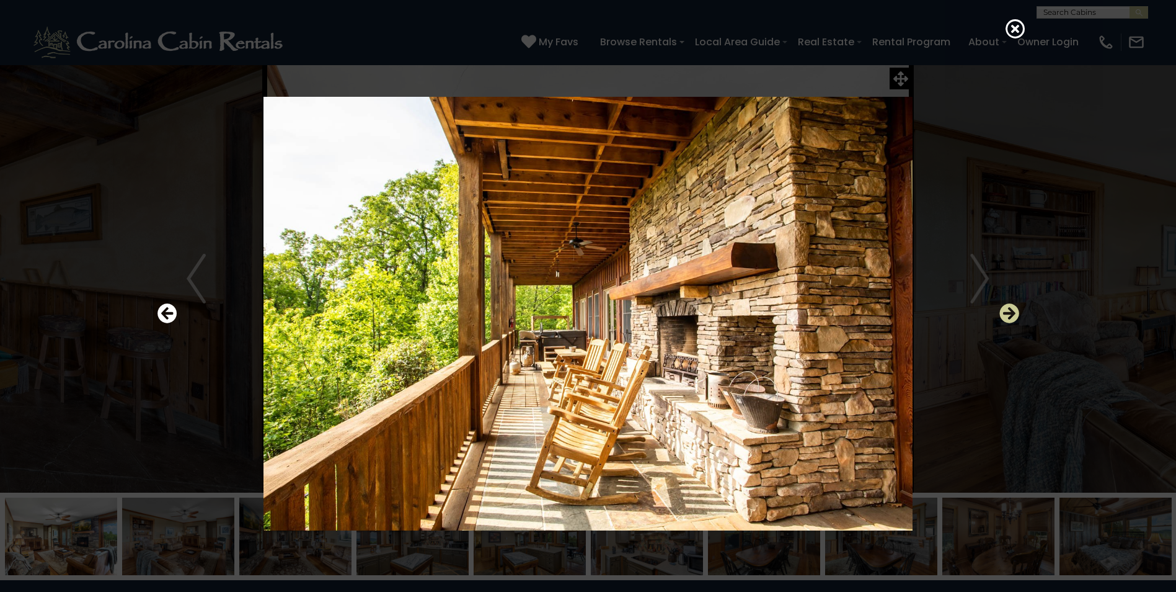
click at [1014, 304] on icon "Next" at bounding box center [1010, 313] width 20 height 20
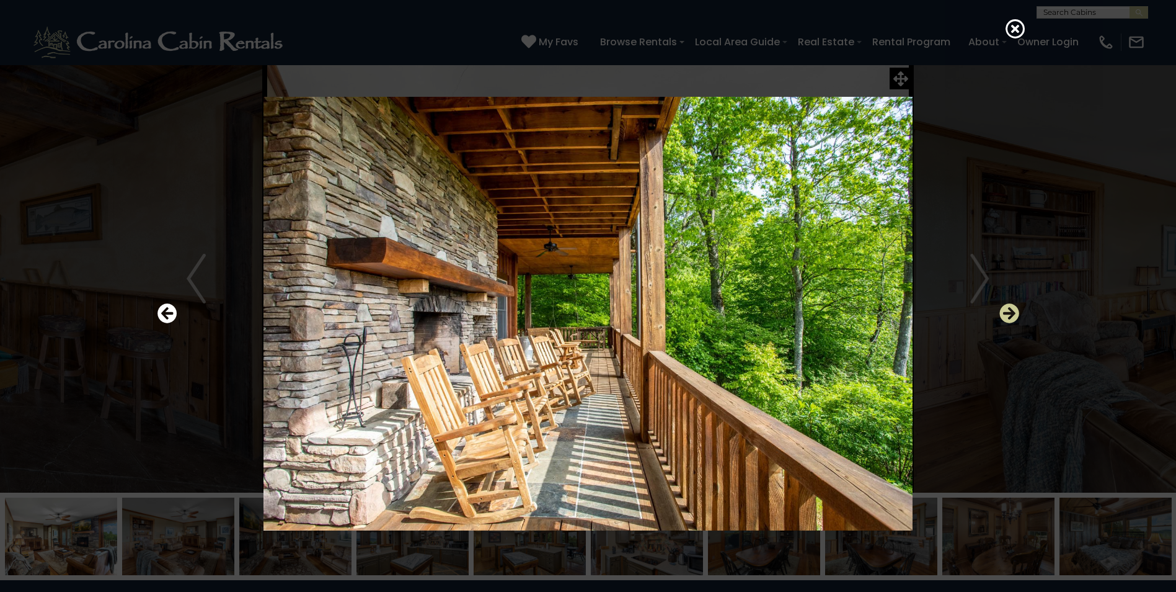
click at [1014, 304] on icon "Next" at bounding box center [1010, 313] width 20 height 20
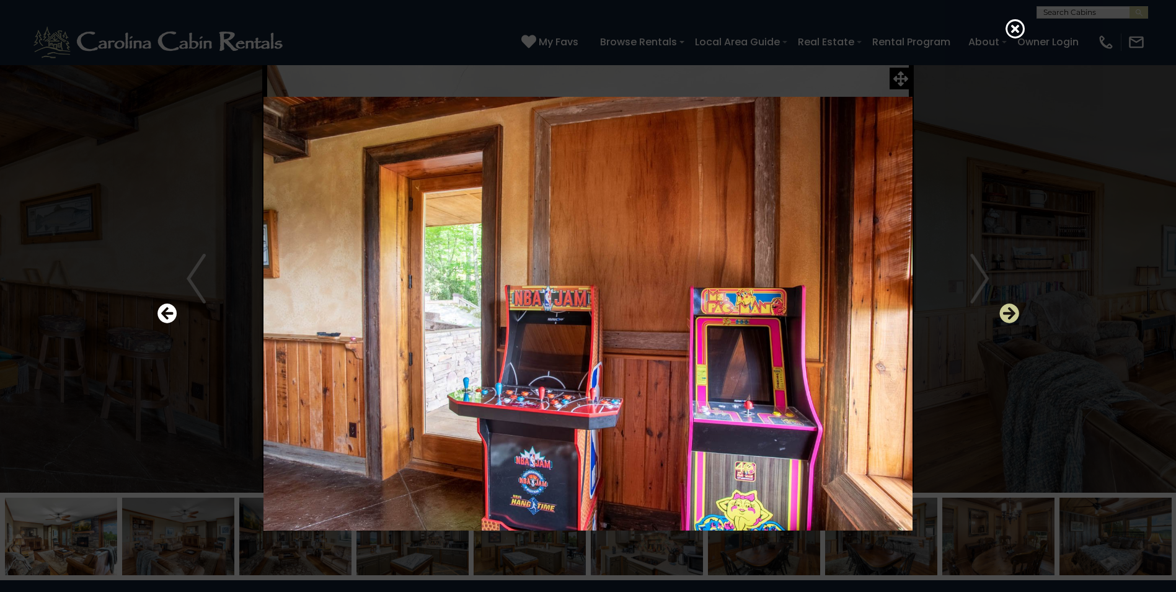
click at [1014, 304] on icon "Next" at bounding box center [1010, 313] width 20 height 20
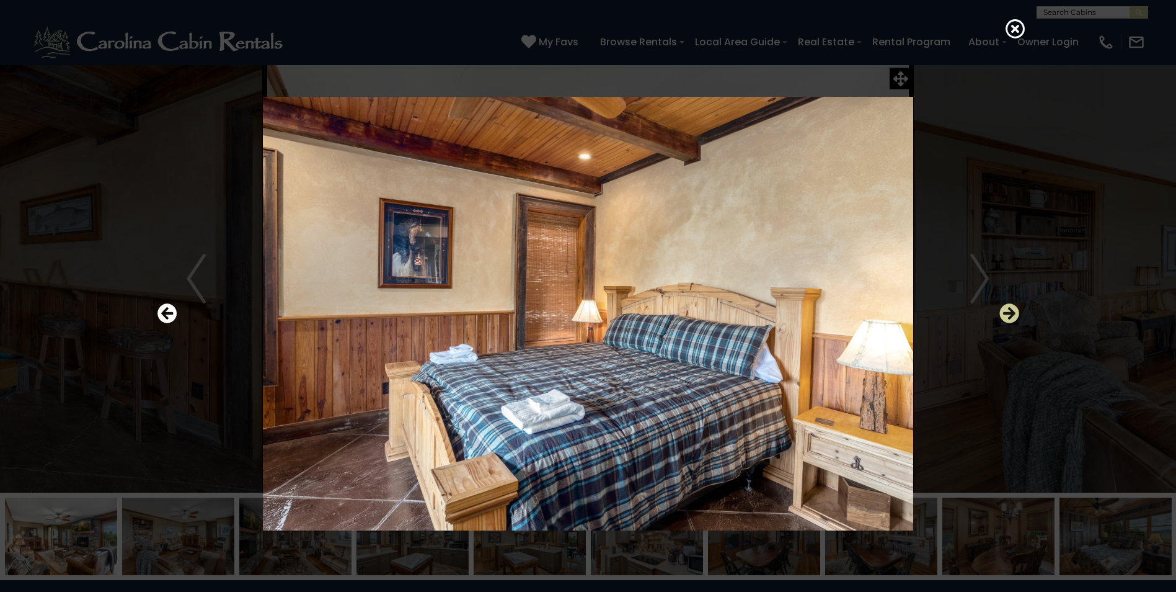
click at [1014, 304] on icon "Next" at bounding box center [1010, 313] width 20 height 20
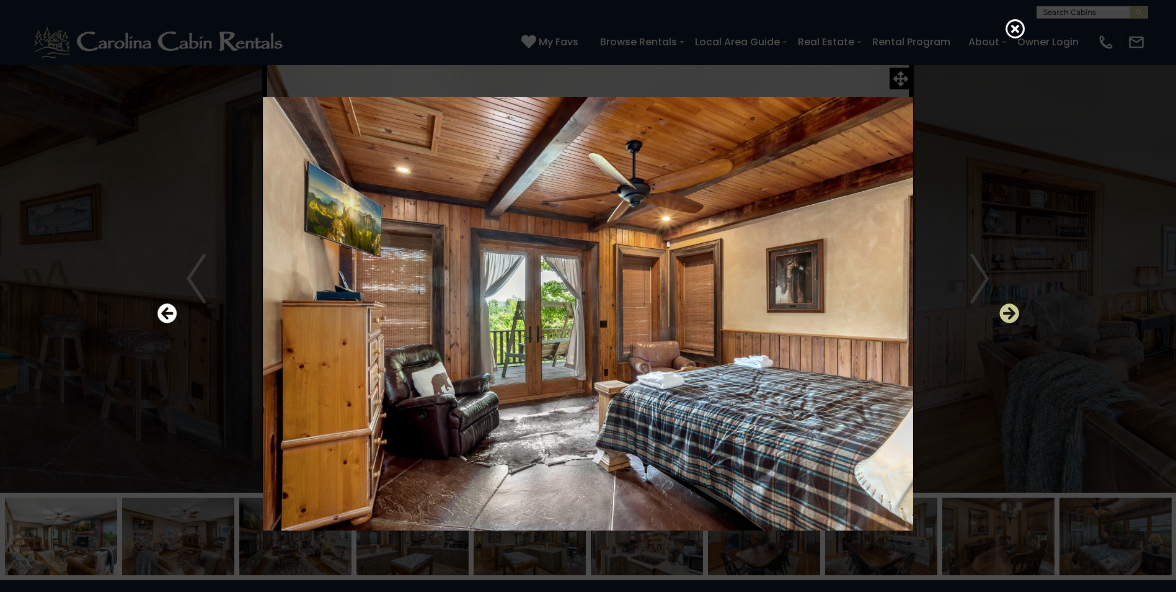
click at [1014, 304] on icon "Next" at bounding box center [1010, 313] width 20 height 20
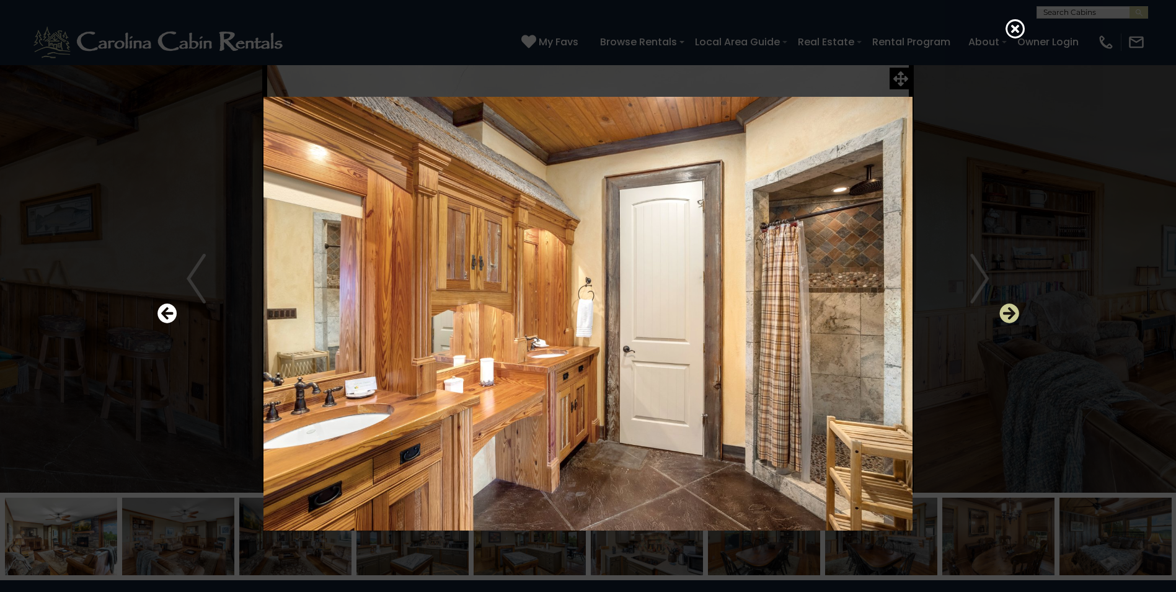
click at [1009, 315] on icon "Next" at bounding box center [1010, 313] width 20 height 20
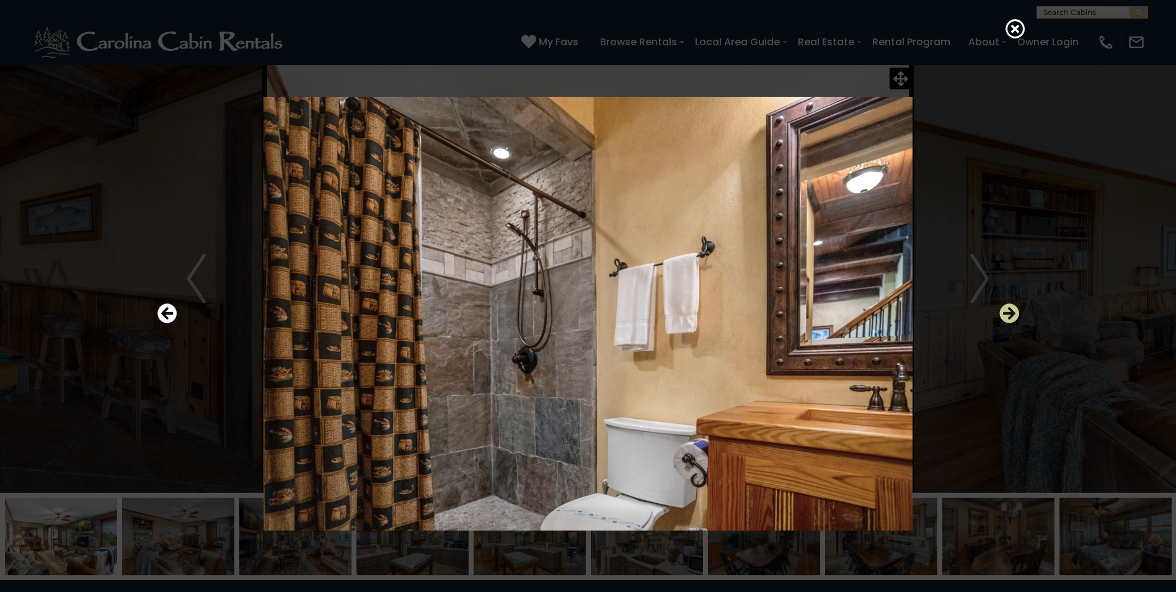
click at [1009, 315] on icon "Next" at bounding box center [1010, 313] width 20 height 20
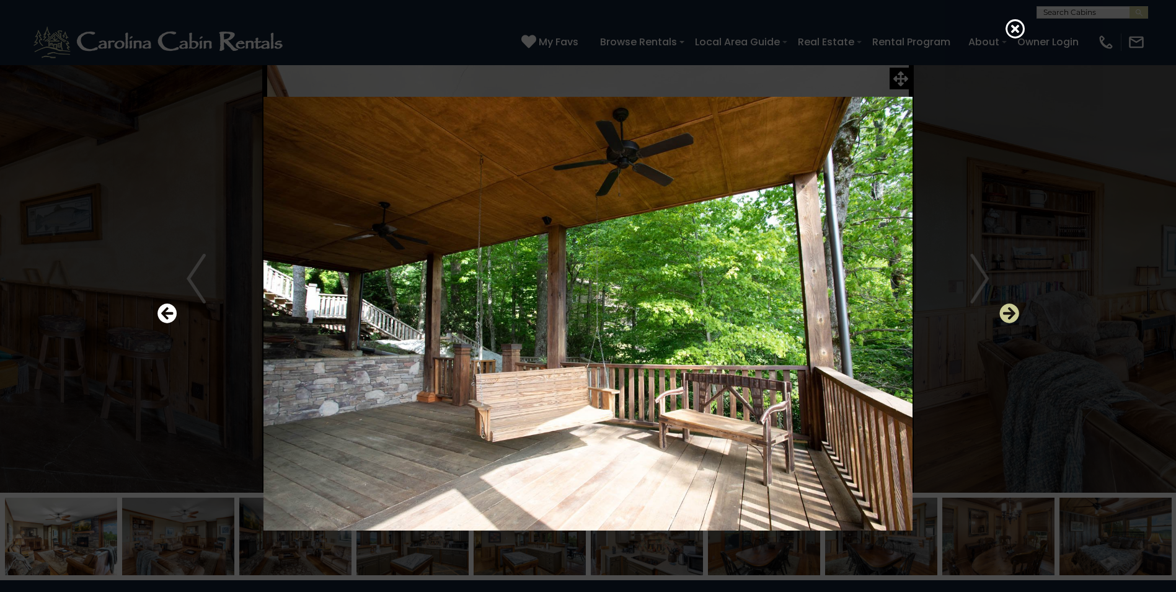
click at [1009, 315] on icon "Next" at bounding box center [1010, 313] width 20 height 20
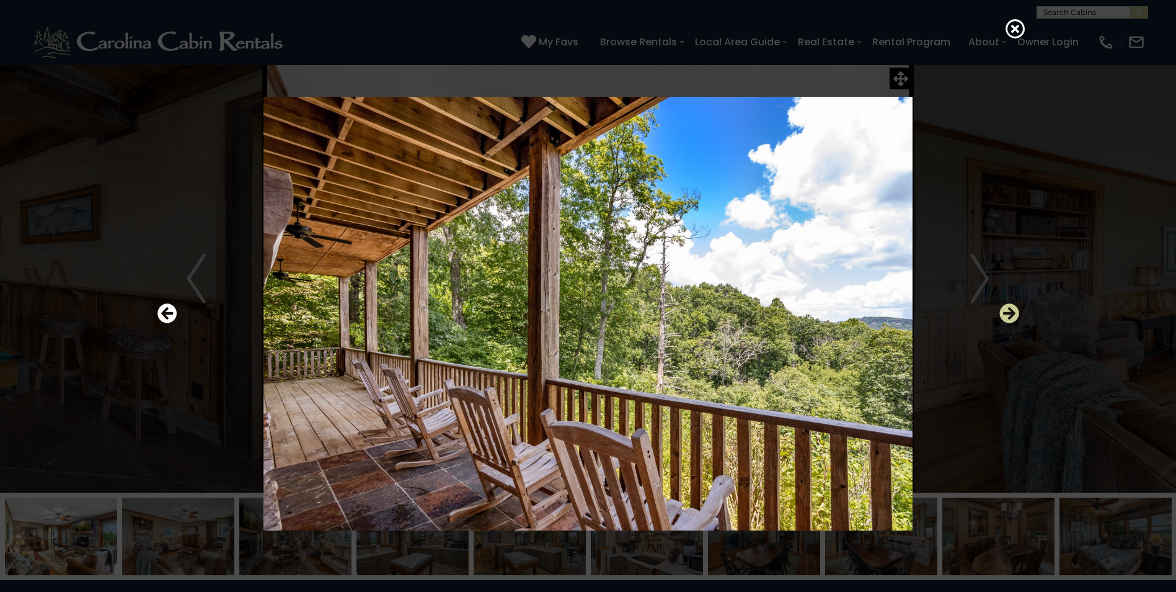
click at [1009, 315] on icon "Next" at bounding box center [1010, 313] width 20 height 20
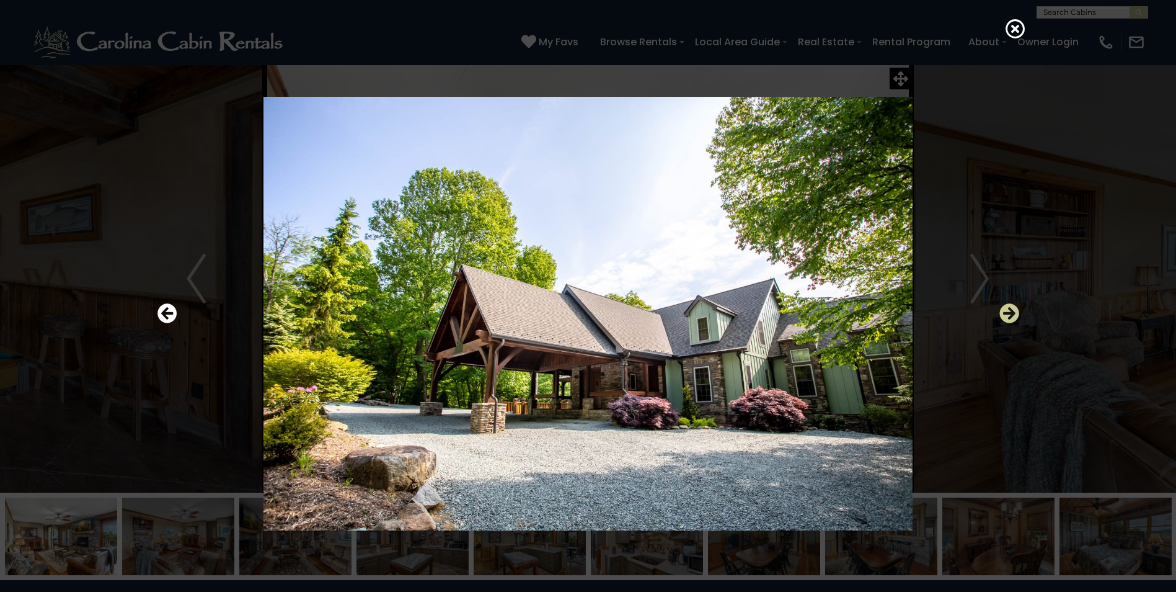
click at [1009, 315] on icon "Next" at bounding box center [1010, 313] width 20 height 20
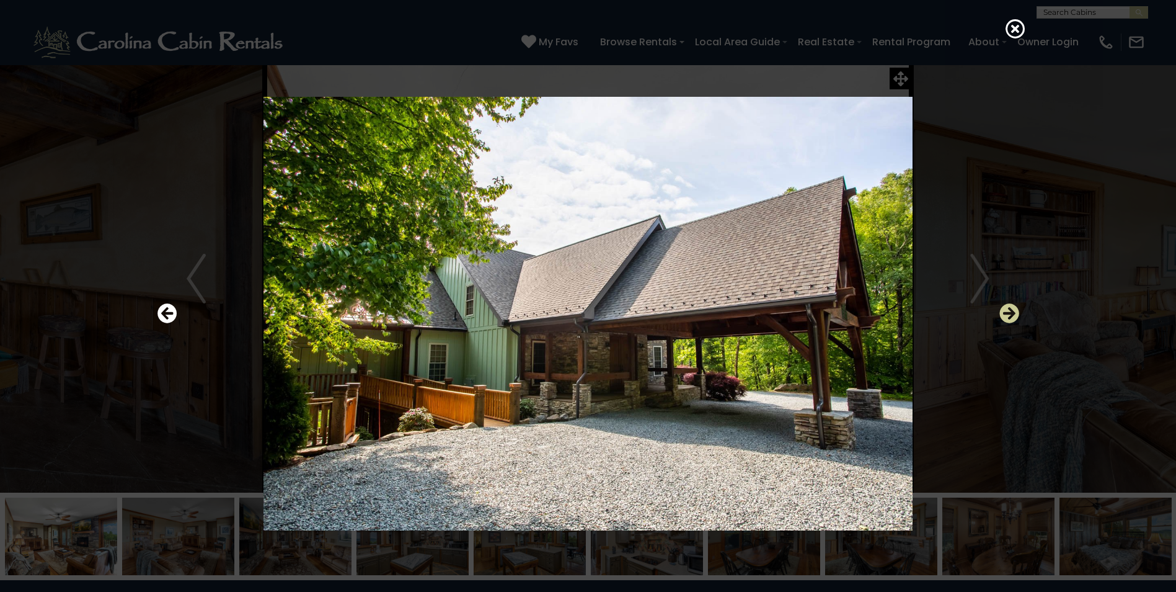
click at [1009, 315] on icon "Next" at bounding box center [1010, 313] width 20 height 20
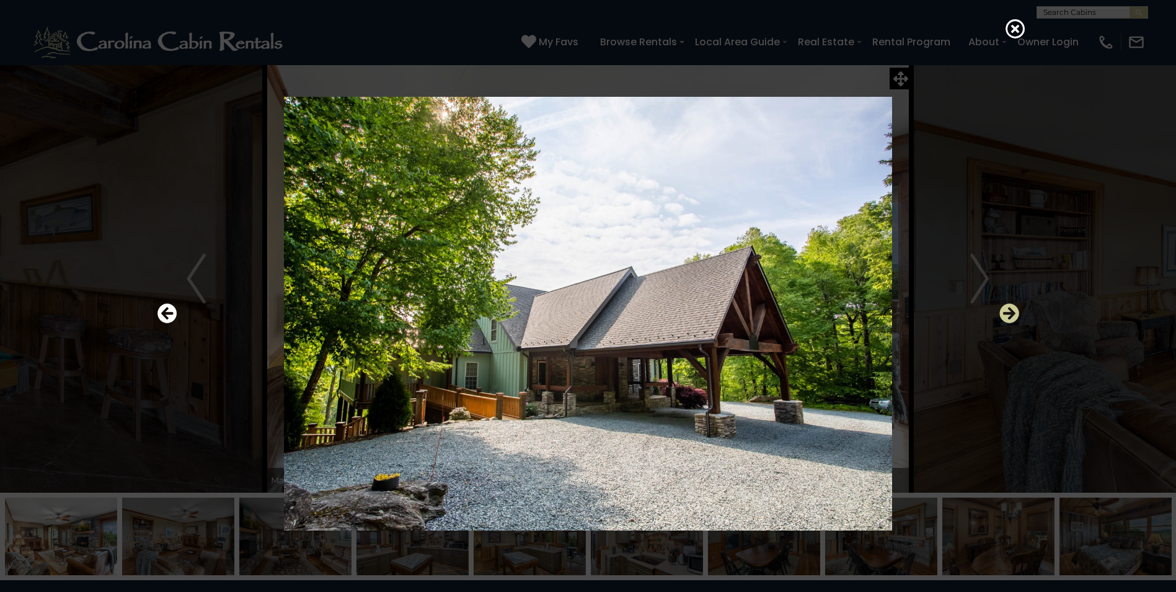
click at [1009, 315] on icon "Next" at bounding box center [1010, 313] width 20 height 20
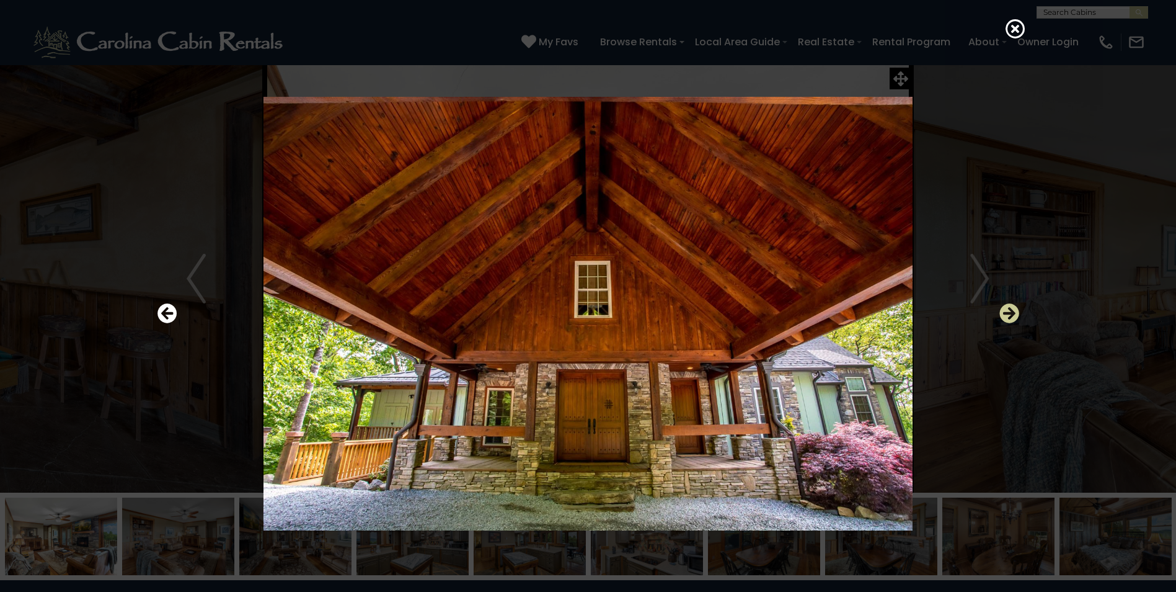
click at [1013, 314] on icon "Next" at bounding box center [1010, 313] width 20 height 20
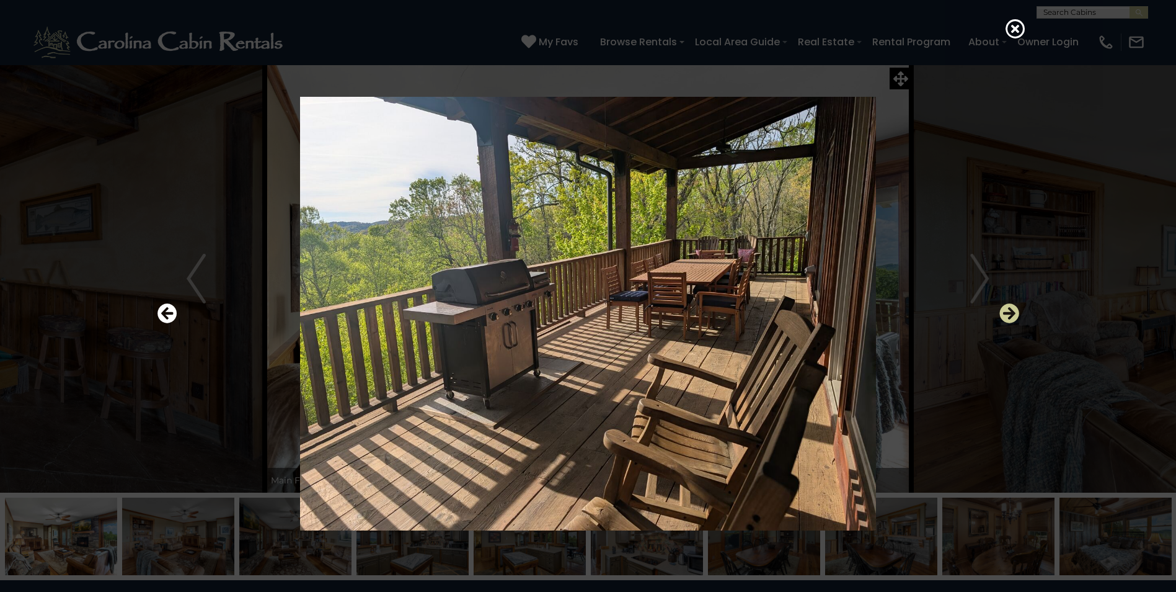
click at [1013, 314] on icon "Next" at bounding box center [1010, 313] width 20 height 20
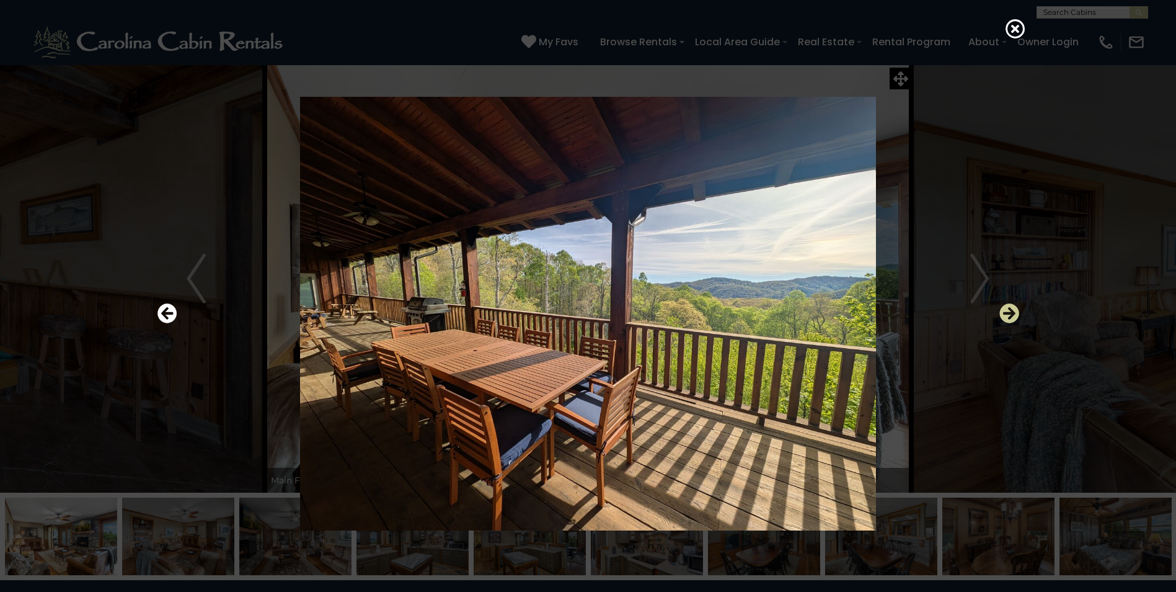
click at [1013, 314] on icon "Next" at bounding box center [1010, 313] width 20 height 20
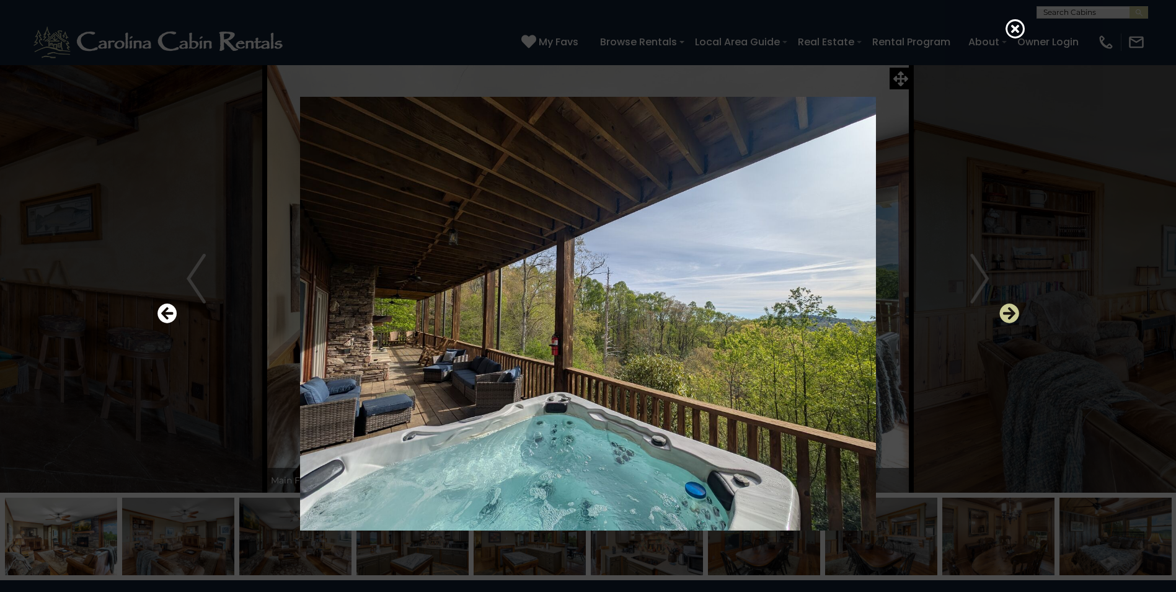
click at [1013, 314] on icon "Next" at bounding box center [1010, 313] width 20 height 20
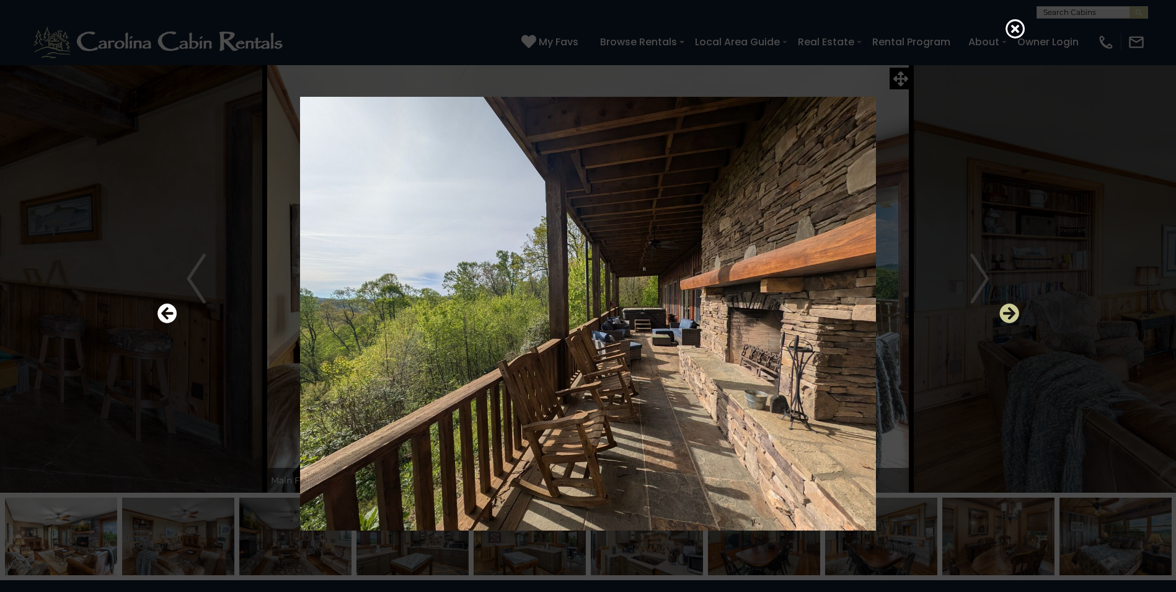
click at [1013, 314] on icon "Next" at bounding box center [1010, 313] width 20 height 20
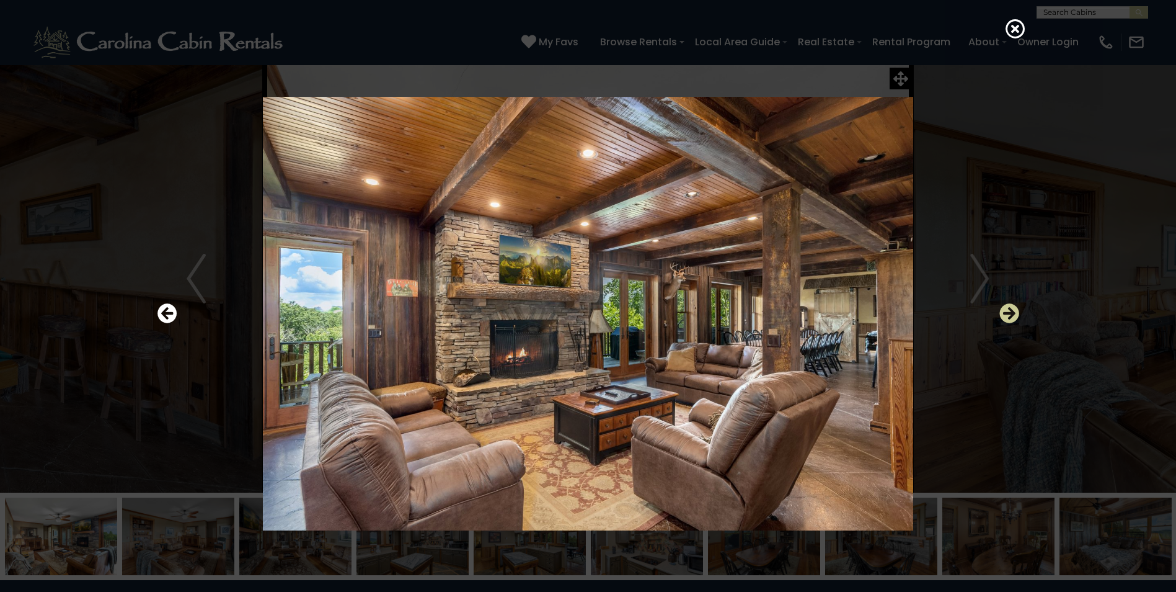
click at [1013, 314] on icon "Next" at bounding box center [1010, 313] width 20 height 20
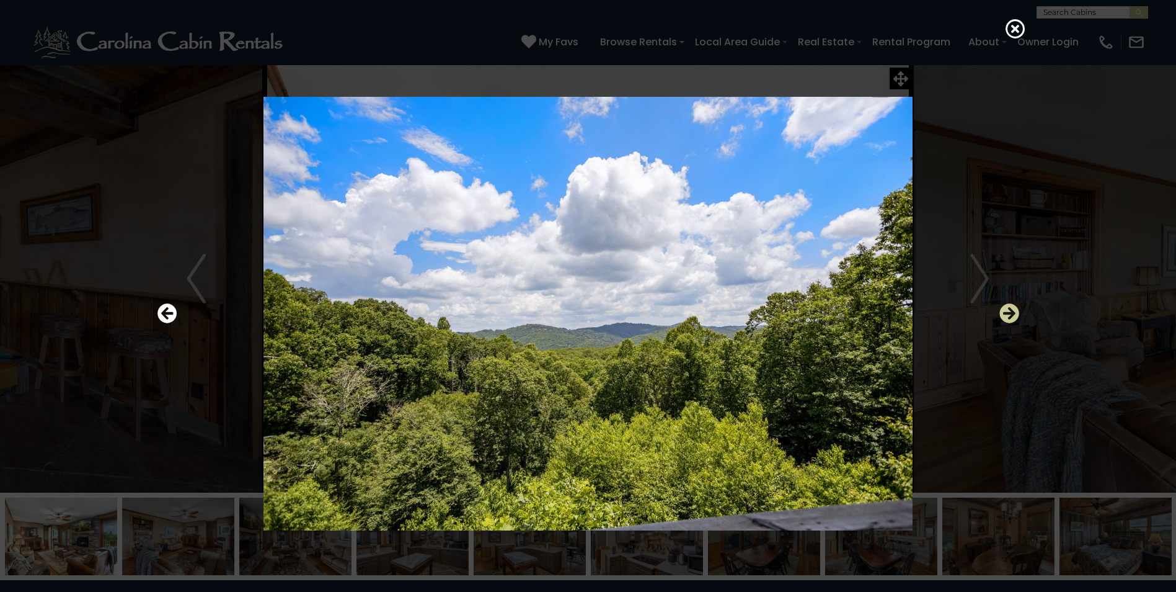
click at [1013, 314] on icon "Next" at bounding box center [1010, 313] width 20 height 20
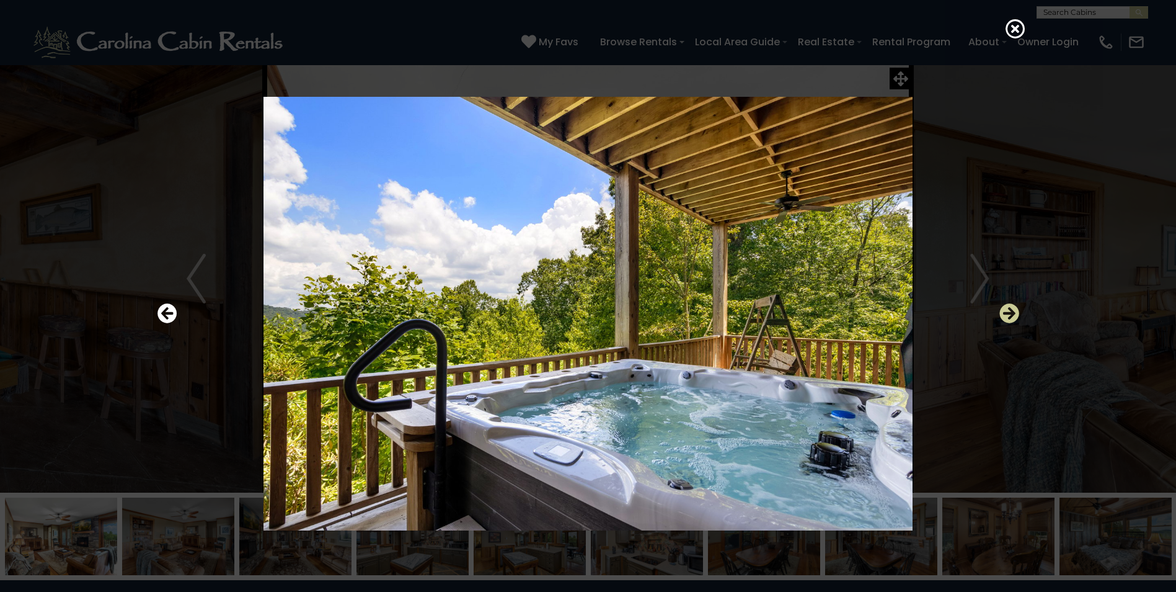
click at [1013, 314] on icon "Next" at bounding box center [1010, 313] width 20 height 20
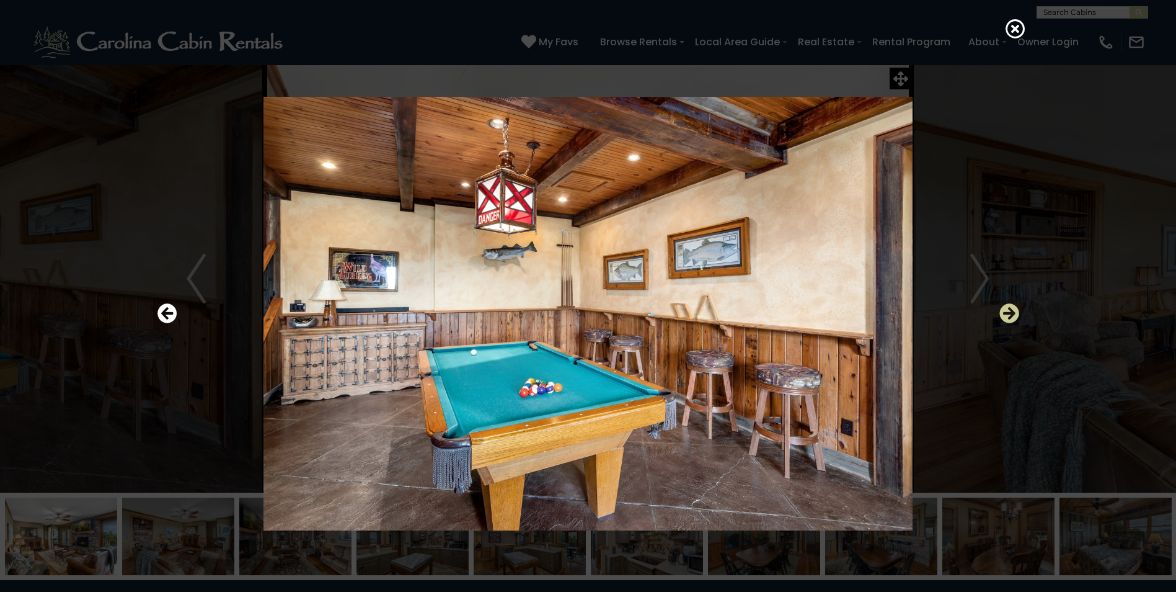
click at [1013, 314] on icon "Next" at bounding box center [1010, 313] width 20 height 20
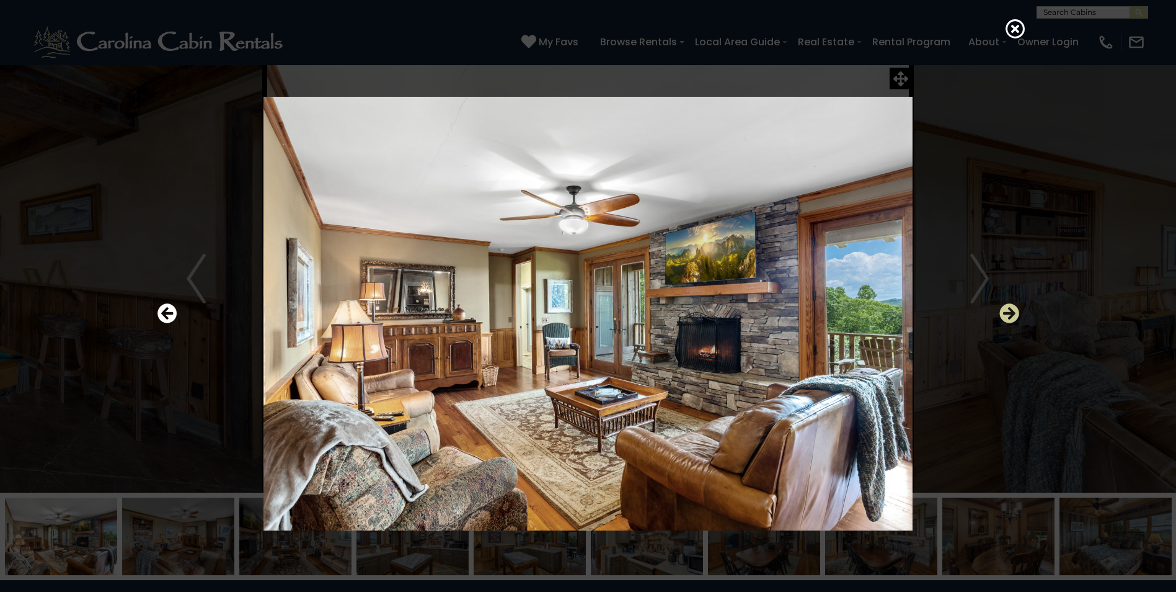
click at [1013, 309] on icon "Next" at bounding box center [1010, 313] width 20 height 20
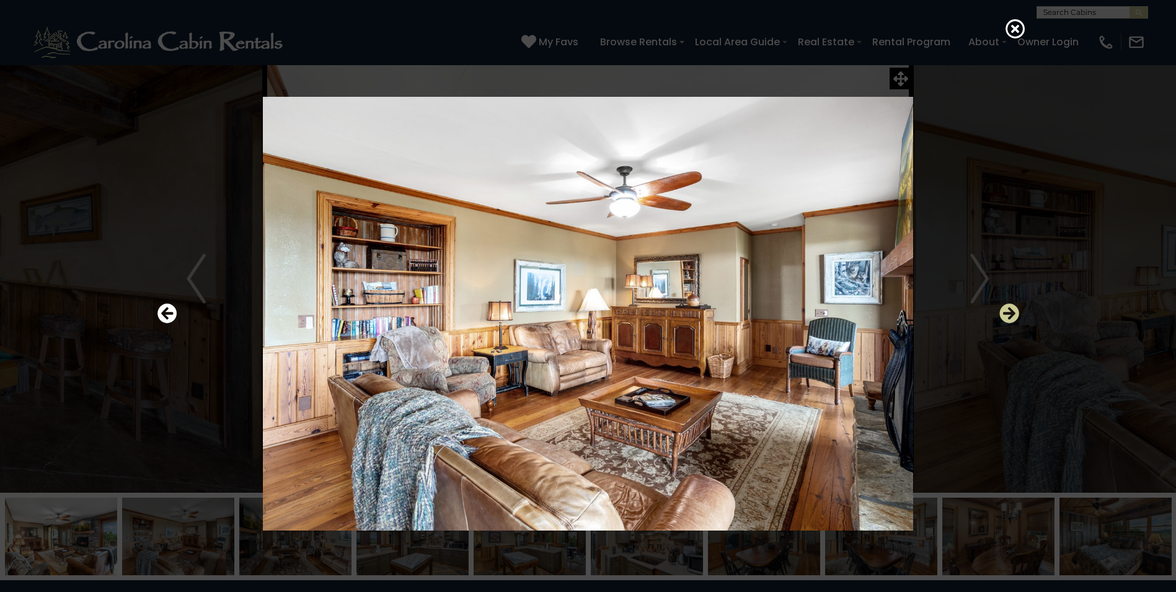
click at [1011, 312] on icon "Next" at bounding box center [1010, 313] width 20 height 20
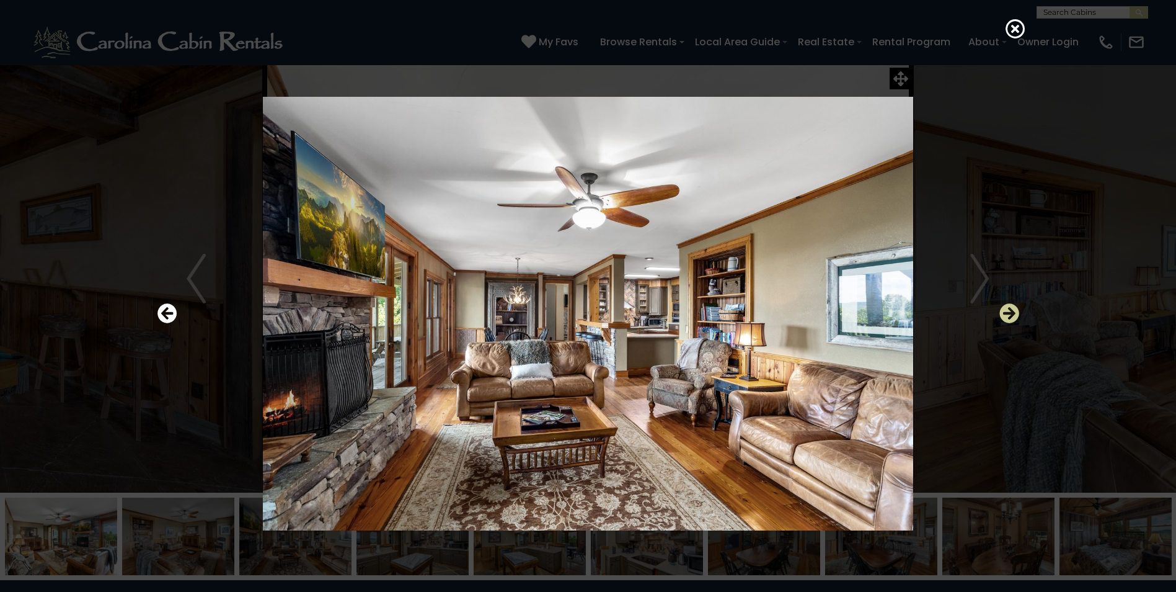
click at [1011, 312] on icon "Next" at bounding box center [1010, 313] width 20 height 20
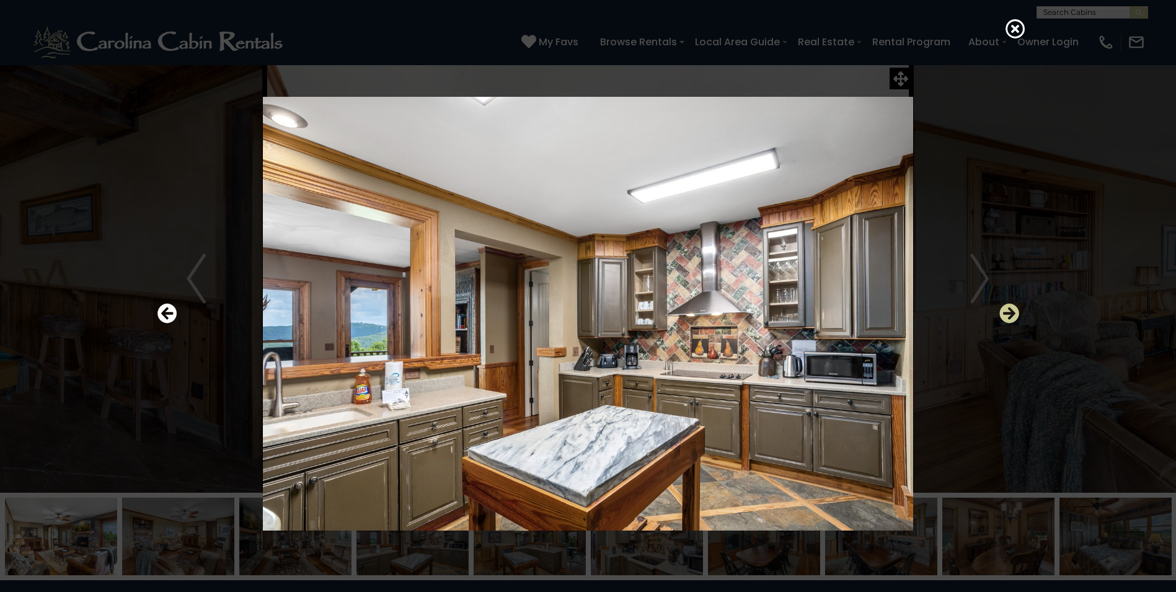
click at [1011, 312] on icon "Next" at bounding box center [1010, 313] width 20 height 20
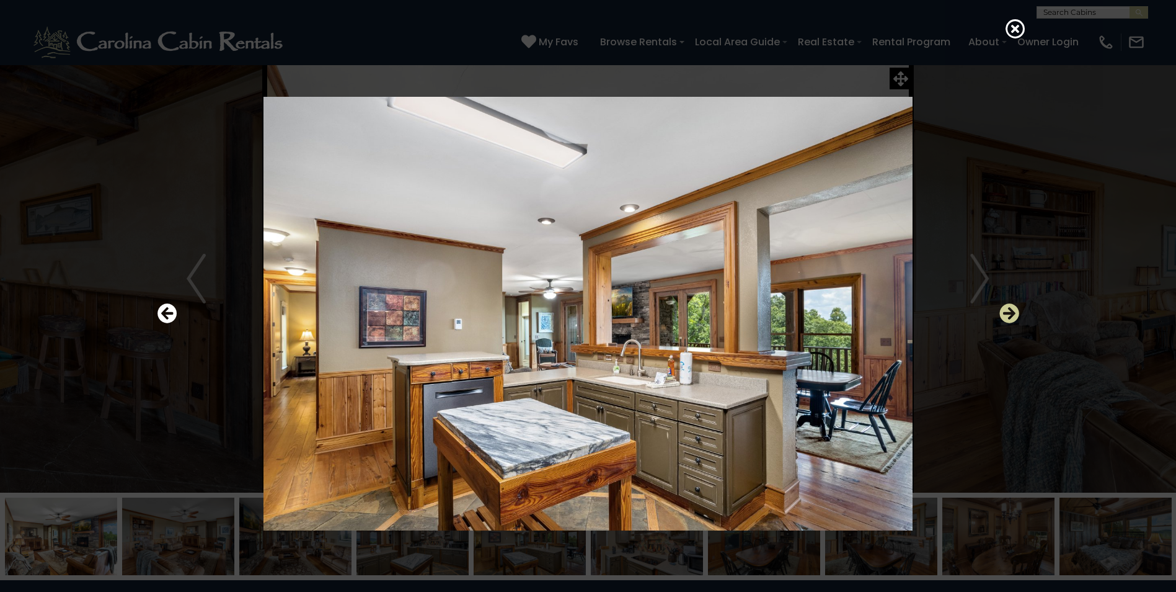
click at [1011, 312] on icon "Next" at bounding box center [1010, 313] width 20 height 20
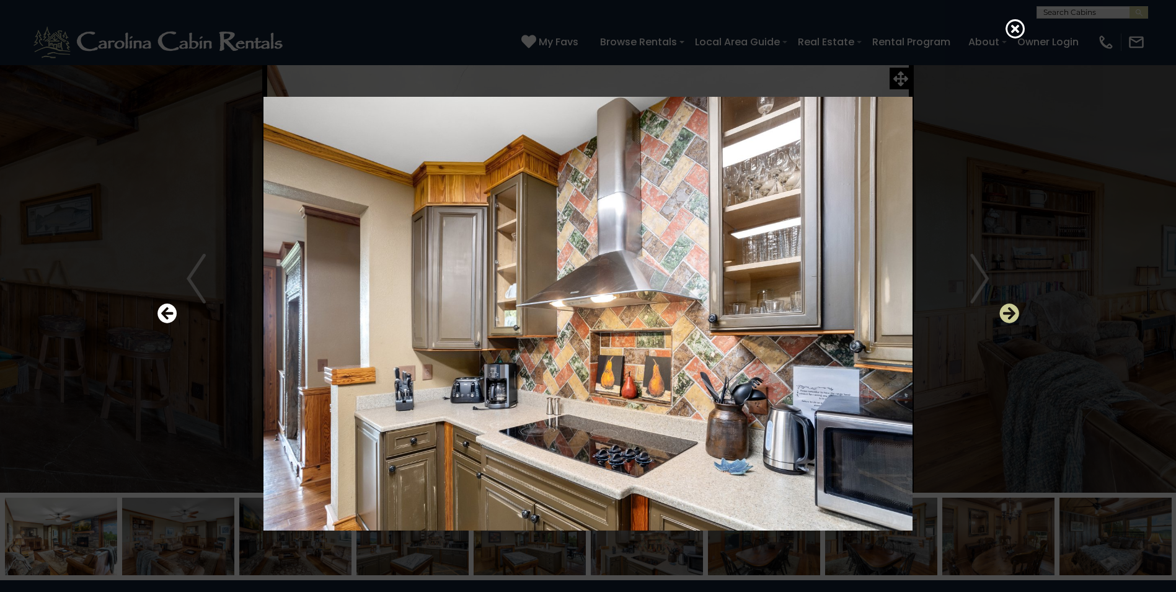
click at [1011, 312] on icon "Next" at bounding box center [1010, 313] width 20 height 20
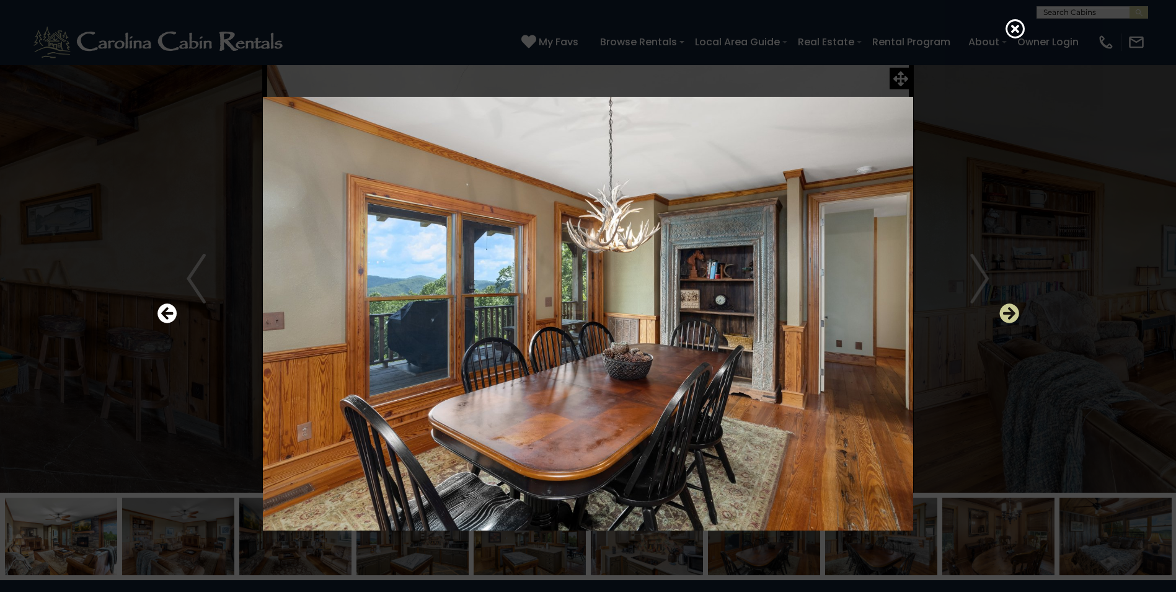
click at [1011, 312] on icon "Next" at bounding box center [1010, 313] width 20 height 20
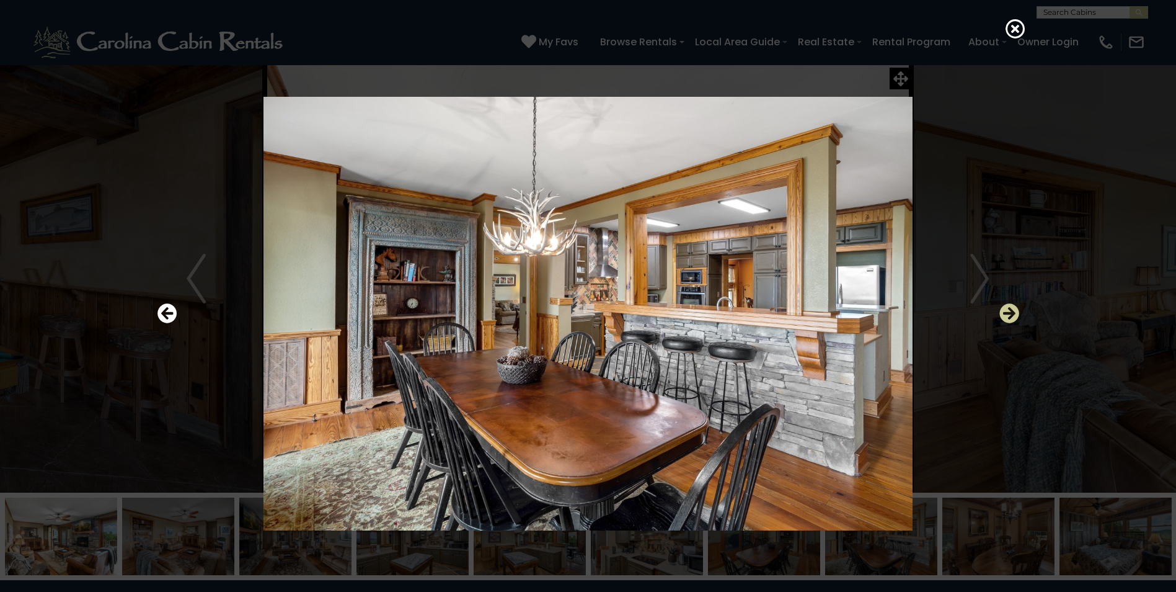
click at [1011, 312] on icon "Next" at bounding box center [1010, 313] width 20 height 20
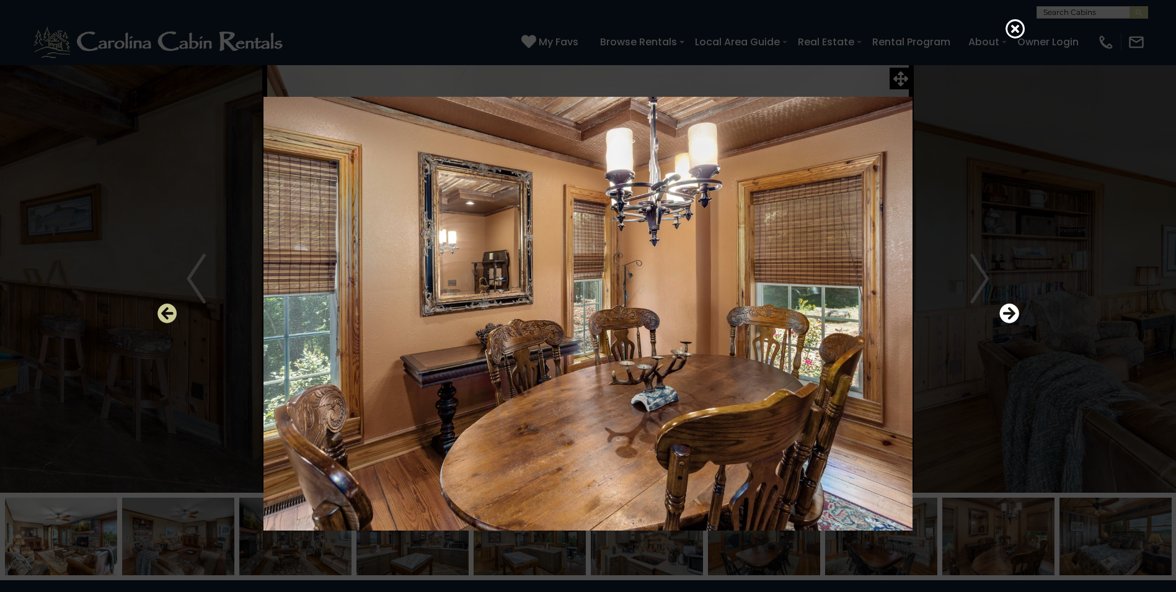
click at [163, 311] on icon "Previous" at bounding box center [168, 313] width 20 height 20
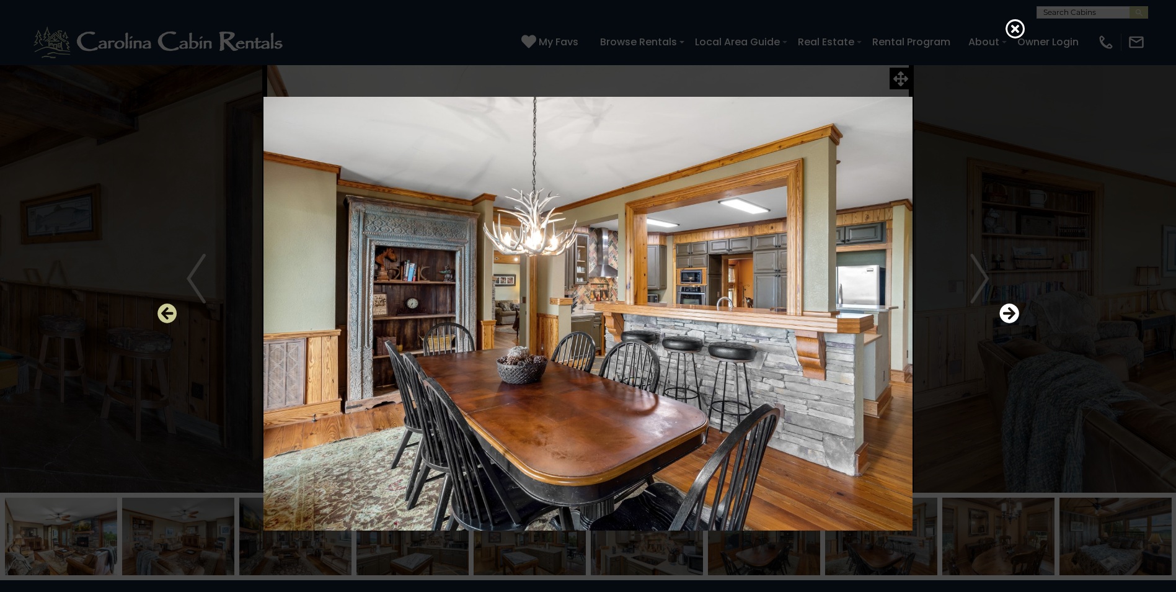
click at [163, 311] on icon "Previous" at bounding box center [168, 313] width 20 height 20
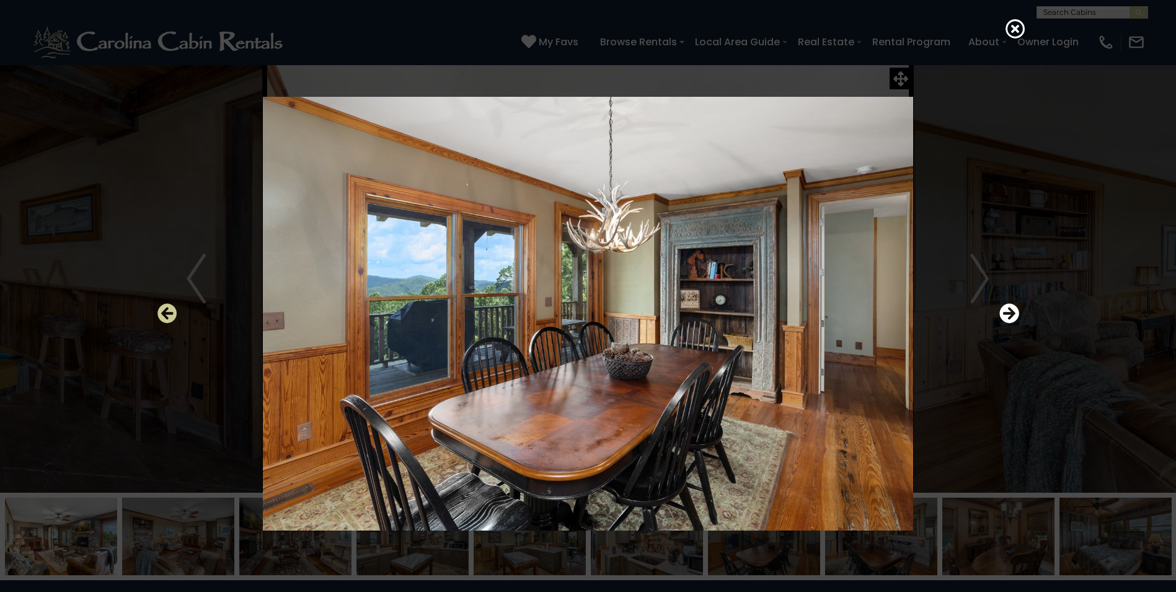
click at [163, 311] on icon "Previous" at bounding box center [168, 313] width 20 height 20
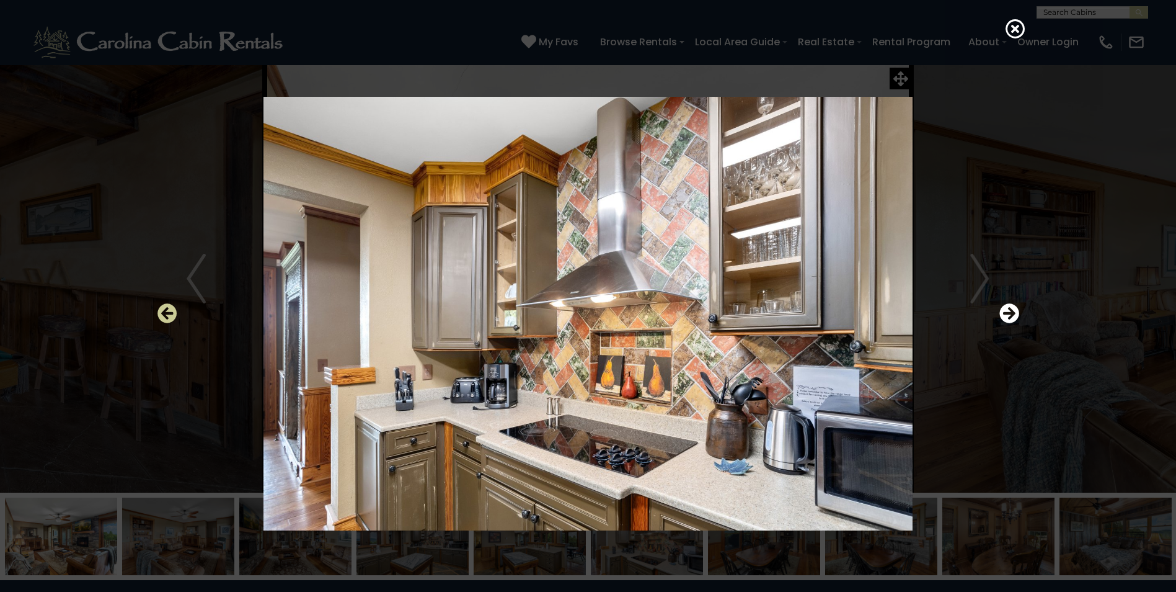
click at [163, 311] on icon "Previous" at bounding box center [168, 313] width 20 height 20
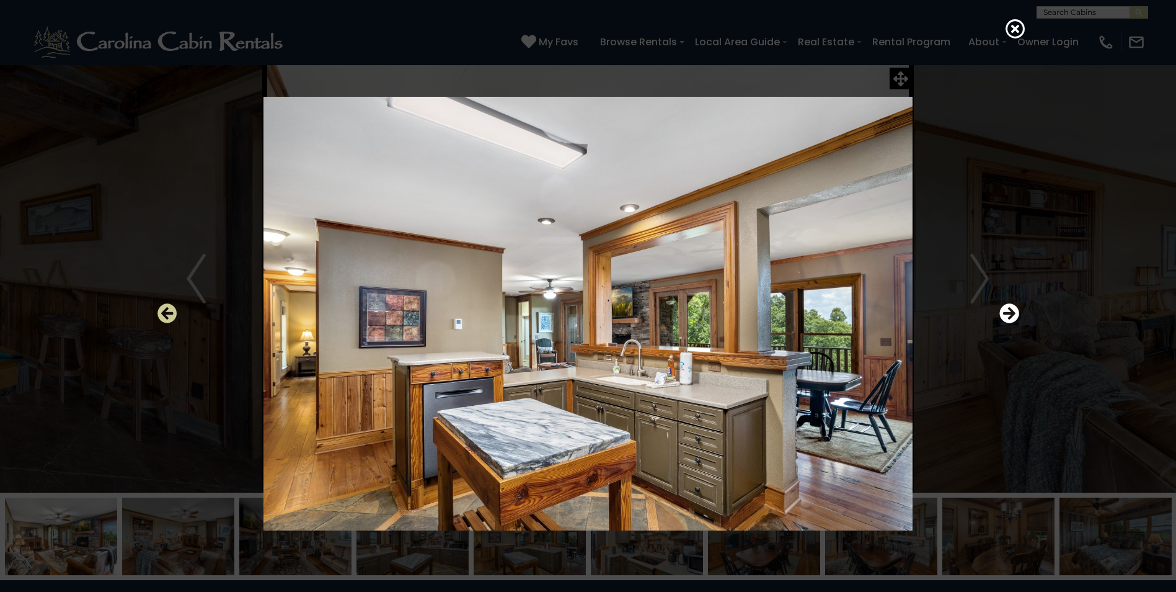
click at [163, 311] on icon "Previous" at bounding box center [168, 313] width 20 height 20
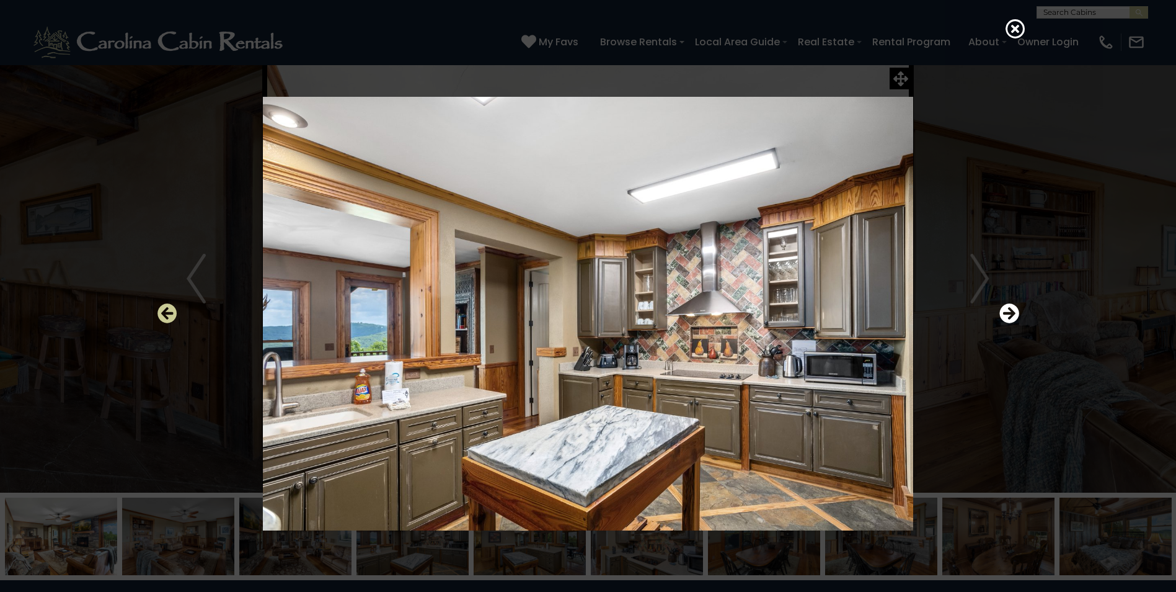
click at [162, 309] on icon "Previous" at bounding box center [168, 313] width 20 height 20
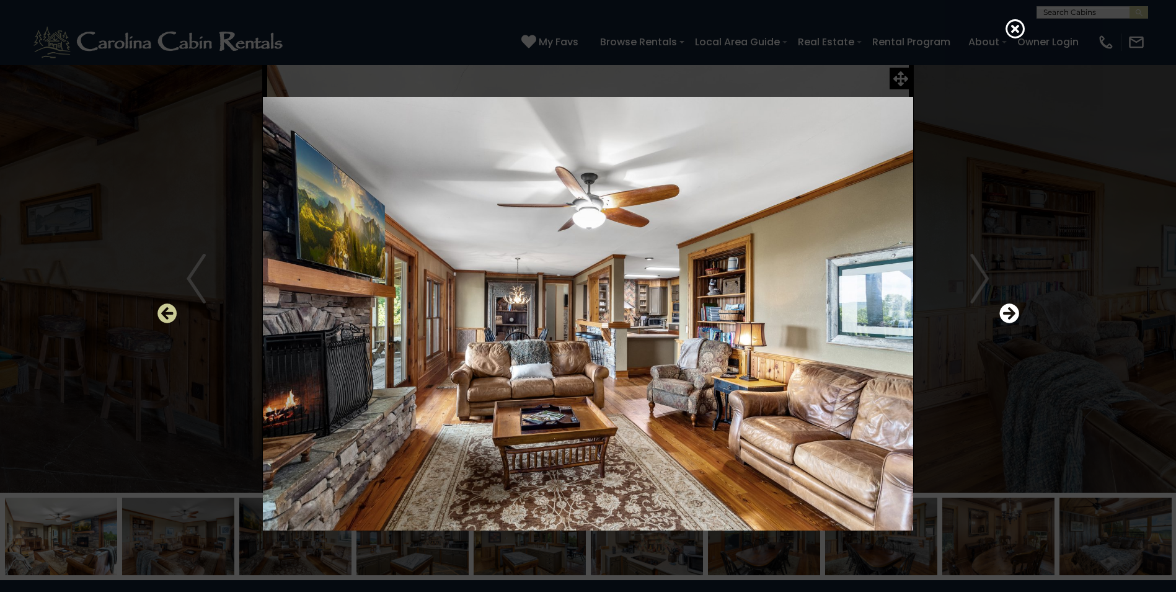
click at [162, 309] on icon "Previous" at bounding box center [168, 313] width 20 height 20
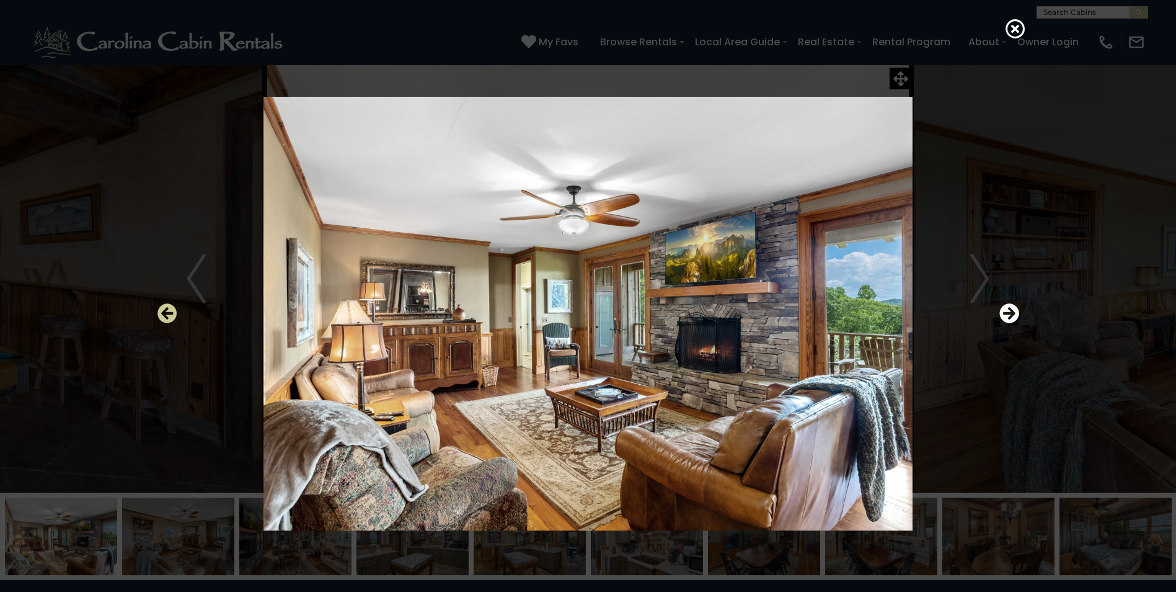
click at [162, 309] on icon "Previous" at bounding box center [168, 313] width 20 height 20
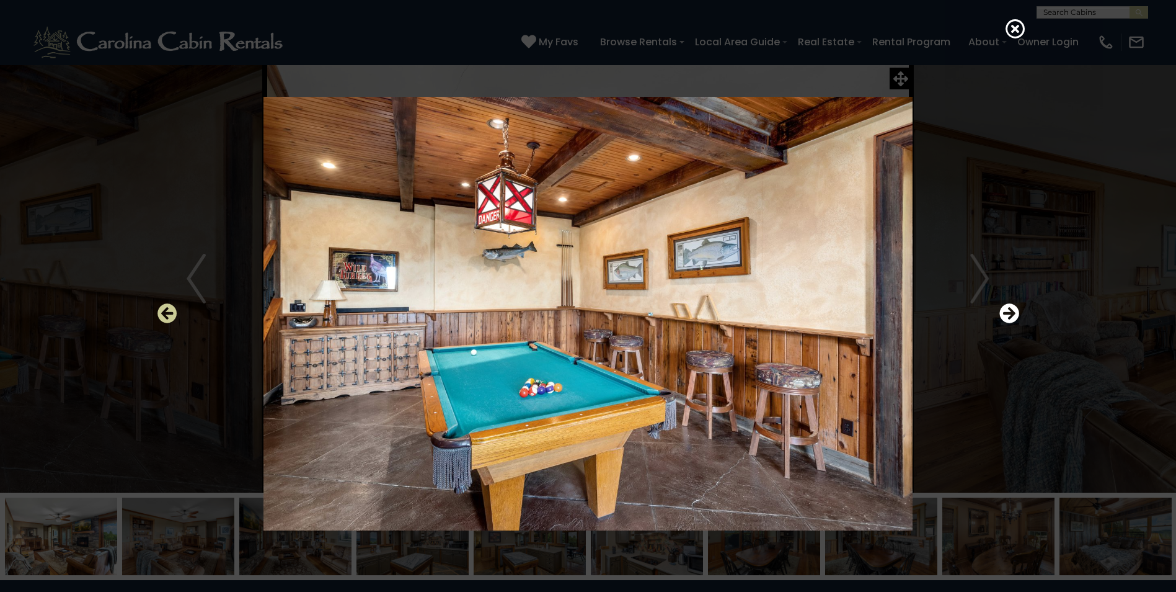
click at [162, 309] on icon "Previous" at bounding box center [168, 313] width 20 height 20
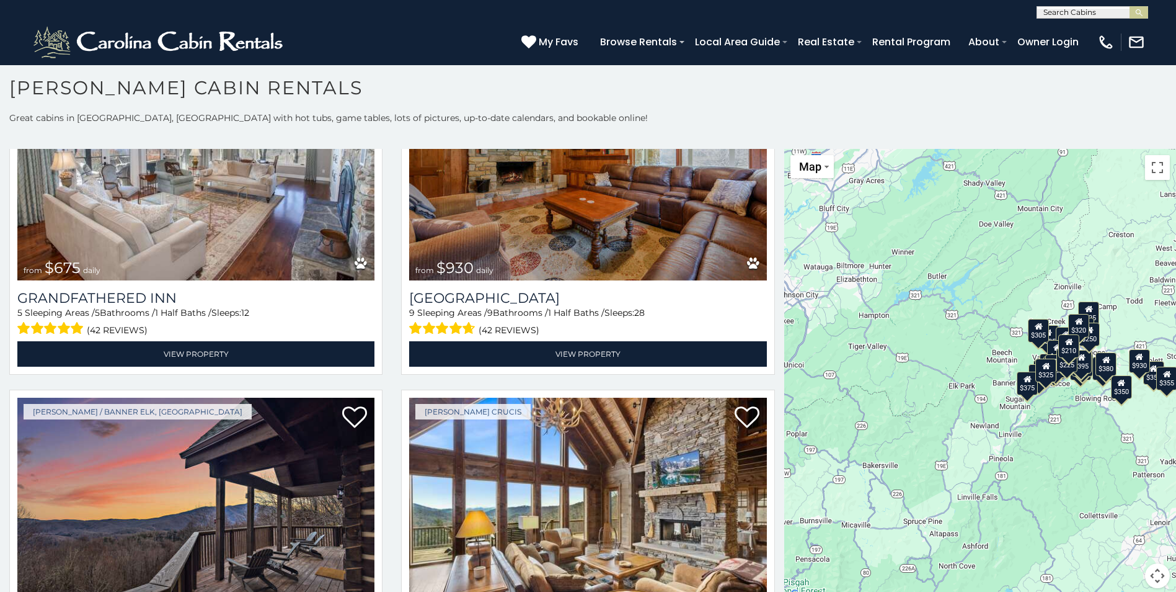
scroll to position [1222, 0]
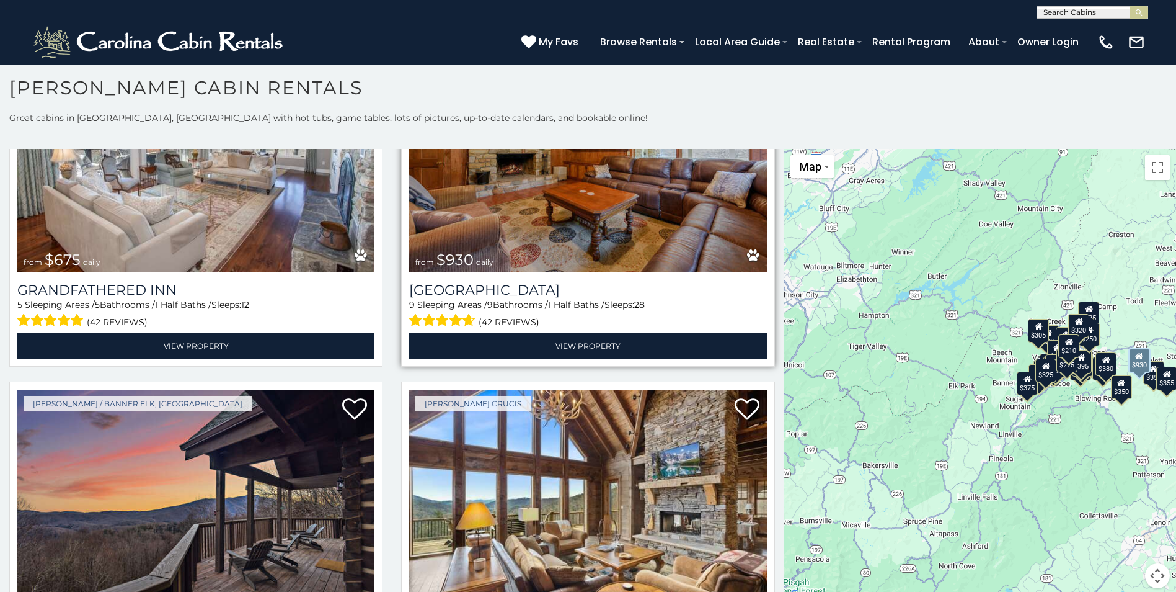
click at [613, 223] on img at bounding box center [587, 152] width 357 height 239
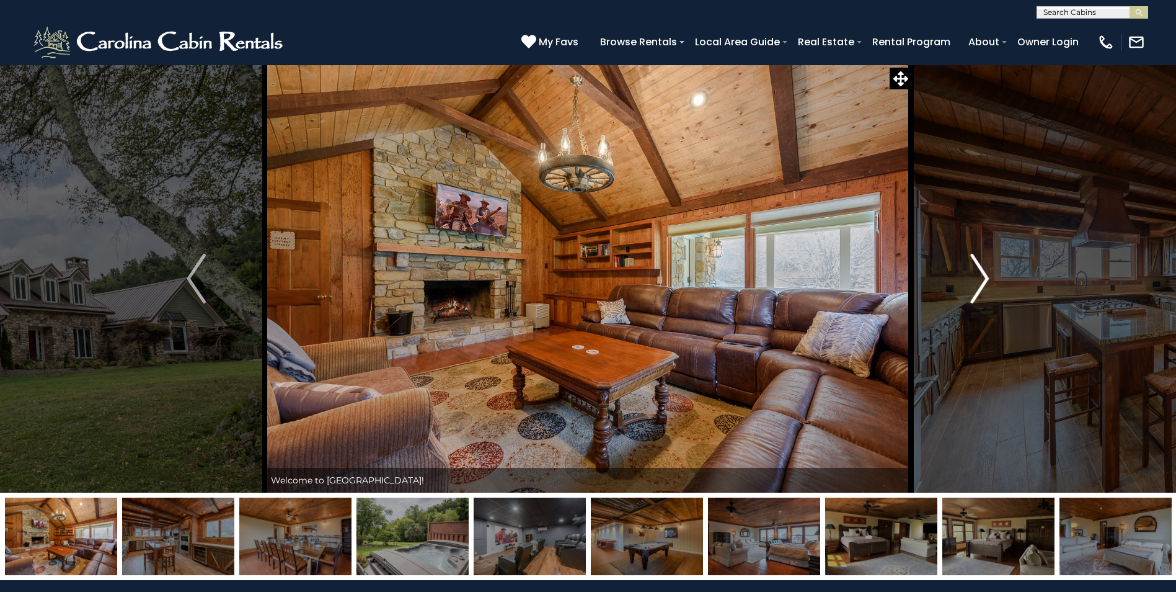
click at [986, 278] on img "Next" at bounding box center [979, 279] width 19 height 50
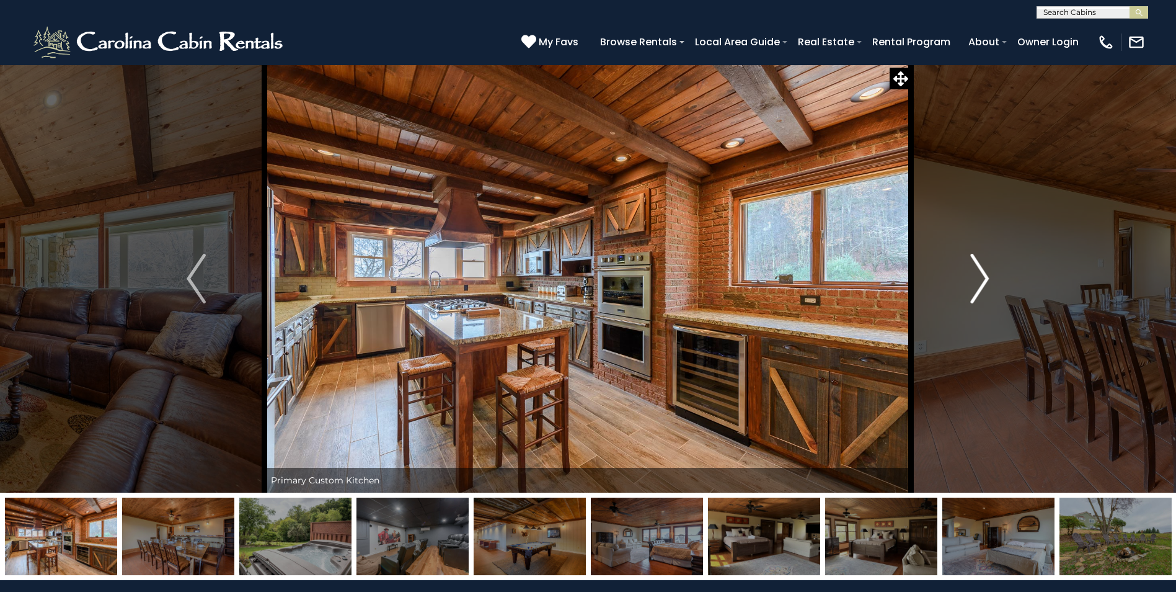
click at [986, 278] on img "Next" at bounding box center [979, 279] width 19 height 50
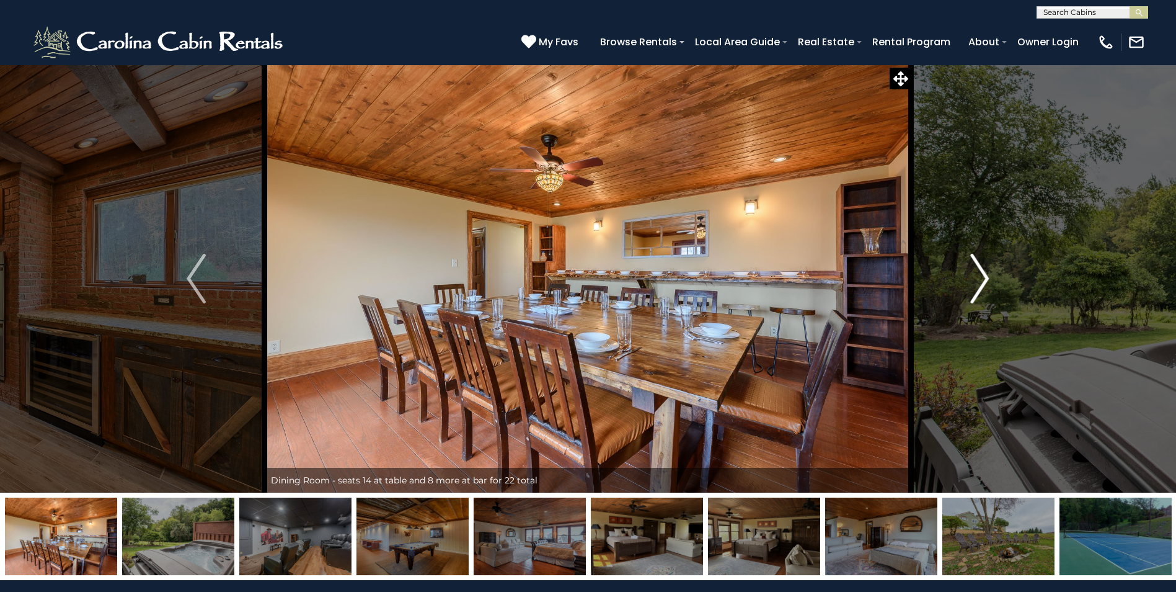
click at [986, 278] on img "Next" at bounding box center [979, 279] width 19 height 50
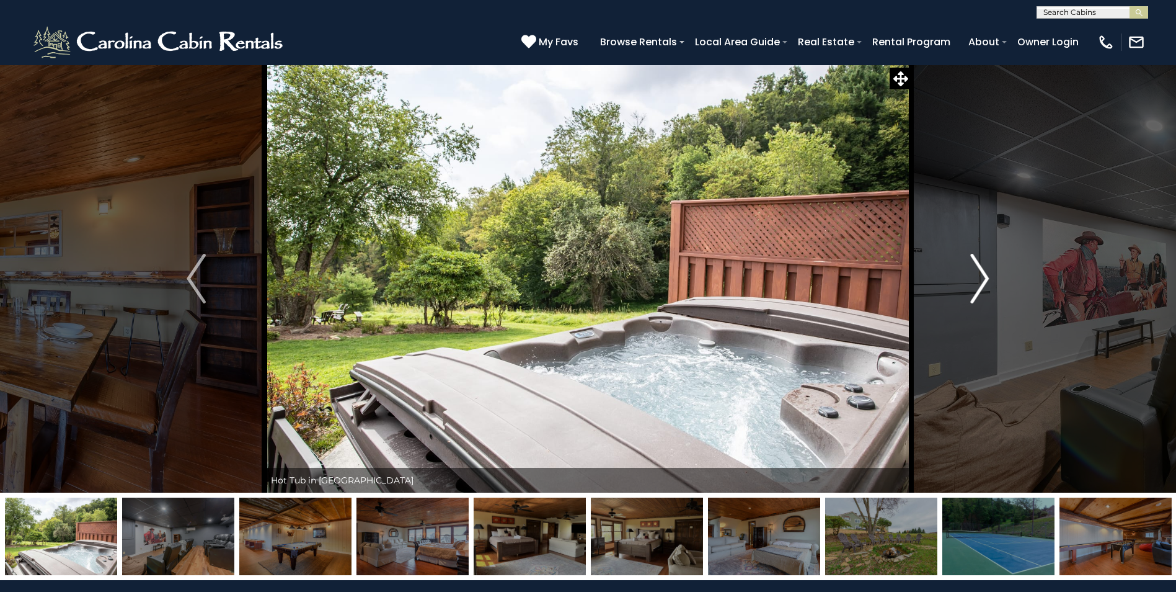
click at [986, 278] on img "Next" at bounding box center [979, 279] width 19 height 50
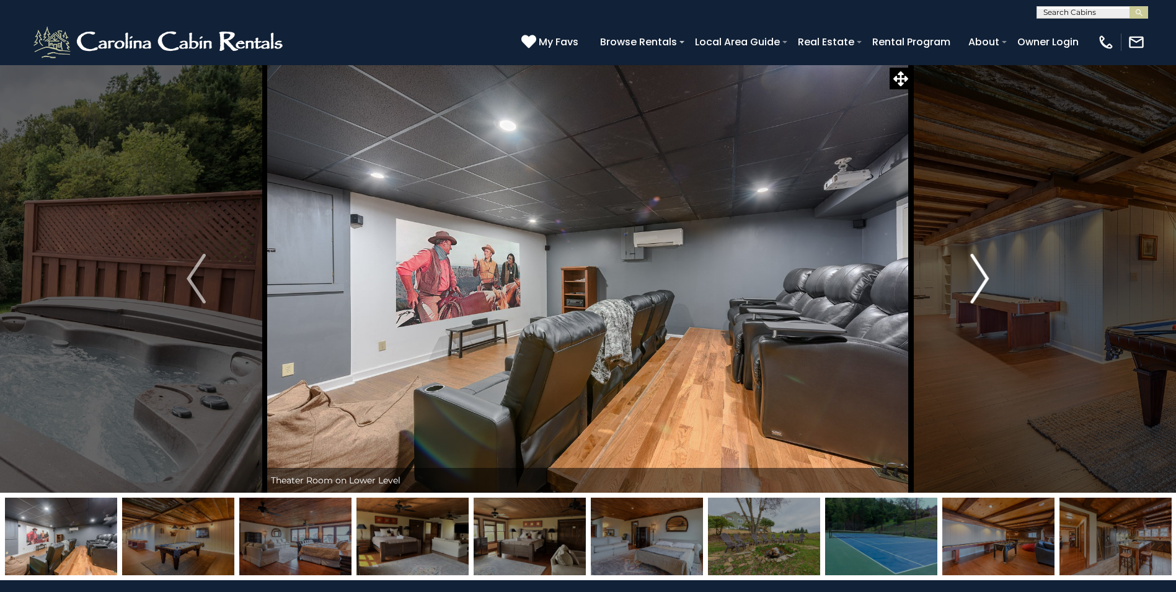
click at [986, 278] on img "Next" at bounding box center [979, 279] width 19 height 50
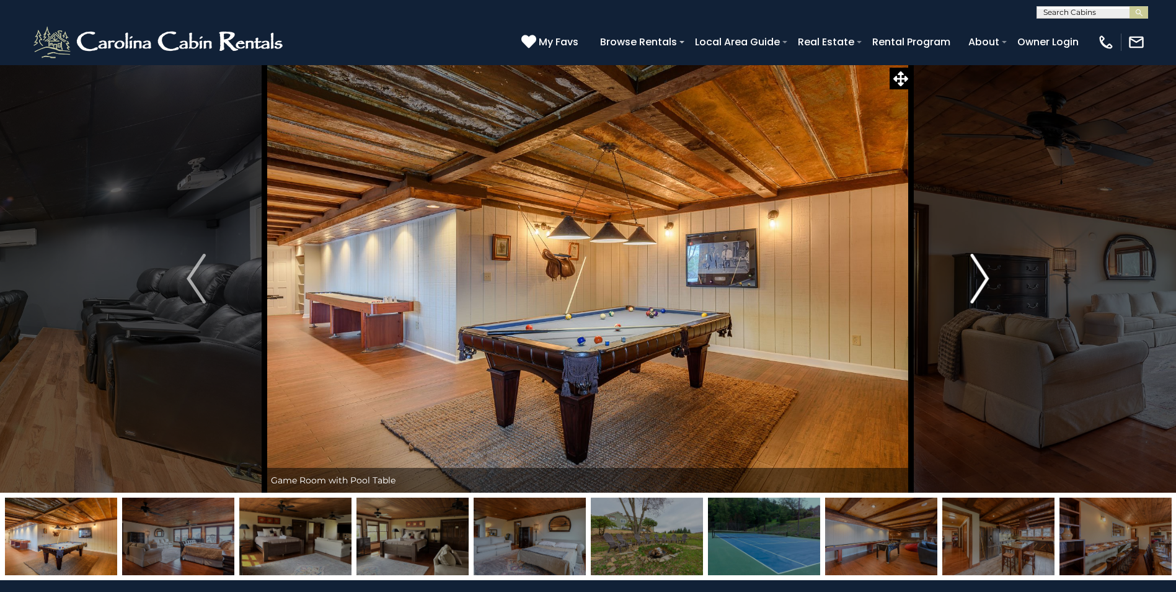
click at [986, 278] on img "Next" at bounding box center [979, 279] width 19 height 50
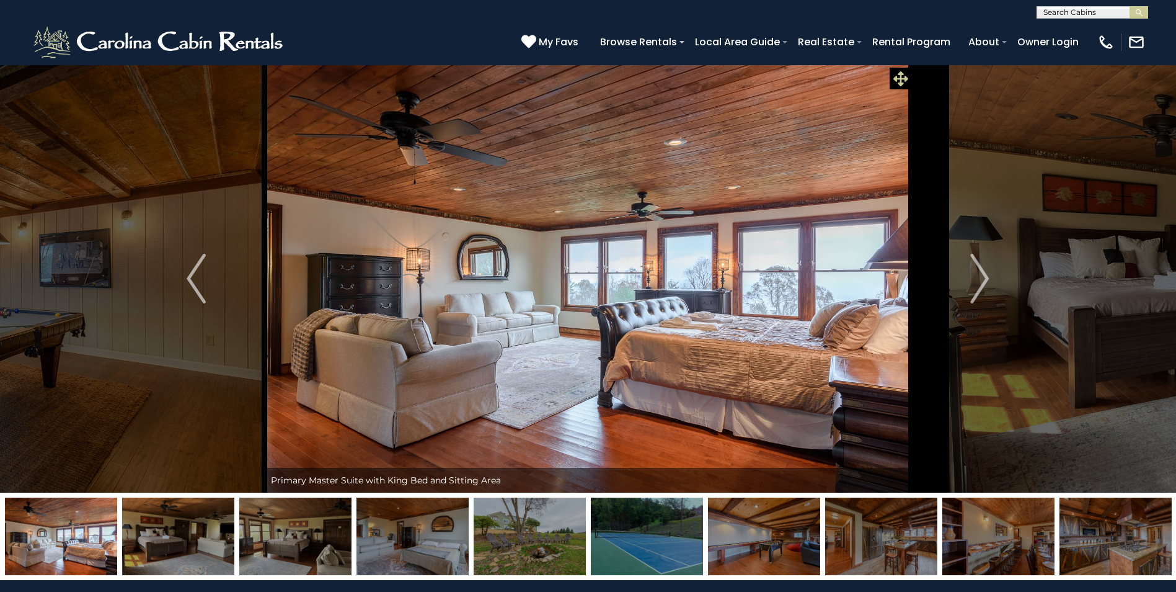
click at [898, 74] on icon at bounding box center [901, 78] width 15 height 15
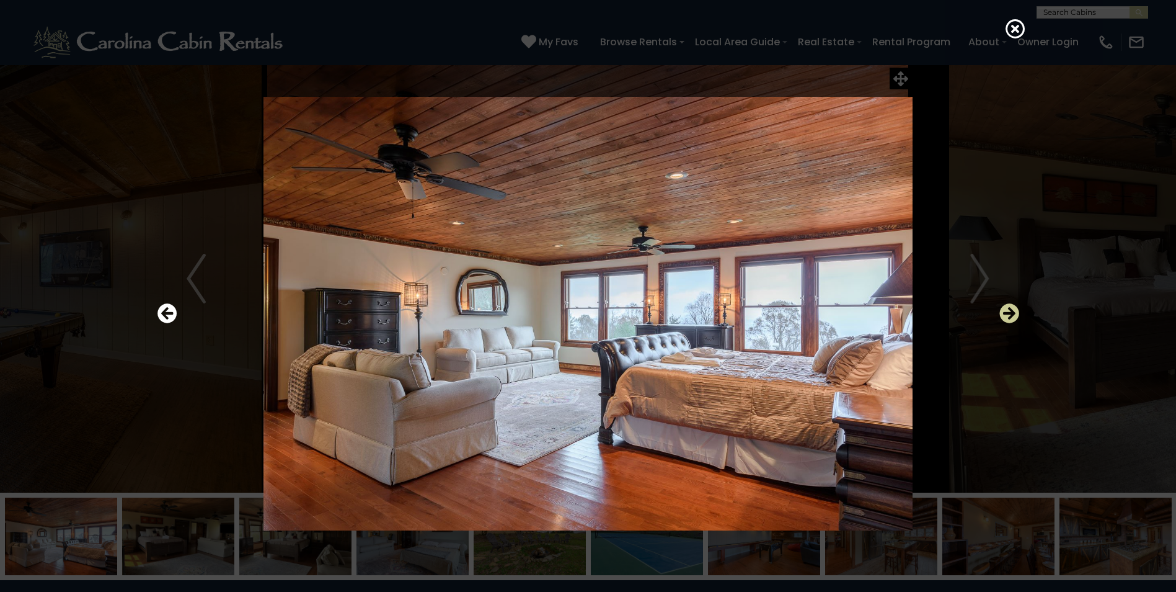
click at [1013, 303] on icon "Next" at bounding box center [1010, 313] width 20 height 20
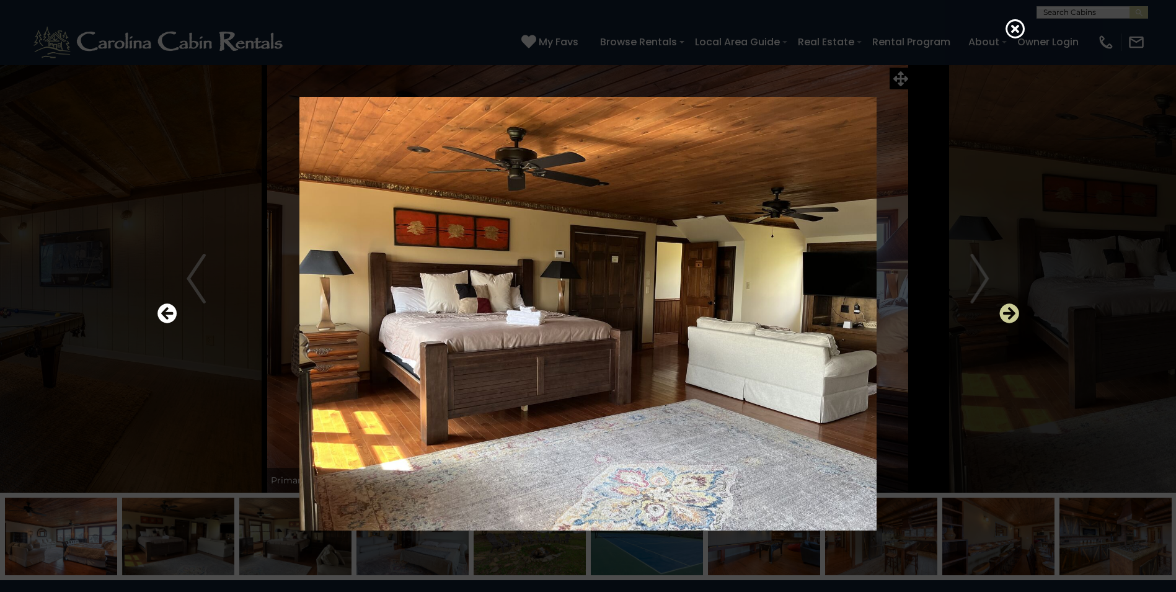
click at [1013, 303] on icon "Next" at bounding box center [1010, 313] width 20 height 20
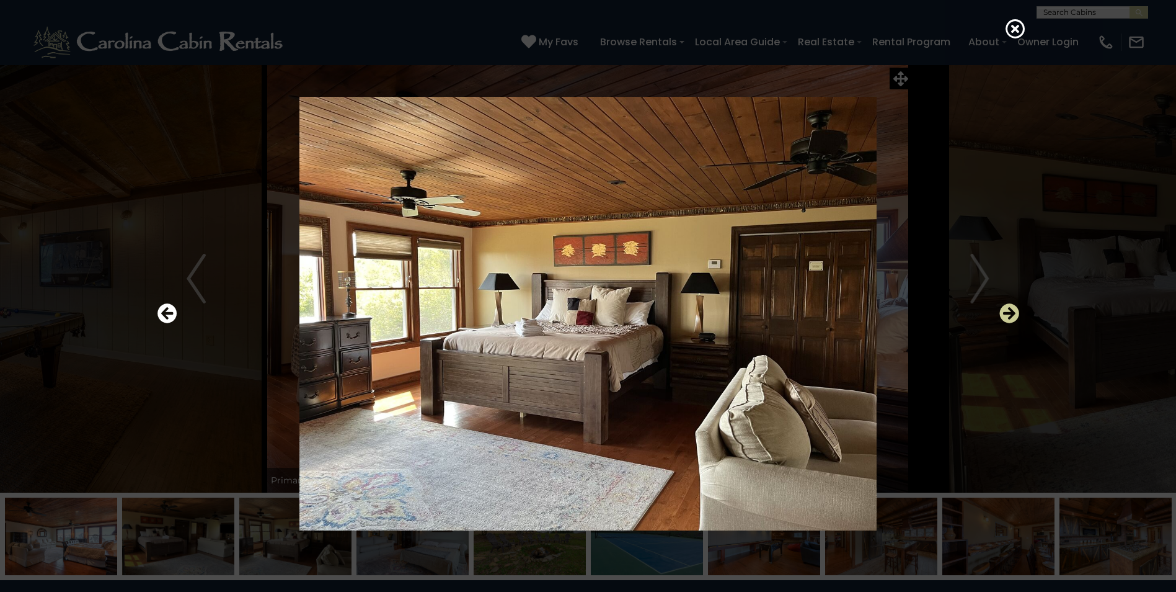
click at [1013, 303] on icon "Next" at bounding box center [1010, 313] width 20 height 20
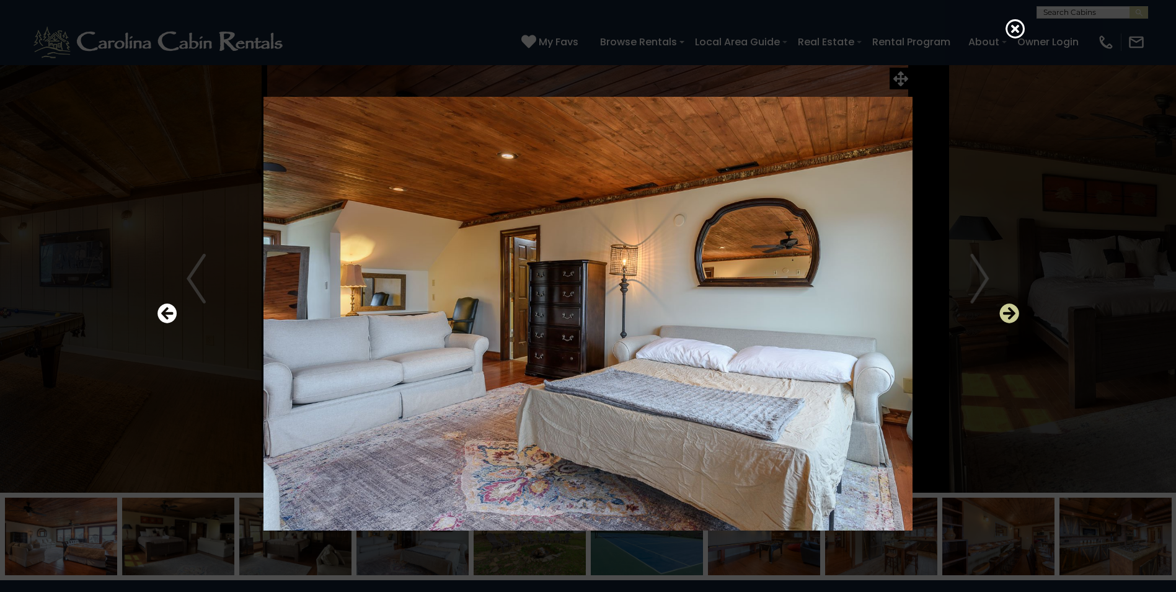
click at [1011, 311] on icon "Next" at bounding box center [1010, 313] width 20 height 20
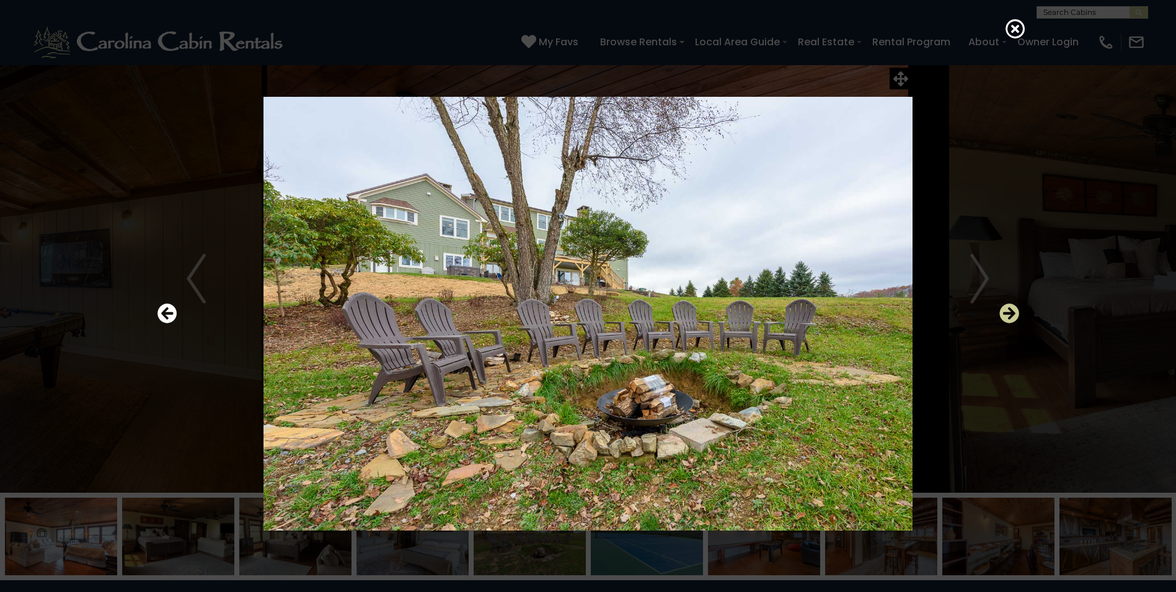
click at [1011, 309] on icon "Next" at bounding box center [1010, 313] width 20 height 20
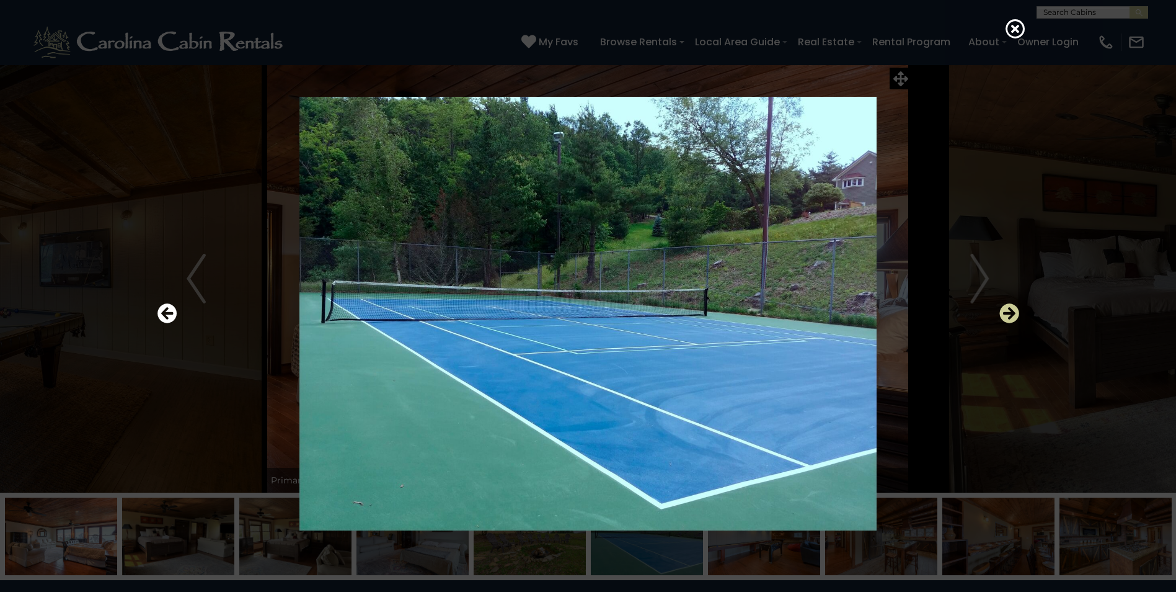
click at [1011, 309] on icon "Next" at bounding box center [1010, 313] width 20 height 20
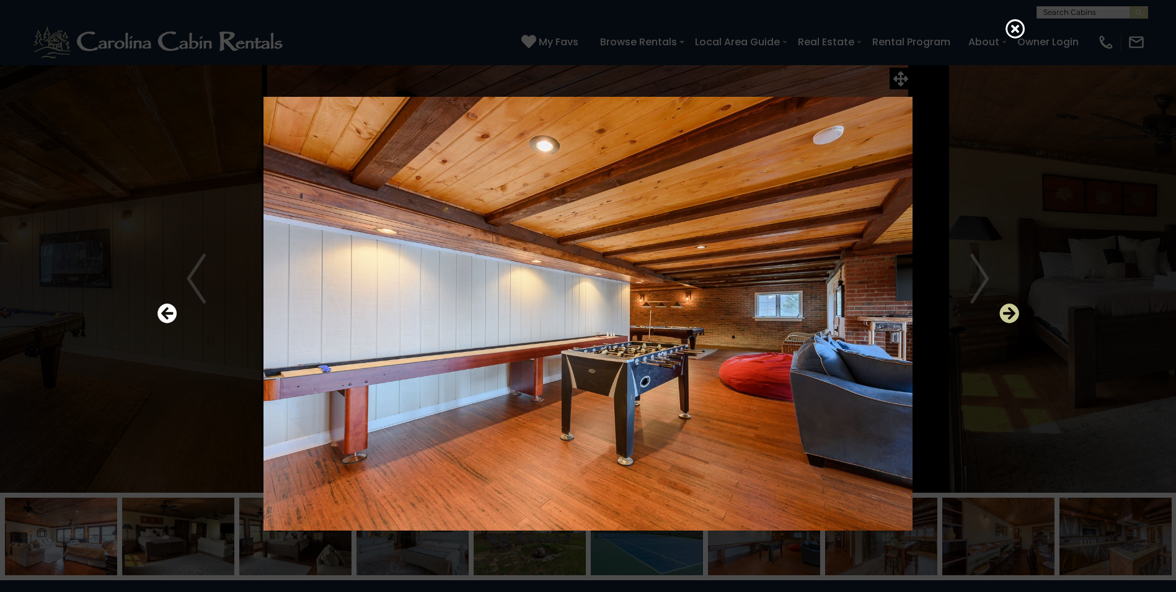
click at [1011, 309] on icon "Next" at bounding box center [1010, 313] width 20 height 20
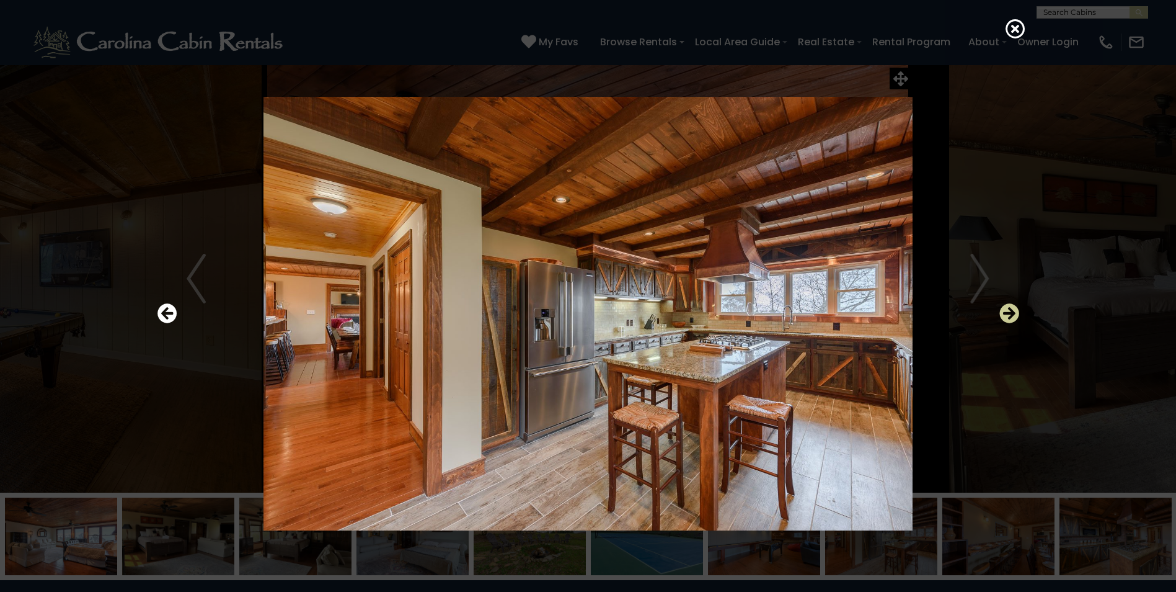
click at [1011, 309] on icon "Next" at bounding box center [1010, 313] width 20 height 20
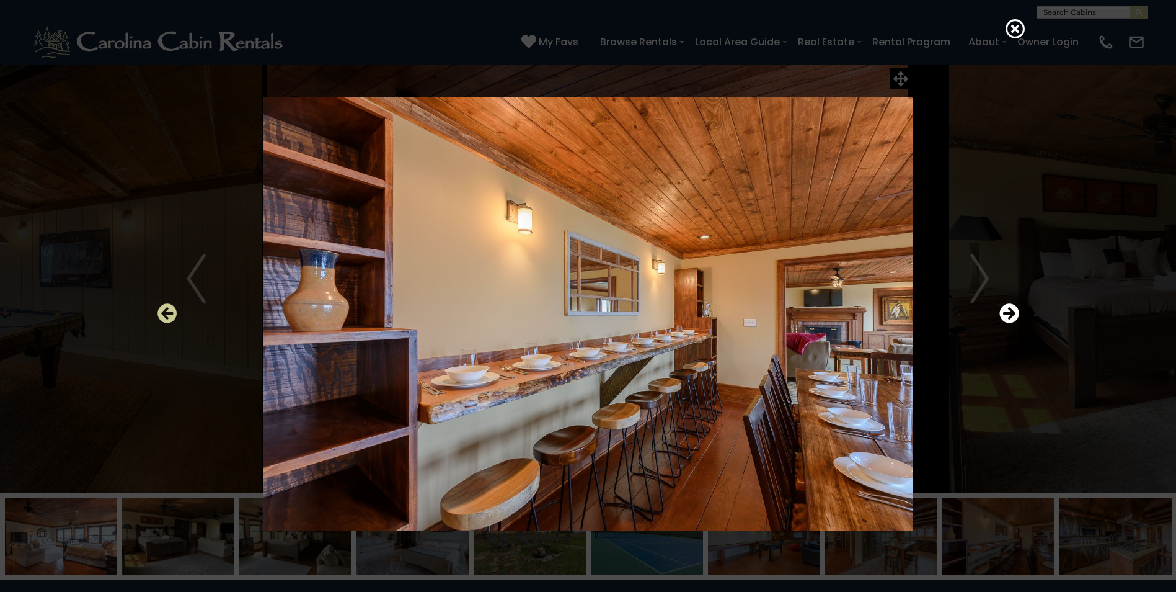
click at [167, 311] on icon "Previous" at bounding box center [168, 313] width 20 height 20
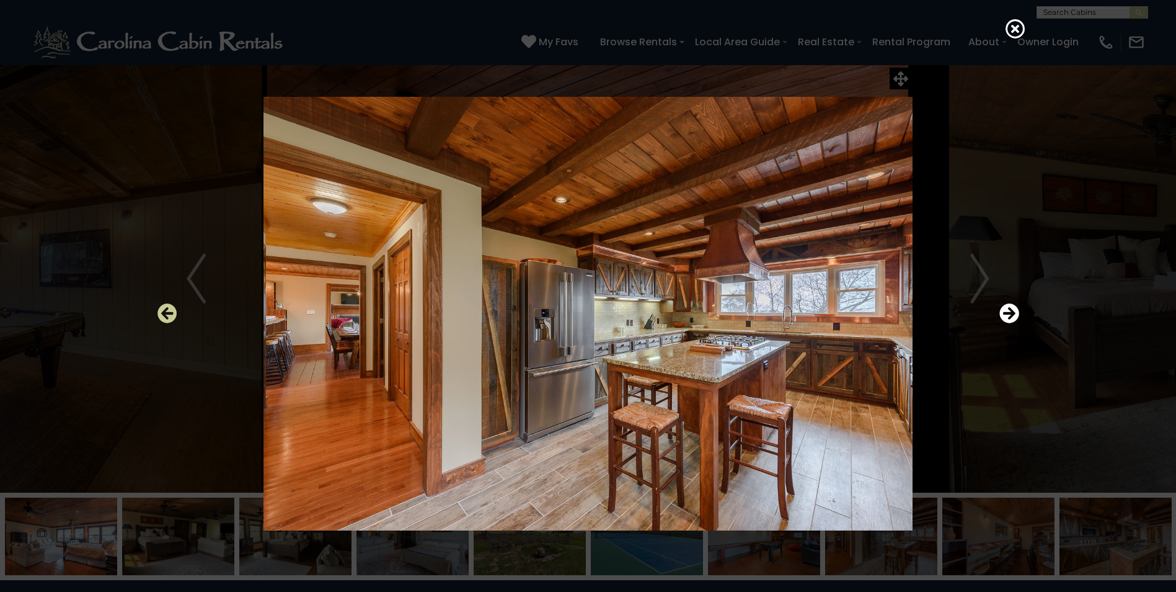
click at [167, 311] on icon "Previous" at bounding box center [168, 313] width 20 height 20
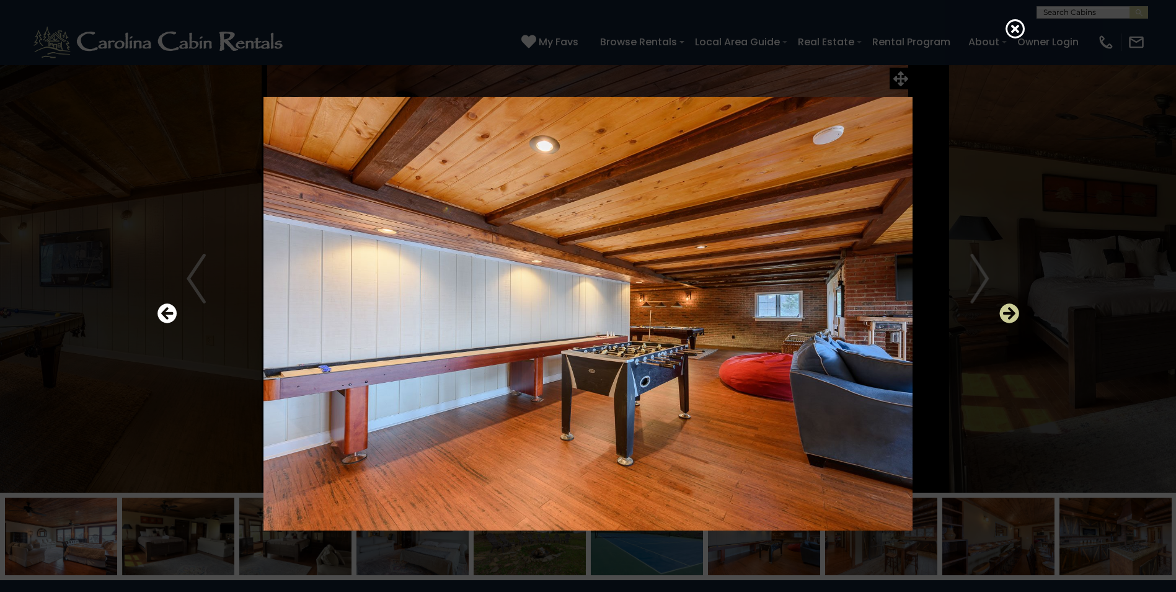
click at [1010, 311] on icon "Next" at bounding box center [1010, 313] width 20 height 20
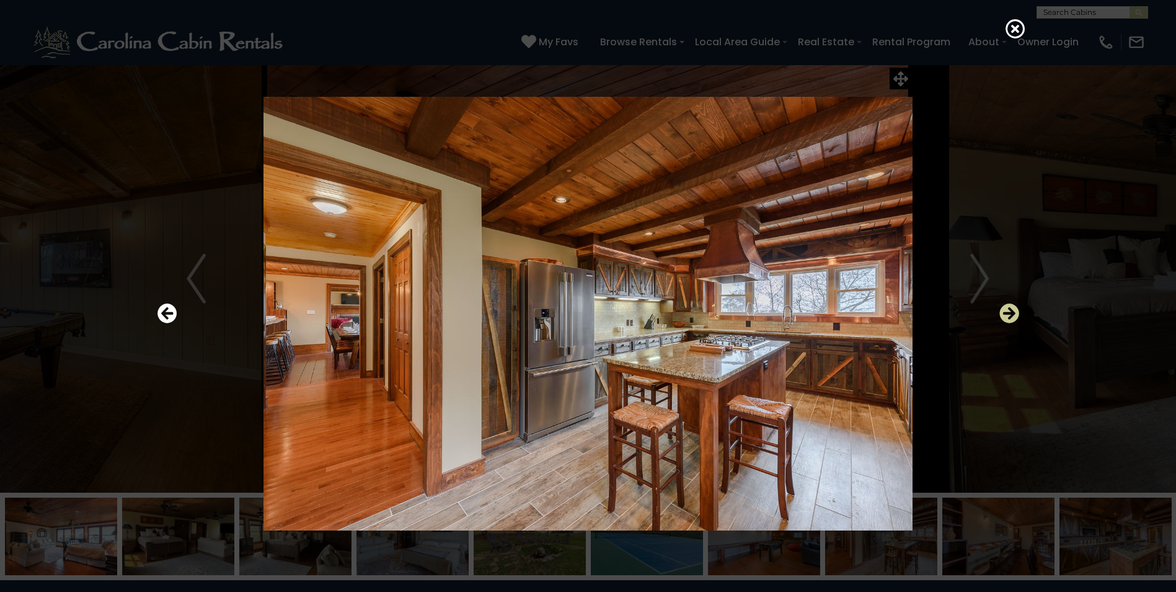
click at [1016, 308] on icon "Next" at bounding box center [1010, 313] width 20 height 20
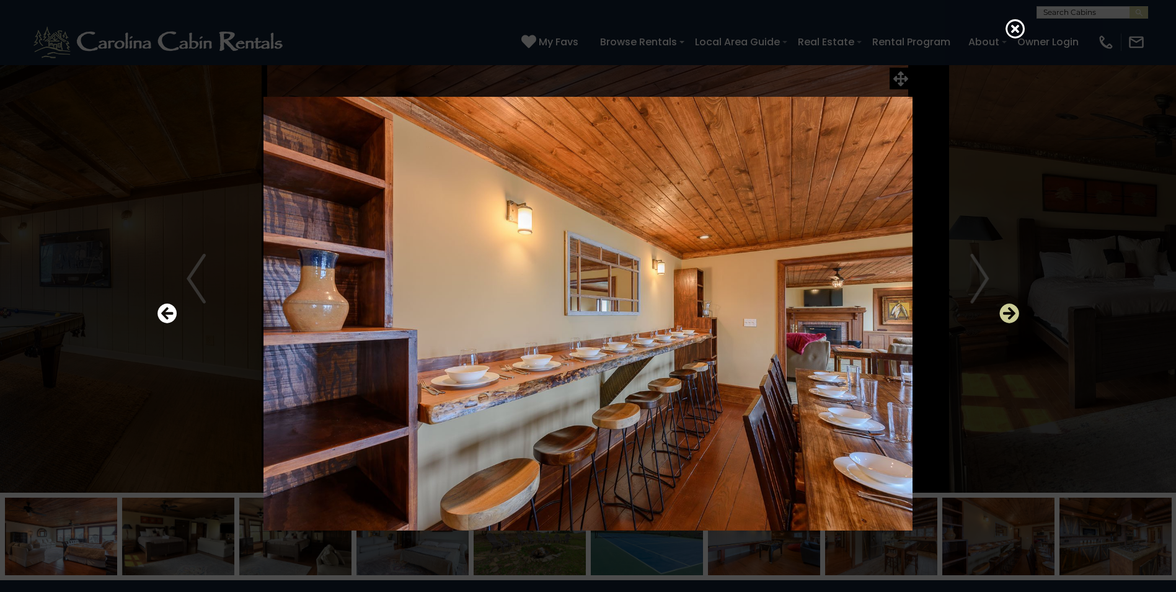
click at [1008, 308] on icon "Next" at bounding box center [1010, 313] width 20 height 20
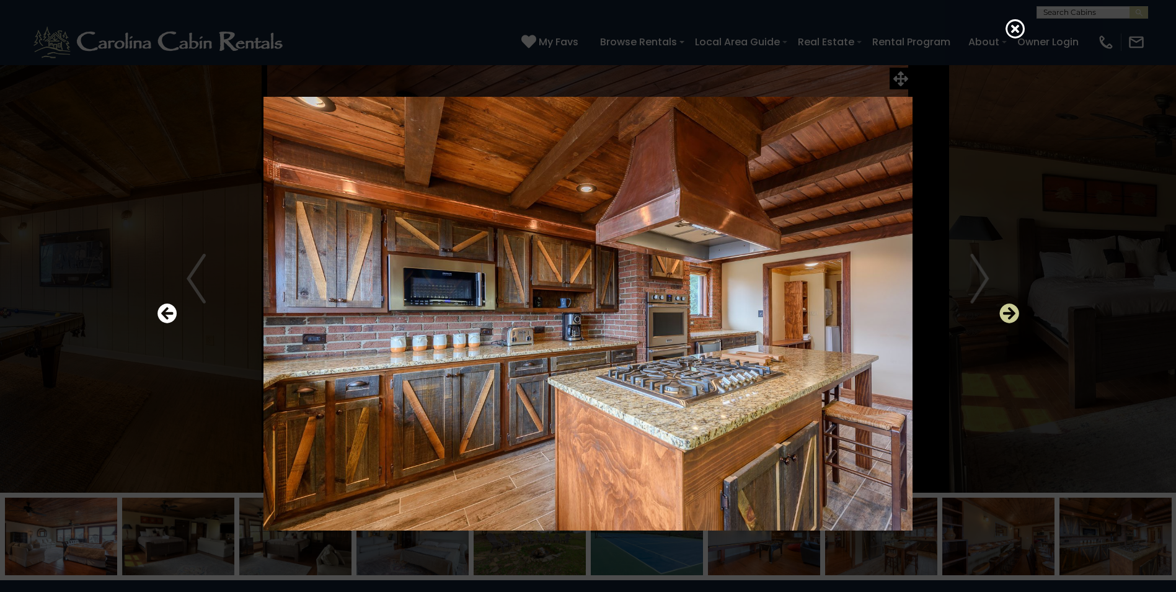
click at [1008, 308] on icon "Next" at bounding box center [1010, 313] width 20 height 20
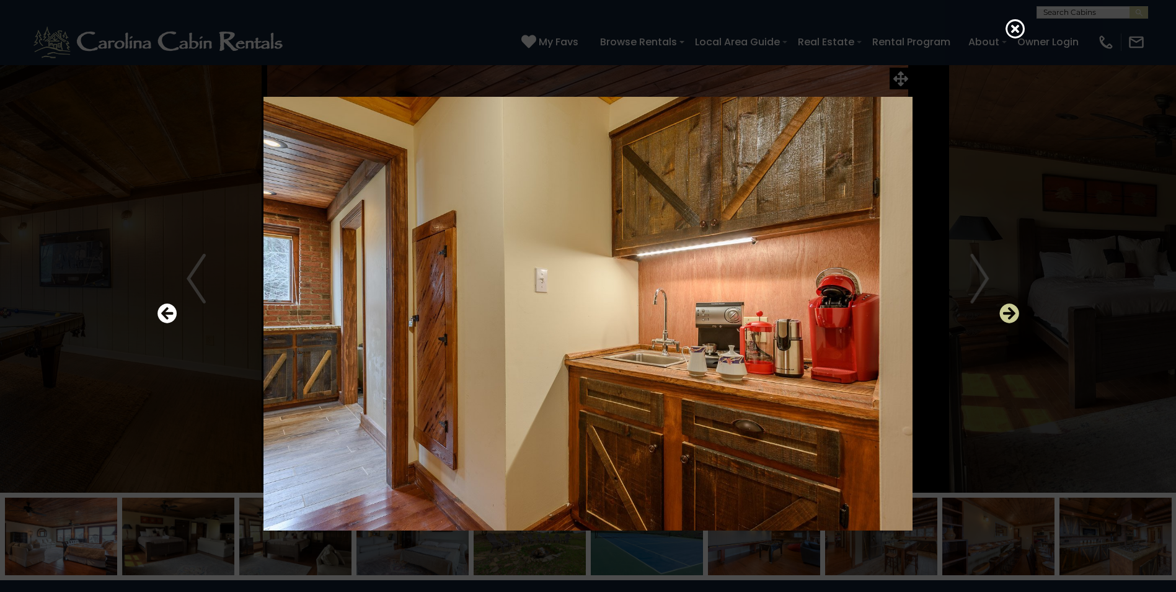
click at [1008, 308] on icon "Next" at bounding box center [1010, 313] width 20 height 20
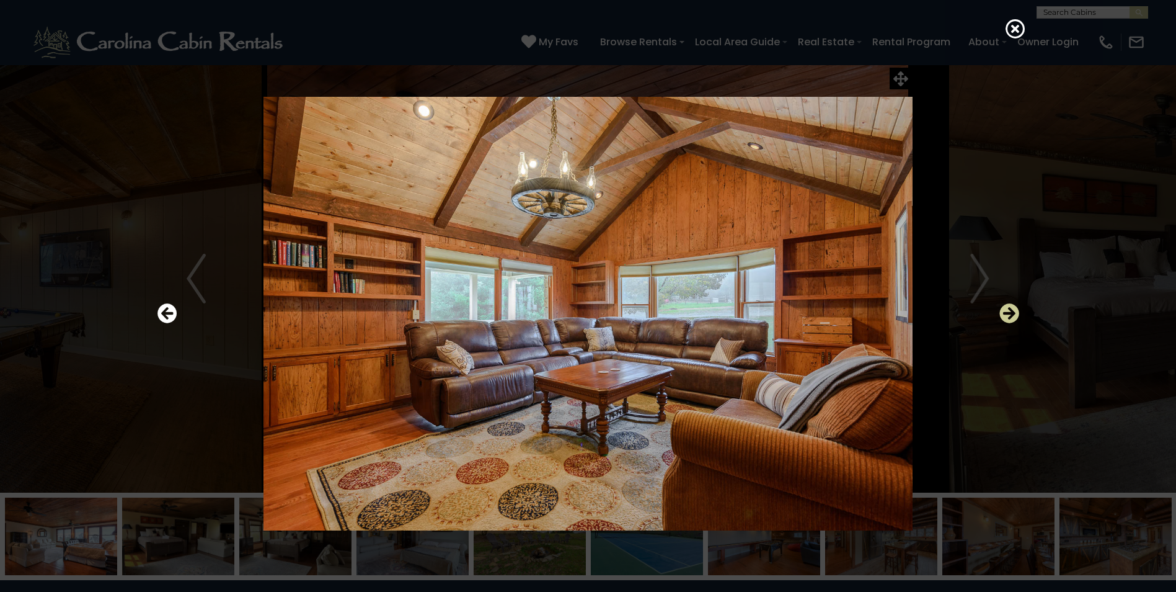
click at [1008, 308] on icon "Next" at bounding box center [1010, 313] width 20 height 20
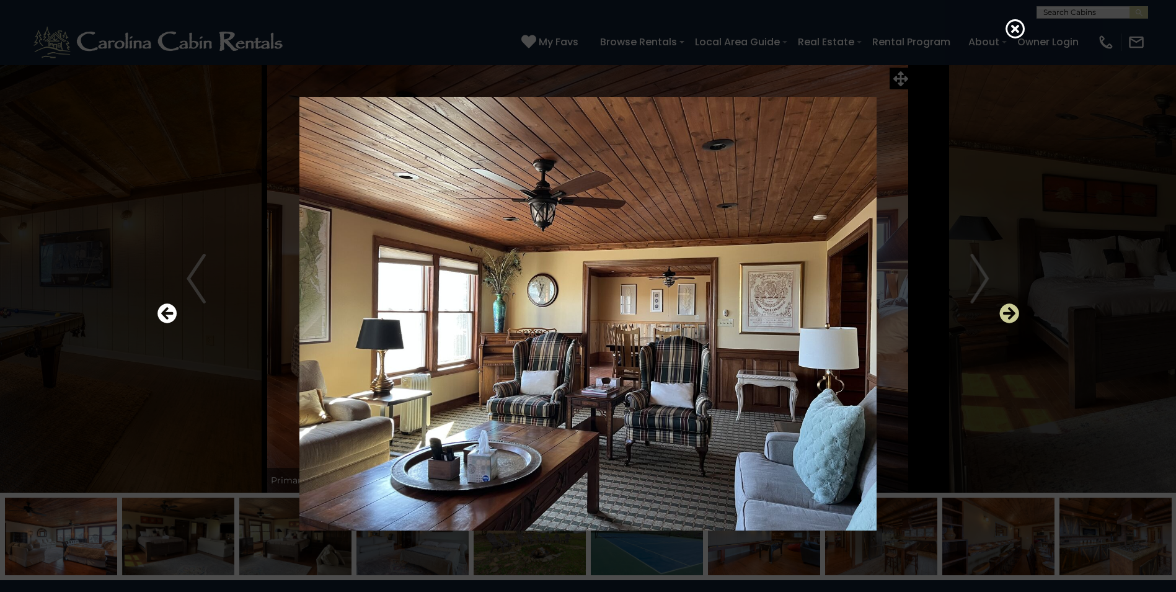
click at [1008, 308] on icon "Next" at bounding box center [1010, 313] width 20 height 20
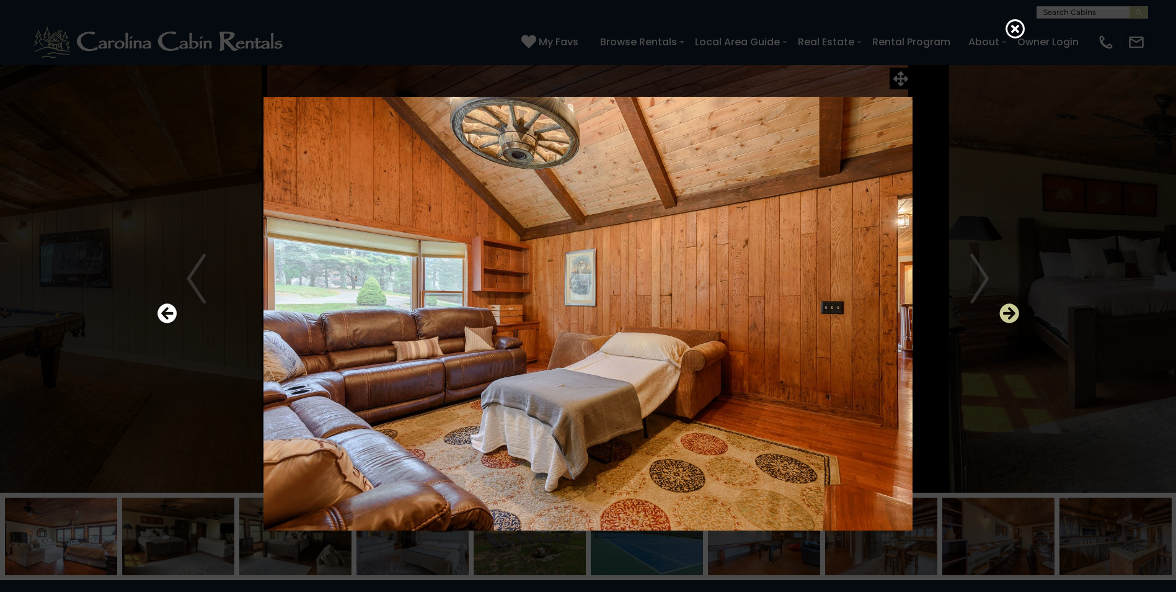
click at [1008, 308] on icon "Next" at bounding box center [1010, 313] width 20 height 20
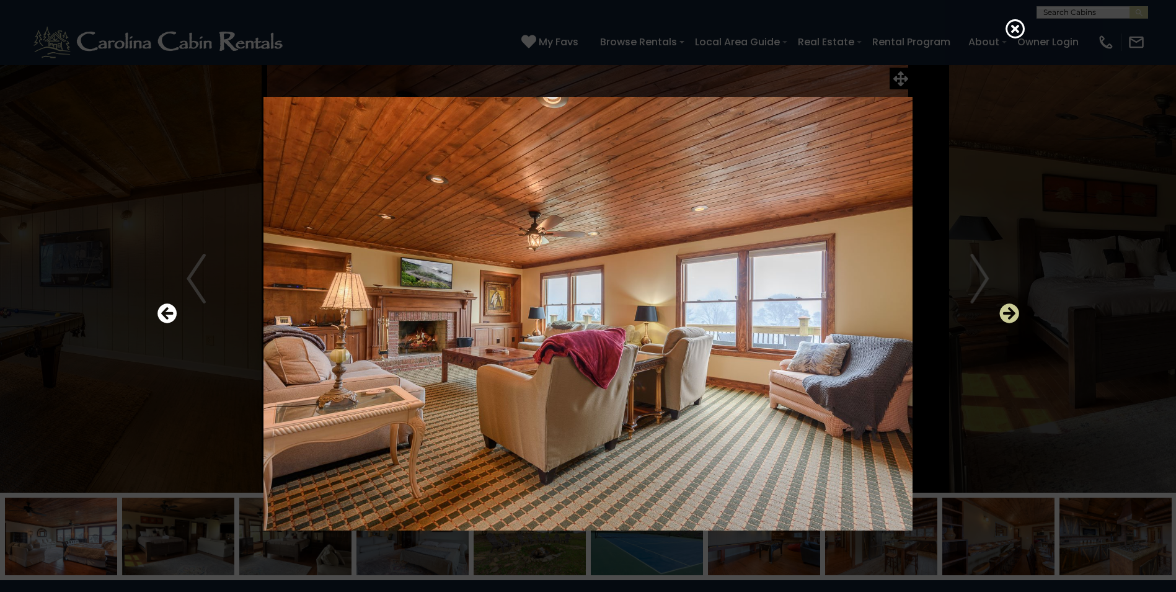
click at [1008, 308] on icon "Next" at bounding box center [1010, 313] width 20 height 20
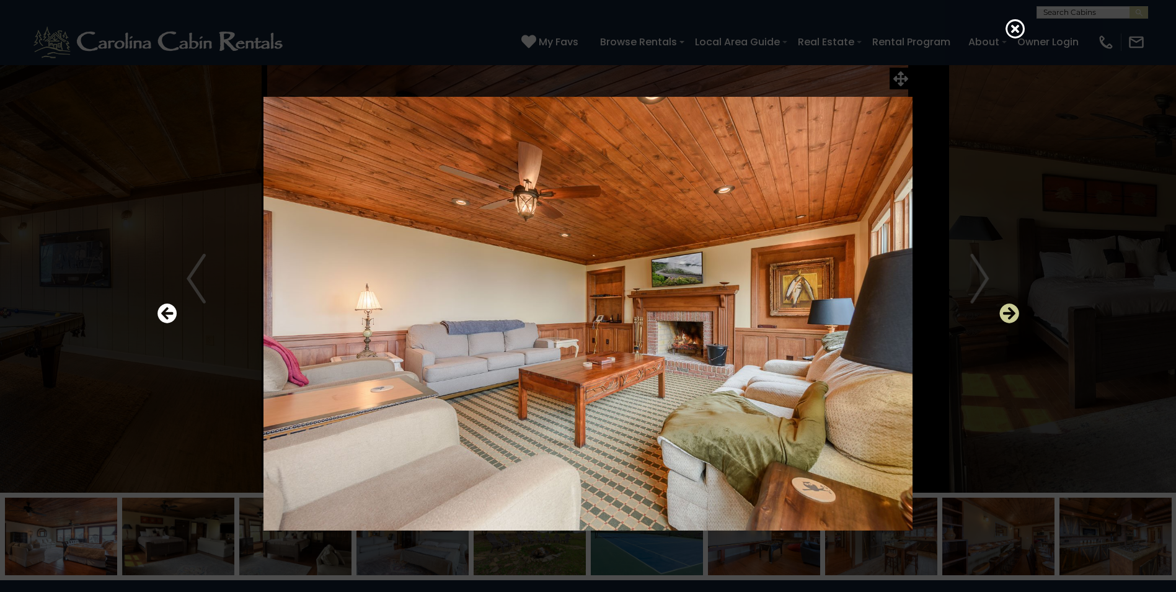
click at [1013, 307] on icon "Next" at bounding box center [1010, 313] width 20 height 20
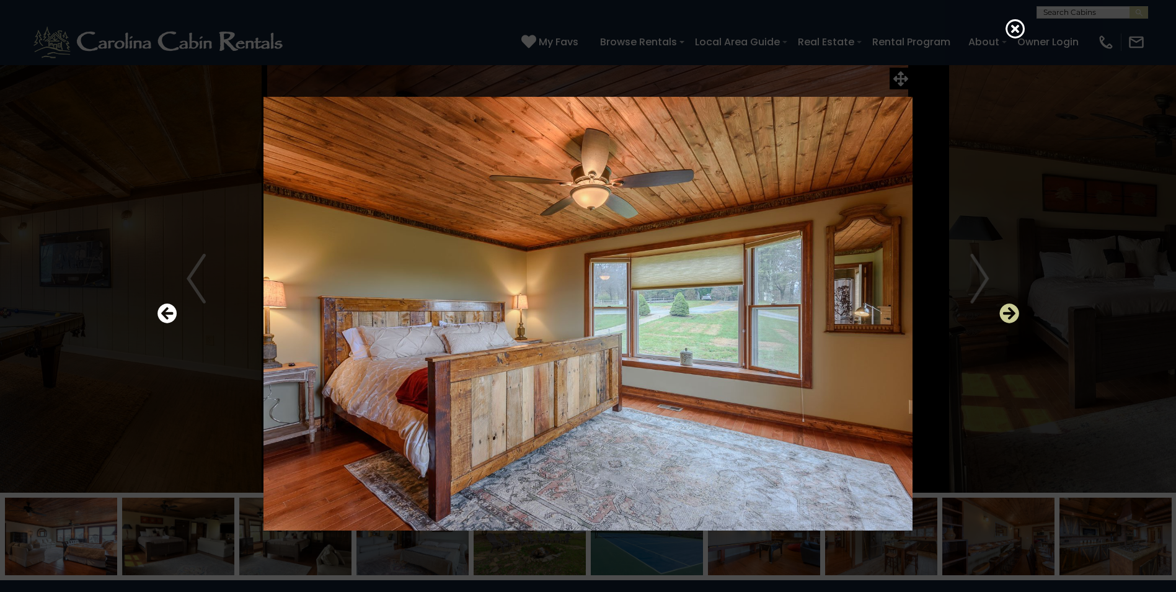
click at [1013, 307] on icon "Next" at bounding box center [1010, 313] width 20 height 20
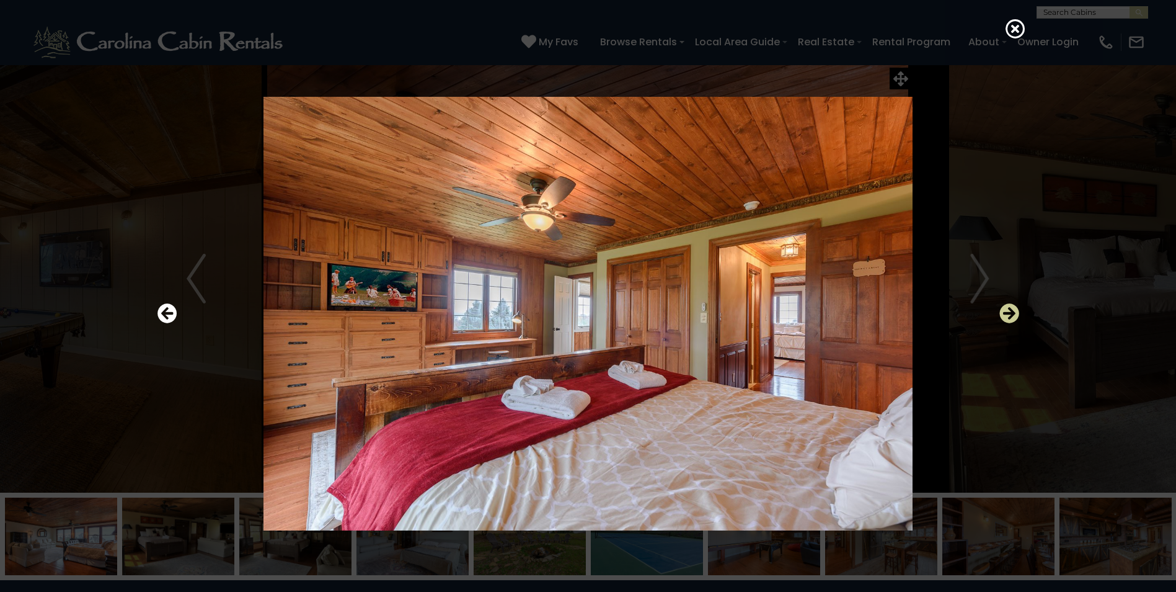
click at [1013, 307] on icon "Next" at bounding box center [1010, 313] width 20 height 20
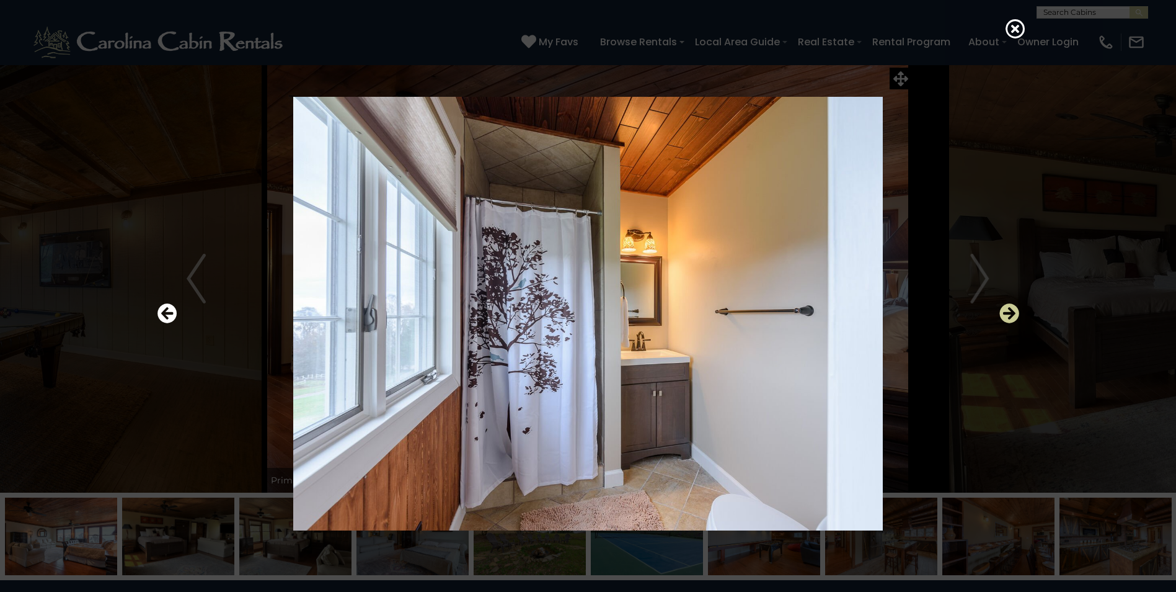
click at [1005, 308] on icon "Next" at bounding box center [1010, 313] width 20 height 20
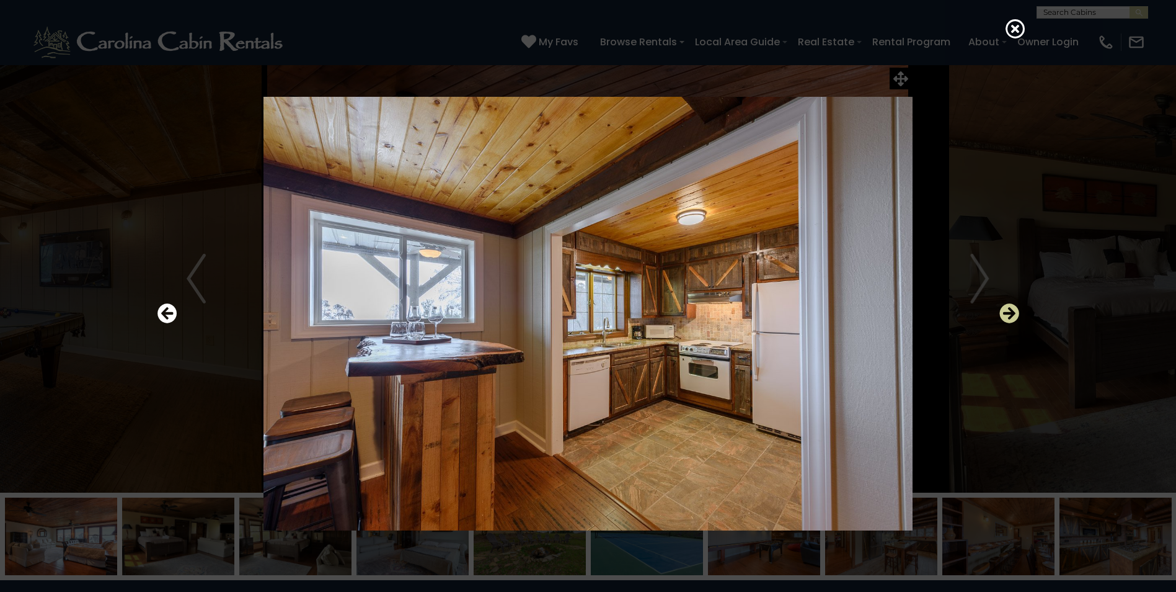
click at [1005, 308] on icon "Next" at bounding box center [1010, 313] width 20 height 20
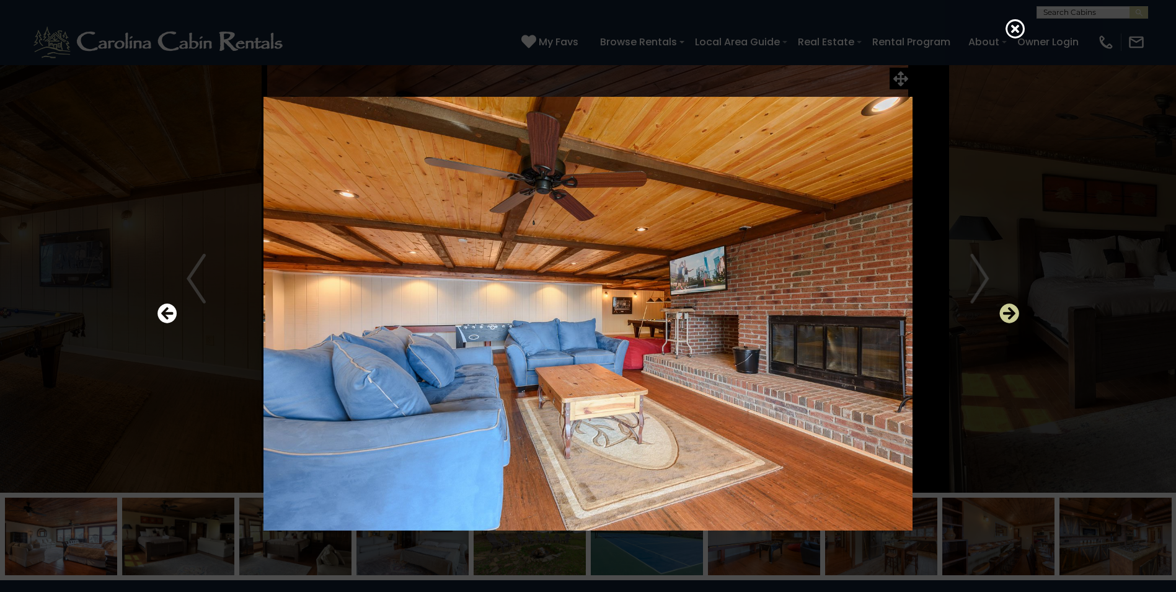
click at [1005, 308] on icon "Next" at bounding box center [1010, 313] width 20 height 20
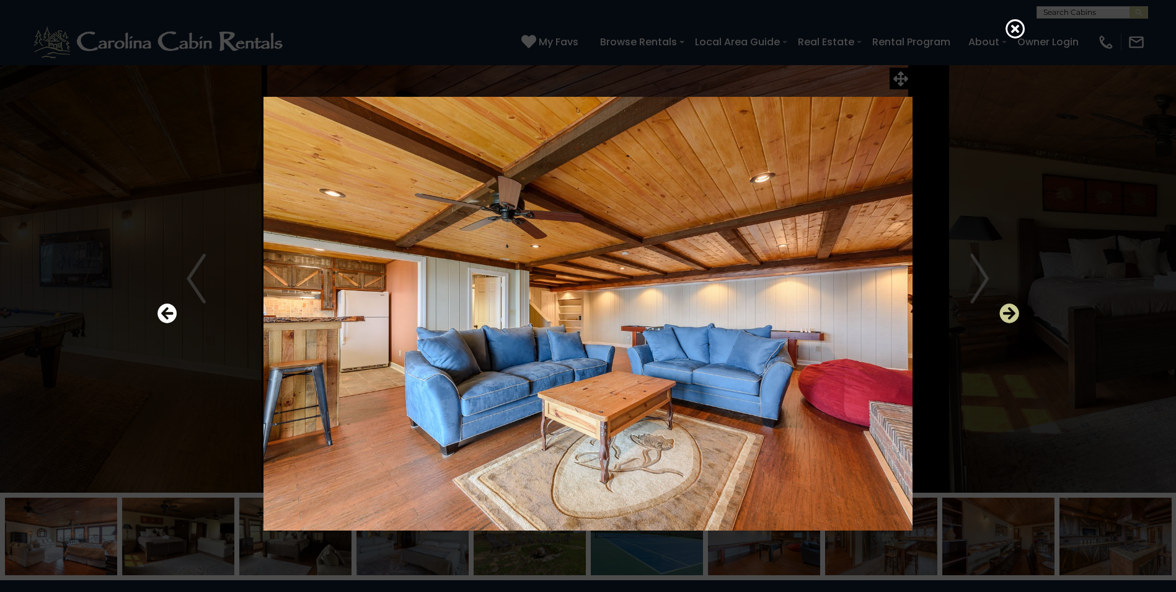
click at [1005, 308] on icon "Next" at bounding box center [1010, 313] width 20 height 20
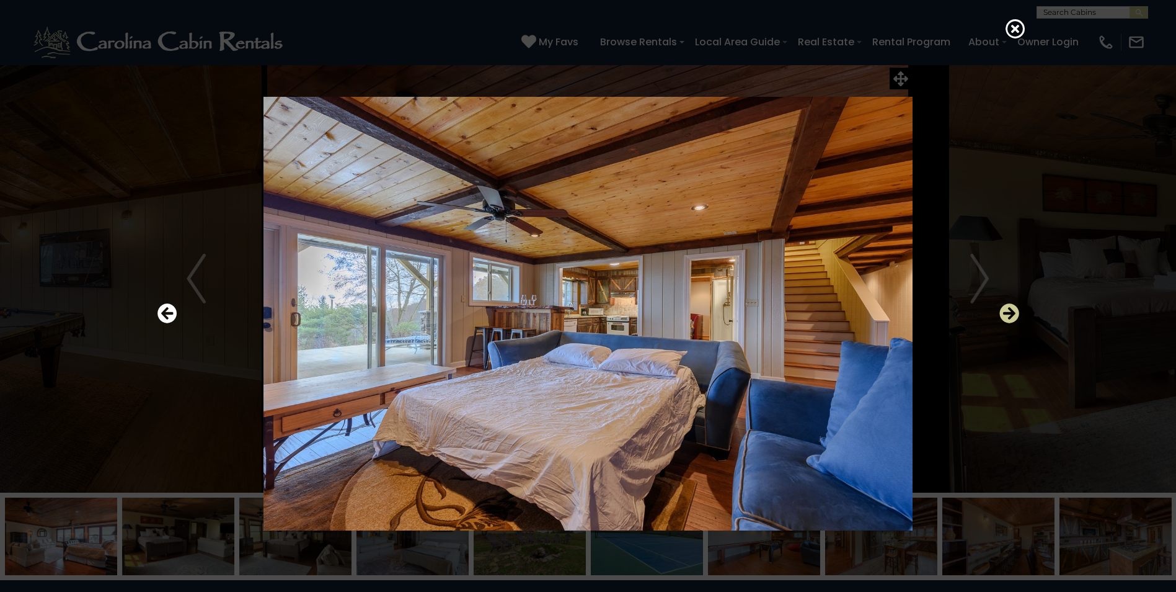
click at [1005, 308] on icon "Next" at bounding box center [1010, 313] width 20 height 20
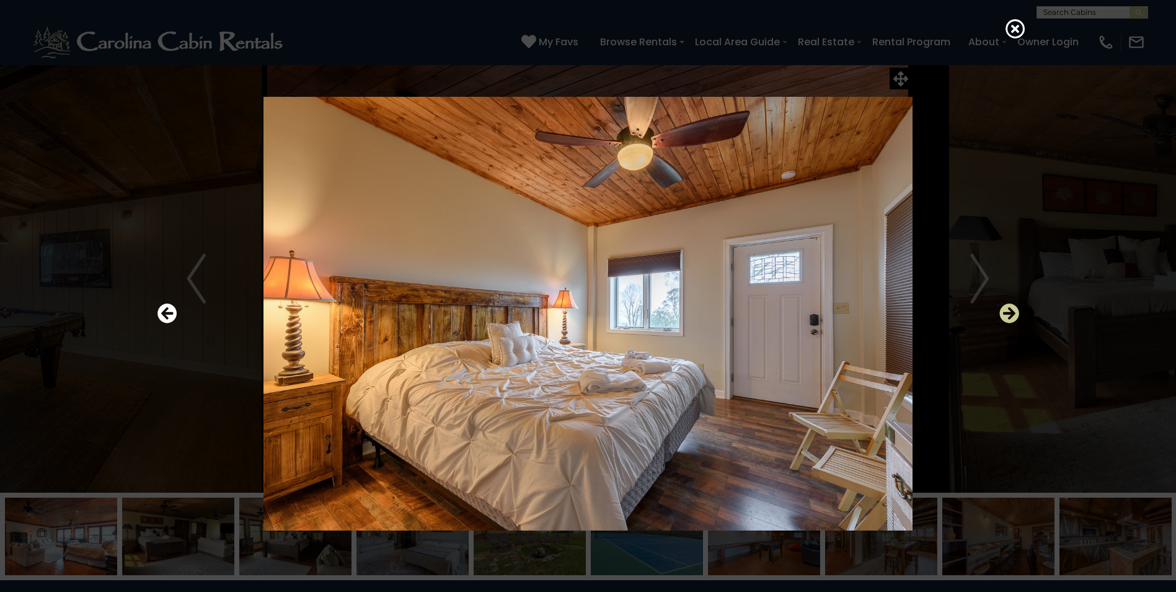
click at [1005, 308] on icon "Next" at bounding box center [1010, 313] width 20 height 20
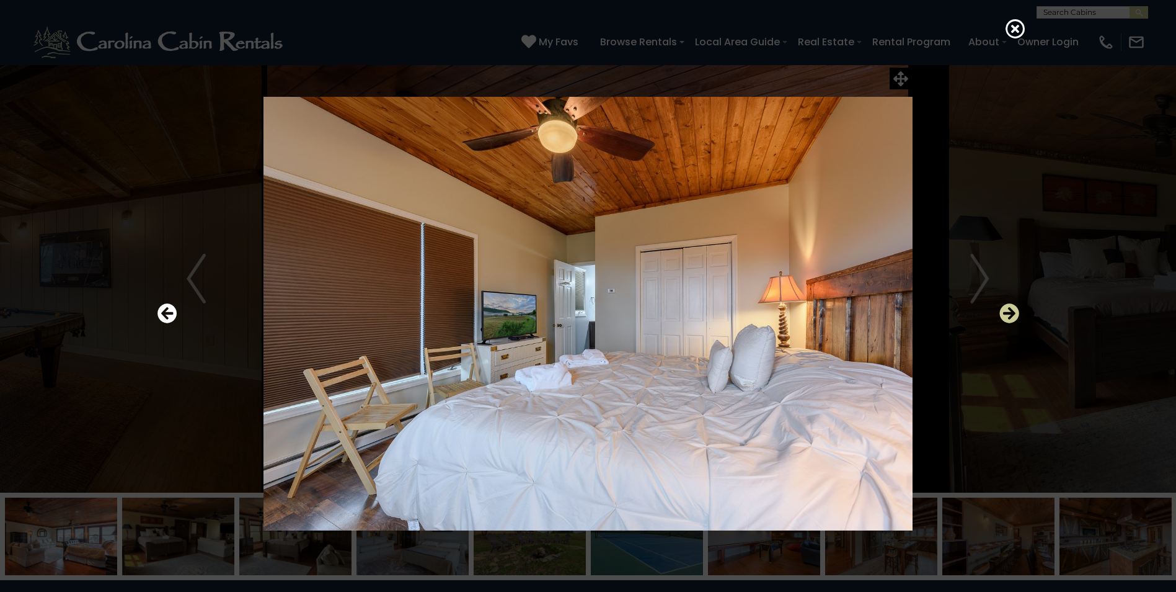
click at [1005, 308] on icon "Next" at bounding box center [1010, 313] width 20 height 20
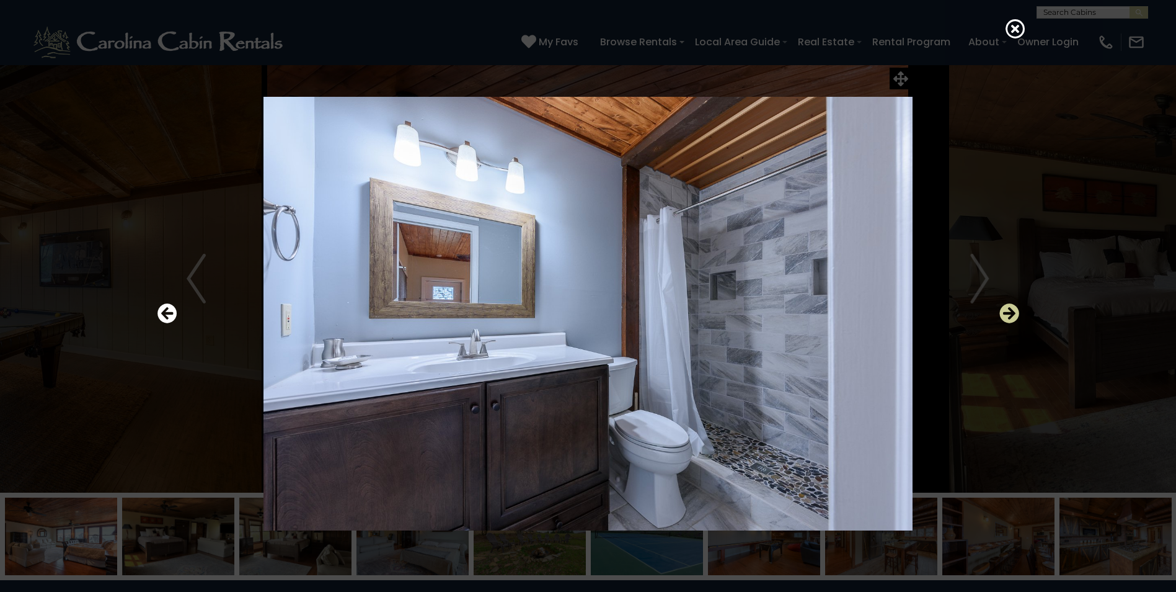
click at [1005, 308] on icon "Next" at bounding box center [1010, 313] width 20 height 20
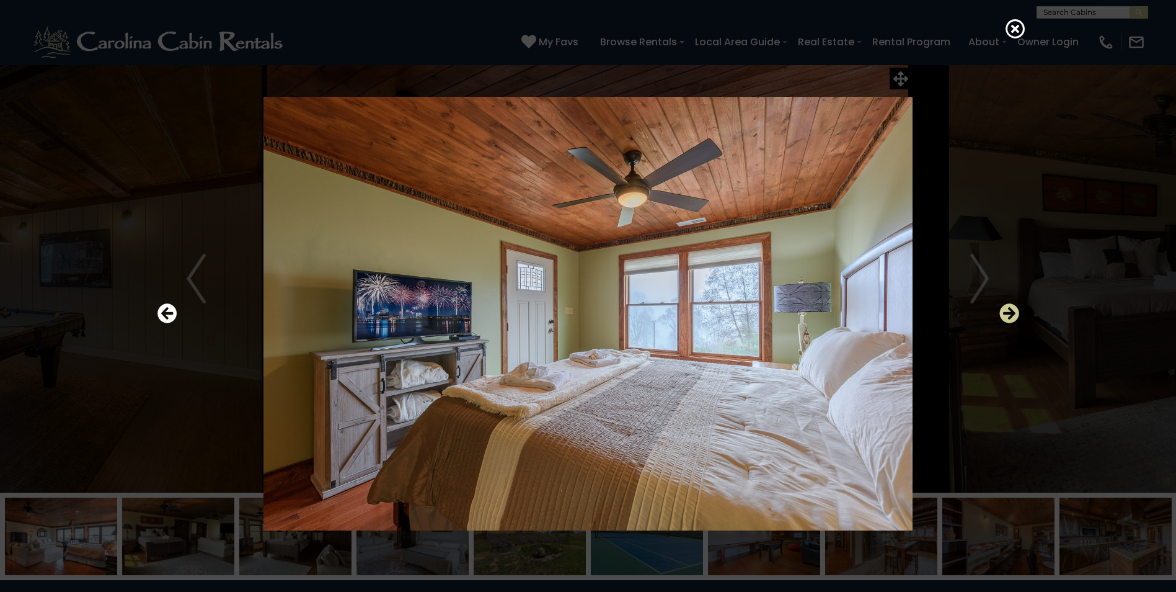
click at [1005, 308] on icon "Next" at bounding box center [1010, 313] width 20 height 20
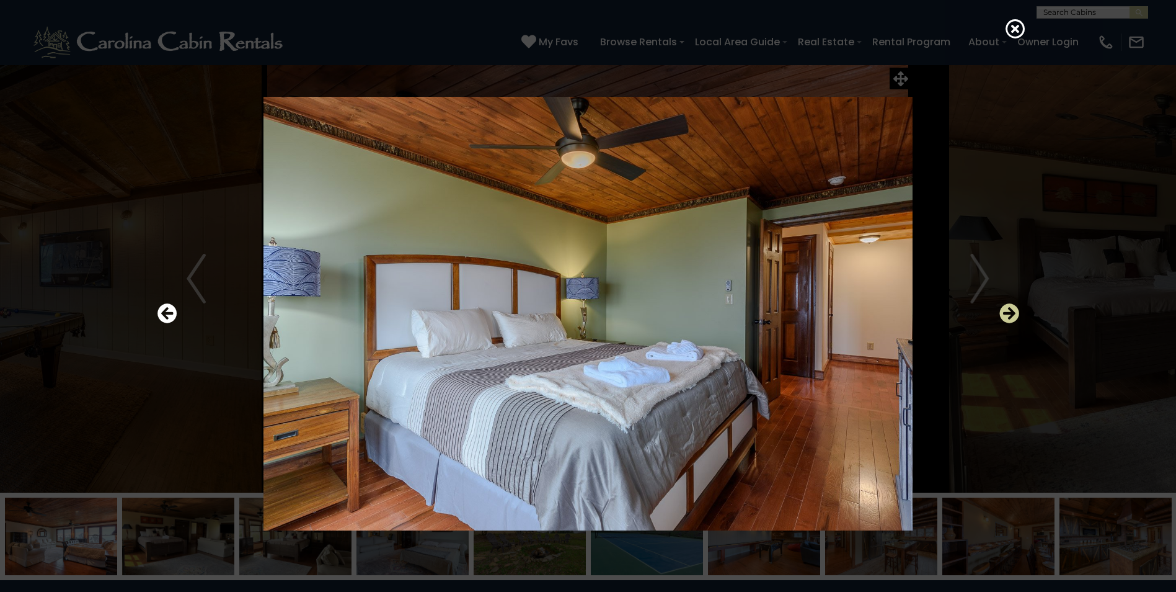
click at [1005, 308] on icon "Next" at bounding box center [1010, 313] width 20 height 20
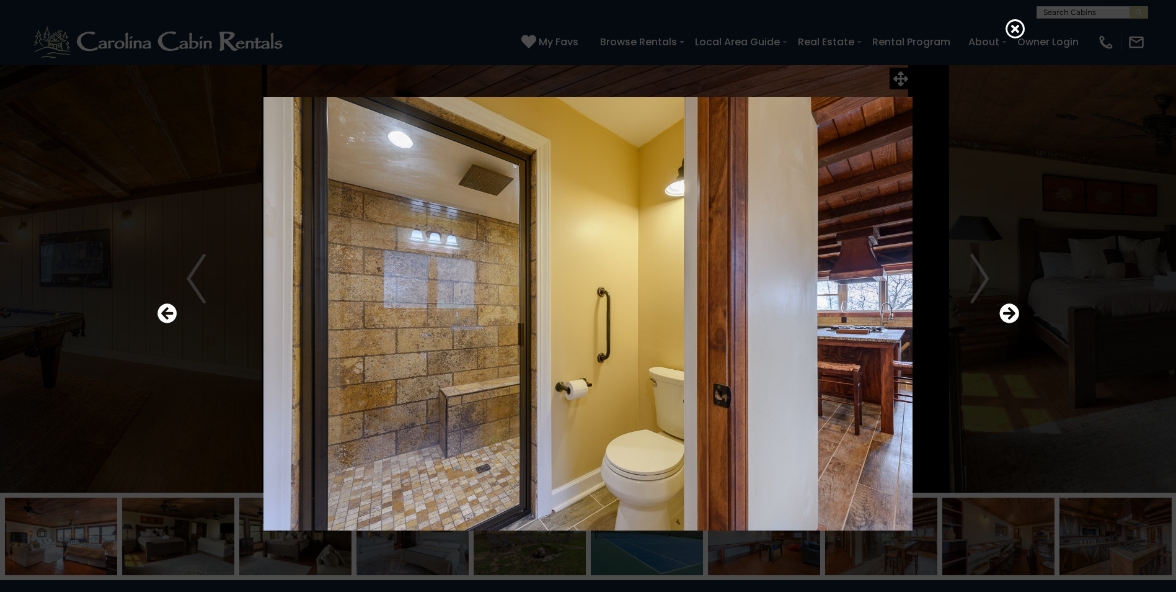
click at [1005, 296] on div at bounding box center [588, 313] width 874 height 533
click at [1012, 308] on icon "Next" at bounding box center [1010, 313] width 20 height 20
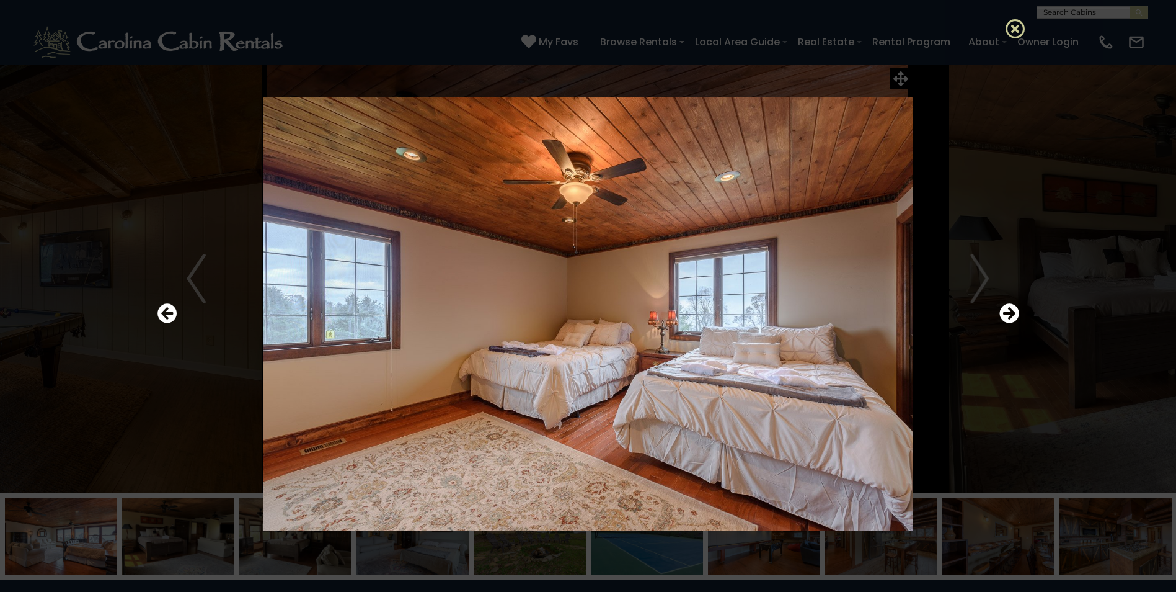
click at [1012, 28] on icon at bounding box center [1016, 29] width 20 height 20
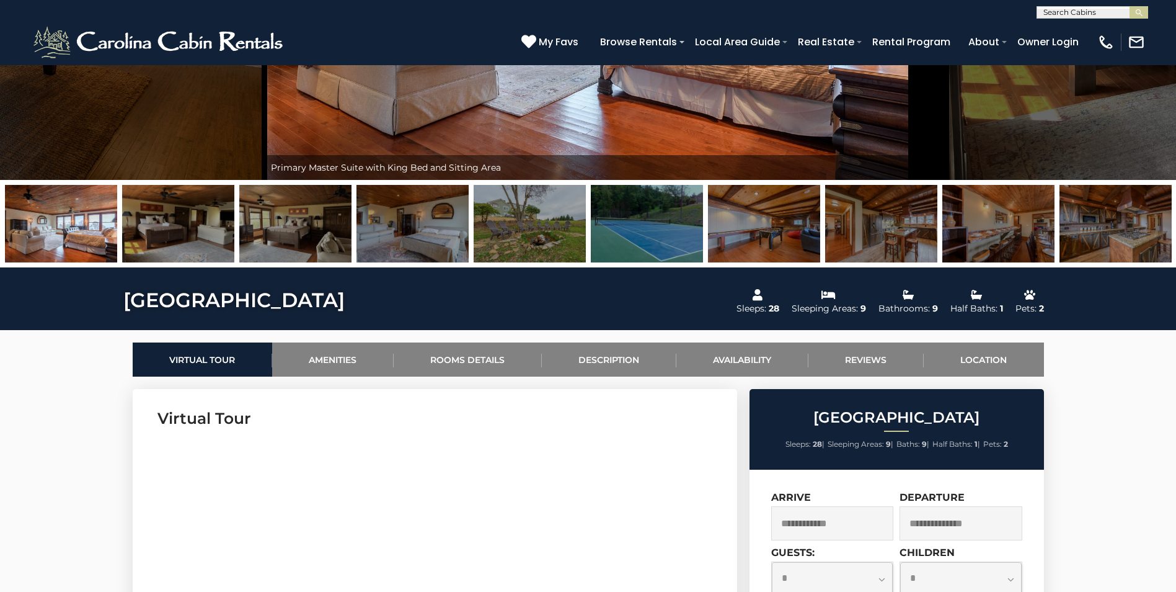
scroll to position [298, 0]
